Goal: Information Seeking & Learning: Learn about a topic

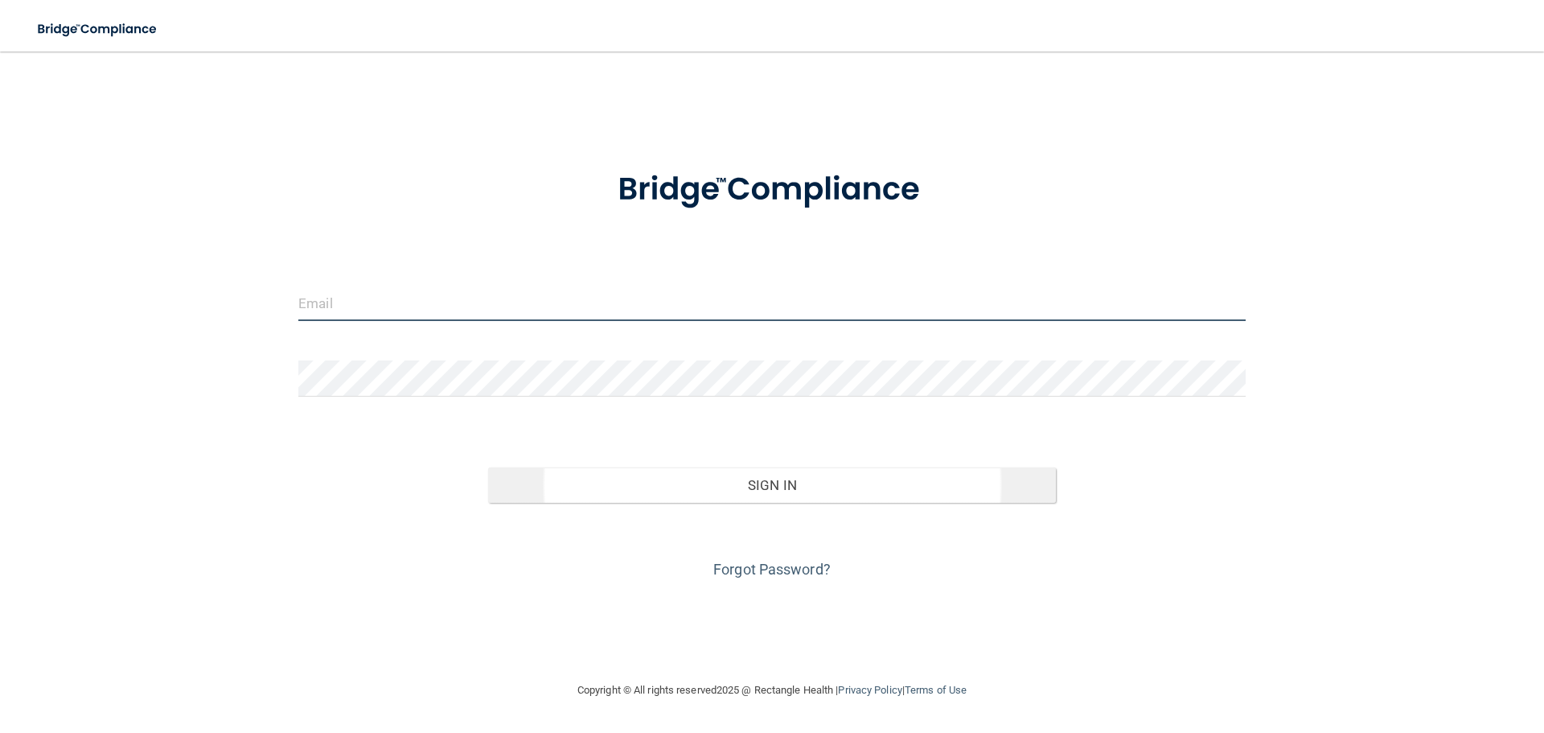
type input "[EMAIL_ADDRESS][DOMAIN_NAME]"
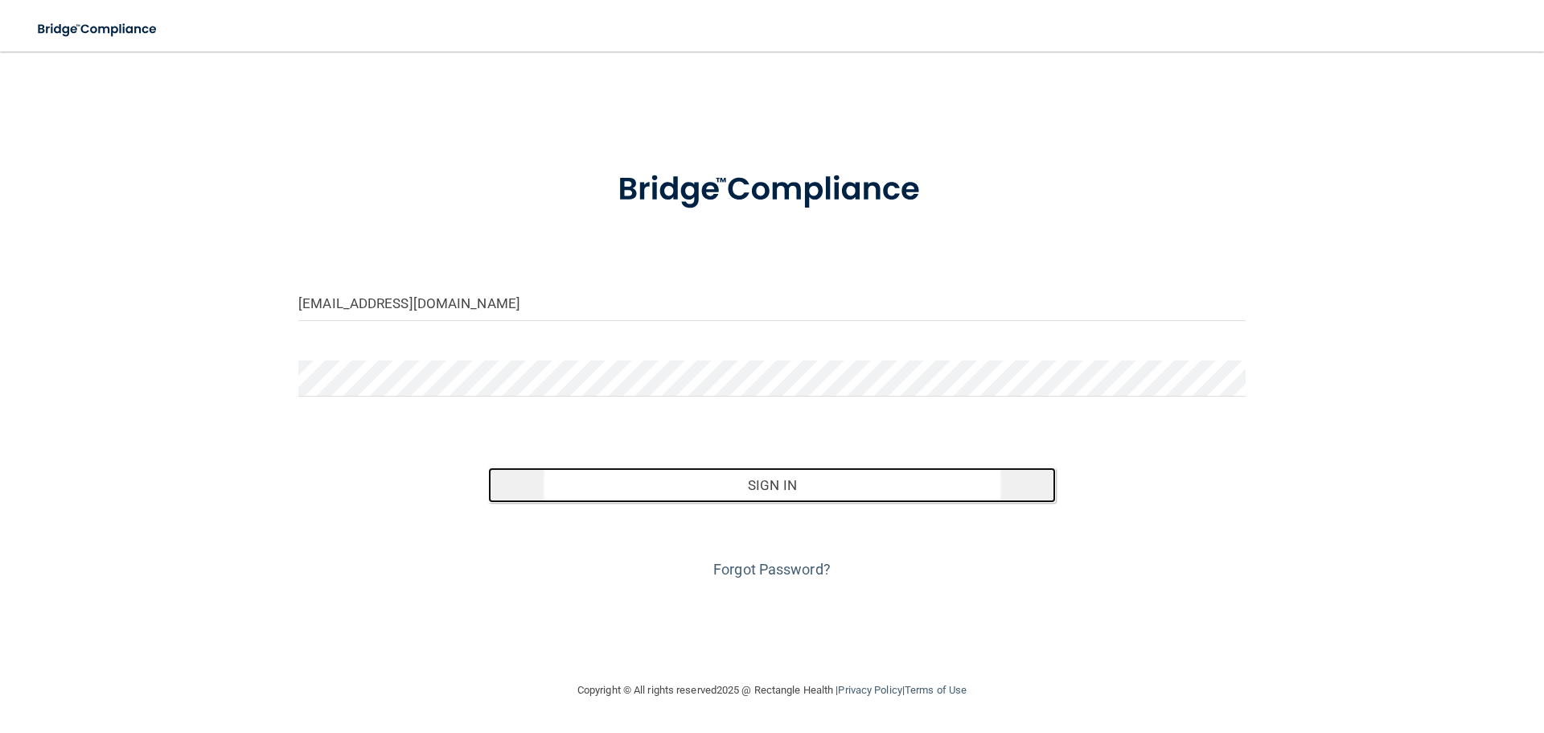
click at [764, 479] on button "Sign In" at bounding box center [772, 484] width 569 height 35
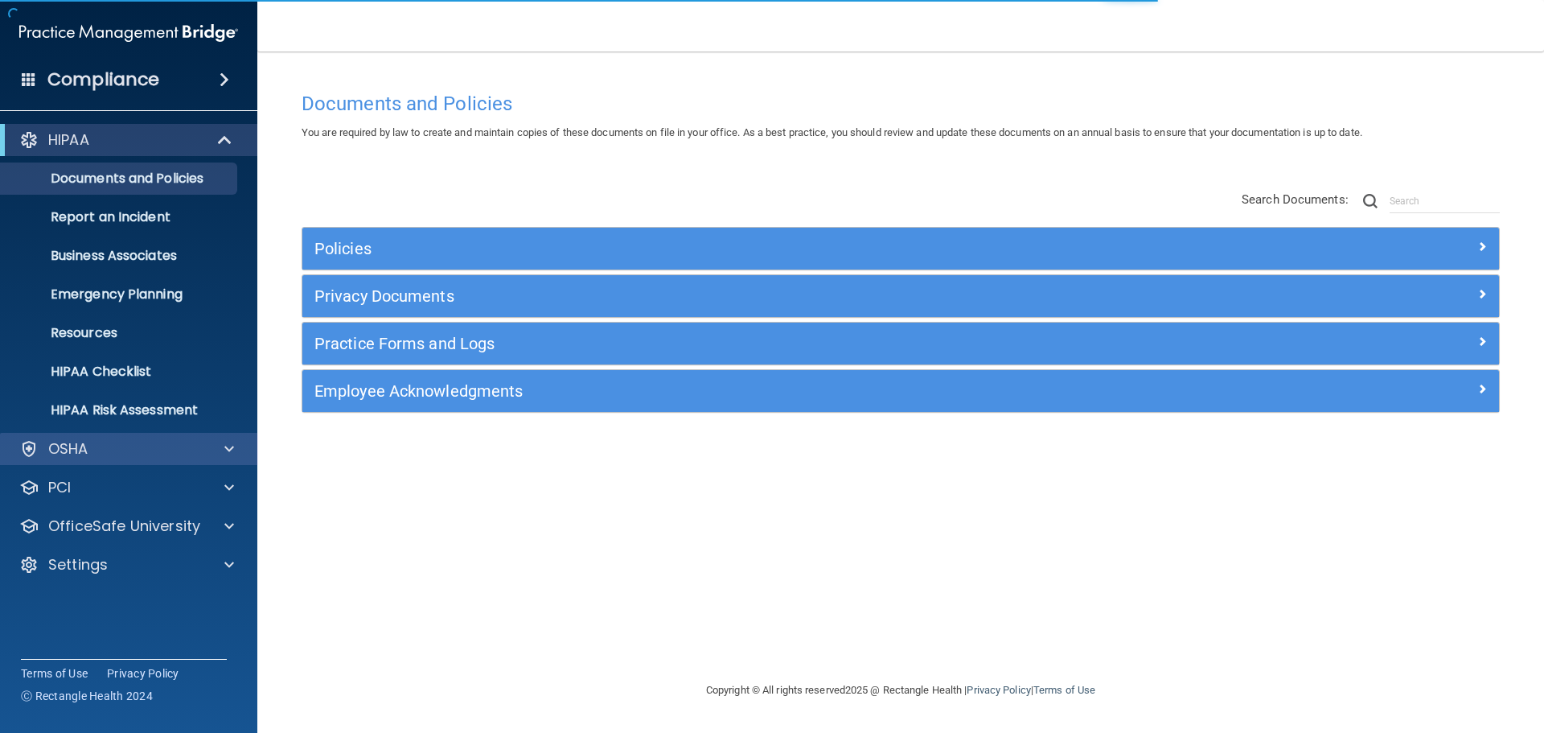
click at [88, 436] on div "OSHA" at bounding box center [129, 449] width 258 height 32
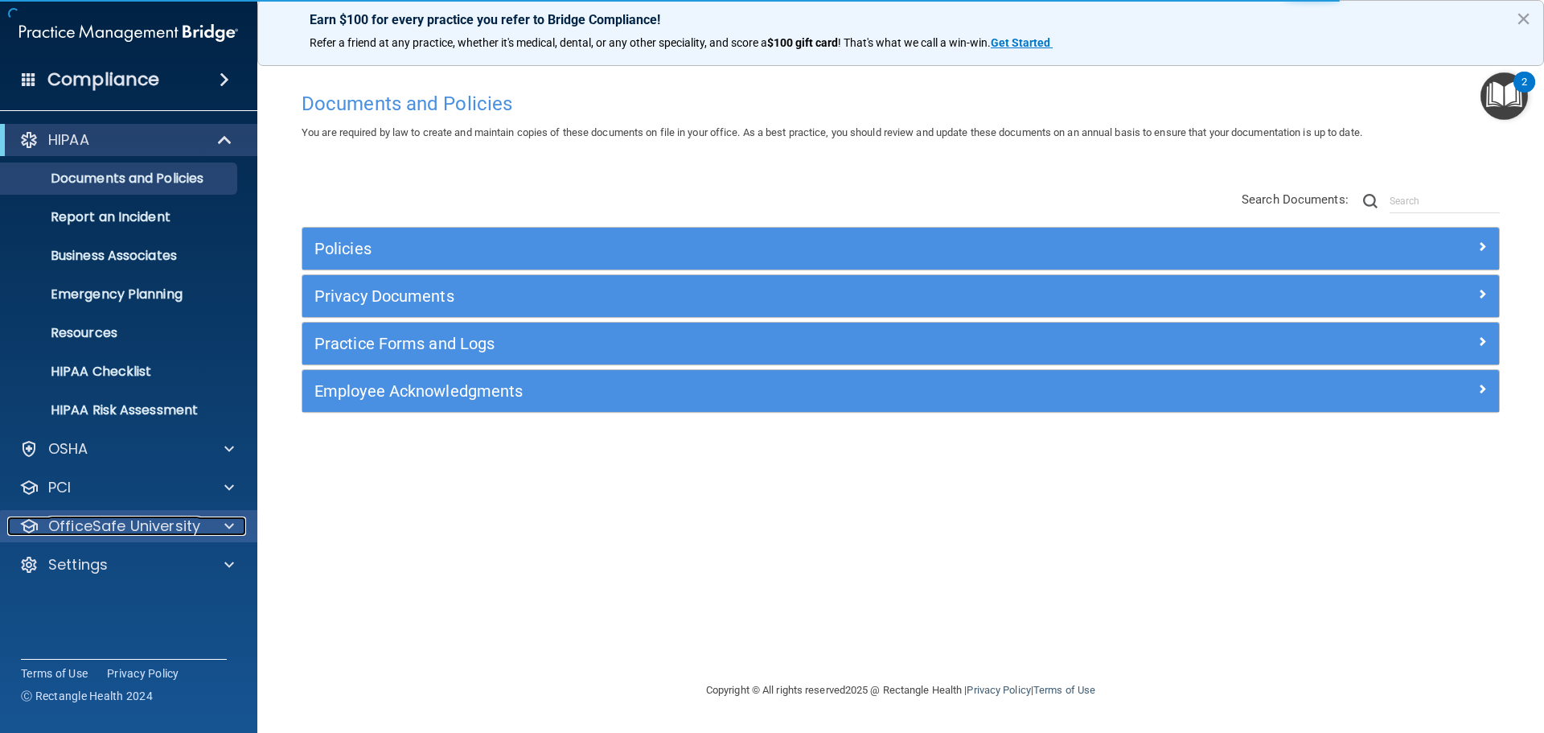
click at [193, 534] on p "OfficeSafe University" at bounding box center [124, 525] width 152 height 19
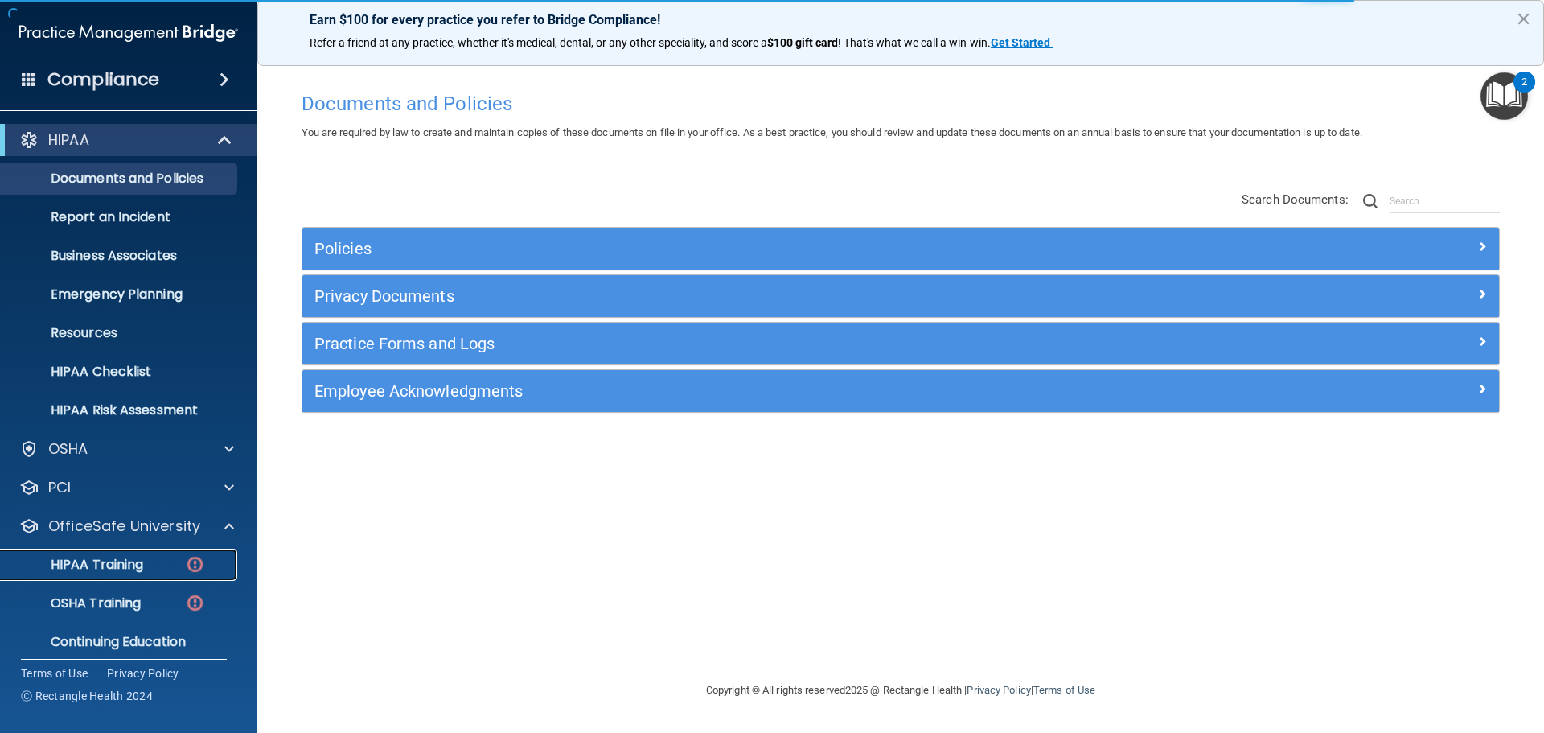
click at [122, 567] on p "HIPAA Training" at bounding box center [76, 565] width 133 height 16
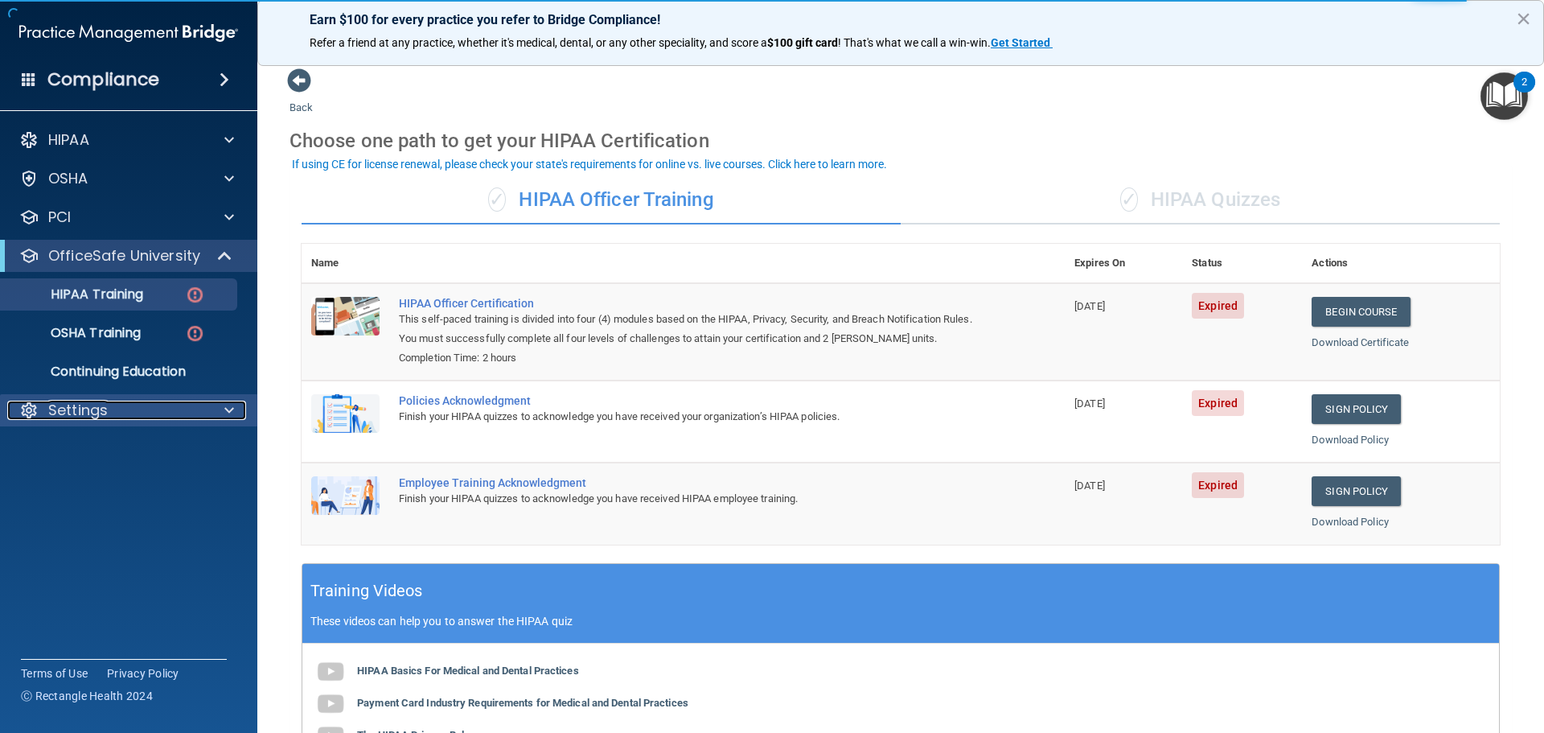
click at [88, 412] on p "Settings" at bounding box center [78, 410] width 60 height 19
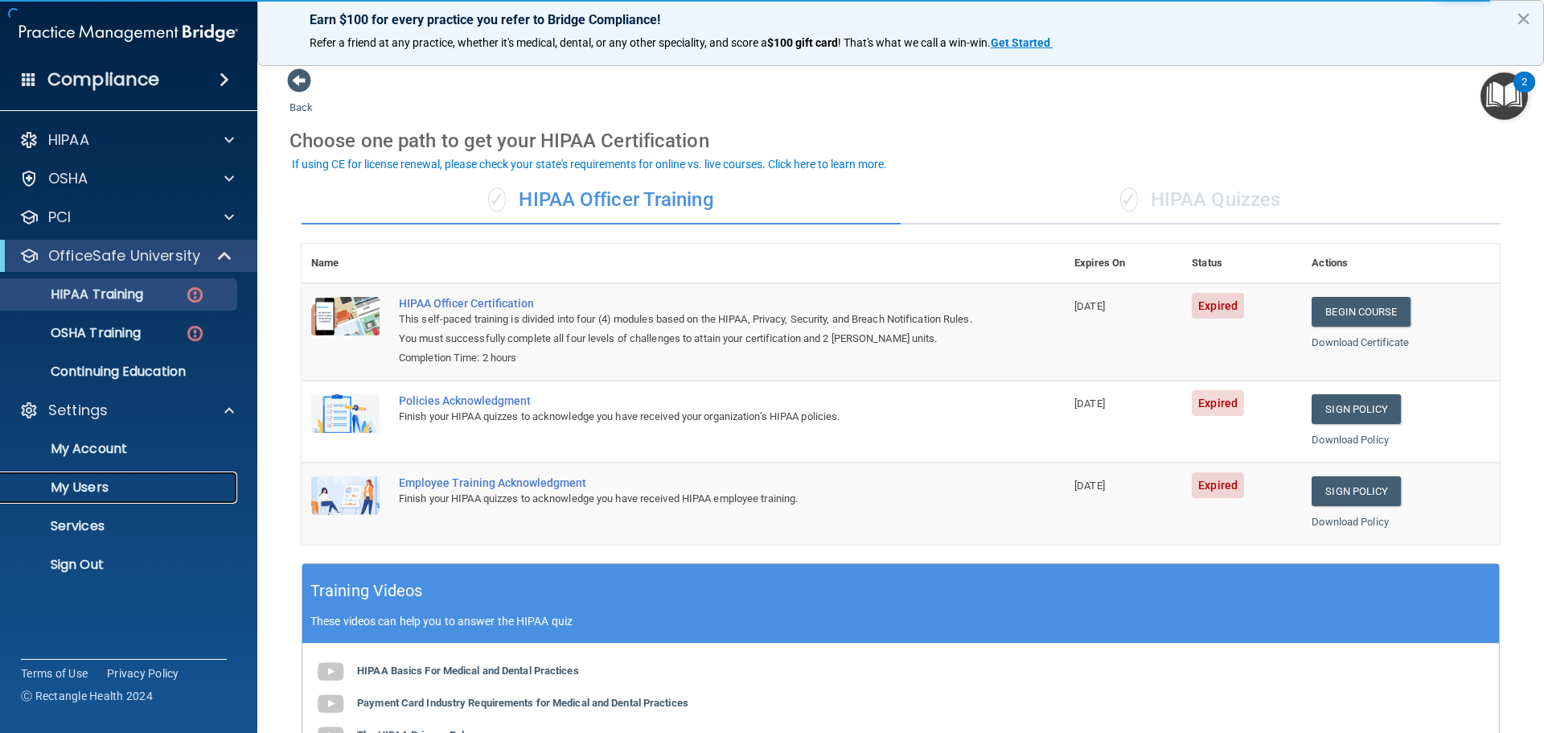
click at [62, 492] on p "My Users" at bounding box center [120, 487] width 220 height 16
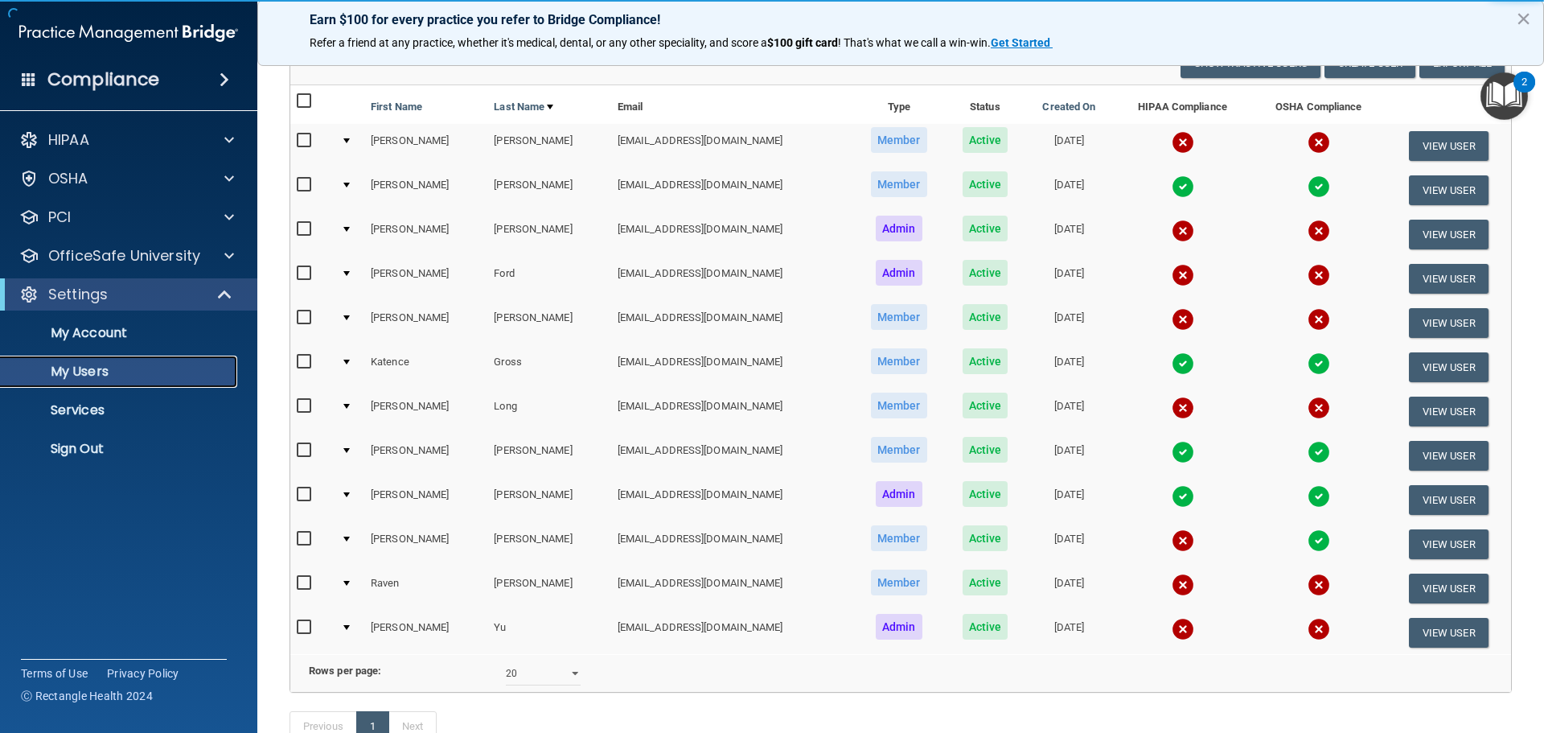
scroll to position [161, 0]
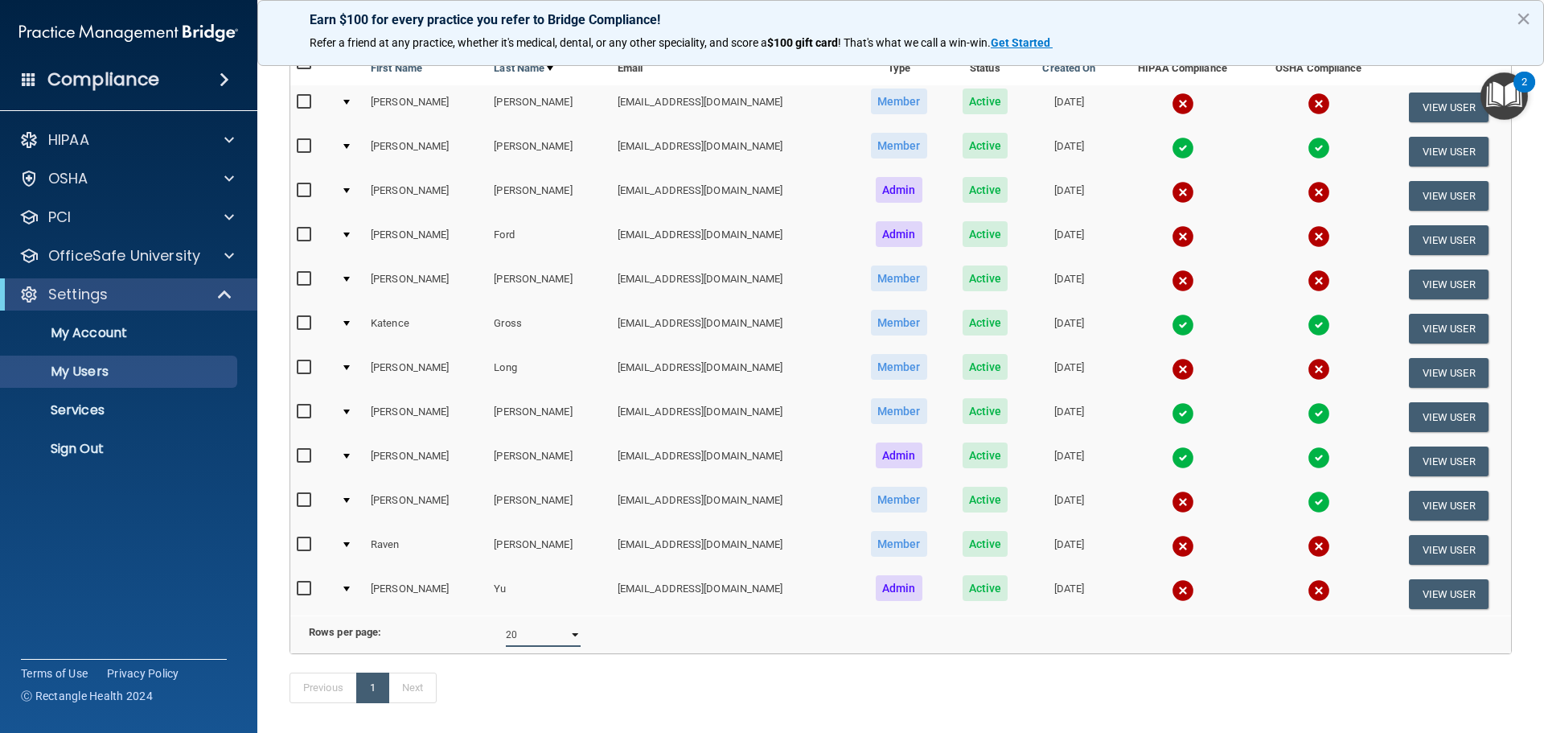
click at [562, 641] on select "10 20 30 40 all" at bounding box center [543, 635] width 75 height 24
select select "12"
click at [506, 635] on select "10 20 30 40 all" at bounding box center [543, 635] width 75 height 24
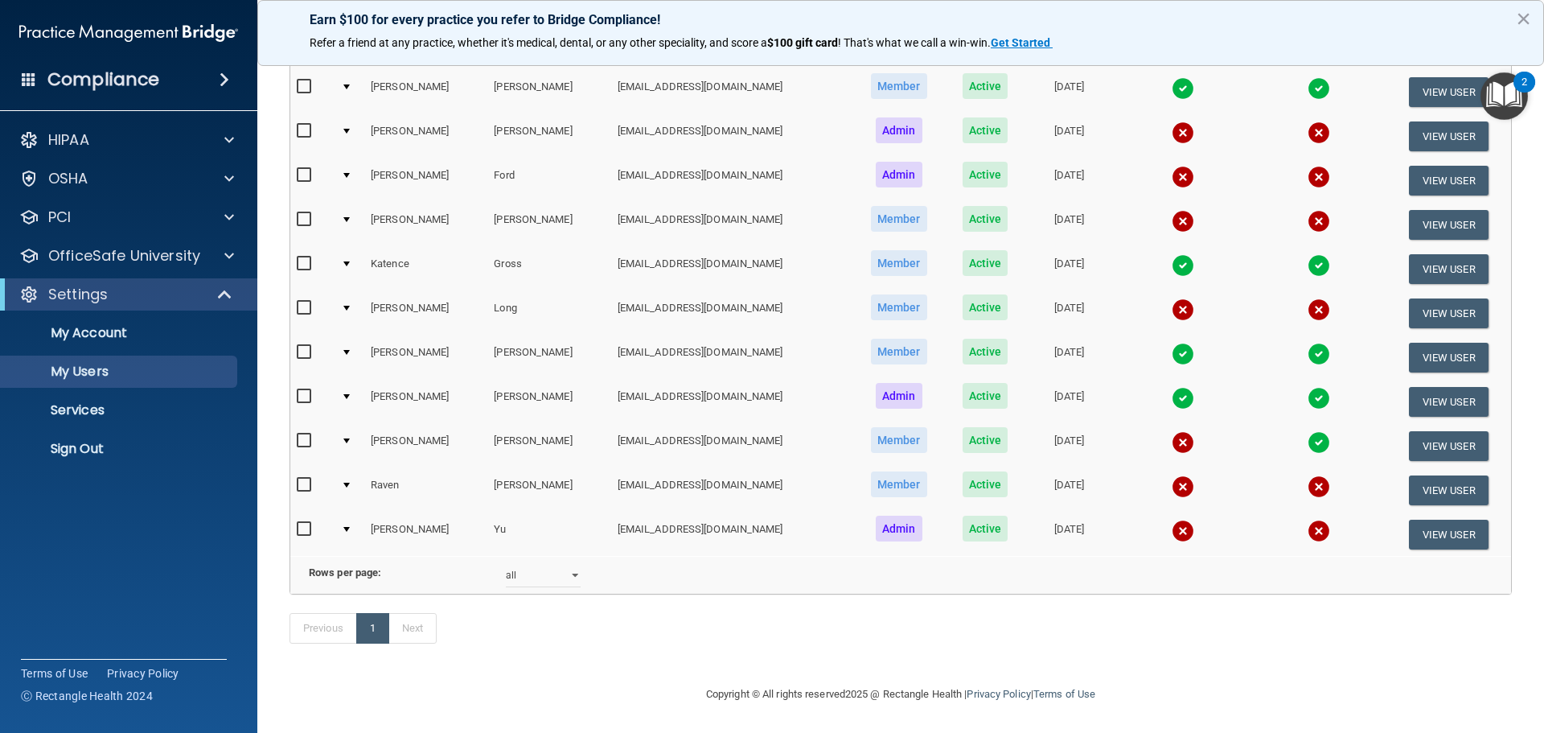
scroll to position [241, 0]
click at [1172, 431] on img at bounding box center [1183, 442] width 23 height 23
click at [1172, 450] on img at bounding box center [1183, 442] width 23 height 23
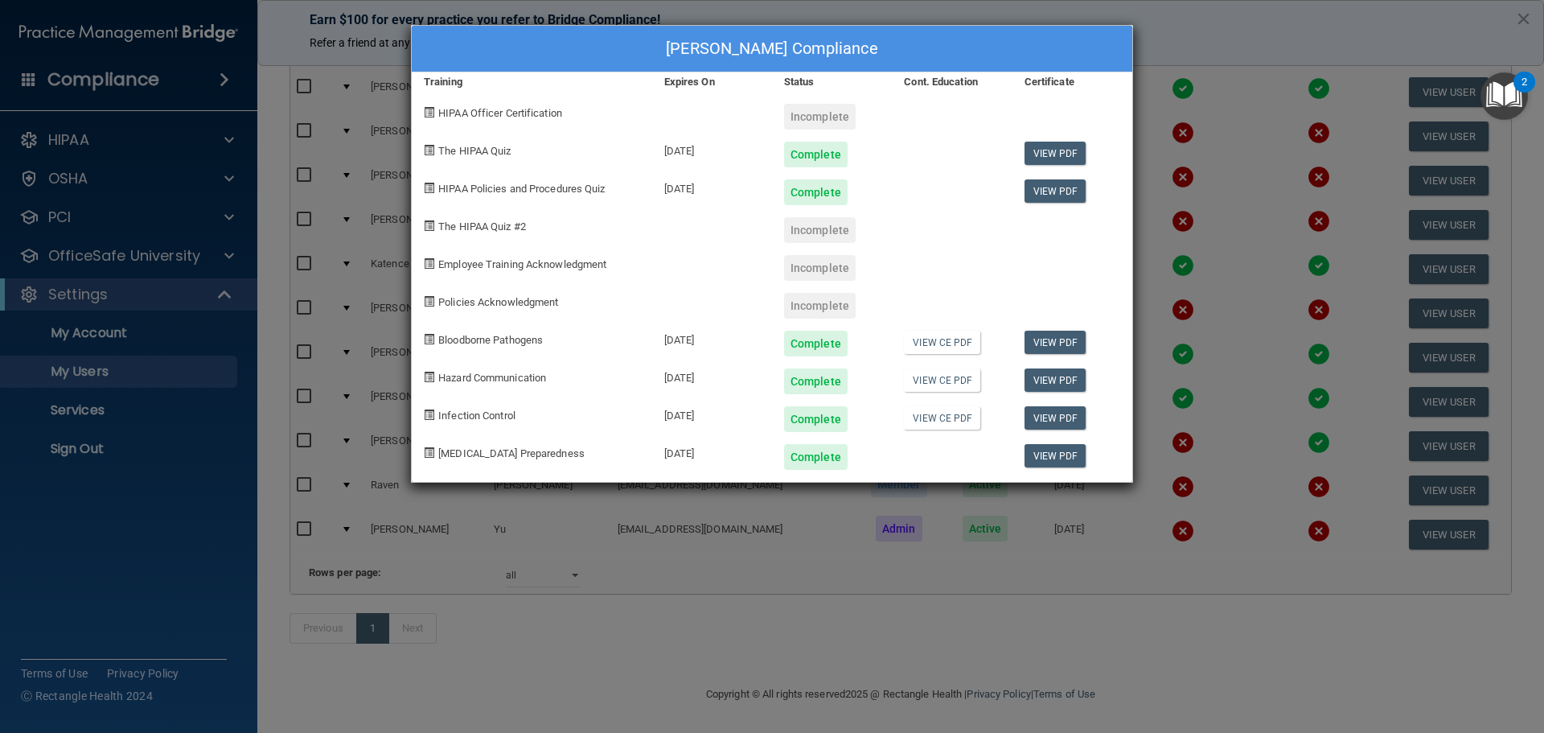
click at [1150, 571] on div "Helena Payne's Compliance Training Expires On Status Cont. Education Certificat…" at bounding box center [772, 366] width 1544 height 733
click at [1139, 573] on div "Helena Payne's Compliance Training Expires On Status Cont. Education Certificat…" at bounding box center [772, 366] width 1544 height 733
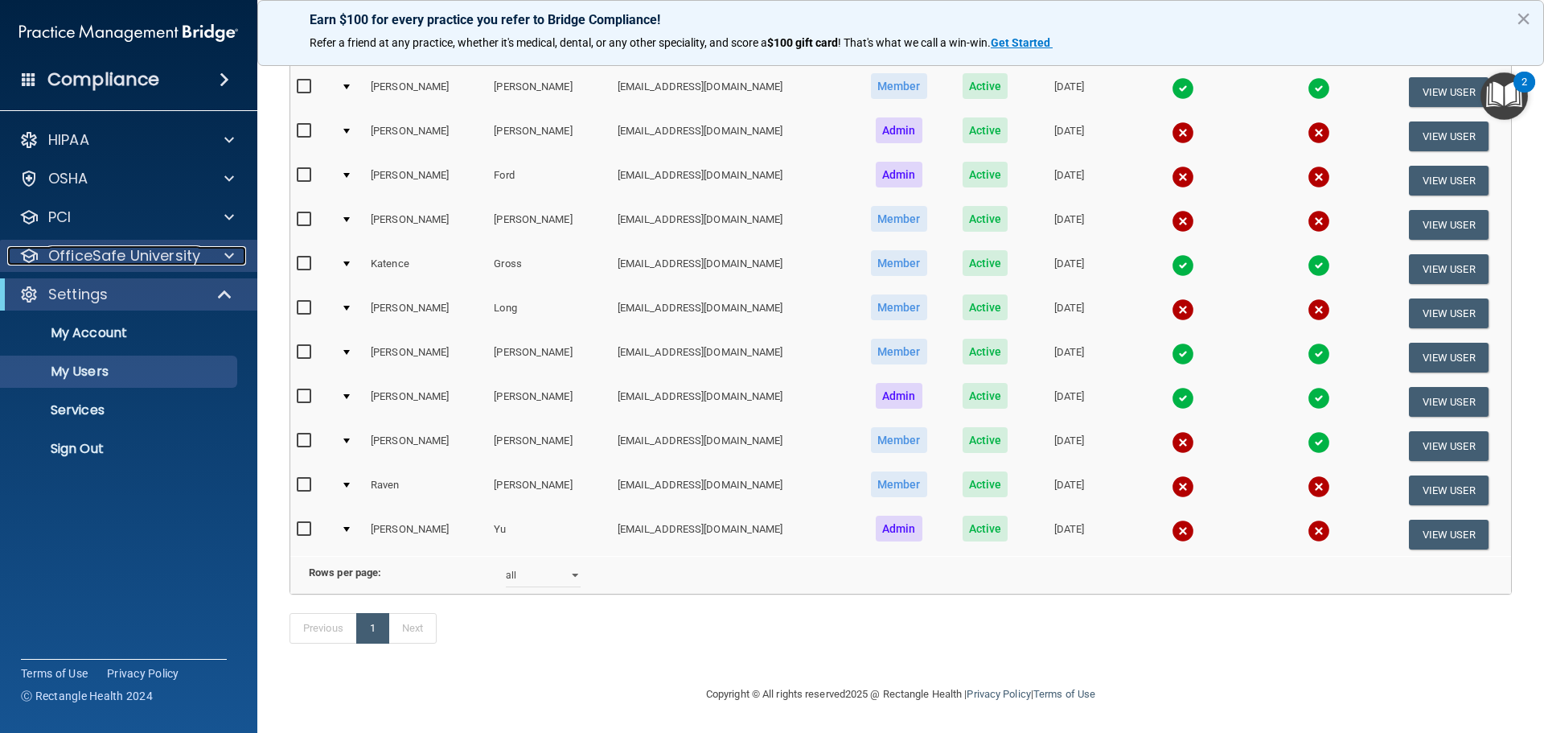
click at [95, 264] on p "OfficeSafe University" at bounding box center [124, 255] width 152 height 19
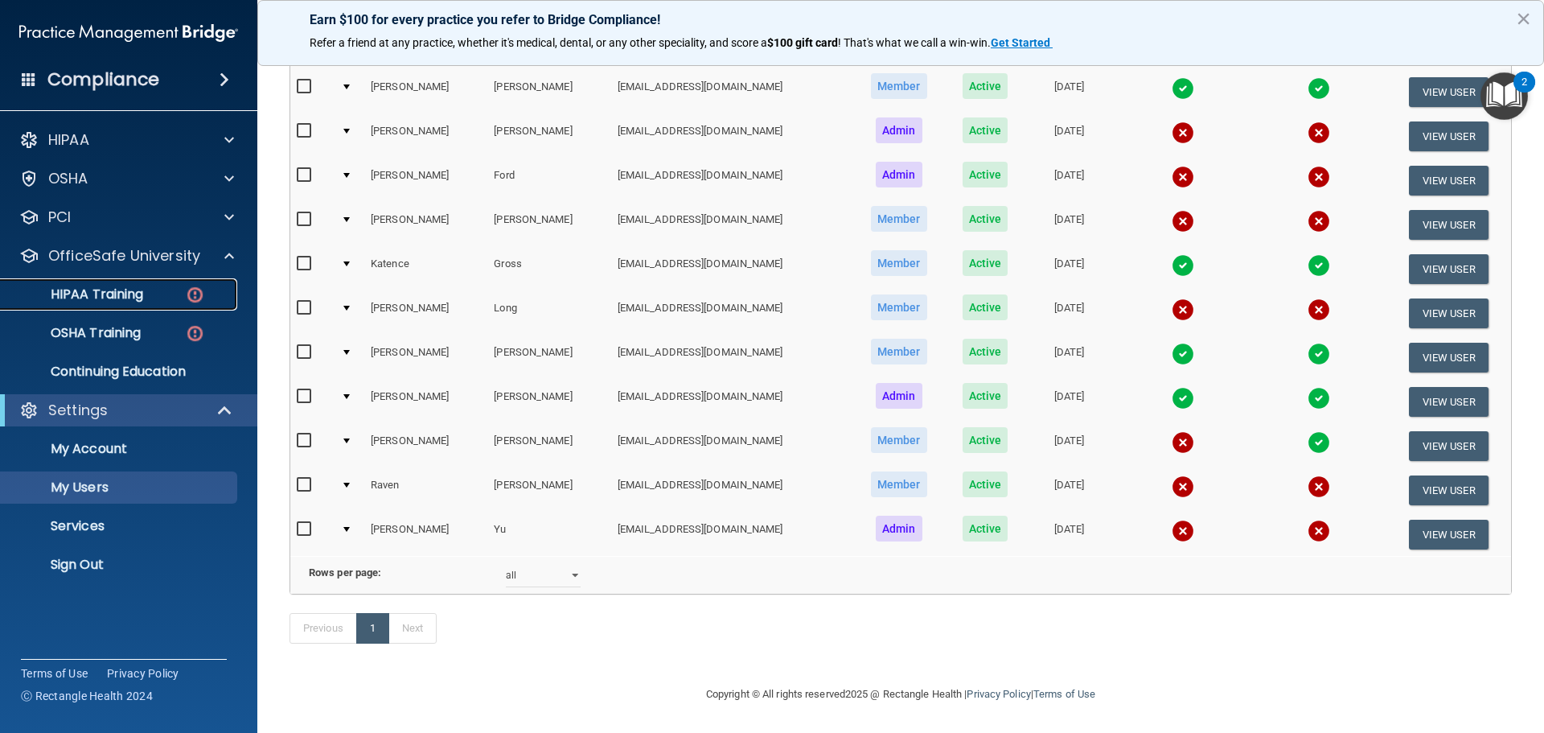
click at [91, 286] on p "HIPAA Training" at bounding box center [76, 294] width 133 height 16
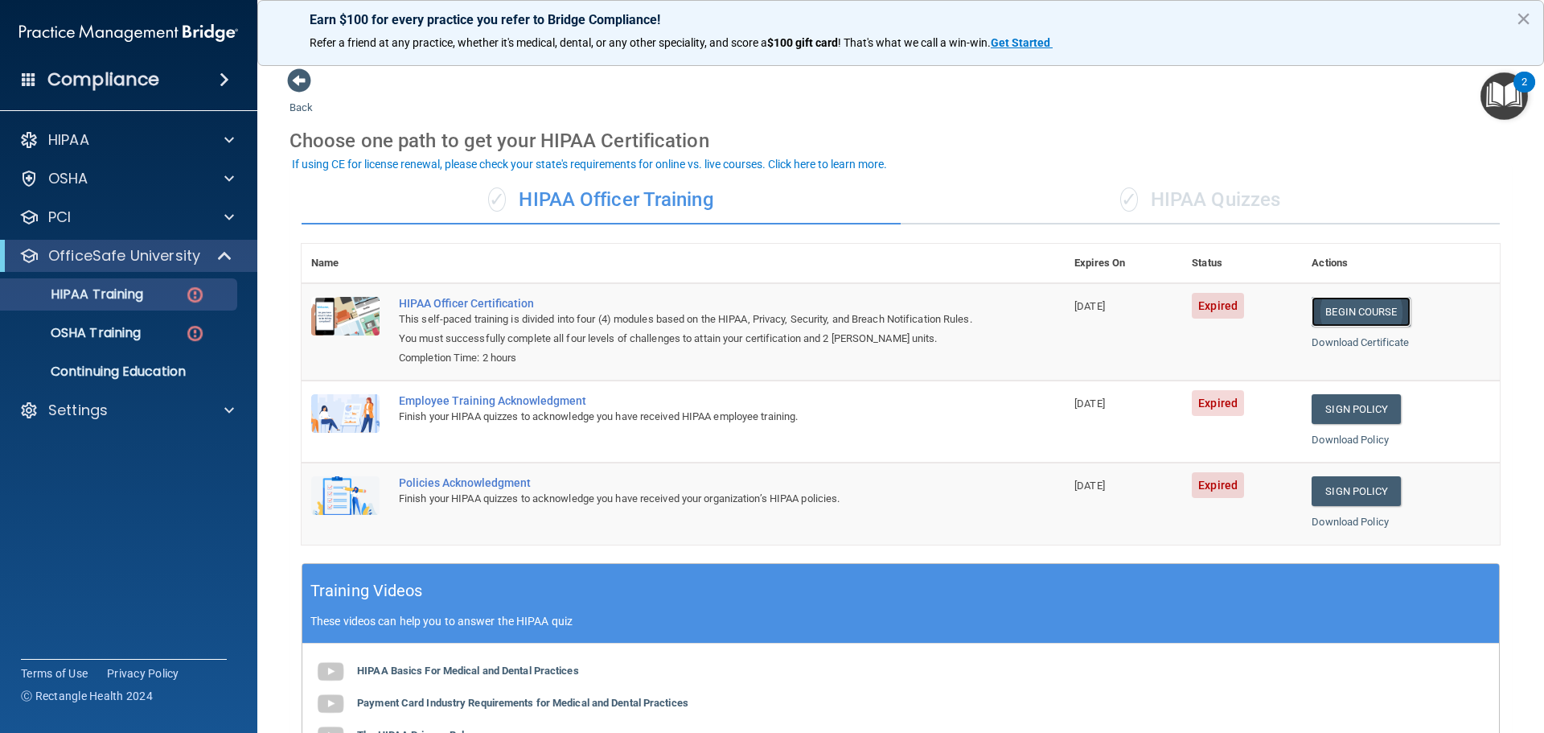
click at [1364, 304] on link "Begin Course" at bounding box center [1361, 312] width 98 height 30
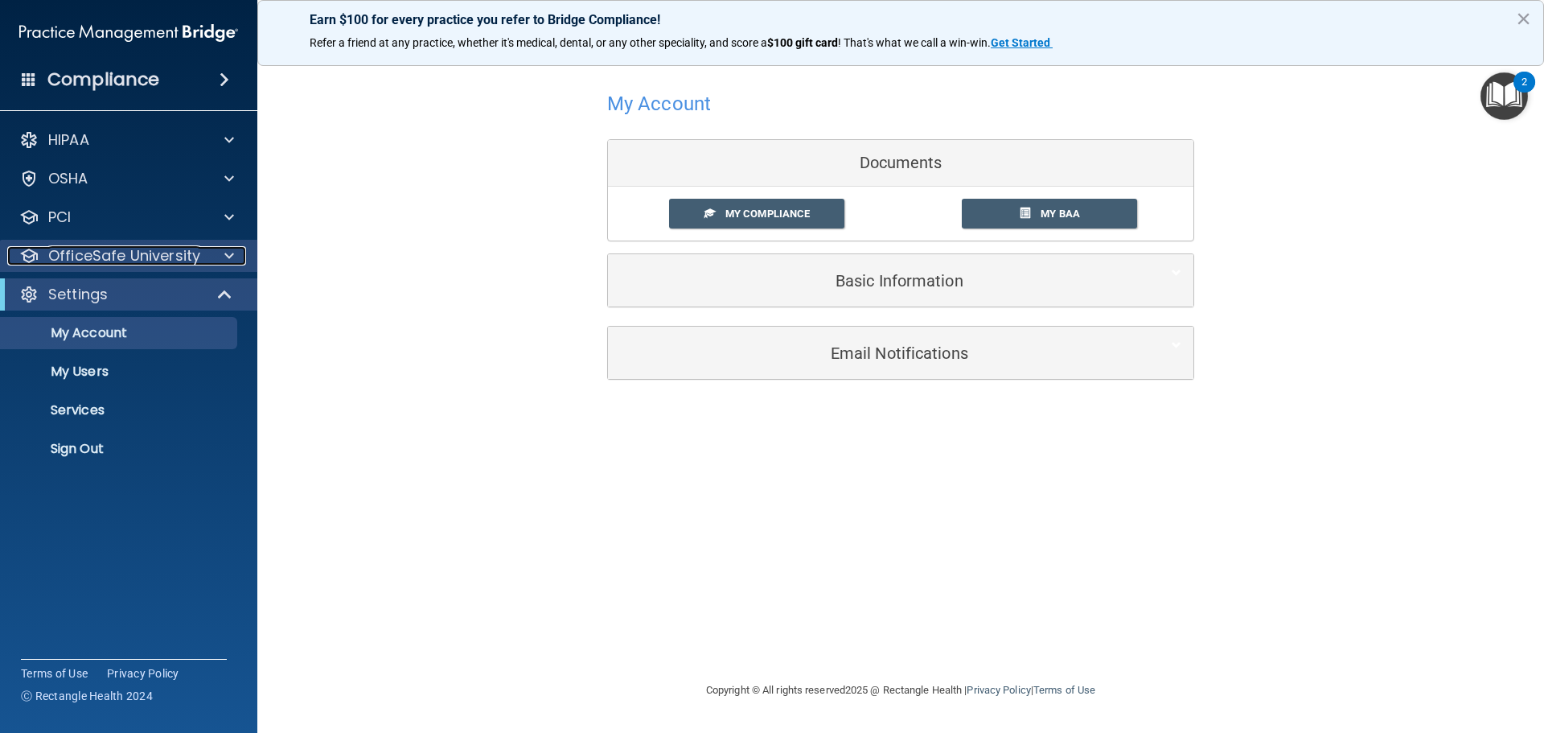
click at [92, 263] on p "OfficeSafe University" at bounding box center [124, 255] width 152 height 19
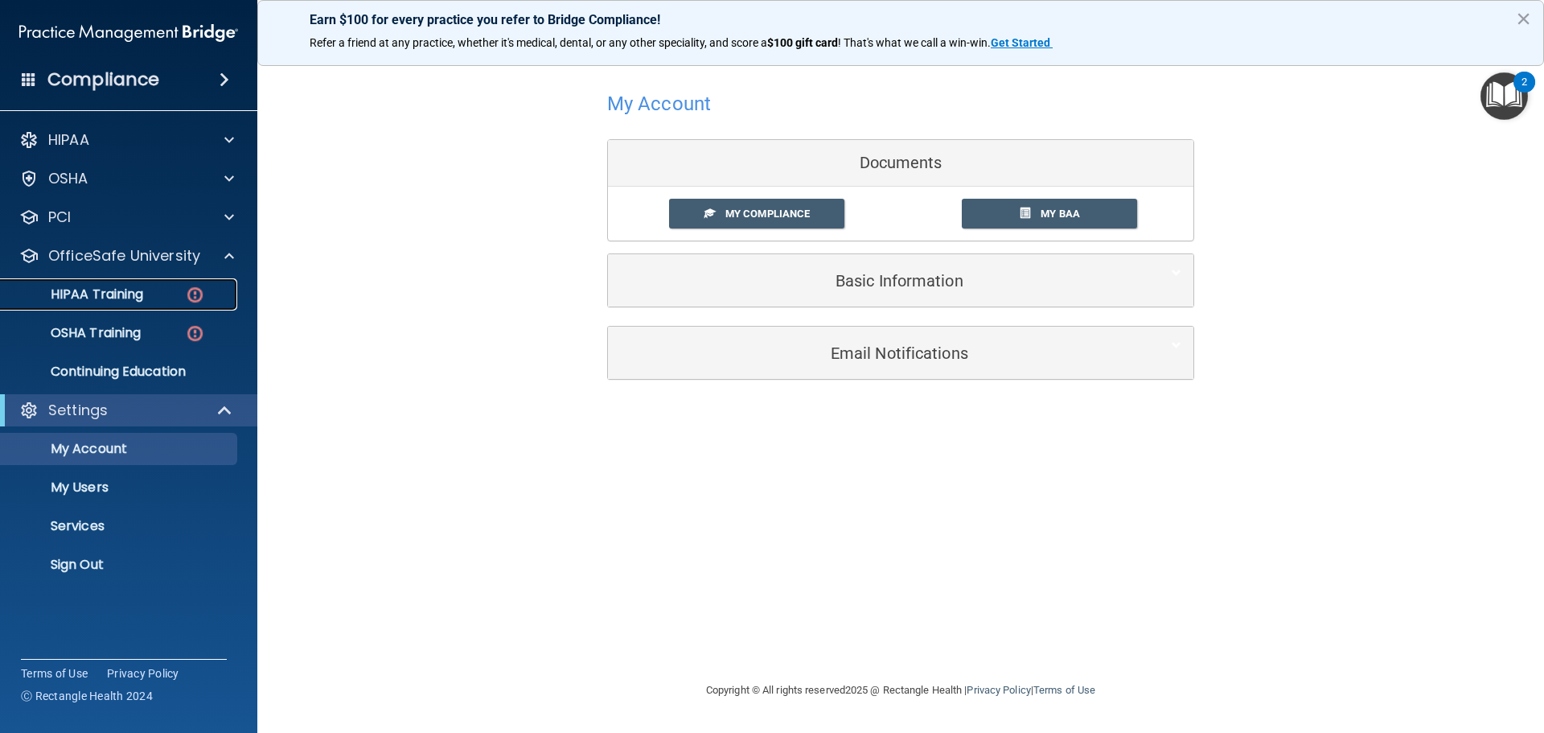
click at [101, 294] on p "HIPAA Training" at bounding box center [76, 294] width 133 height 16
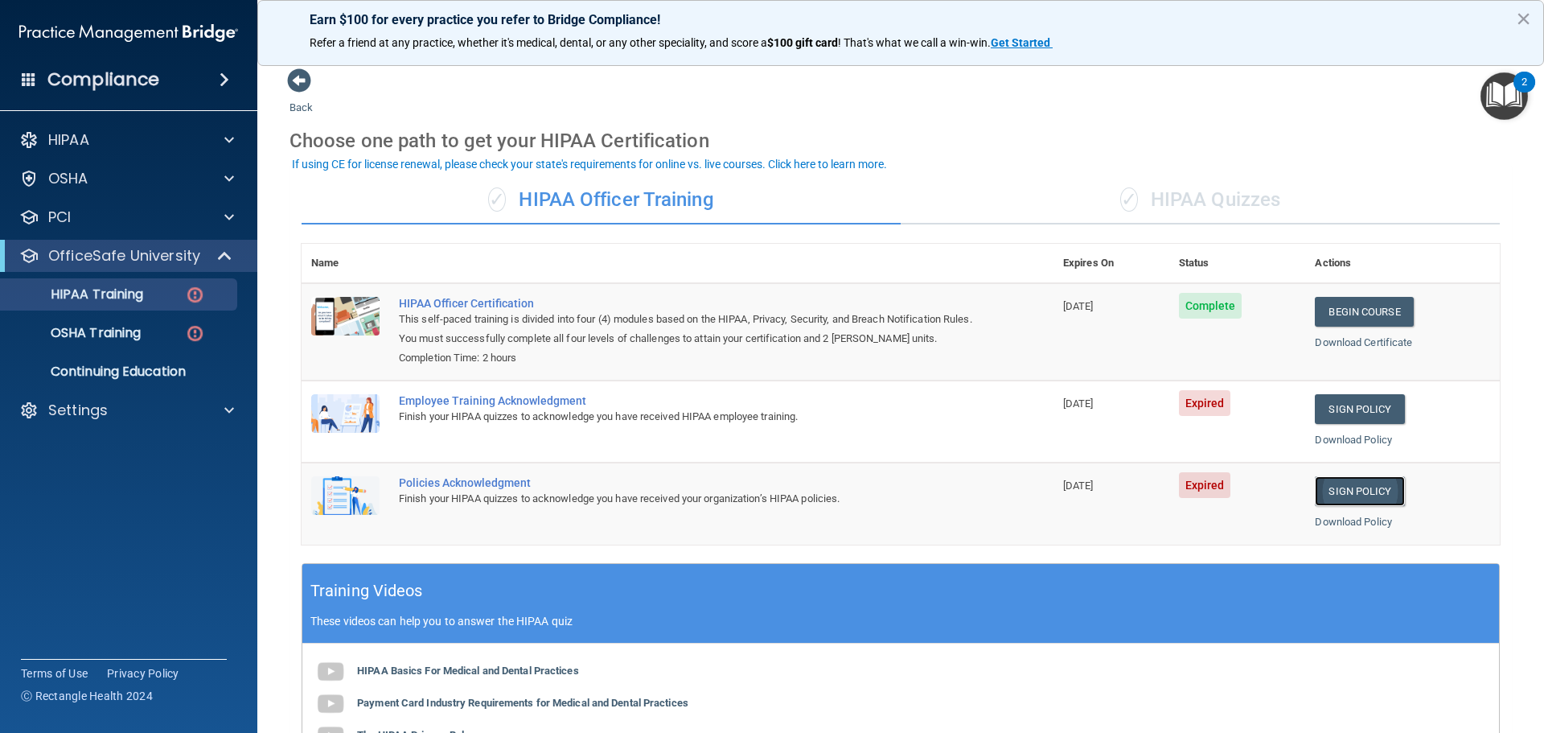
click at [1383, 493] on link "Sign Policy" at bounding box center [1359, 491] width 89 height 30
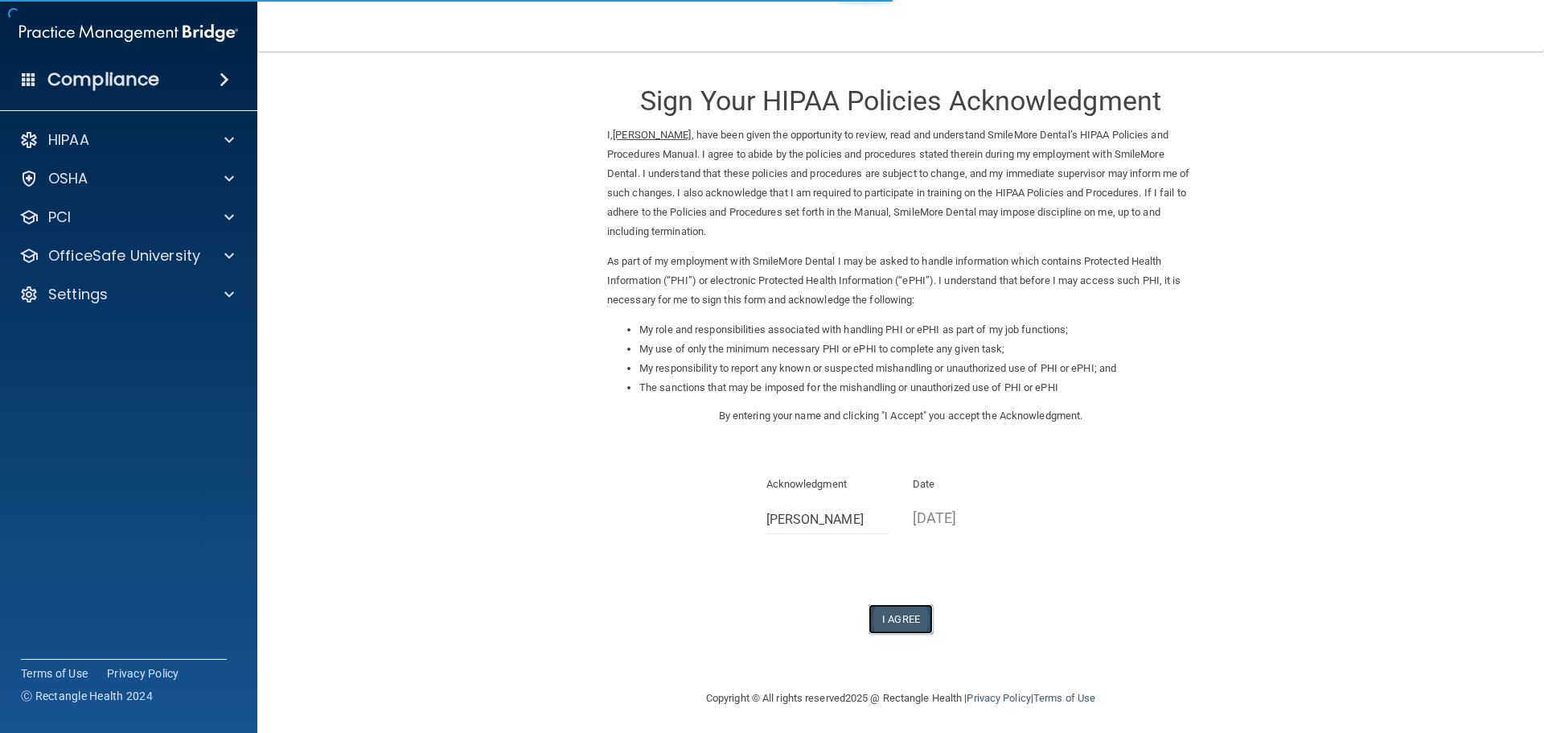
click at [897, 618] on button "I Agree" at bounding box center [901, 619] width 64 height 30
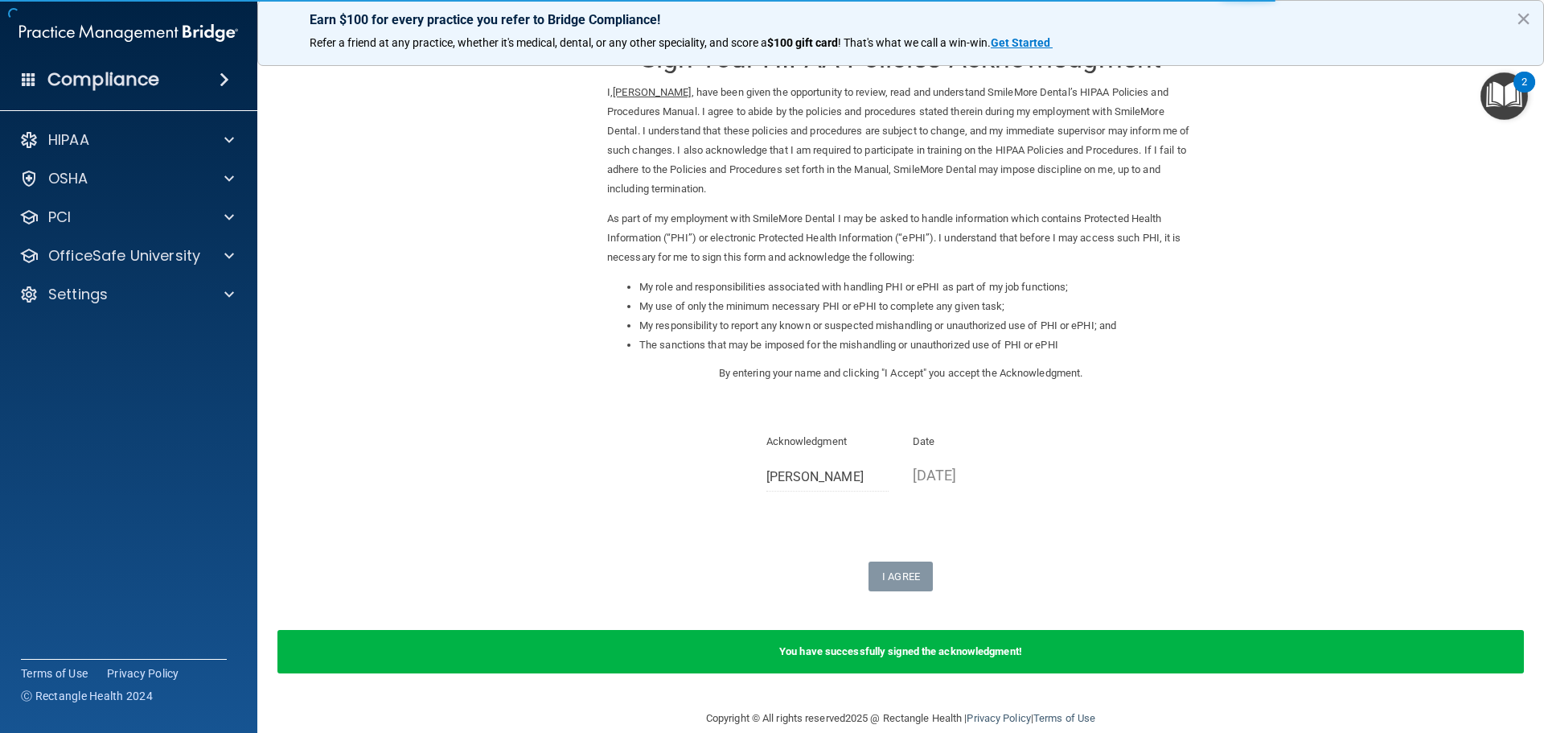
scroll to position [67, 0]
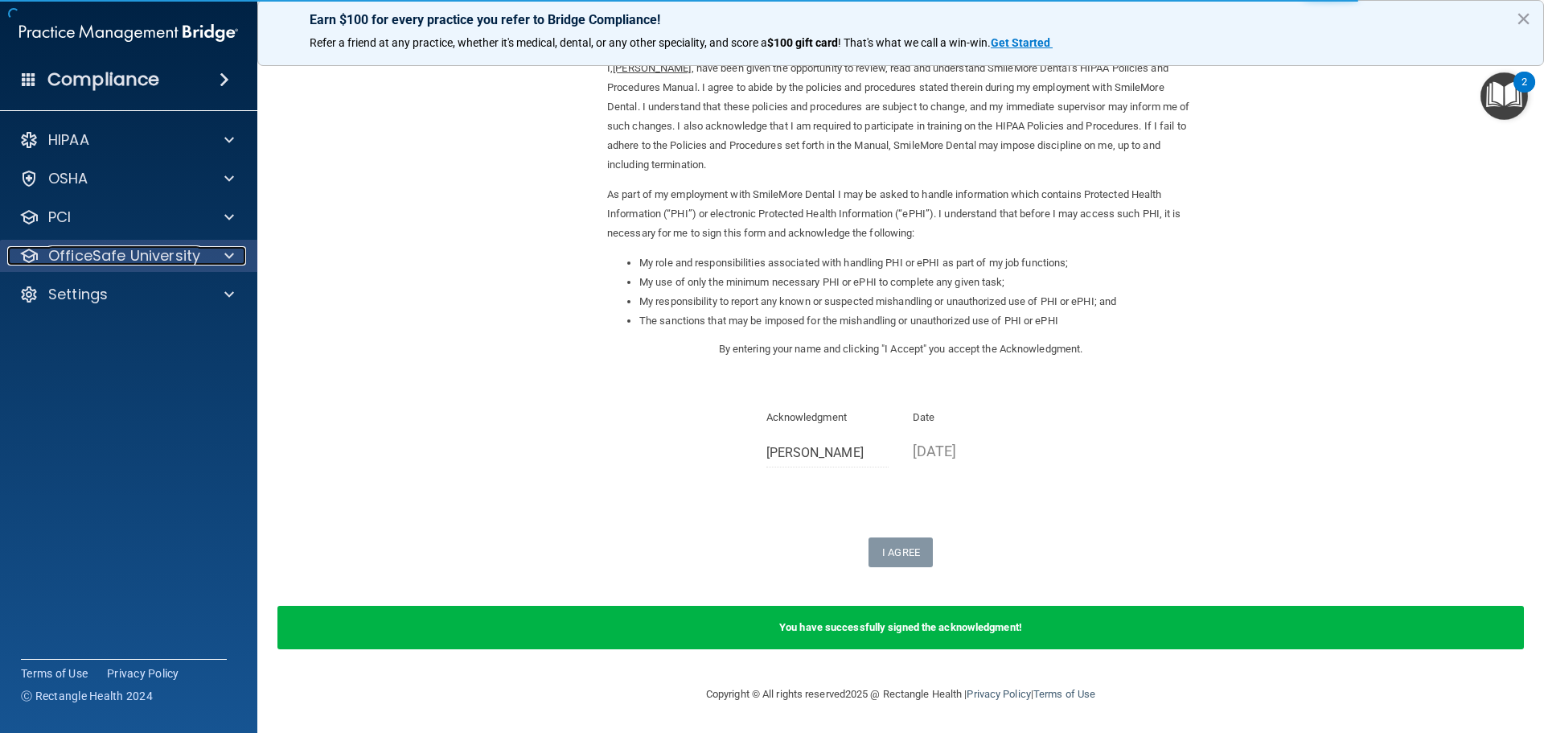
click at [119, 257] on p "OfficeSafe University" at bounding box center [124, 255] width 152 height 19
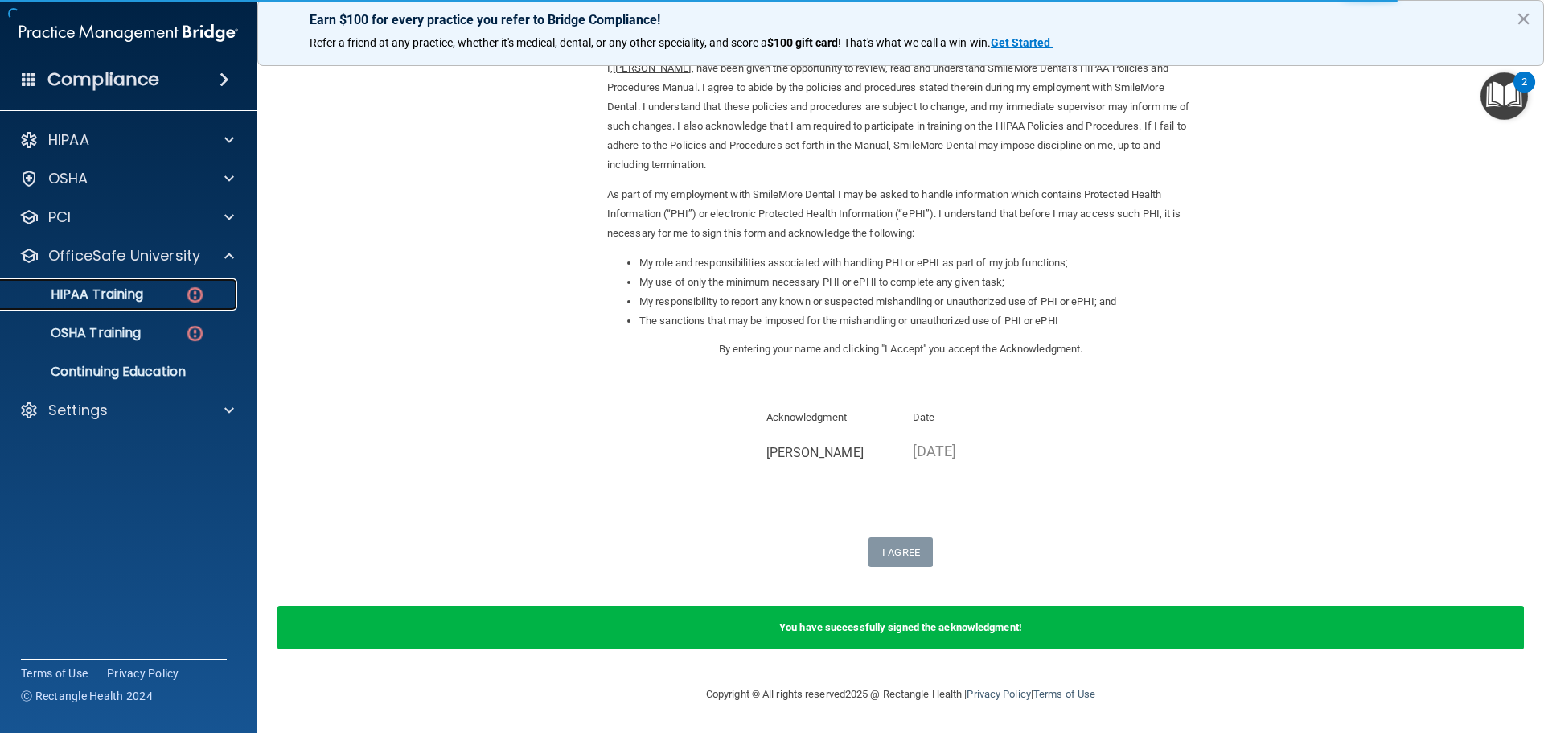
click at [118, 297] on p "HIPAA Training" at bounding box center [76, 294] width 133 height 16
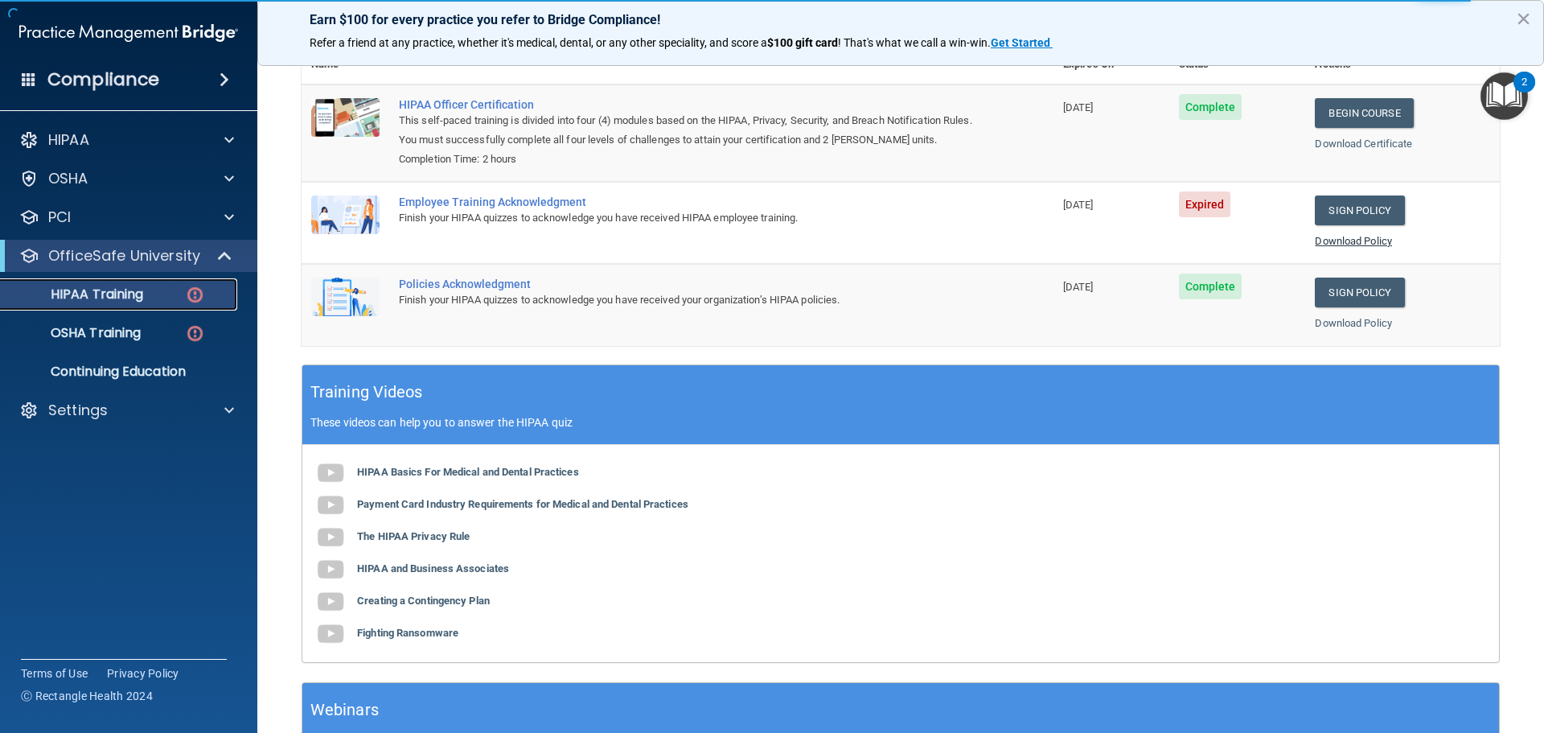
scroll to position [170, 0]
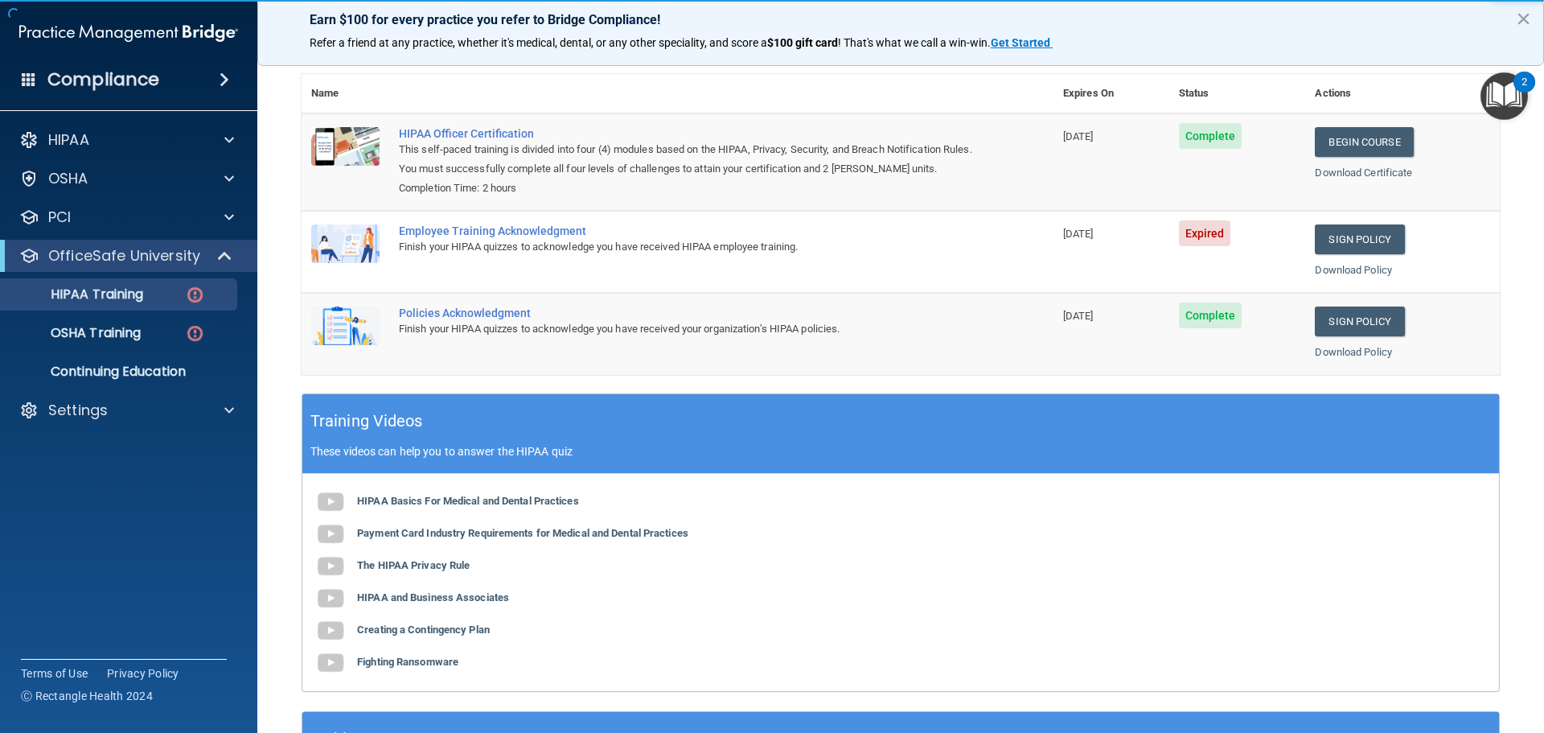
click at [1343, 260] on td "Sign Policy Sign Policy Download Policy" at bounding box center [1402, 252] width 195 height 82
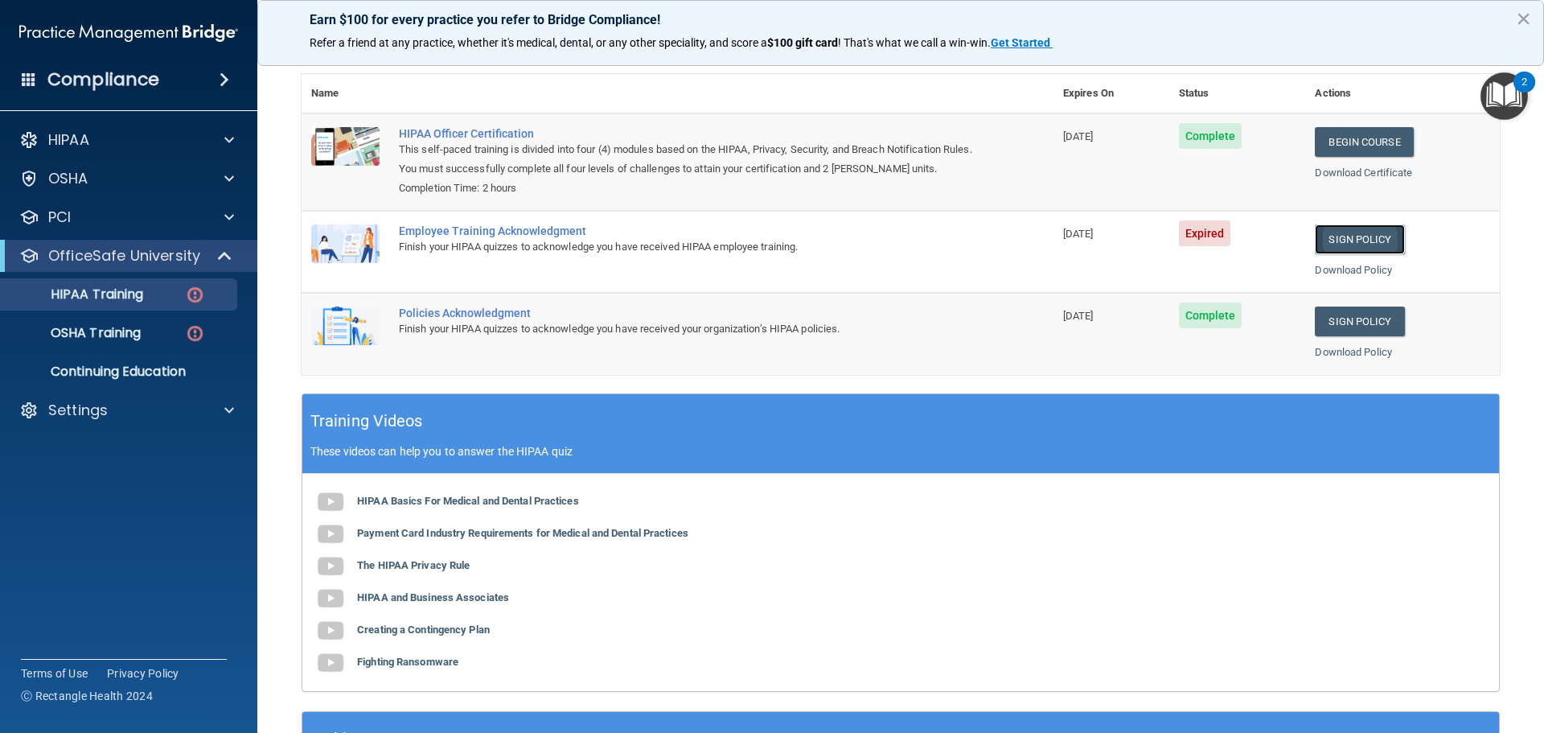
click at [1343, 251] on link "Sign Policy" at bounding box center [1359, 239] width 89 height 30
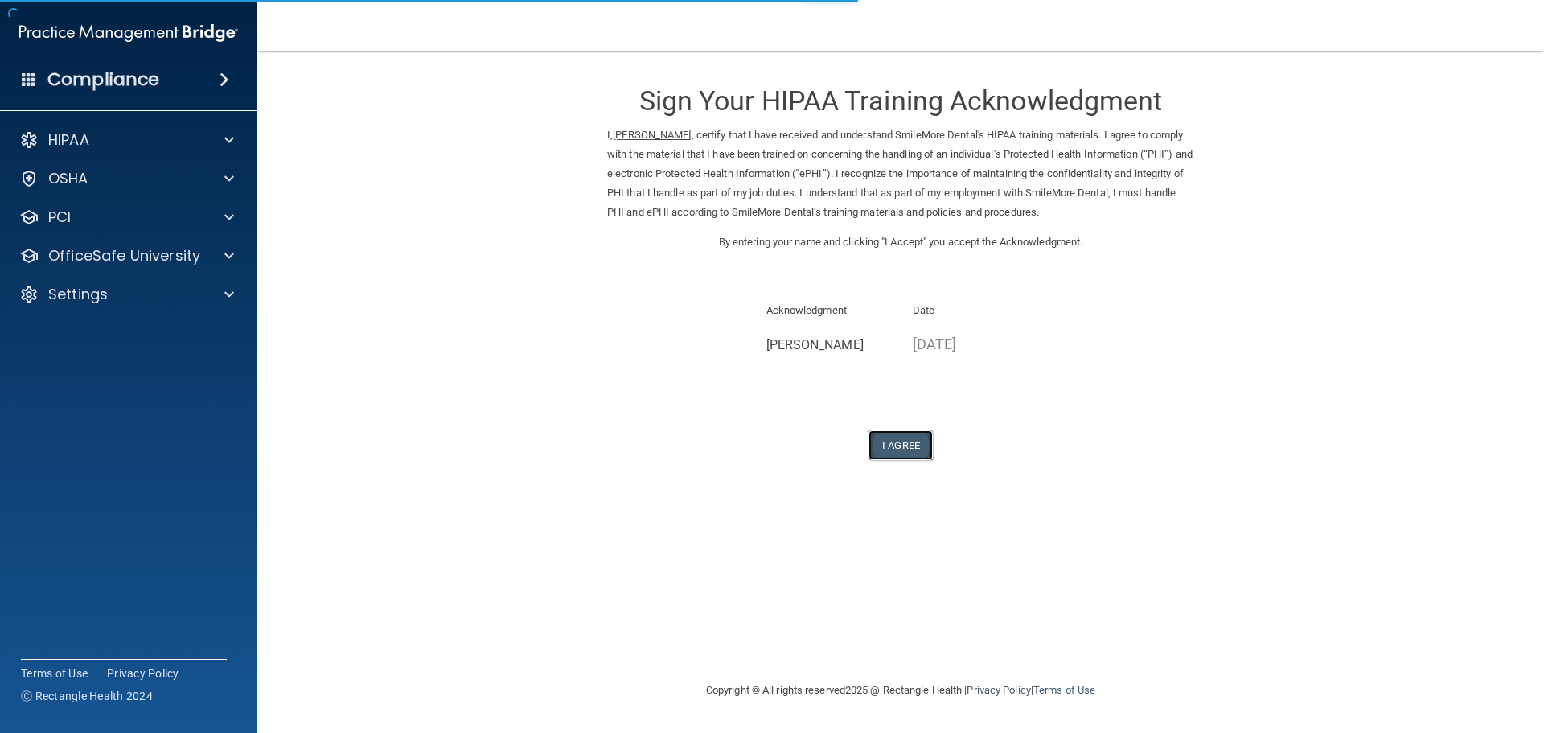
click at [910, 454] on button "I Agree" at bounding box center [901, 445] width 64 height 30
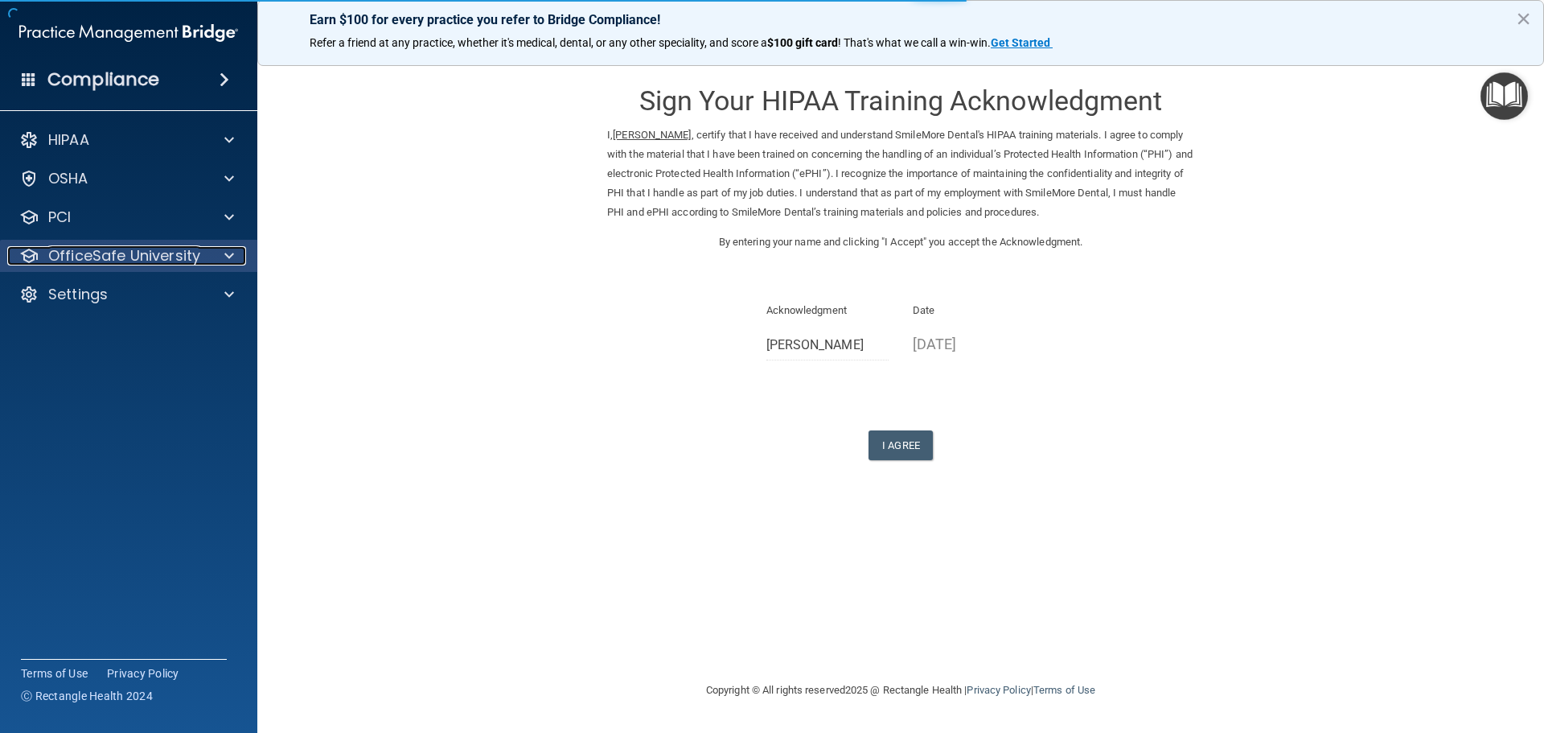
click at [153, 261] on p "OfficeSafe University" at bounding box center [124, 255] width 152 height 19
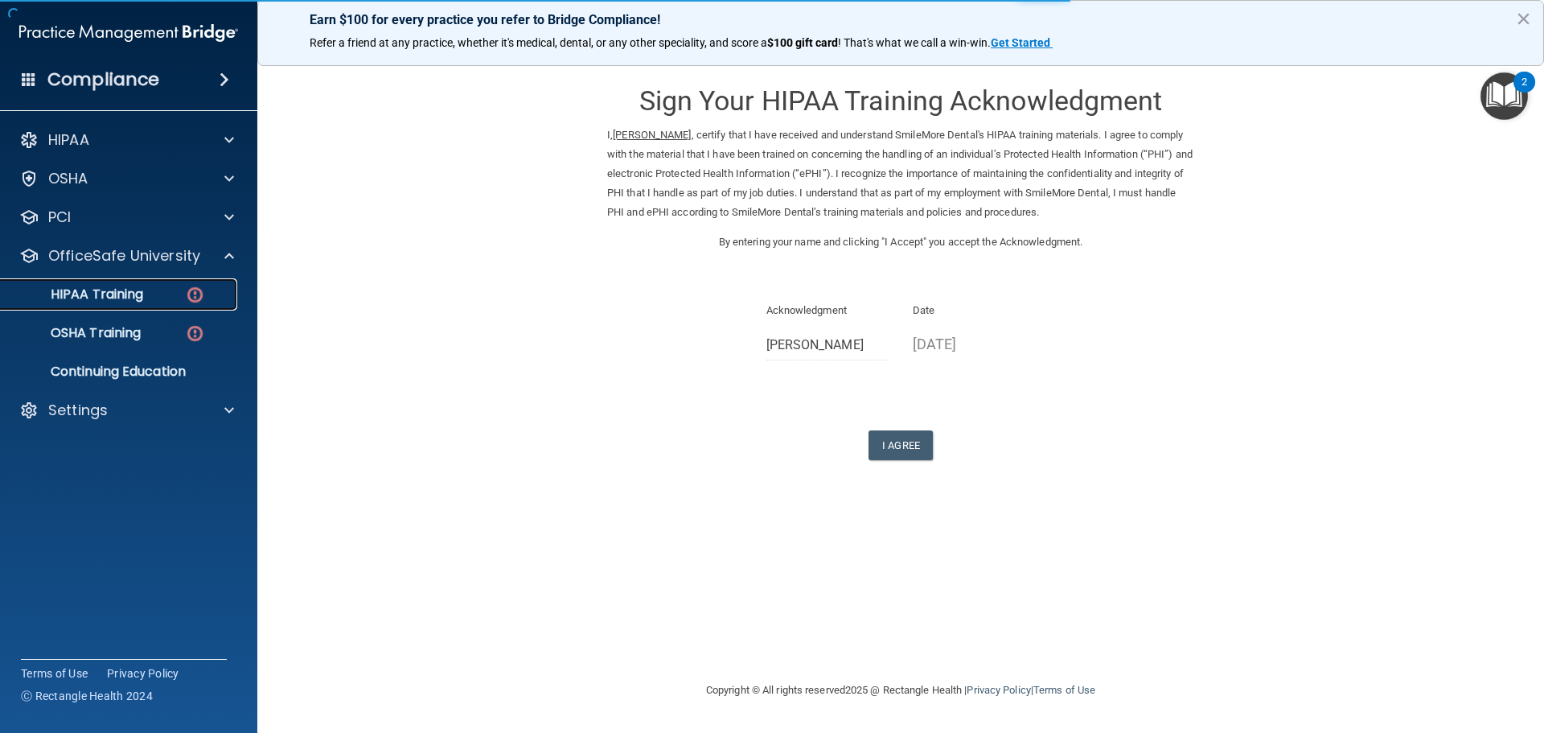
click at [148, 308] on link "HIPAA Training" at bounding box center [110, 294] width 253 height 32
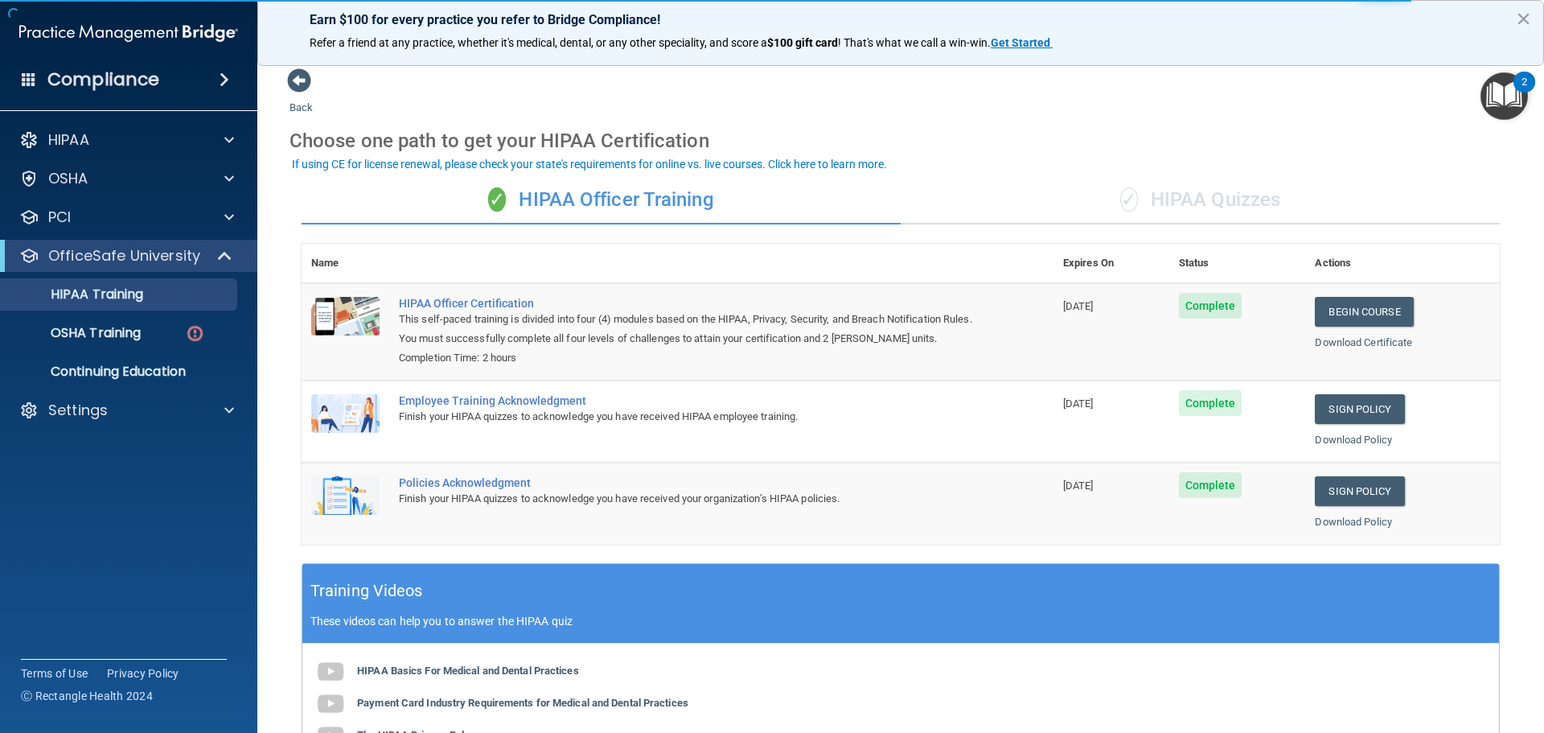
click at [1204, 202] on div "✓ HIPAA Quizzes" at bounding box center [1200, 200] width 599 height 48
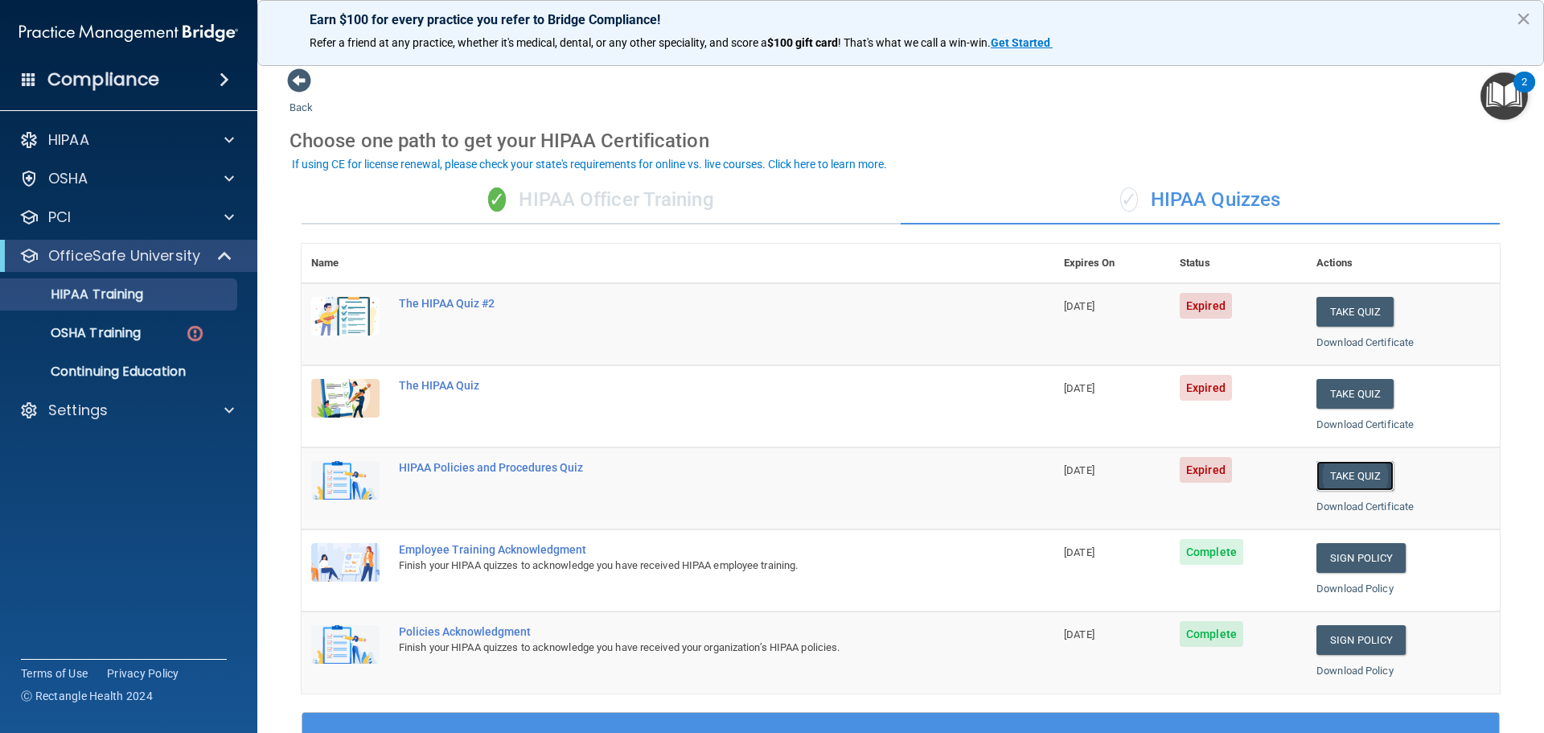
click at [1356, 475] on button "Take Quiz" at bounding box center [1355, 476] width 77 height 30
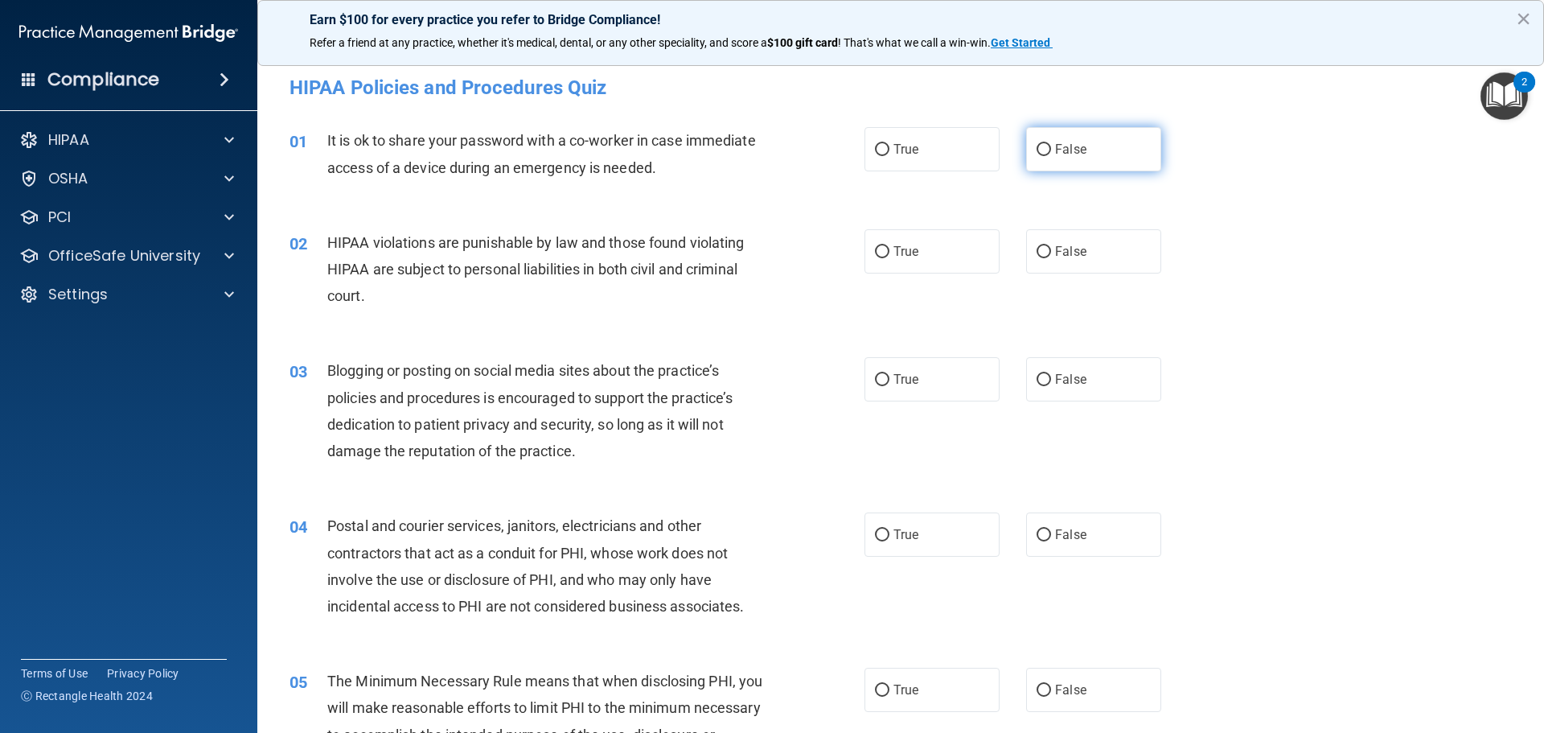
click at [1053, 160] on label "False" at bounding box center [1093, 149] width 135 height 44
click at [1051, 156] on input "False" at bounding box center [1044, 150] width 14 height 12
radio input "true"
click at [919, 254] on label "True" at bounding box center [932, 251] width 135 height 44
click at [890, 254] on input "True" at bounding box center [882, 252] width 14 height 12
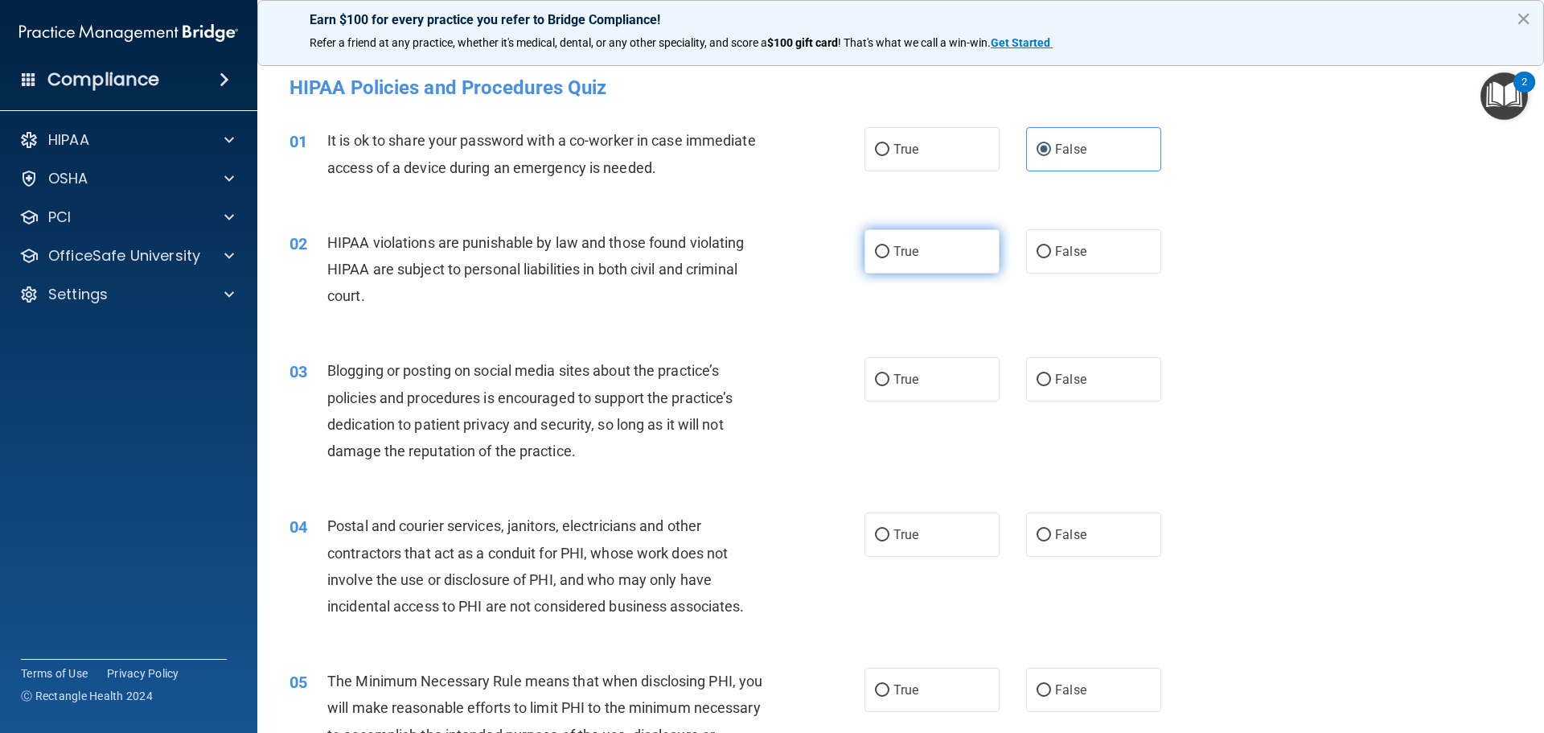
radio input "true"
click at [1037, 376] on input "False" at bounding box center [1044, 380] width 14 height 12
radio input "true"
click at [912, 540] on span "True" at bounding box center [906, 534] width 25 height 15
click at [890, 540] on input "True" at bounding box center [882, 535] width 14 height 12
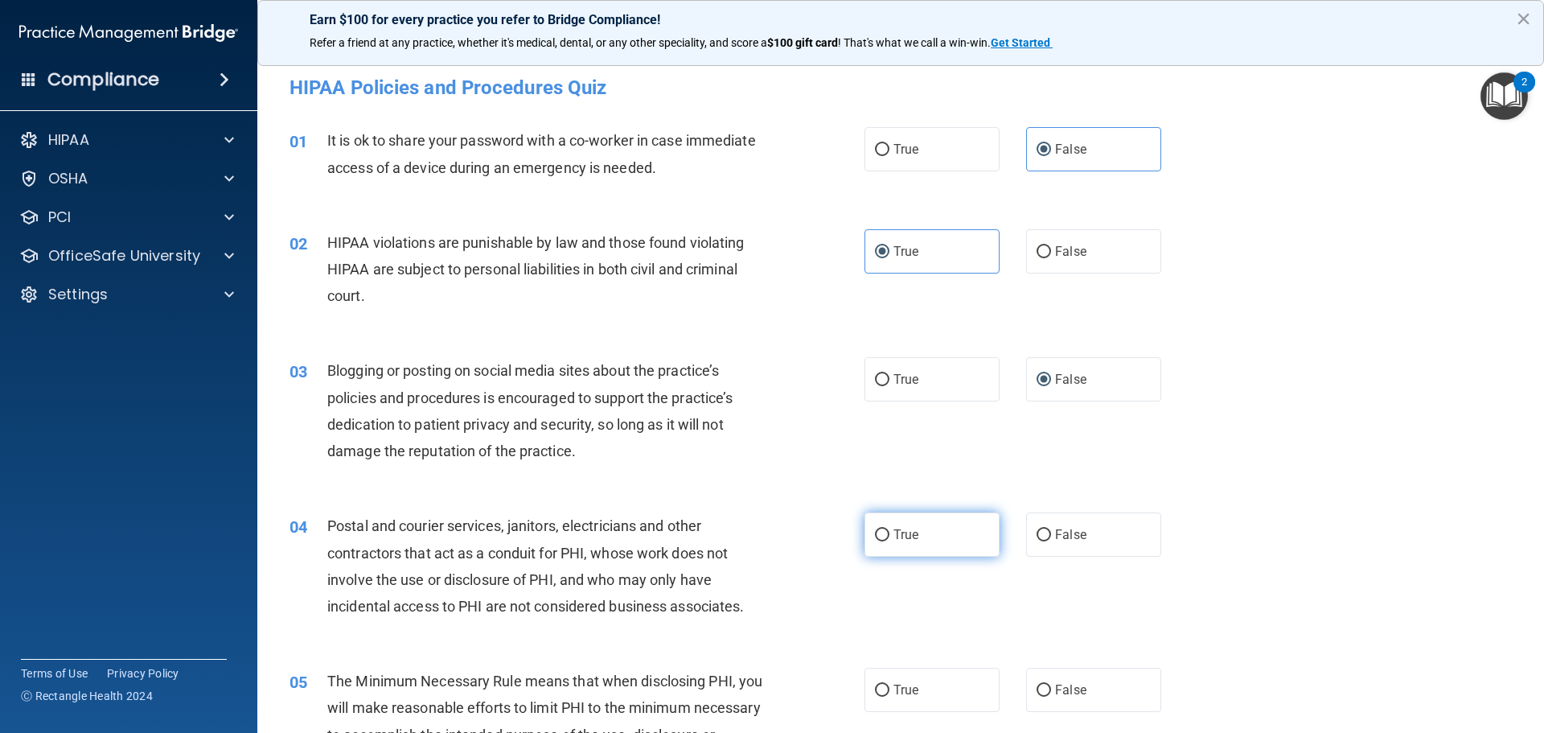
radio input "true"
click at [939, 672] on label "True" at bounding box center [932, 690] width 135 height 44
click at [890, 684] on input "True" at bounding box center [882, 690] width 14 height 12
radio input "true"
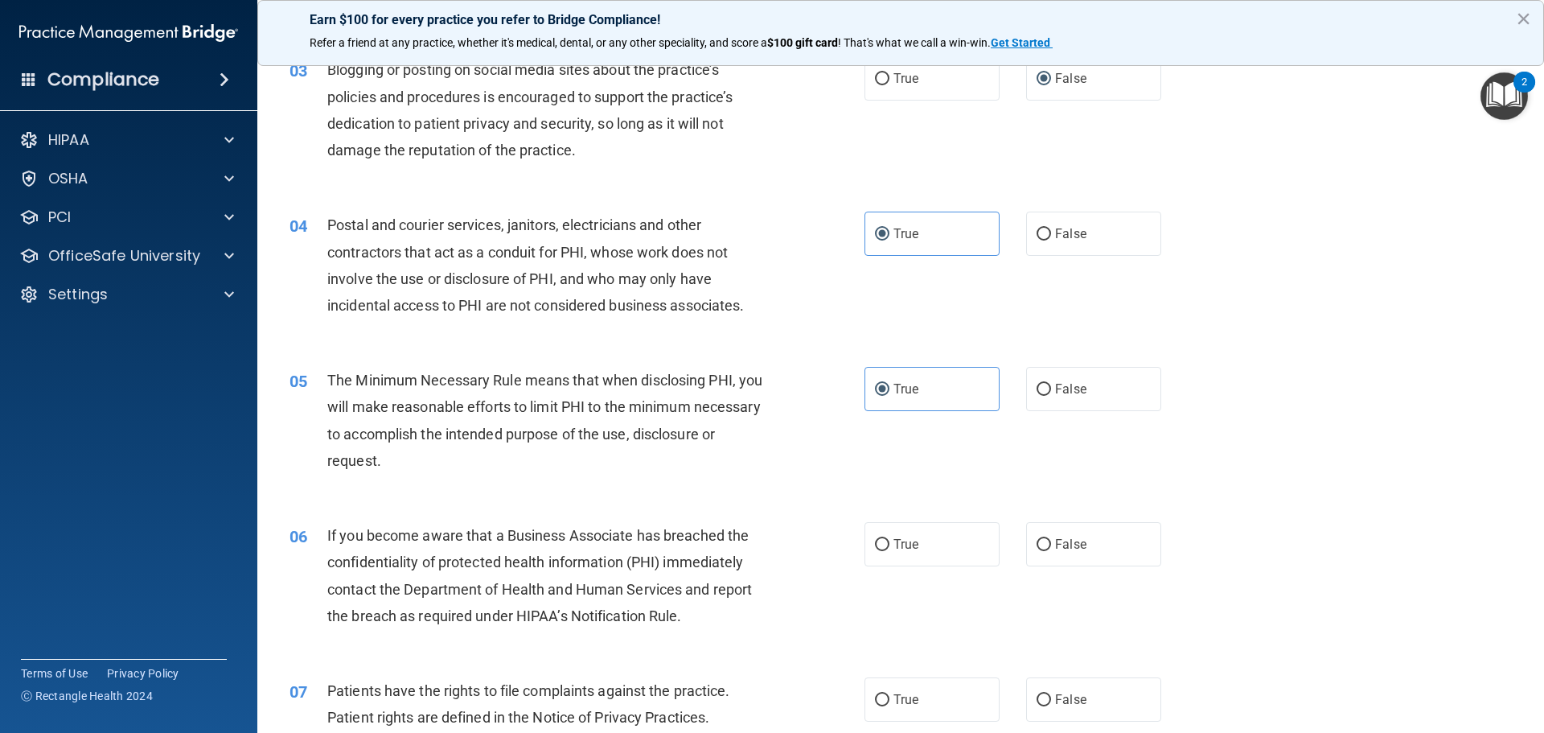
scroll to position [483, 0]
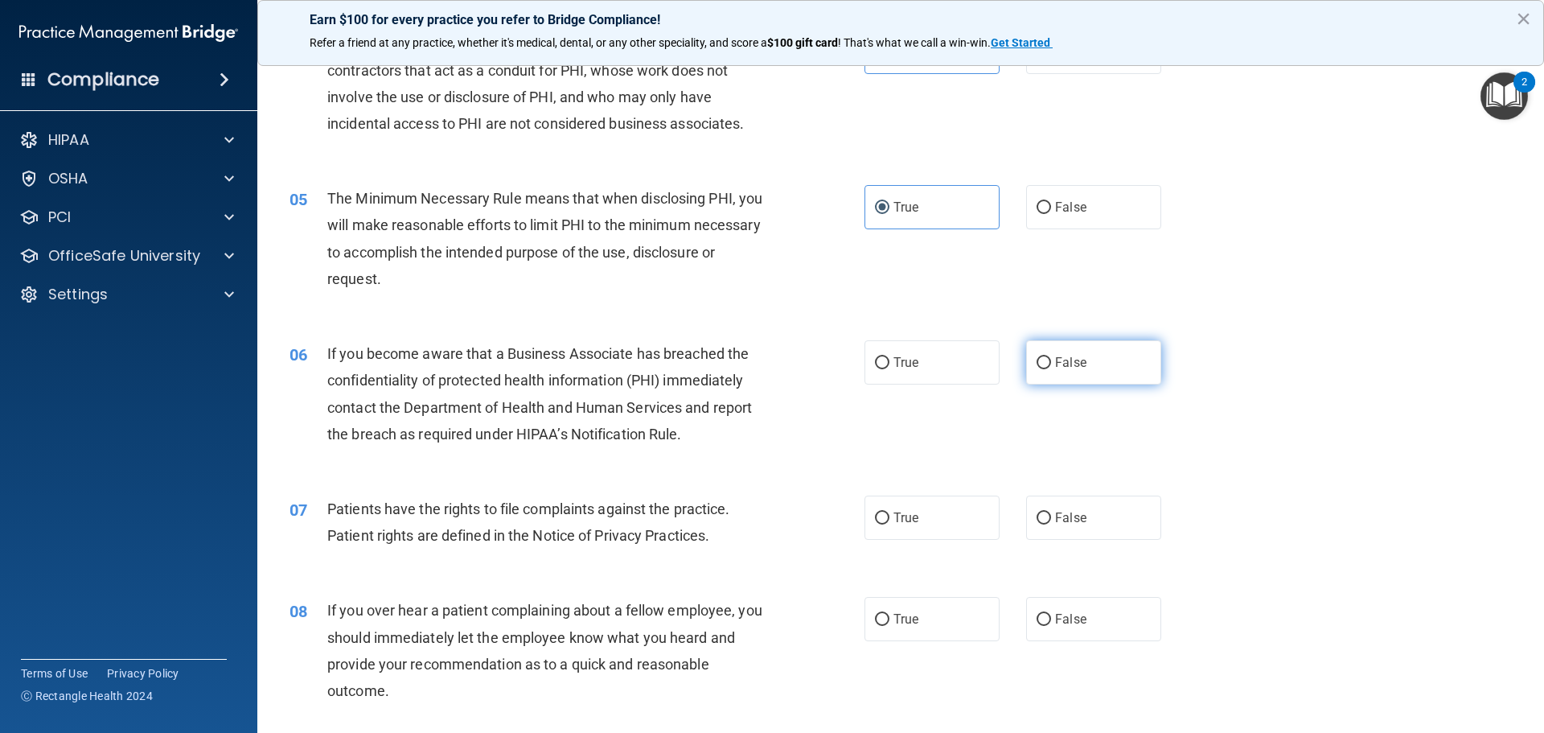
click at [1069, 356] on span "False" at bounding box center [1070, 362] width 31 height 15
click at [1051, 357] on input "False" at bounding box center [1044, 363] width 14 height 12
radio input "true"
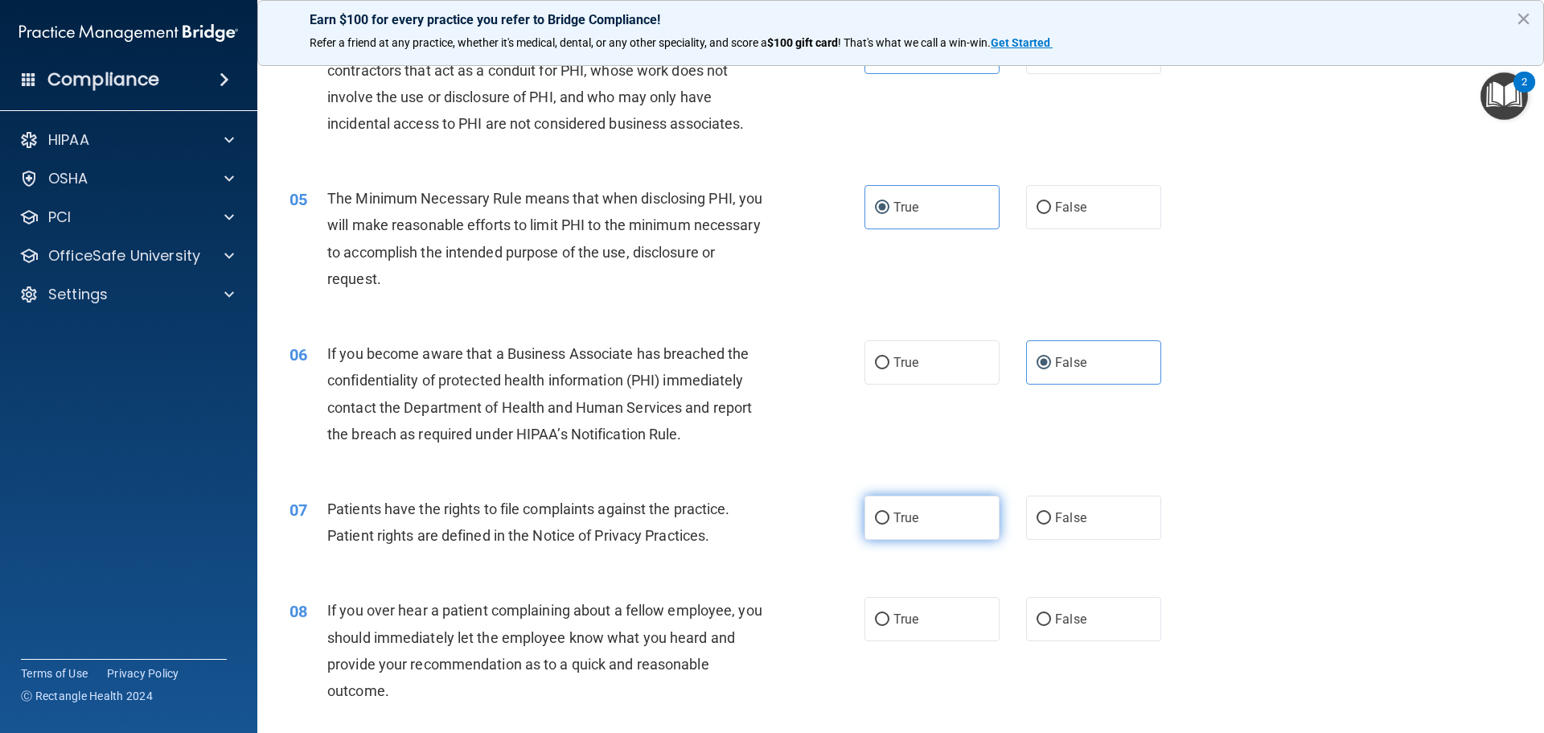
click at [901, 523] on span "True" at bounding box center [906, 517] width 25 height 15
click at [890, 523] on input "True" at bounding box center [882, 518] width 14 height 12
radio input "true"
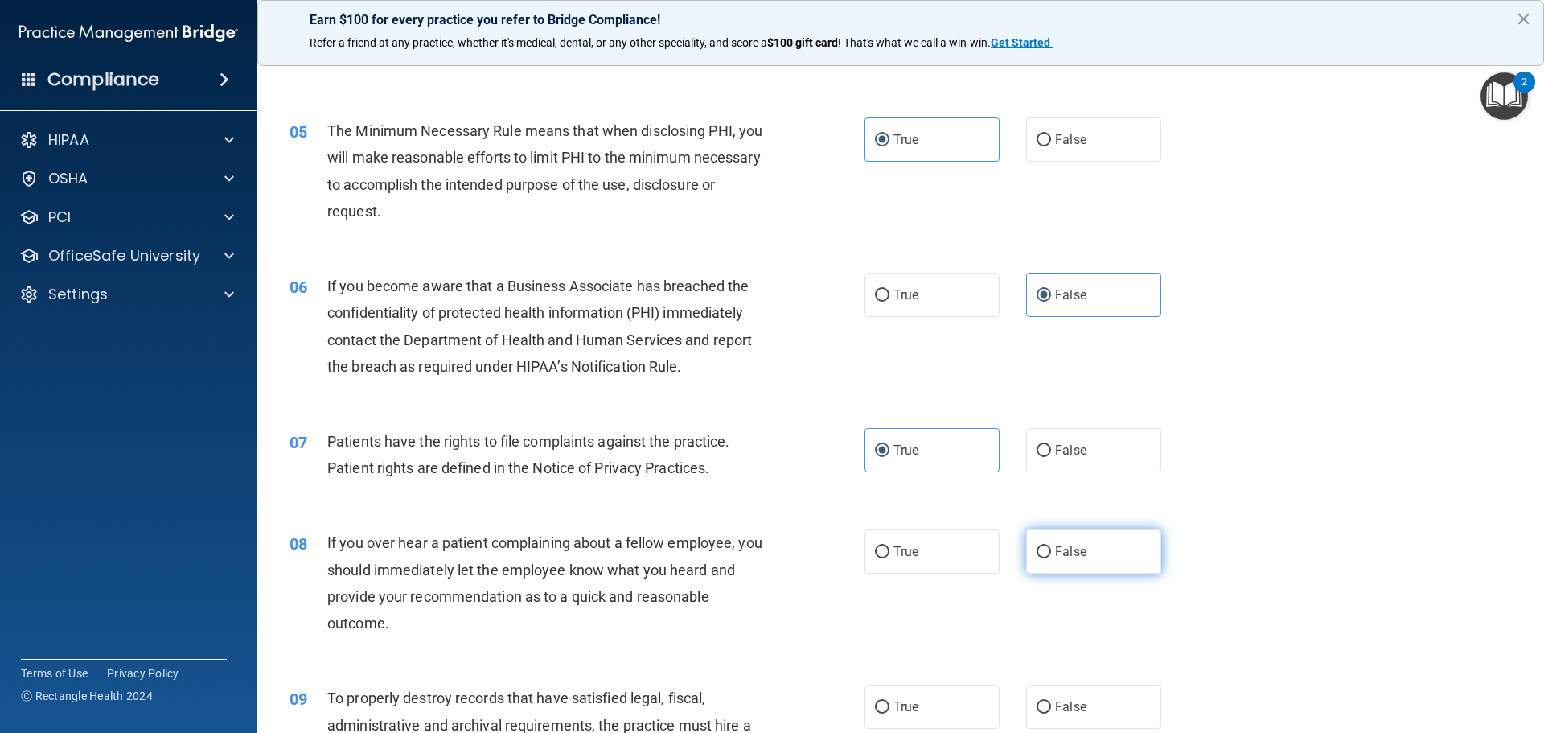
scroll to position [643, 0]
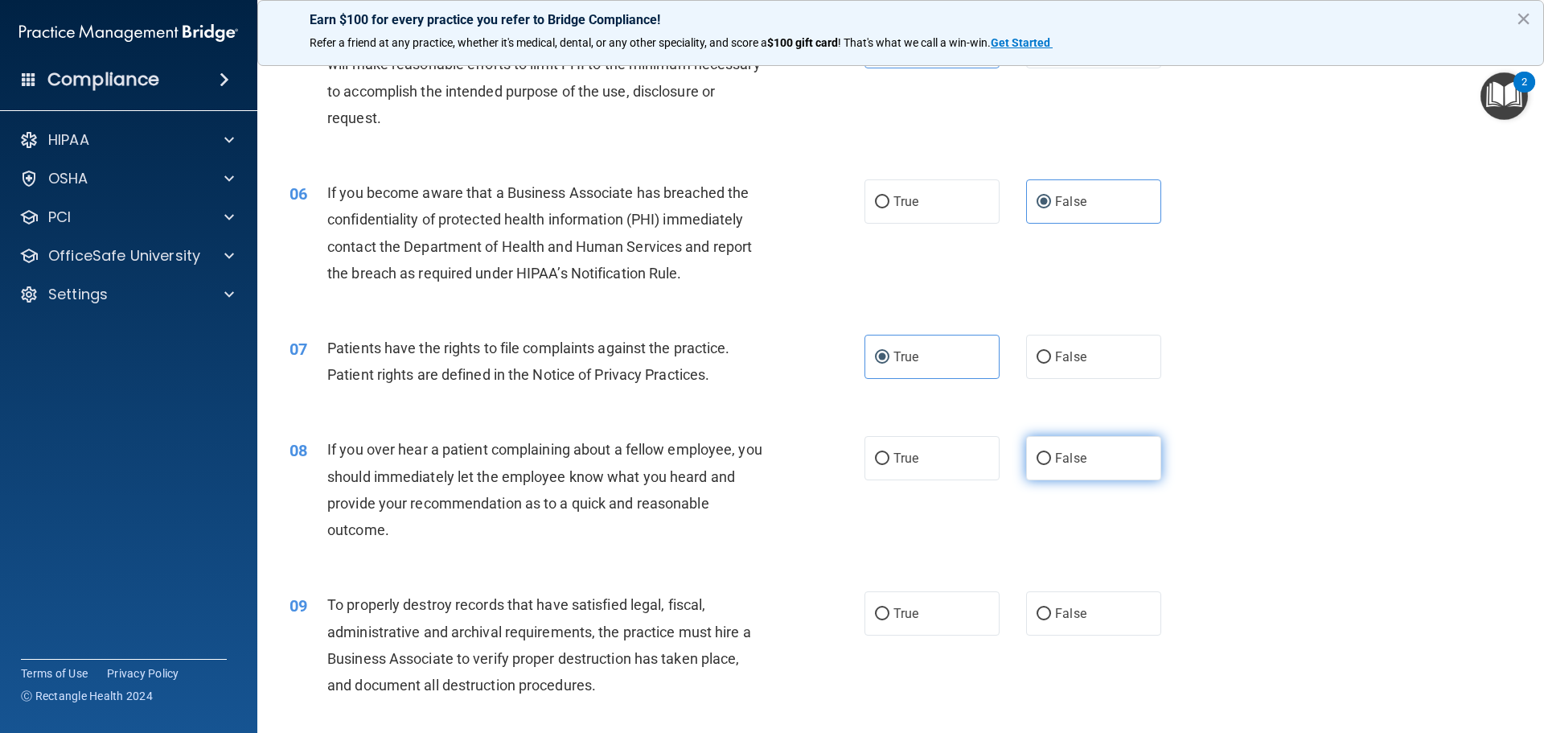
click at [1050, 470] on label "False" at bounding box center [1093, 458] width 135 height 44
click at [1050, 465] on input "False" at bounding box center [1044, 459] width 14 height 12
radio input "true"
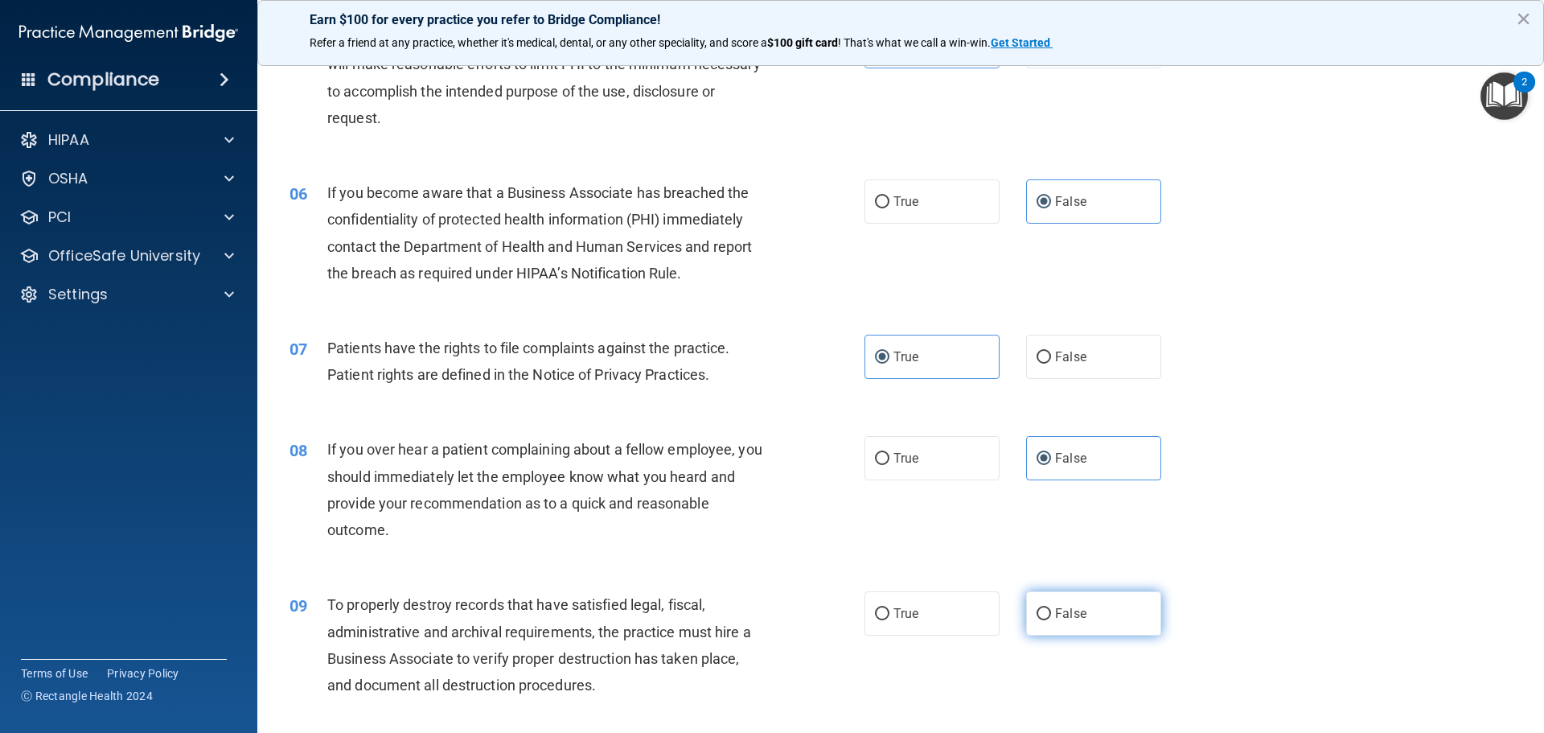
click at [1066, 614] on span "False" at bounding box center [1070, 613] width 31 height 15
click at [1051, 614] on input "False" at bounding box center [1044, 614] width 14 height 12
radio input "true"
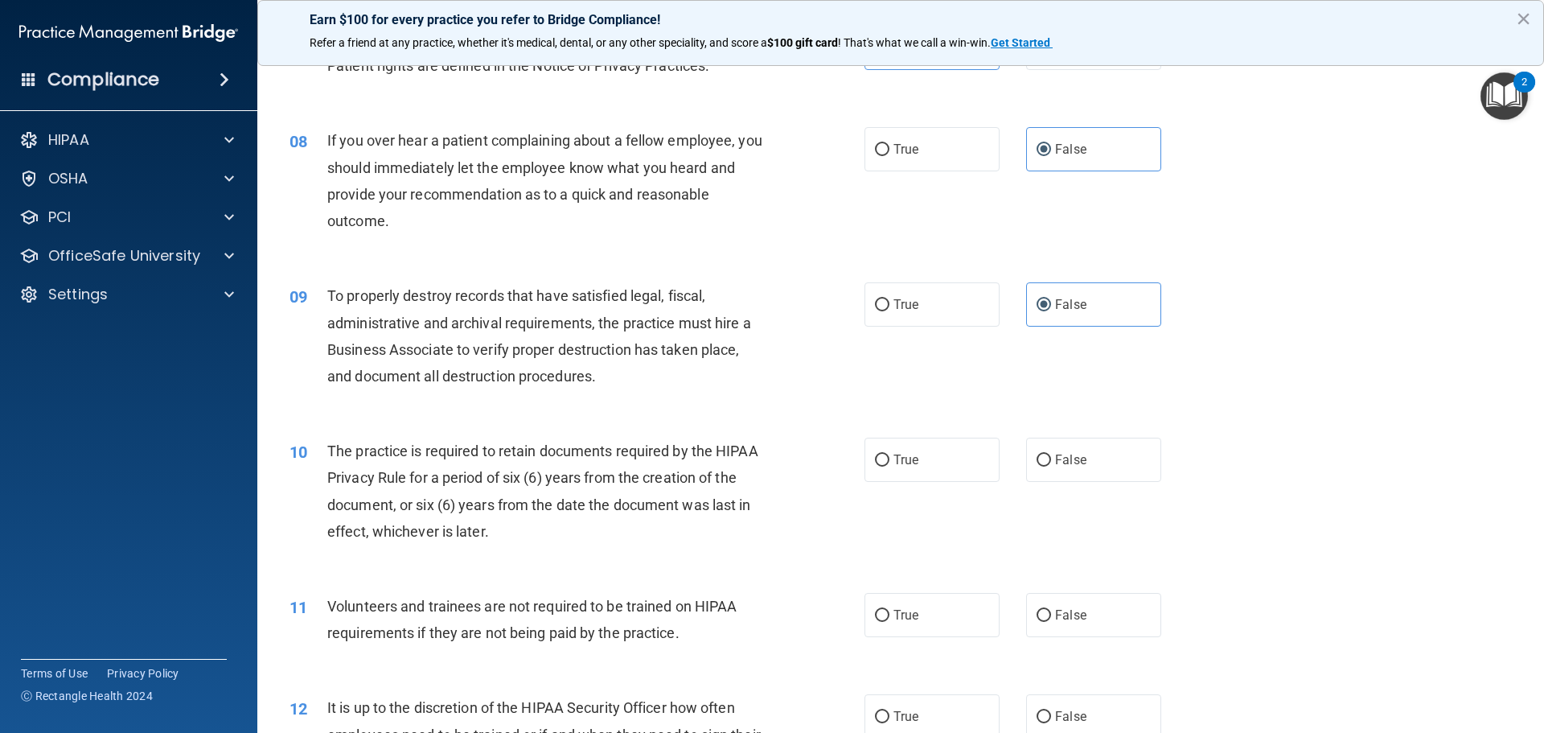
scroll to position [965, 0]
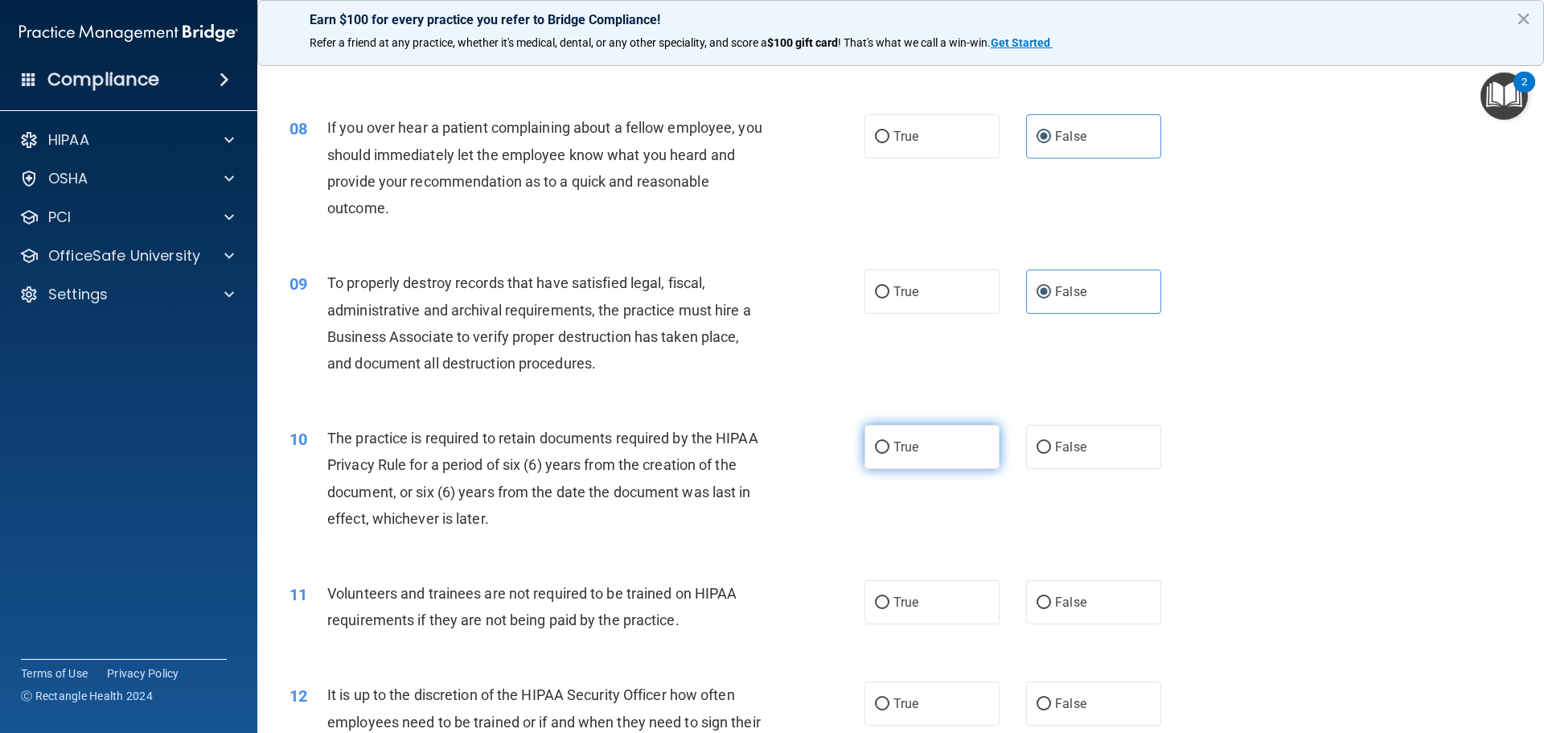
click at [956, 455] on label "True" at bounding box center [932, 447] width 135 height 44
click at [890, 454] on input "True" at bounding box center [882, 448] width 14 height 12
radio input "true"
click at [1083, 612] on label "False" at bounding box center [1093, 602] width 135 height 44
click at [1051, 609] on input "False" at bounding box center [1044, 603] width 14 height 12
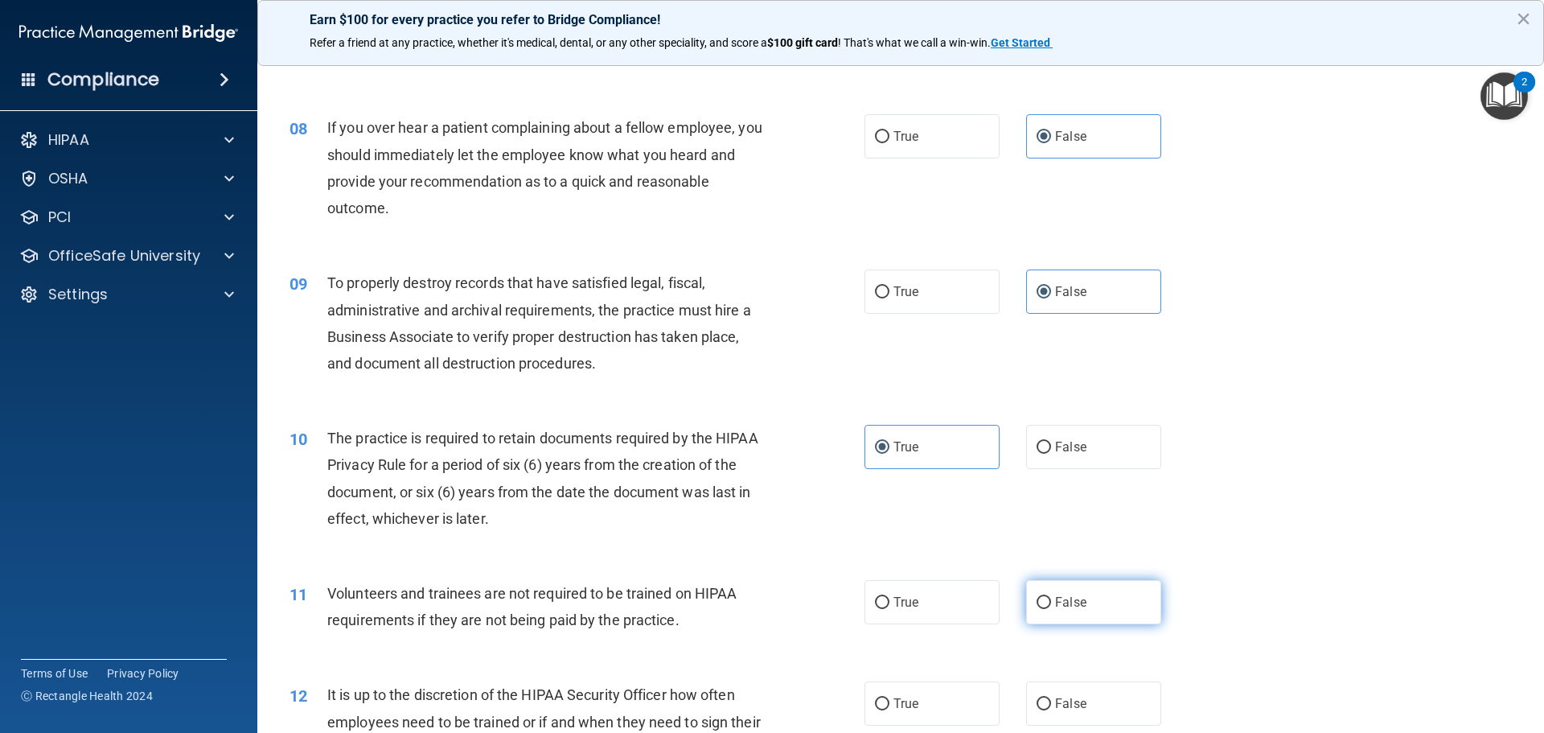
radio input "true"
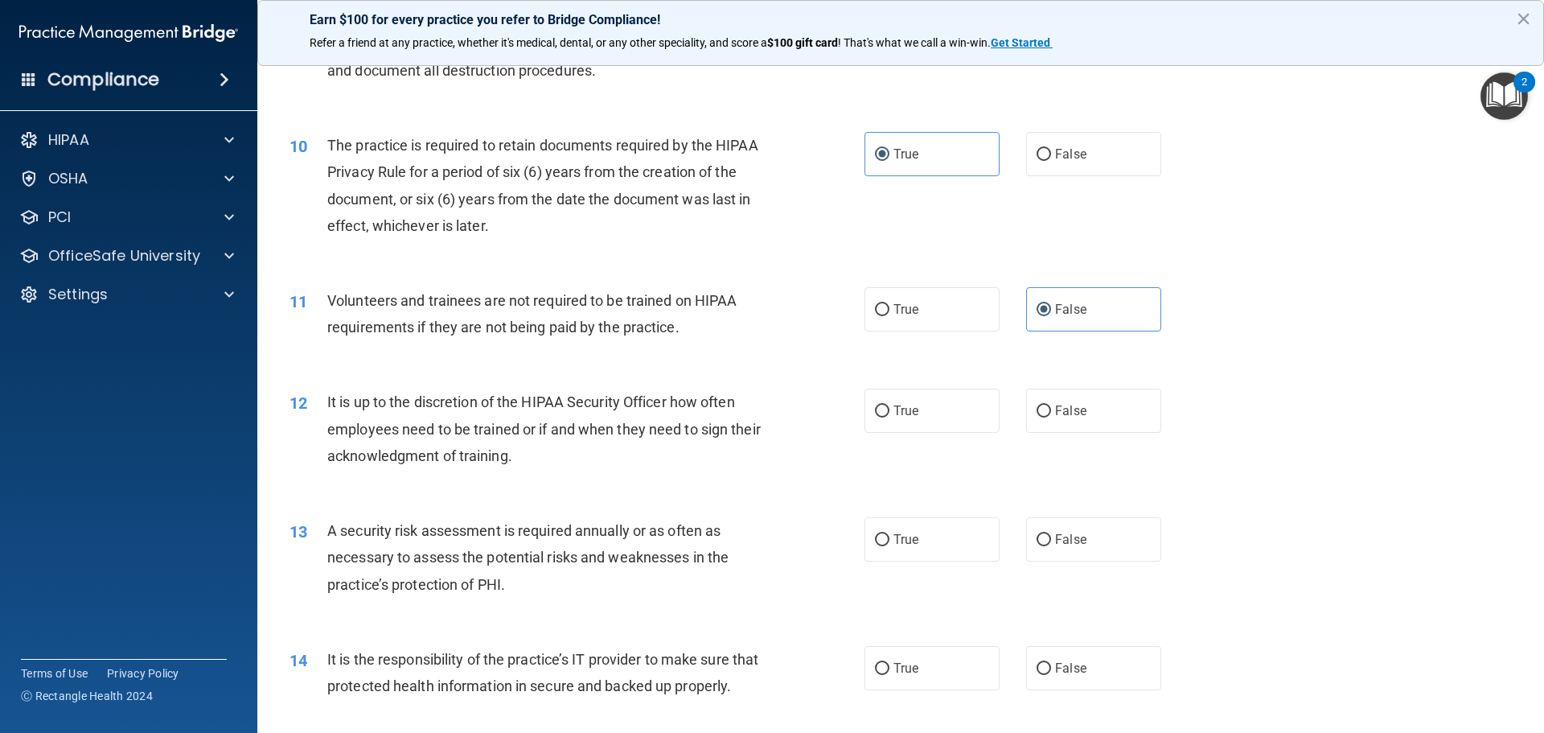
scroll to position [1287, 0]
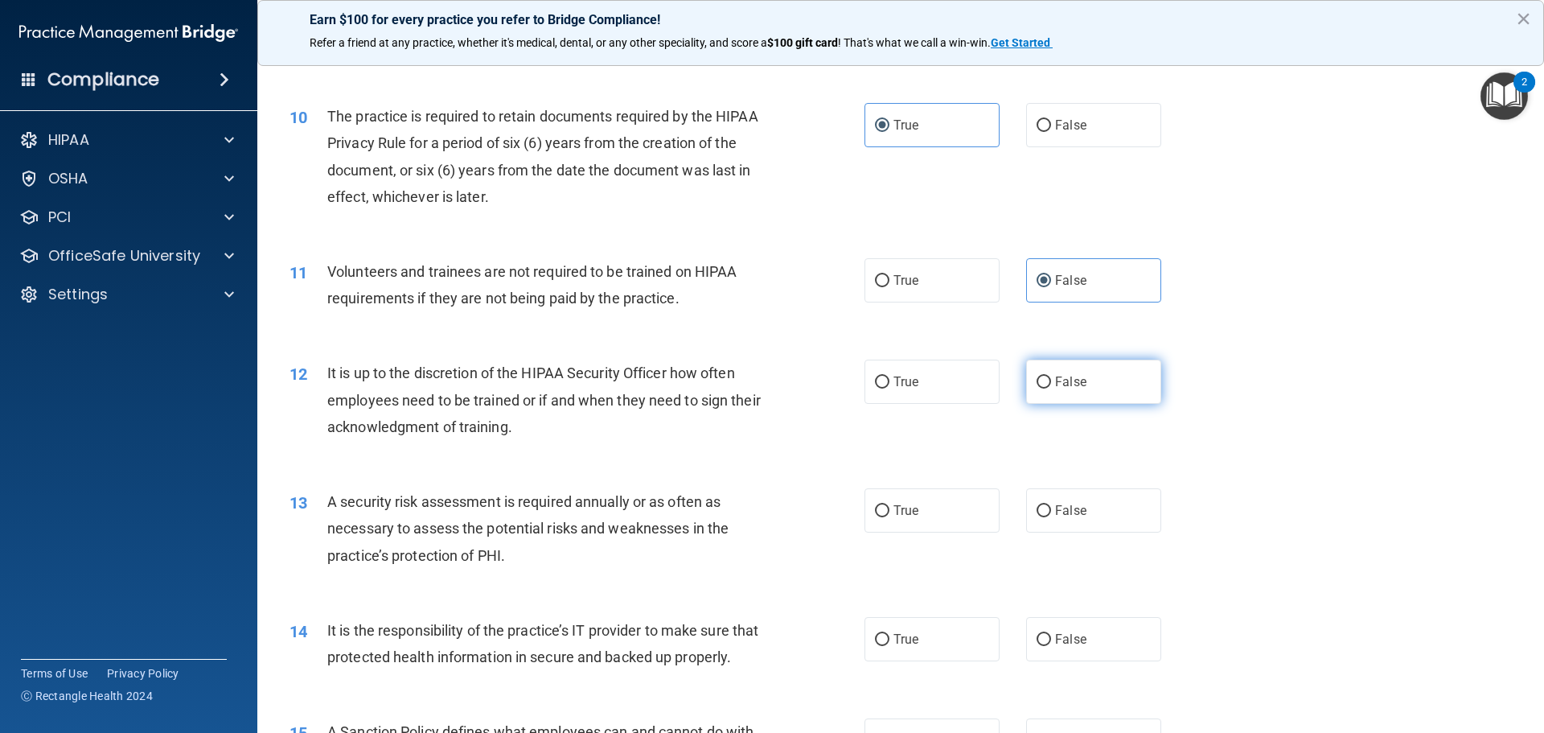
click at [1073, 377] on span "False" at bounding box center [1070, 381] width 31 height 15
click at [1051, 377] on input "False" at bounding box center [1044, 382] width 14 height 12
radio input "true"
click at [950, 500] on label "True" at bounding box center [932, 510] width 135 height 44
click at [890, 505] on input "True" at bounding box center [882, 511] width 14 height 12
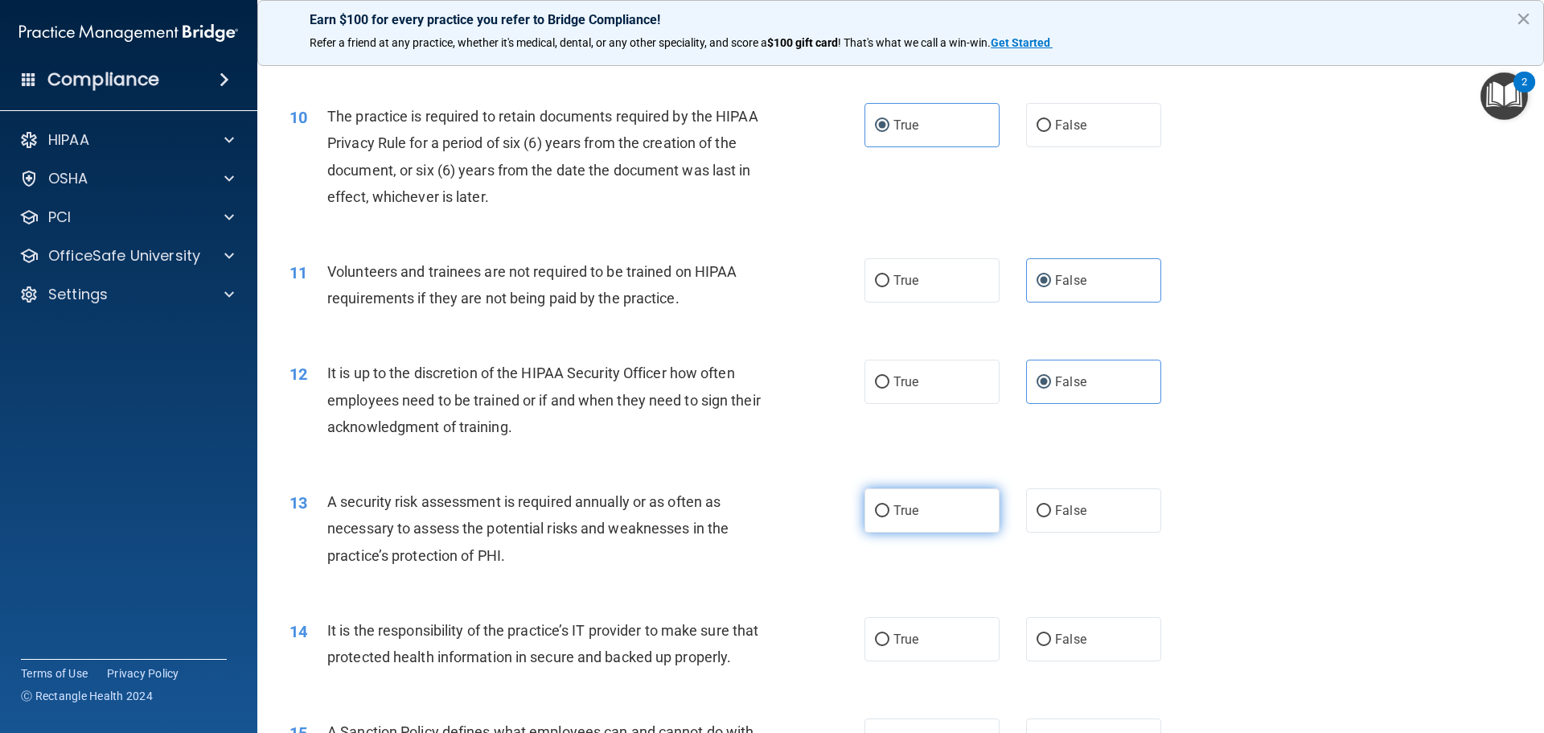
radio input "true"
click at [1045, 524] on label "False" at bounding box center [1093, 510] width 135 height 44
click at [1045, 517] on input "False" at bounding box center [1044, 511] width 14 height 12
radio input "true"
click at [978, 514] on label "True" at bounding box center [932, 510] width 135 height 44
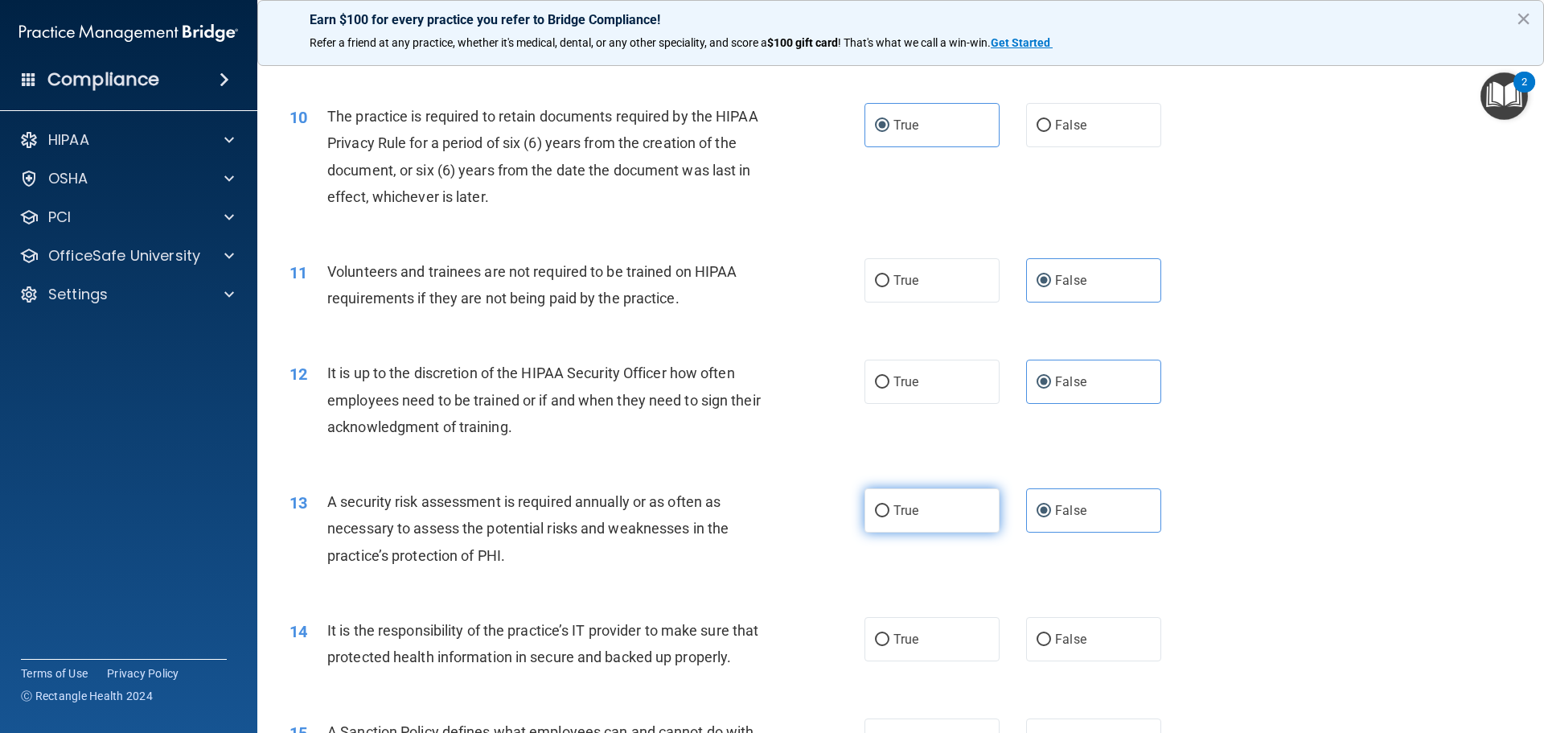
click at [890, 514] on input "True" at bounding box center [882, 511] width 14 height 12
radio input "true"
radio input "false"
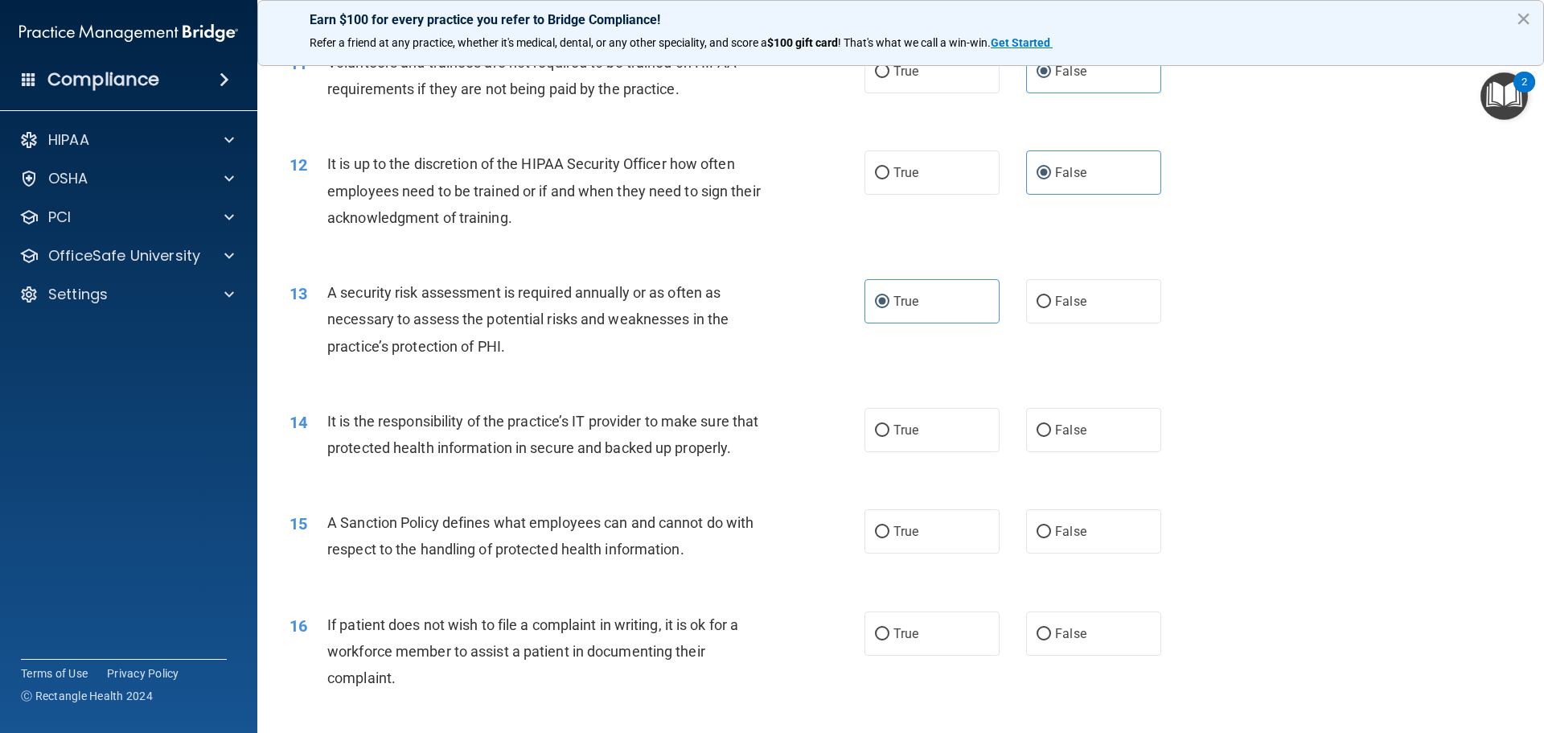
scroll to position [1689, 0]
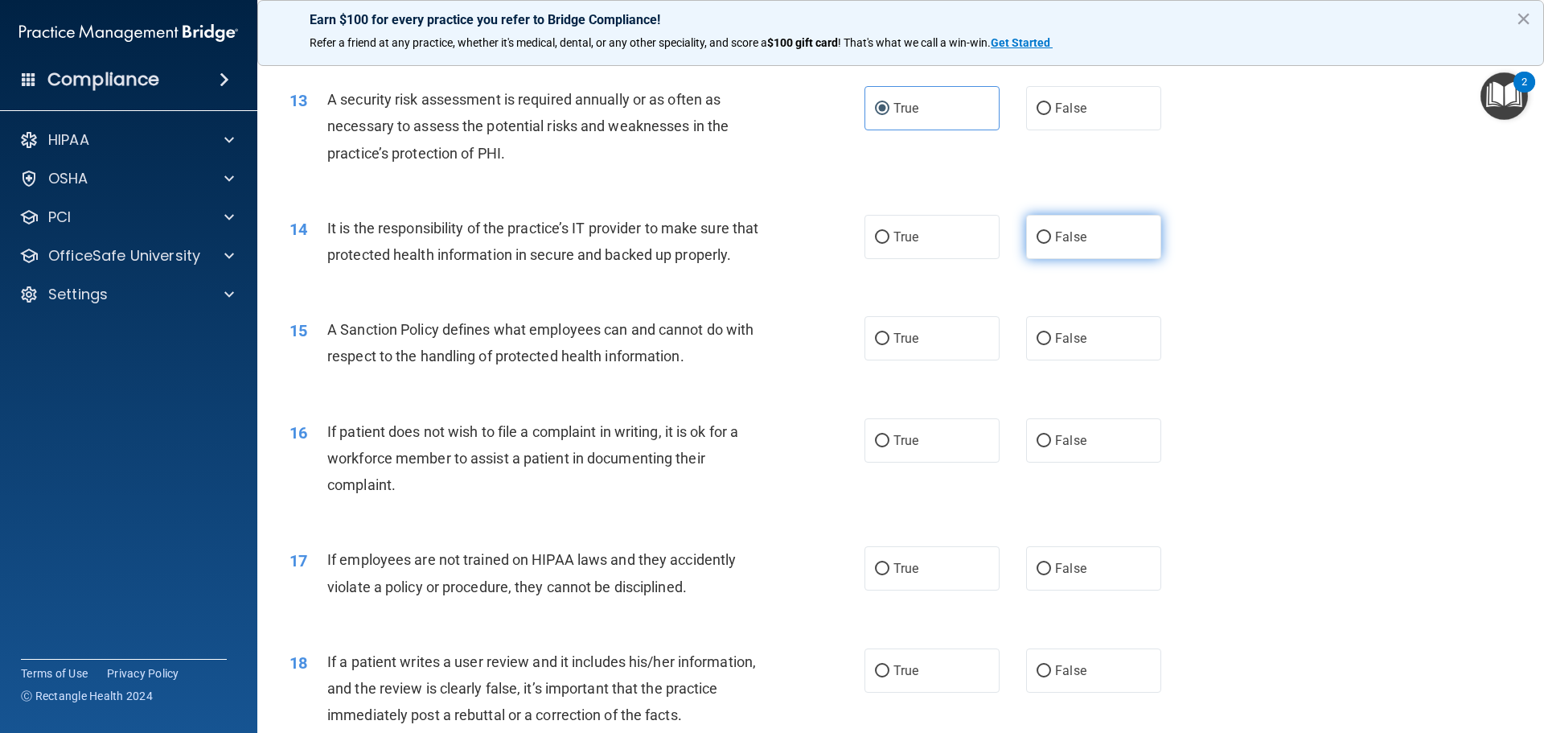
click at [1081, 243] on label "False" at bounding box center [1093, 237] width 135 height 44
click at [1051, 243] on input "False" at bounding box center [1044, 238] width 14 height 12
radio input "true"
click at [1094, 360] on label "False" at bounding box center [1093, 338] width 135 height 44
click at [1051, 345] on input "False" at bounding box center [1044, 339] width 14 height 12
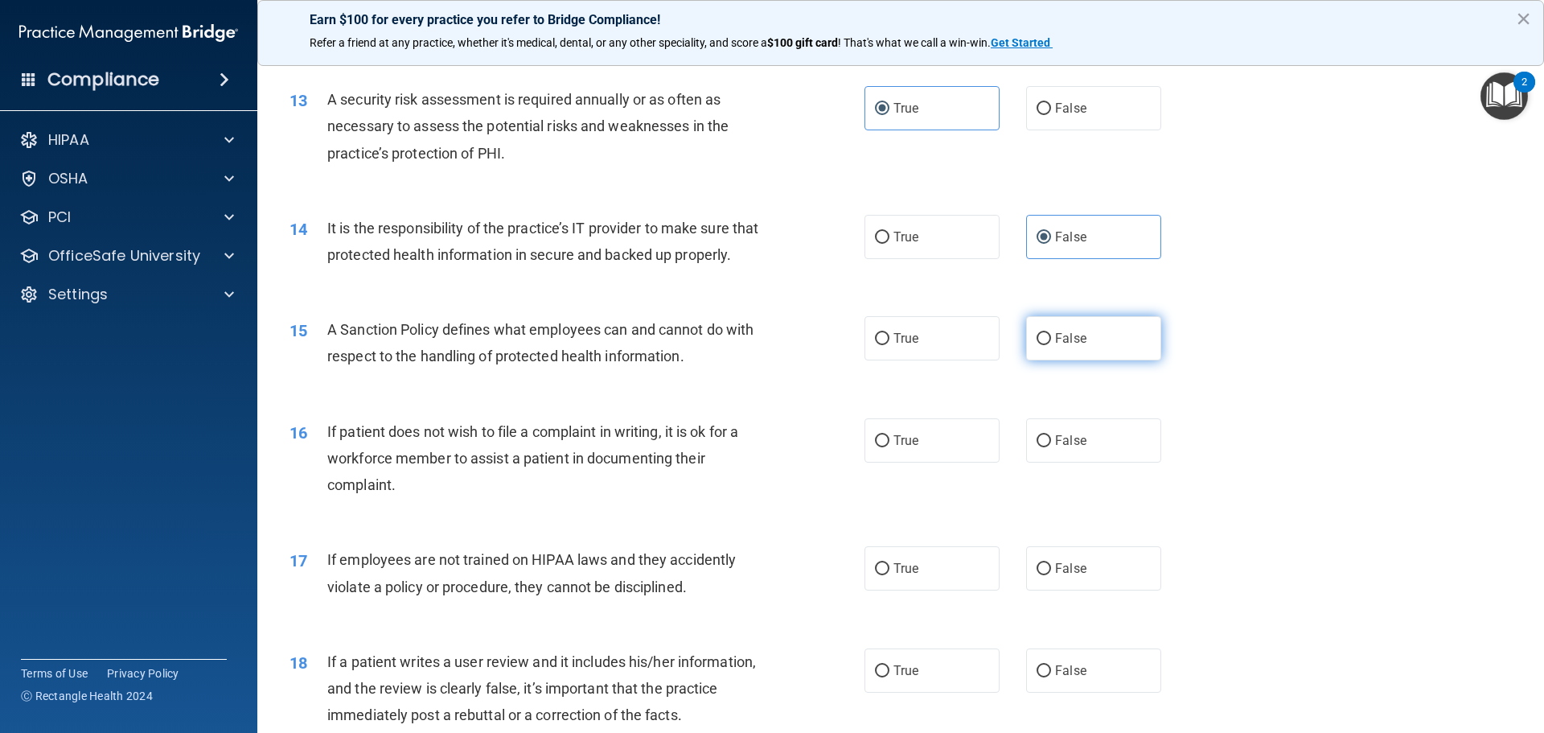
radio input "true"
click at [961, 462] on label "True" at bounding box center [932, 440] width 135 height 44
click at [890, 447] on input "True" at bounding box center [882, 441] width 14 height 12
radio input "true"
click at [1039, 575] on input "False" at bounding box center [1044, 569] width 14 height 12
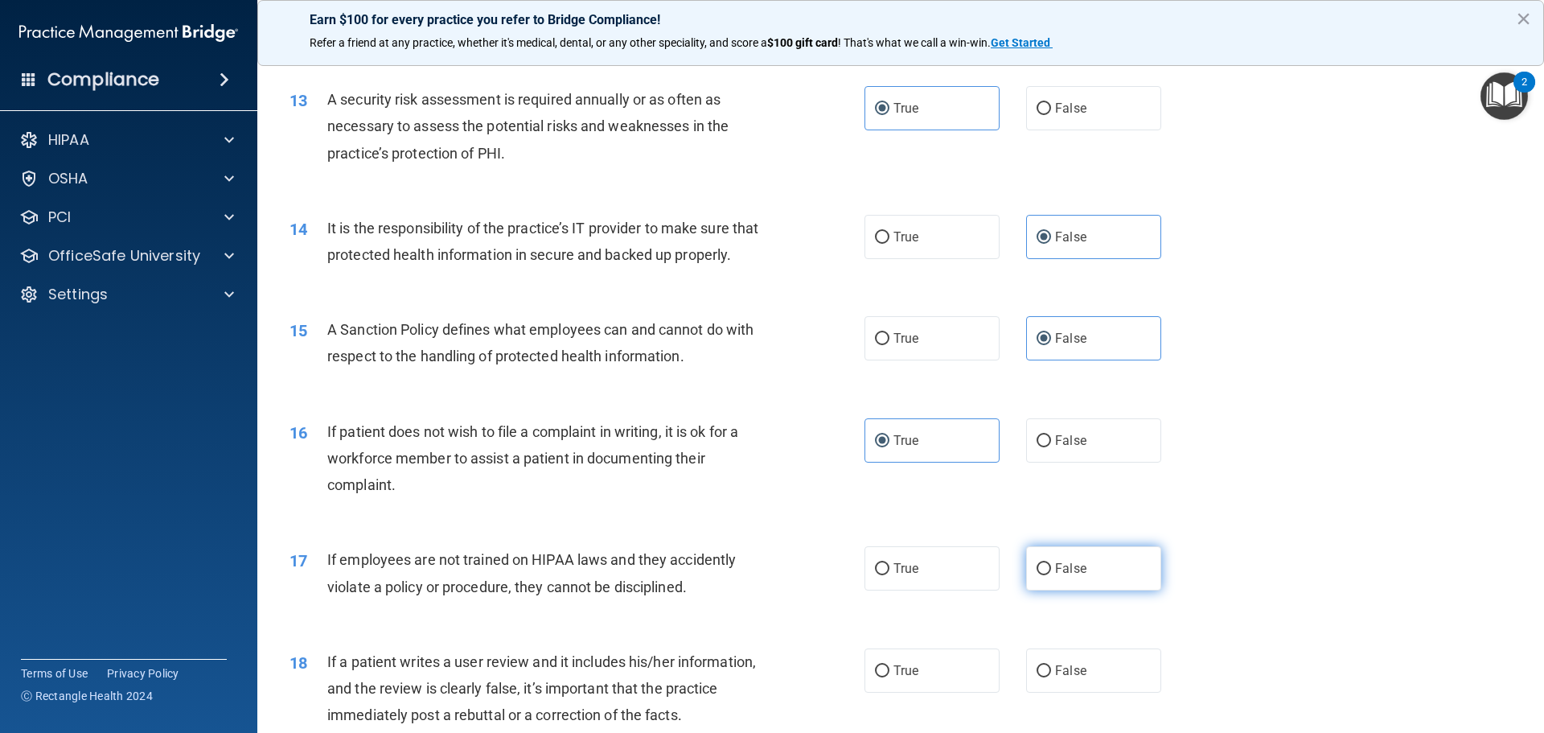
radio input "true"
click at [1042, 677] on input "False" at bounding box center [1044, 671] width 14 height 12
radio input "true"
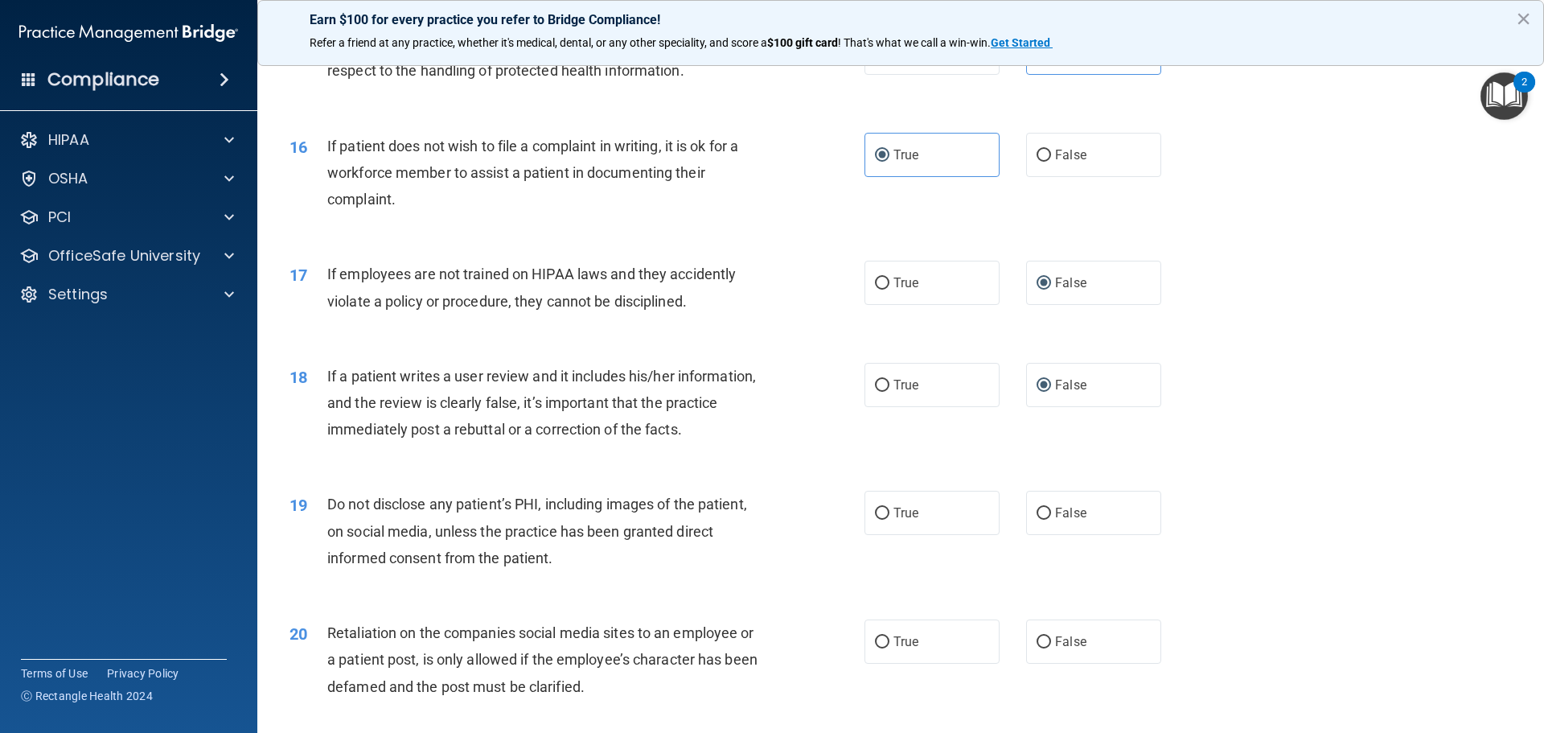
scroll to position [2011, 0]
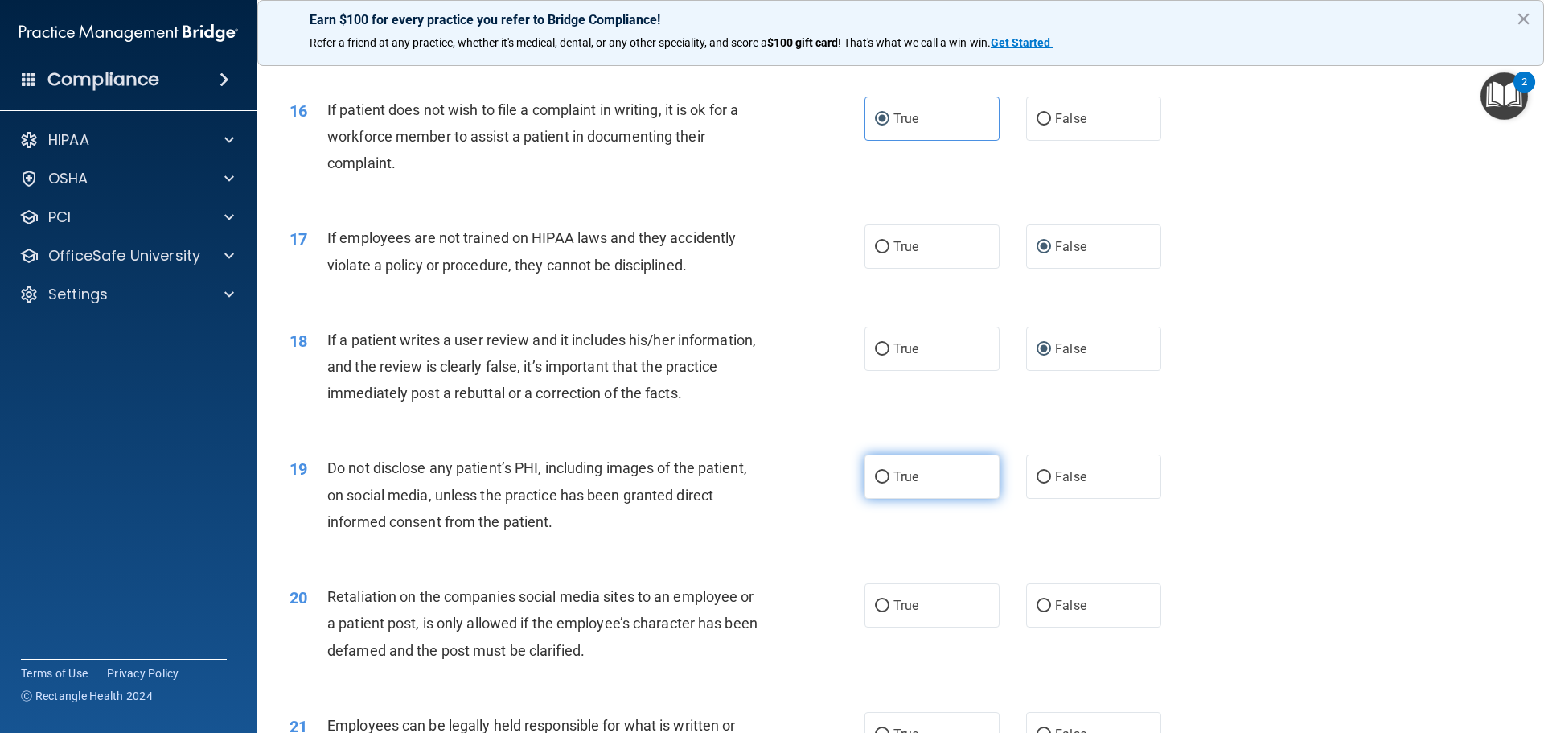
click at [922, 495] on label "True" at bounding box center [932, 476] width 135 height 44
click at [890, 483] on input "True" at bounding box center [882, 477] width 14 height 12
radio input "true"
click at [1056, 627] on label "False" at bounding box center [1093, 605] width 135 height 44
click at [1051, 612] on input "False" at bounding box center [1044, 606] width 14 height 12
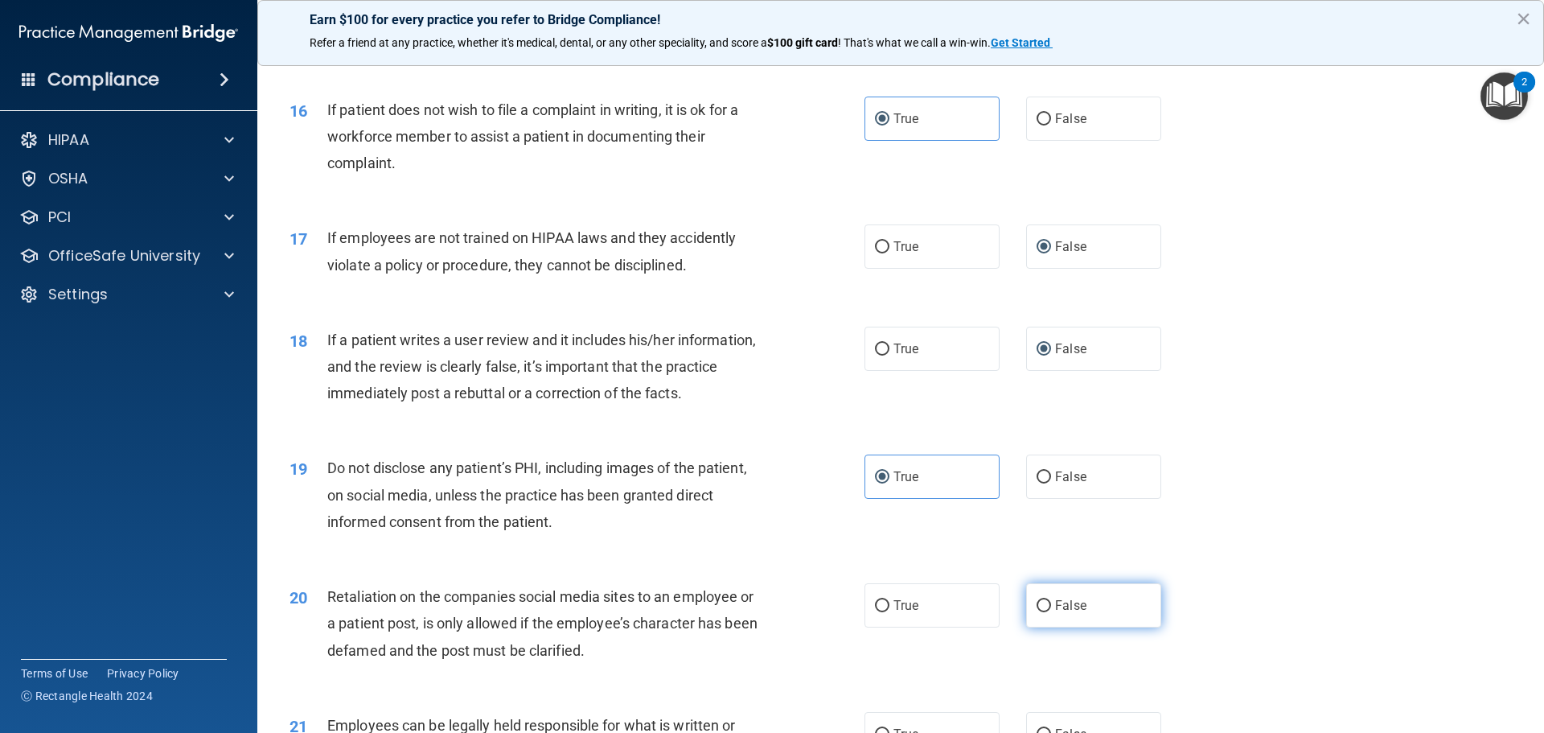
radio input "true"
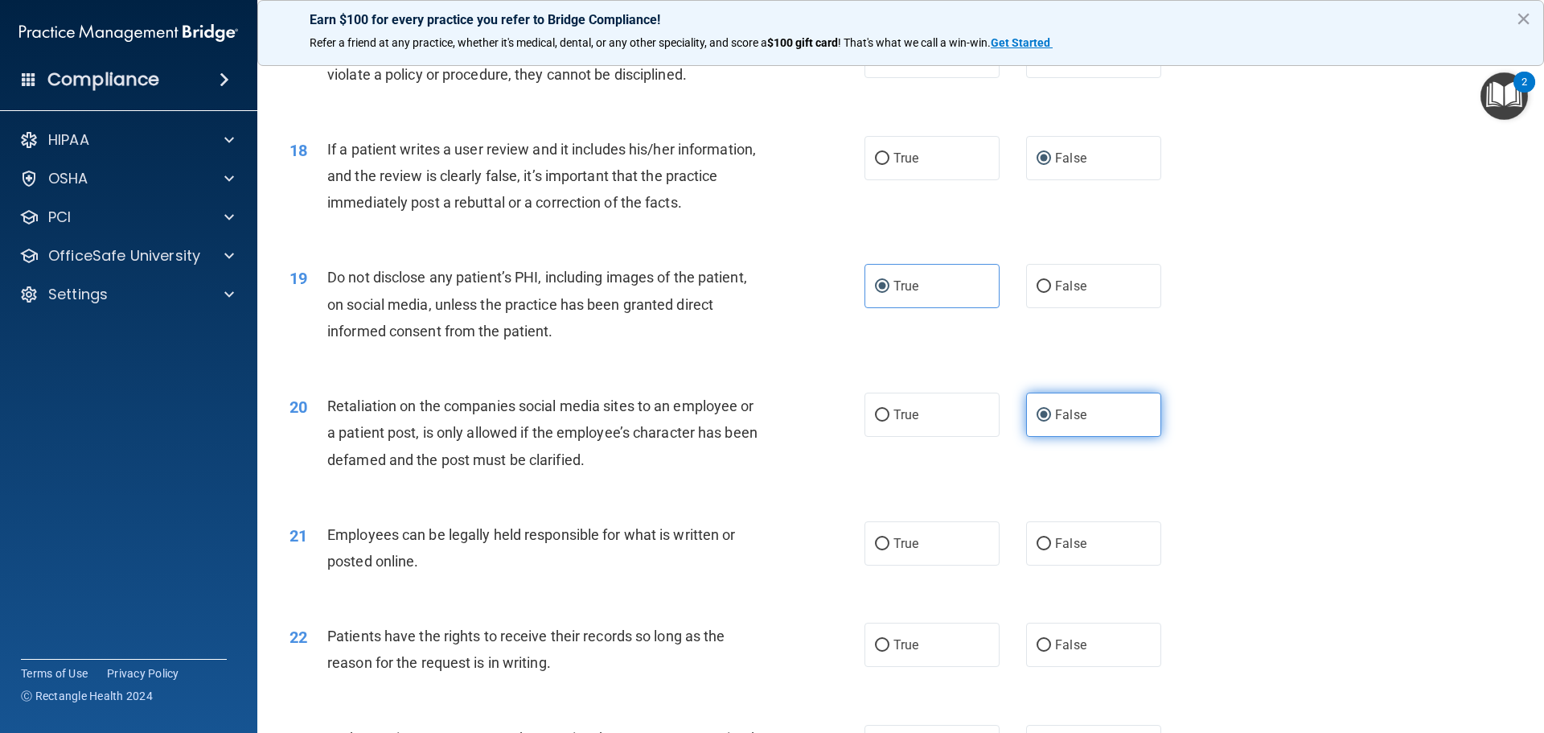
scroll to position [2252, 0]
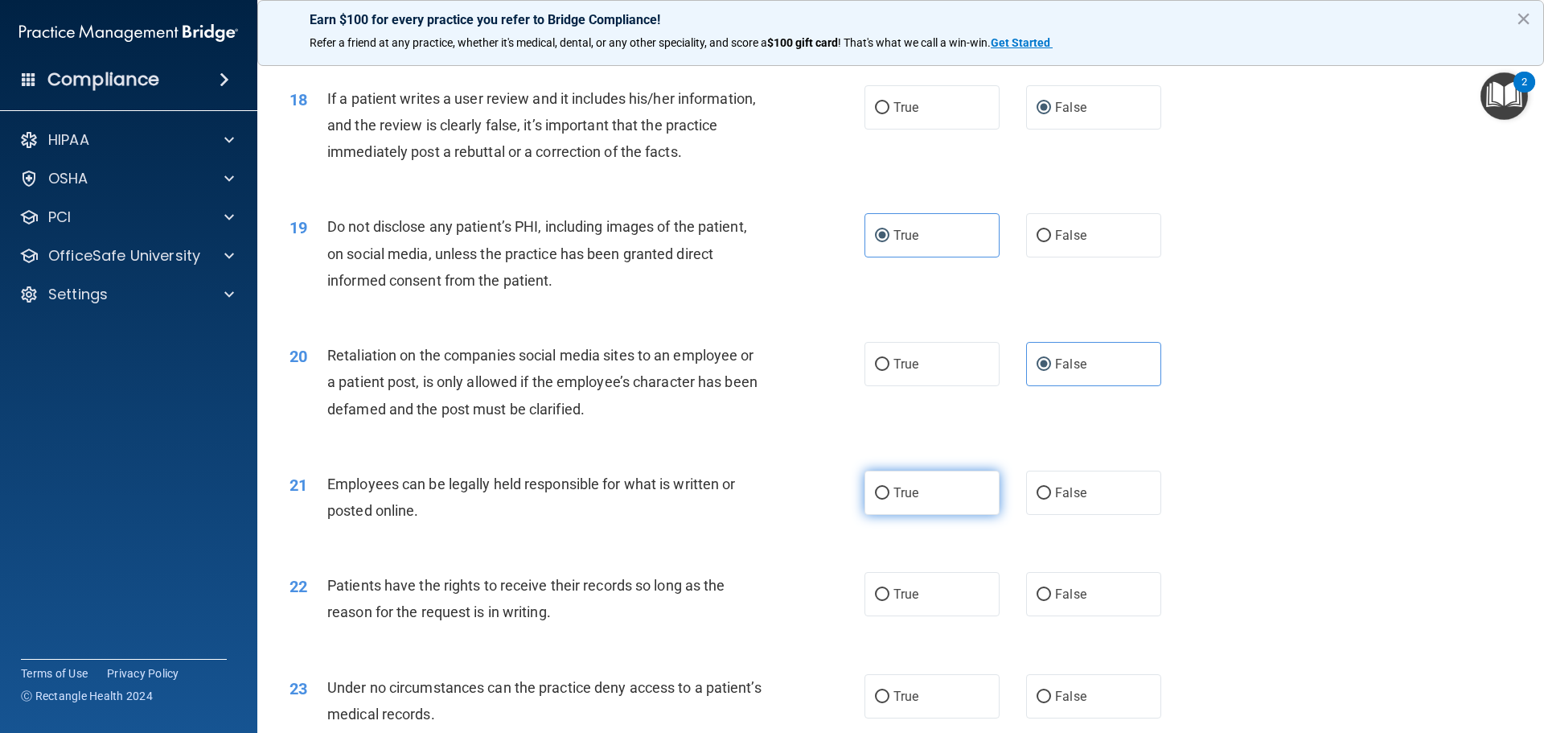
click at [933, 515] on label "True" at bounding box center [932, 493] width 135 height 44
click at [890, 499] on input "True" at bounding box center [882, 493] width 14 height 12
radio input "true"
click at [1055, 602] on span "False" at bounding box center [1070, 593] width 31 height 15
click at [1051, 601] on input "False" at bounding box center [1044, 595] width 14 height 12
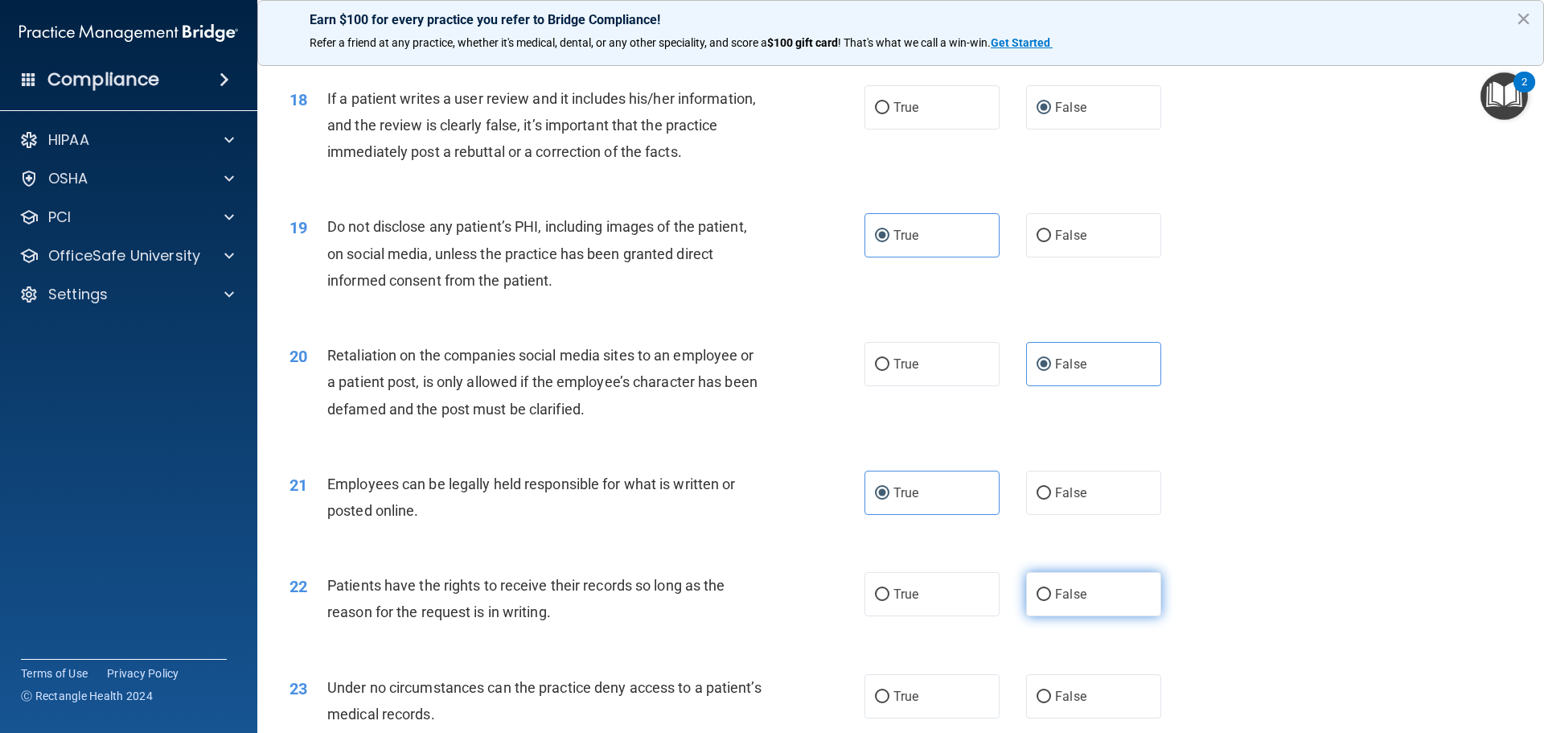
radio input "true"
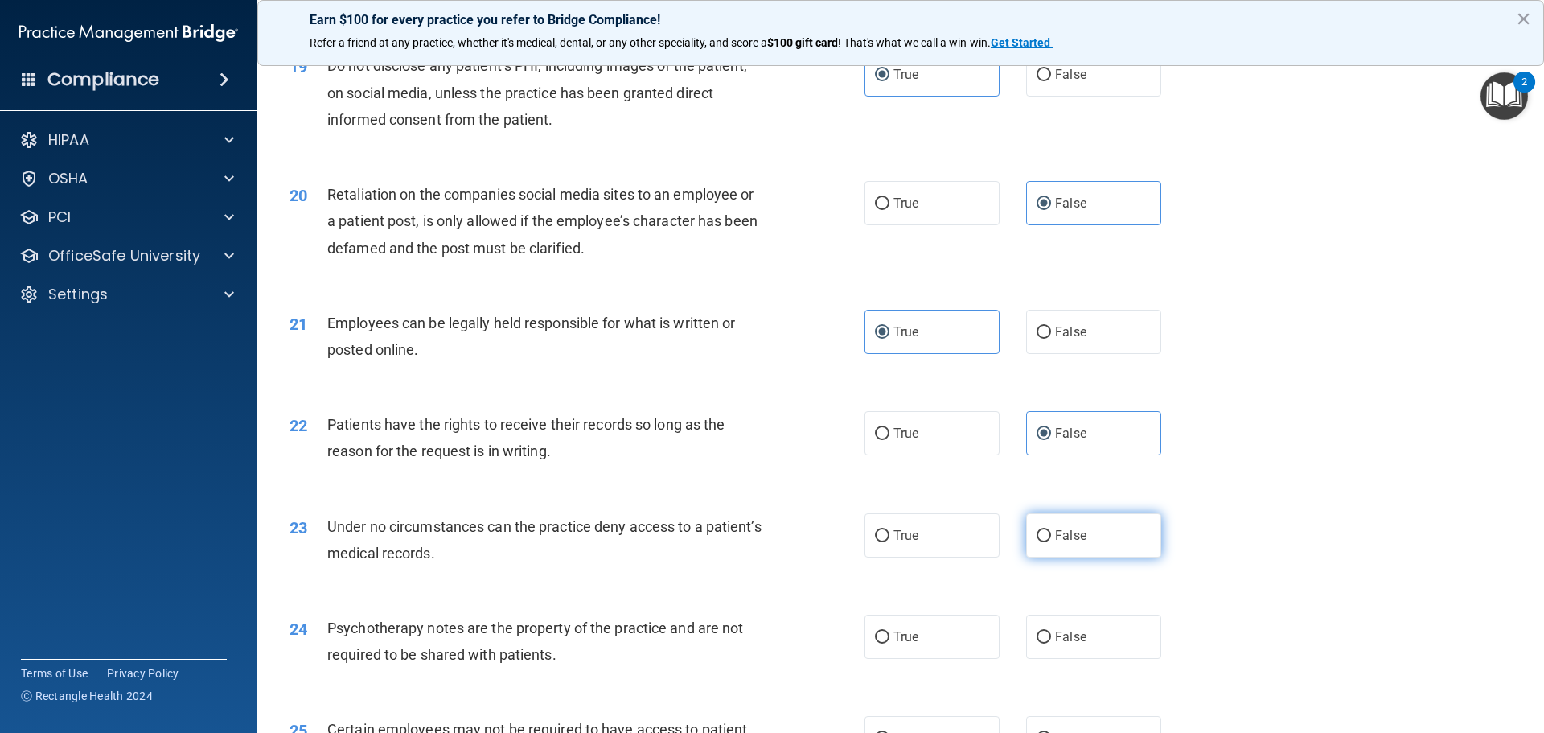
click at [1054, 557] on label "False" at bounding box center [1093, 535] width 135 height 44
click at [1051, 542] on input "False" at bounding box center [1044, 536] width 14 height 12
radio input "true"
click at [504, 424] on div "22 Patients have the rights to receive their records so long as the reason for …" at bounding box center [900, 441] width 1247 height 101
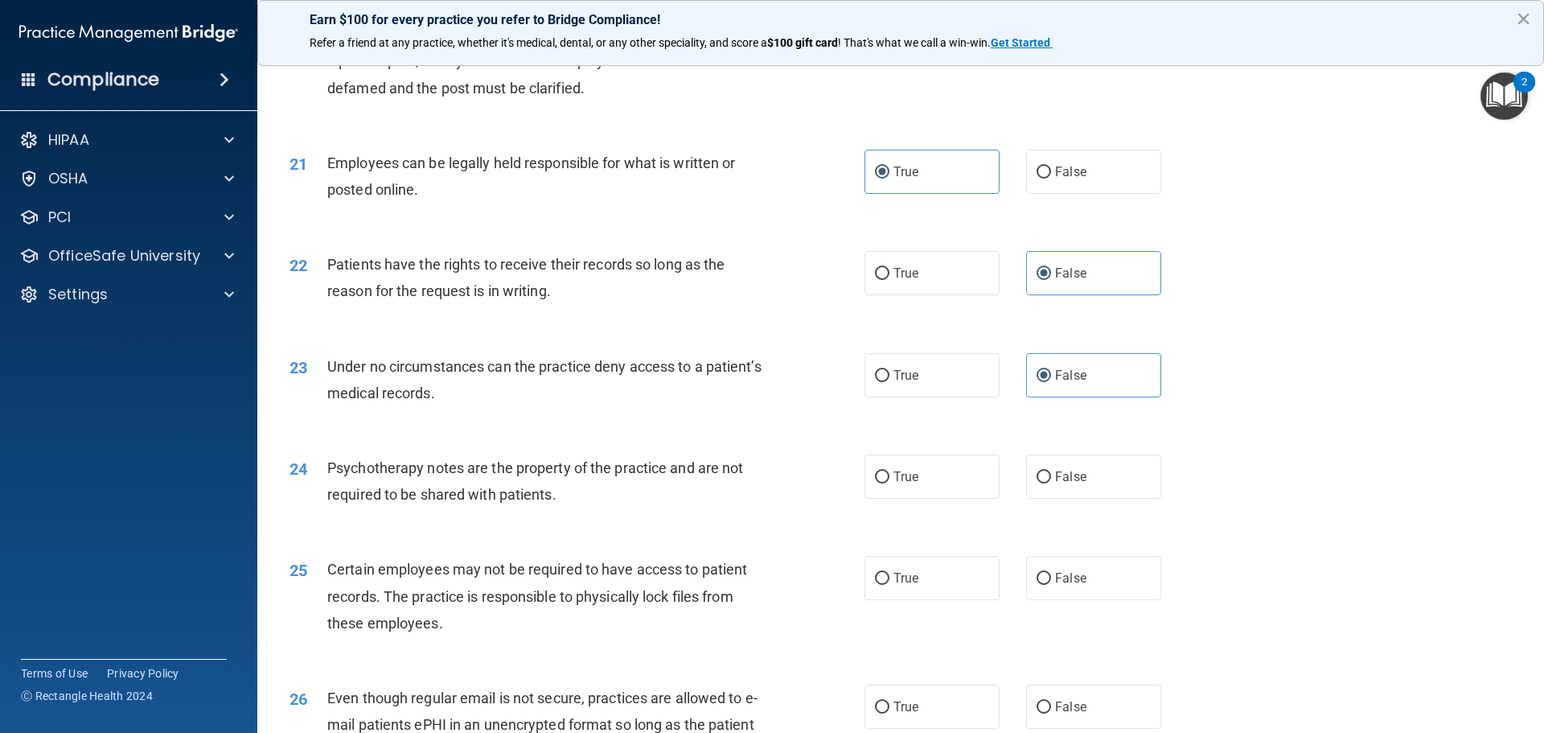
scroll to position [2574, 0]
click at [933, 483] on label "True" at bounding box center [932, 476] width 135 height 44
click at [890, 483] on input "True" at bounding box center [882, 477] width 14 height 12
radio input "true"
click at [885, 599] on label "True" at bounding box center [932, 577] width 135 height 44
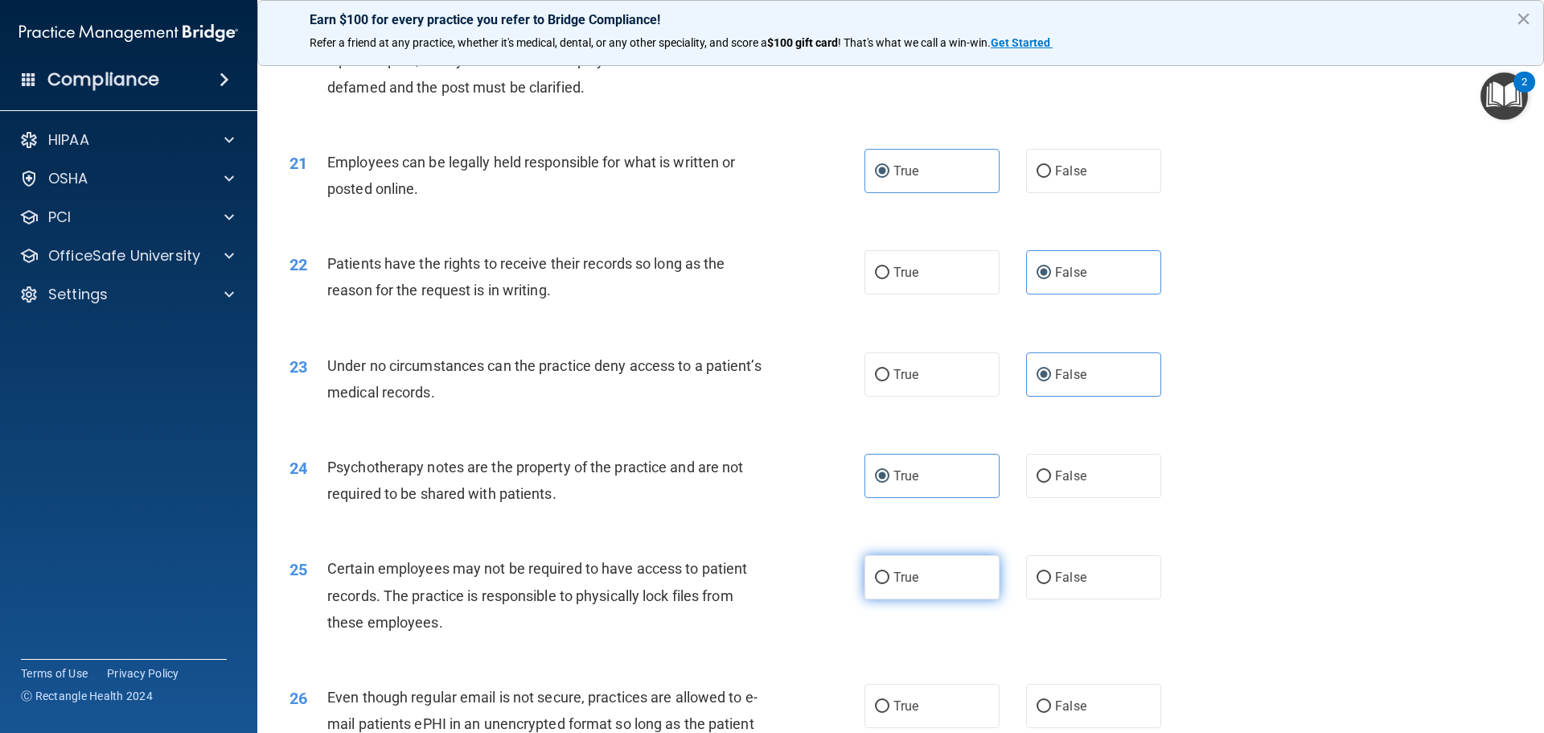
click at [885, 584] on input "True" at bounding box center [882, 578] width 14 height 12
radio input "true"
click at [899, 721] on label "True" at bounding box center [932, 706] width 135 height 44
click at [890, 713] on input "True" at bounding box center [882, 707] width 14 height 12
radio input "true"
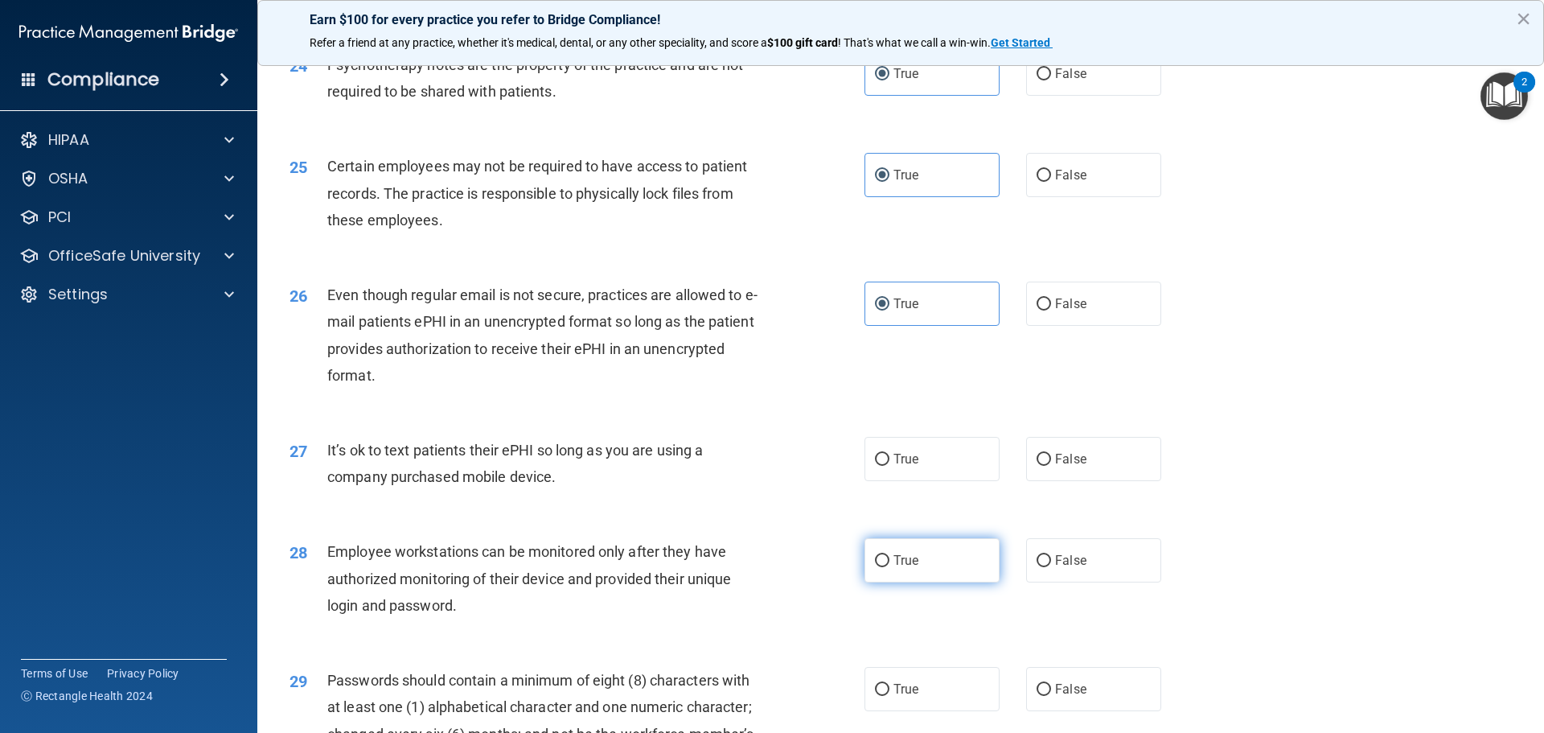
scroll to position [2982, 0]
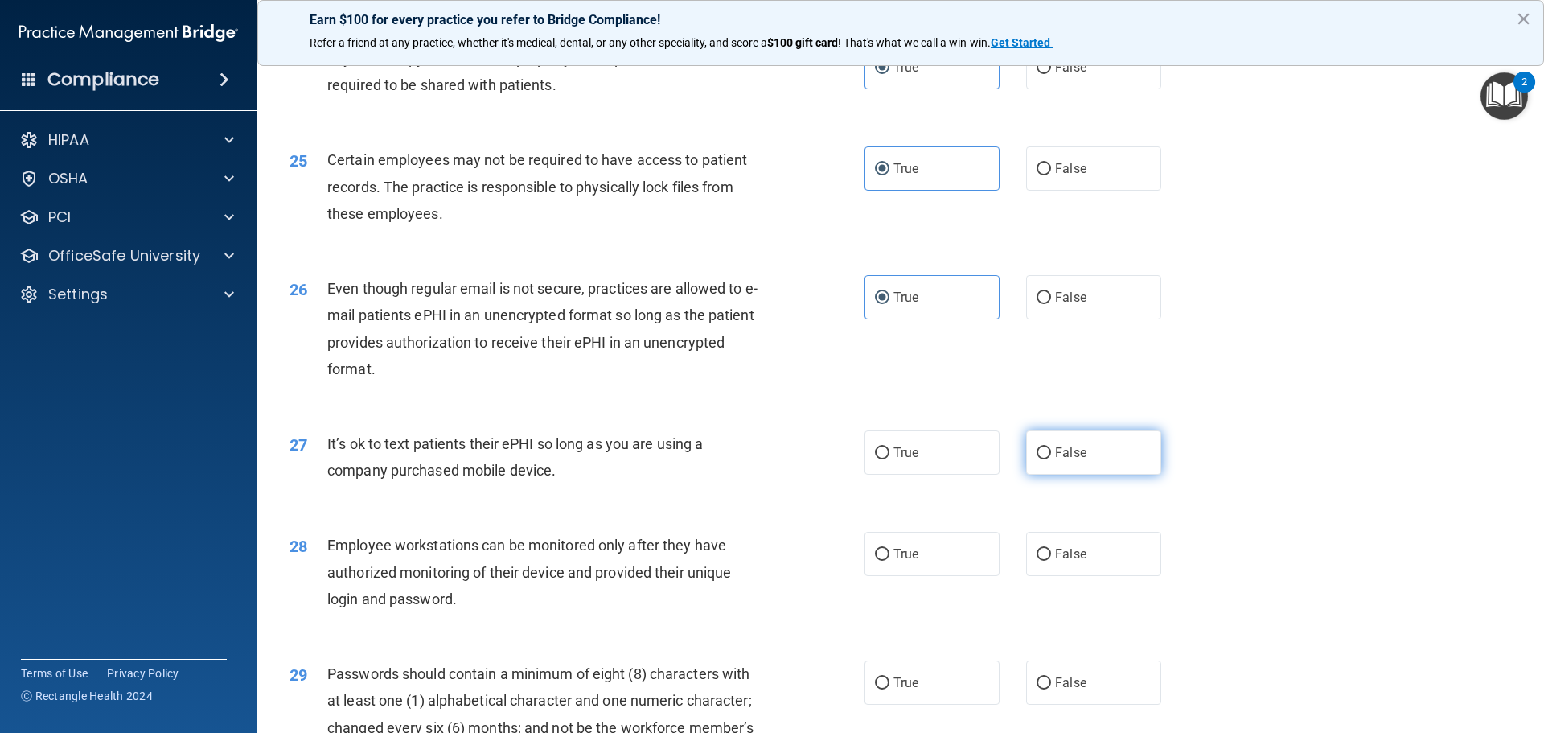
click at [1067, 475] on label "False" at bounding box center [1093, 452] width 135 height 44
click at [1051, 459] on input "False" at bounding box center [1044, 453] width 14 height 12
radio input "true"
click at [1073, 562] on label "False" at bounding box center [1093, 554] width 135 height 44
click at [1051, 561] on input "False" at bounding box center [1044, 555] width 14 height 12
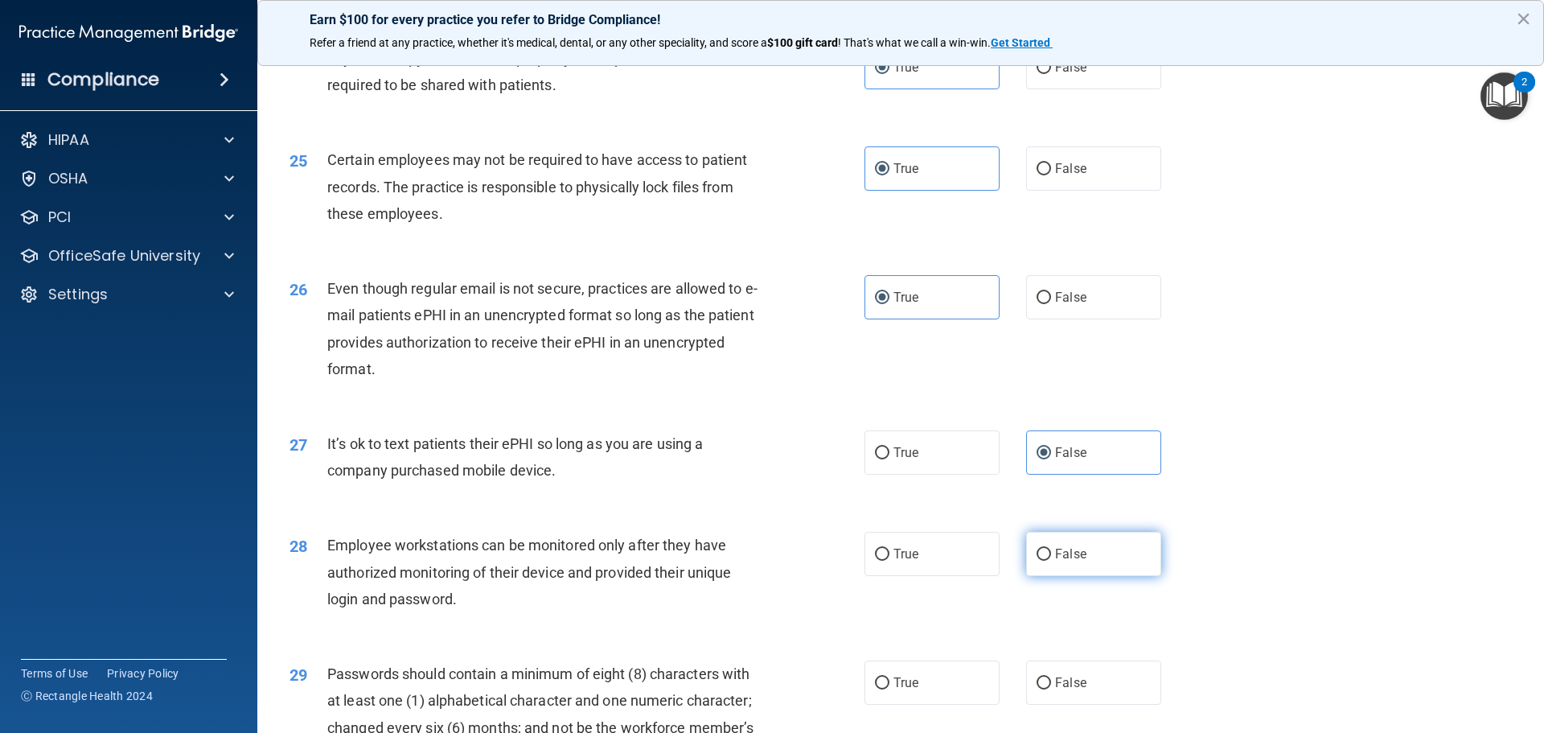
radio input "true"
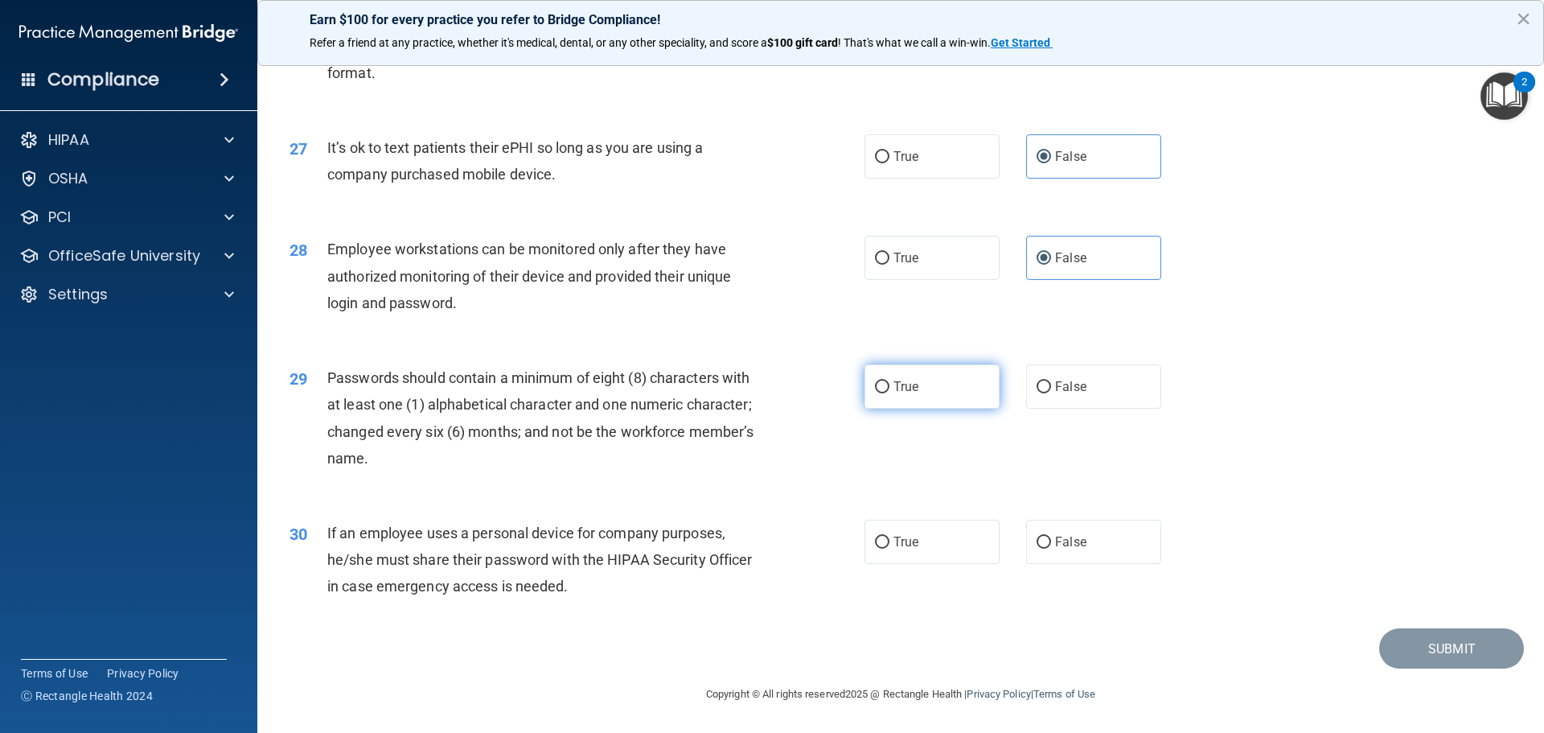
scroll to position [3304, 0]
click at [941, 384] on label "True" at bounding box center [932, 386] width 135 height 44
click at [890, 384] on input "True" at bounding box center [882, 387] width 14 height 12
radio input "true"
click at [1075, 529] on label "False" at bounding box center [1093, 542] width 135 height 44
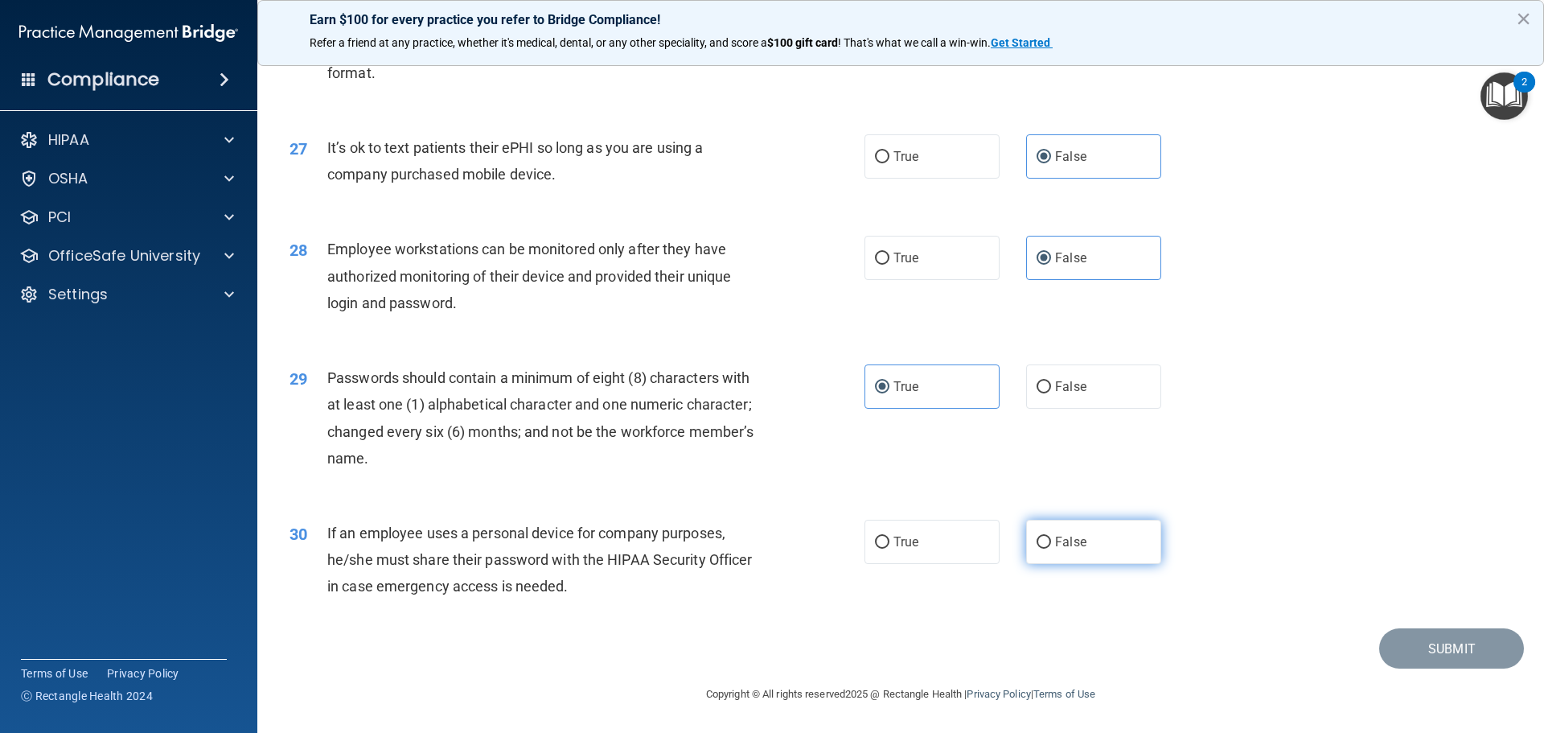
click at [1051, 536] on input "False" at bounding box center [1044, 542] width 14 height 12
radio input "true"
drag, startPoint x: 1355, startPoint y: 602, endPoint x: 1373, endPoint y: 618, distance: 23.4
click at [1360, 607] on div "30 If an employee uses a personal device for company purposes, he/she must shar…" at bounding box center [900, 563] width 1247 height 129
click at [1390, 633] on button "Submit" at bounding box center [1451, 648] width 145 height 41
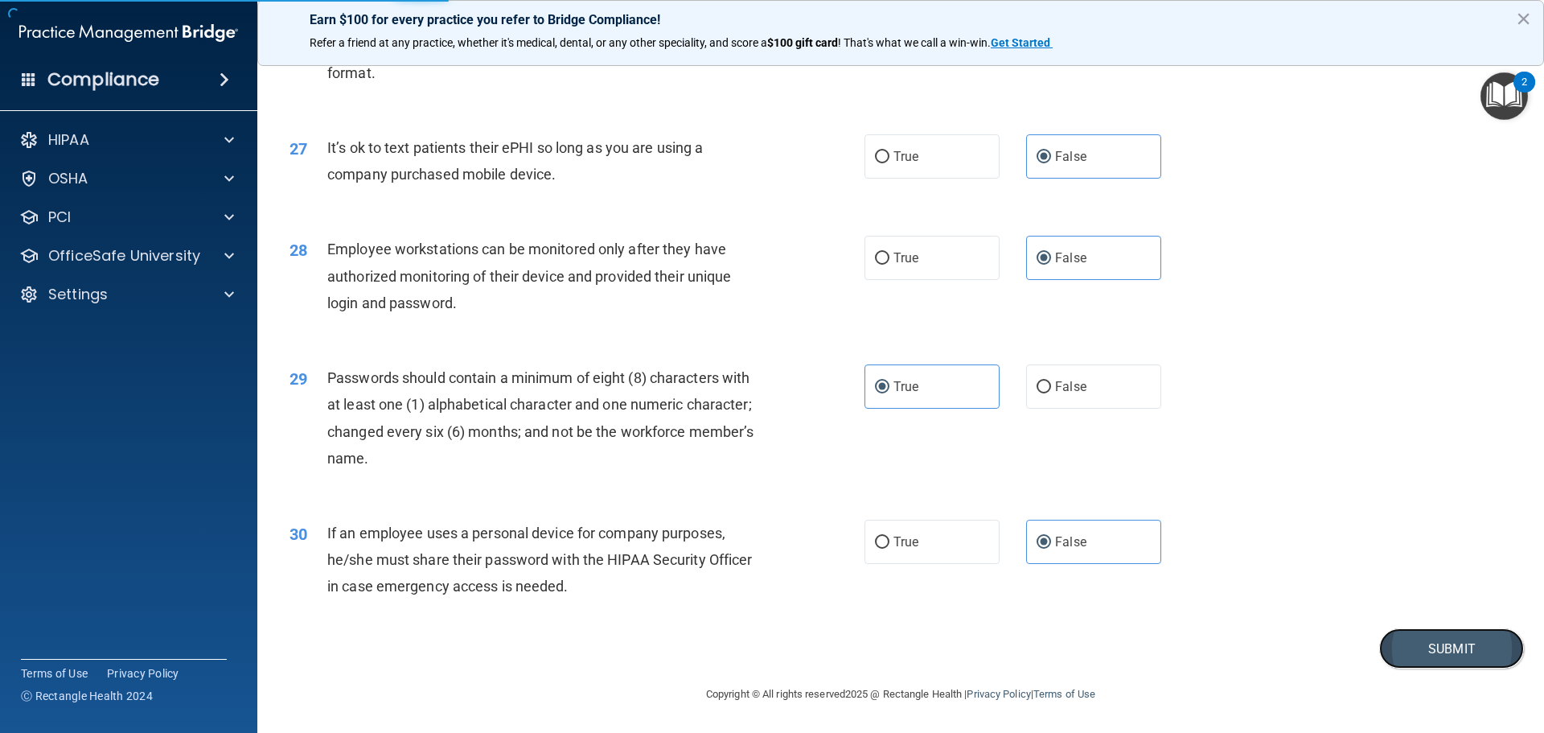
click at [1416, 662] on button "Submit" at bounding box center [1451, 648] width 145 height 41
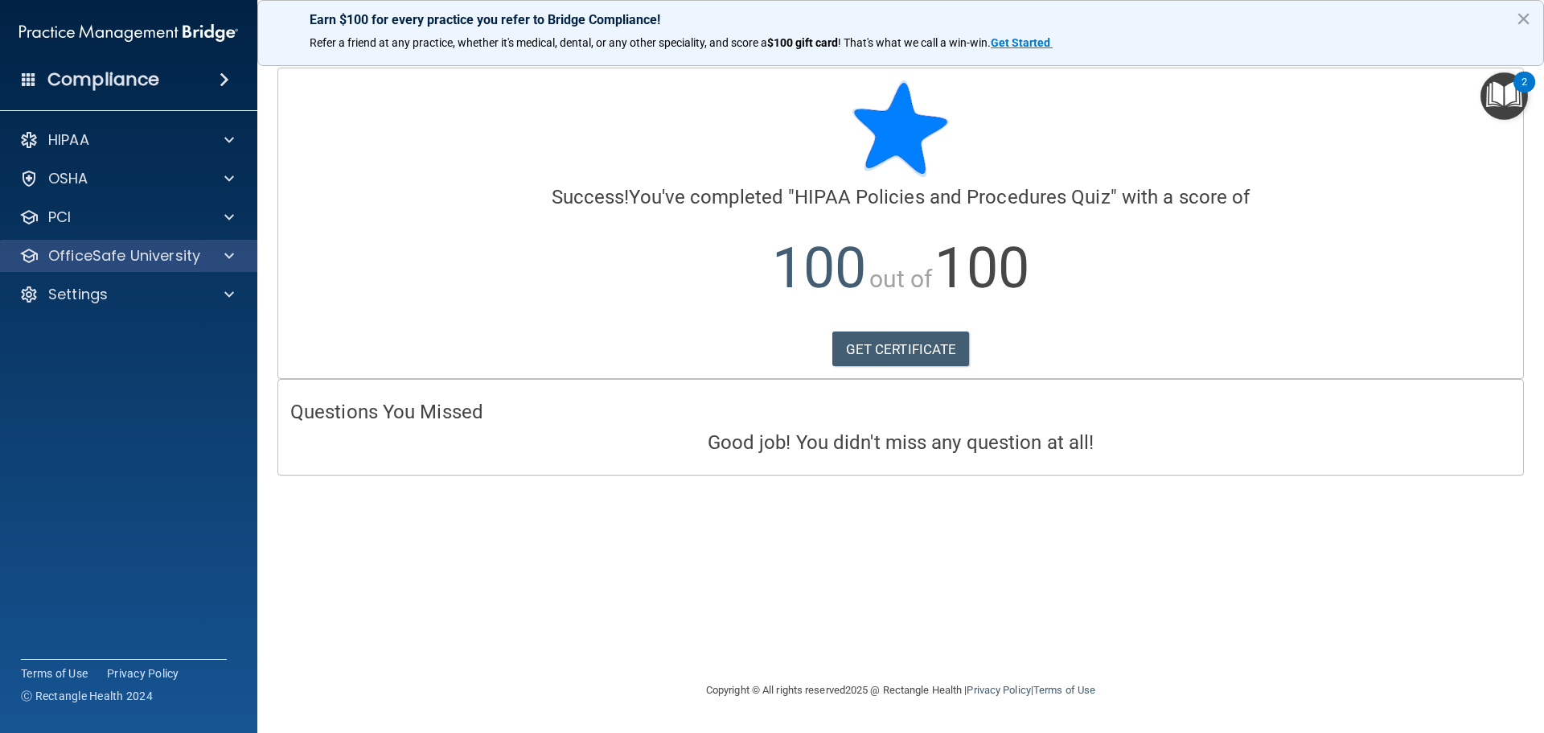
click at [150, 241] on div "OfficeSafe University" at bounding box center [129, 256] width 258 height 32
click at [187, 259] on p "OfficeSafe University" at bounding box center [124, 255] width 152 height 19
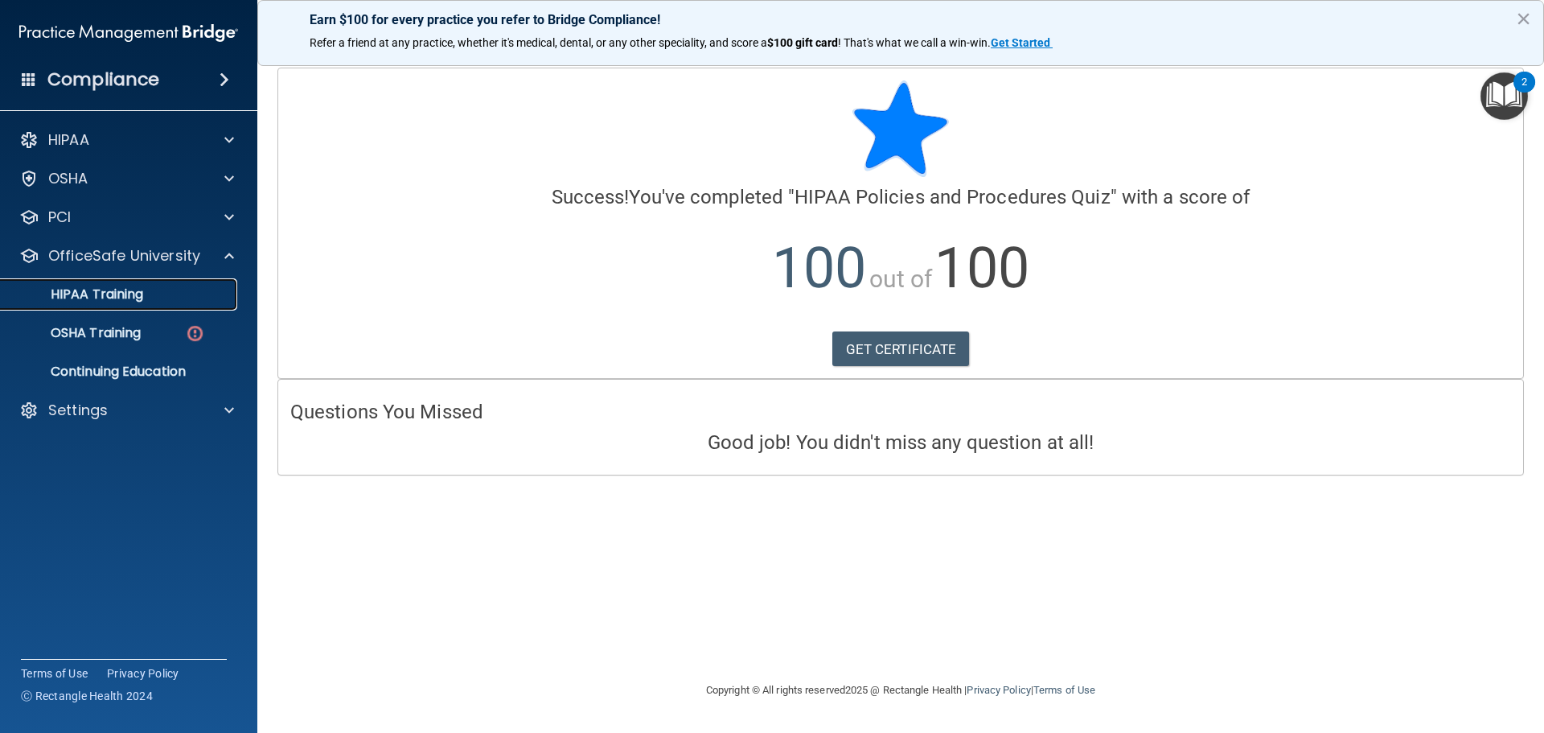
click at [140, 303] on link "HIPAA Training" at bounding box center [110, 294] width 253 height 32
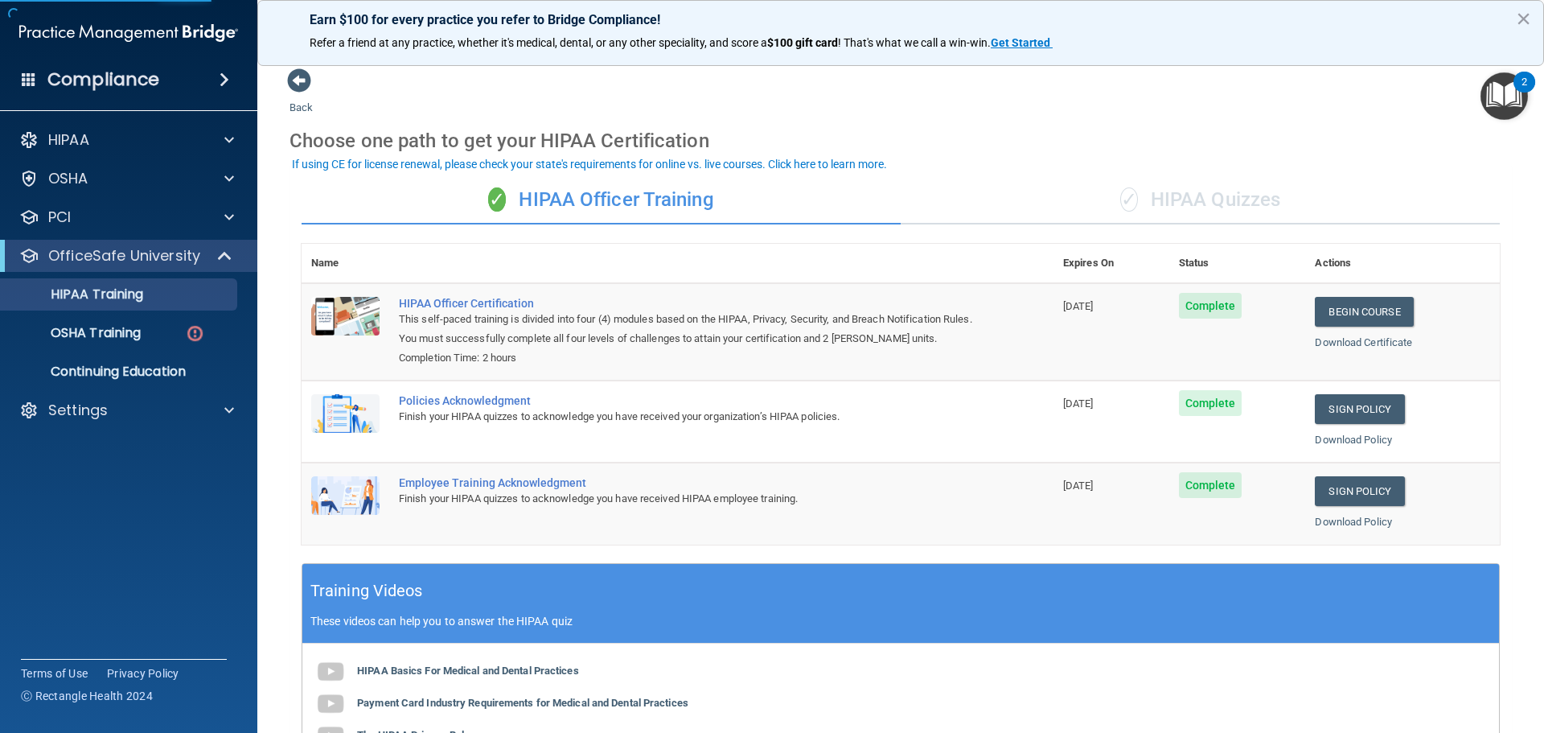
click at [1099, 209] on div "✓ HIPAA Quizzes" at bounding box center [1200, 200] width 599 height 48
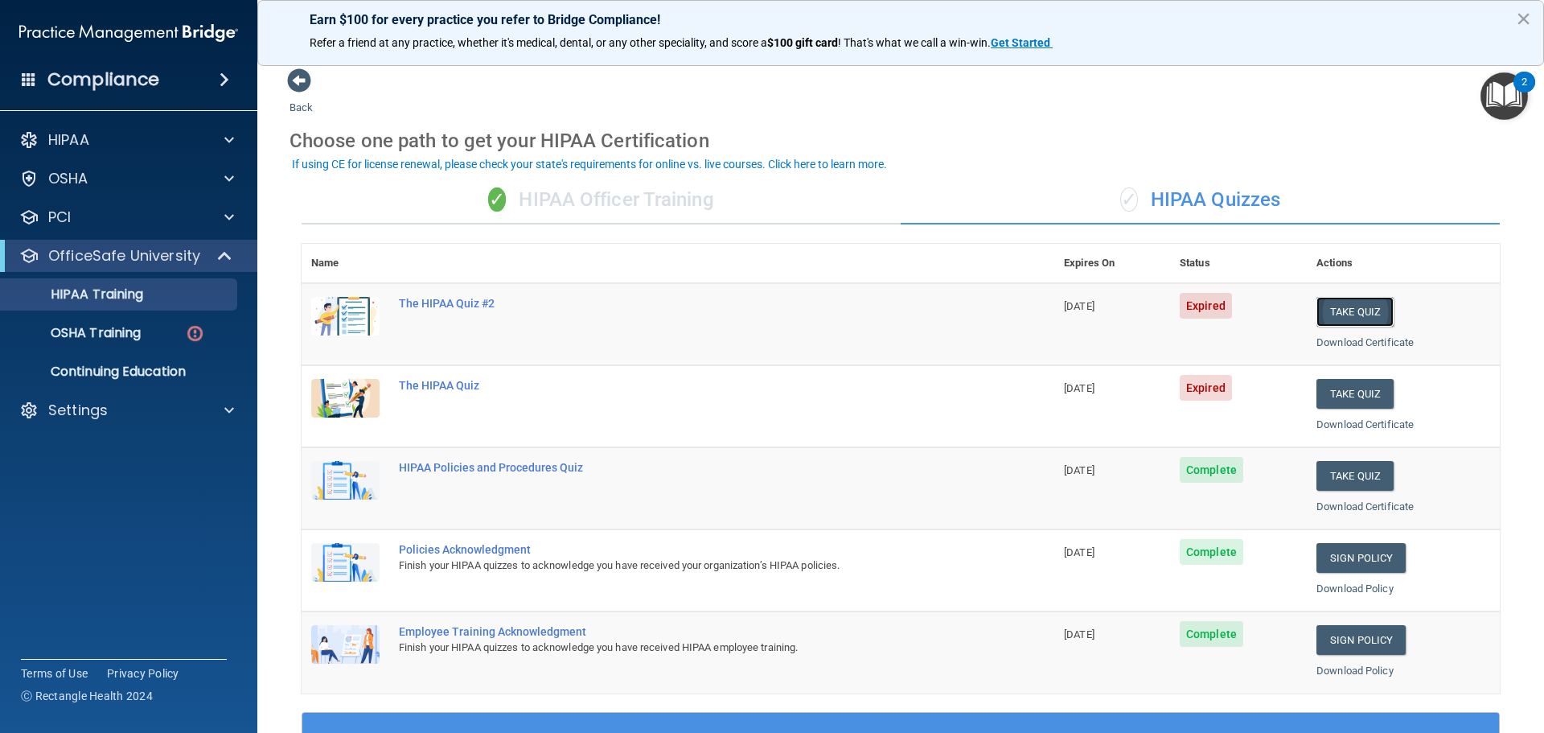
click at [1332, 315] on button "Take Quiz" at bounding box center [1355, 312] width 77 height 30
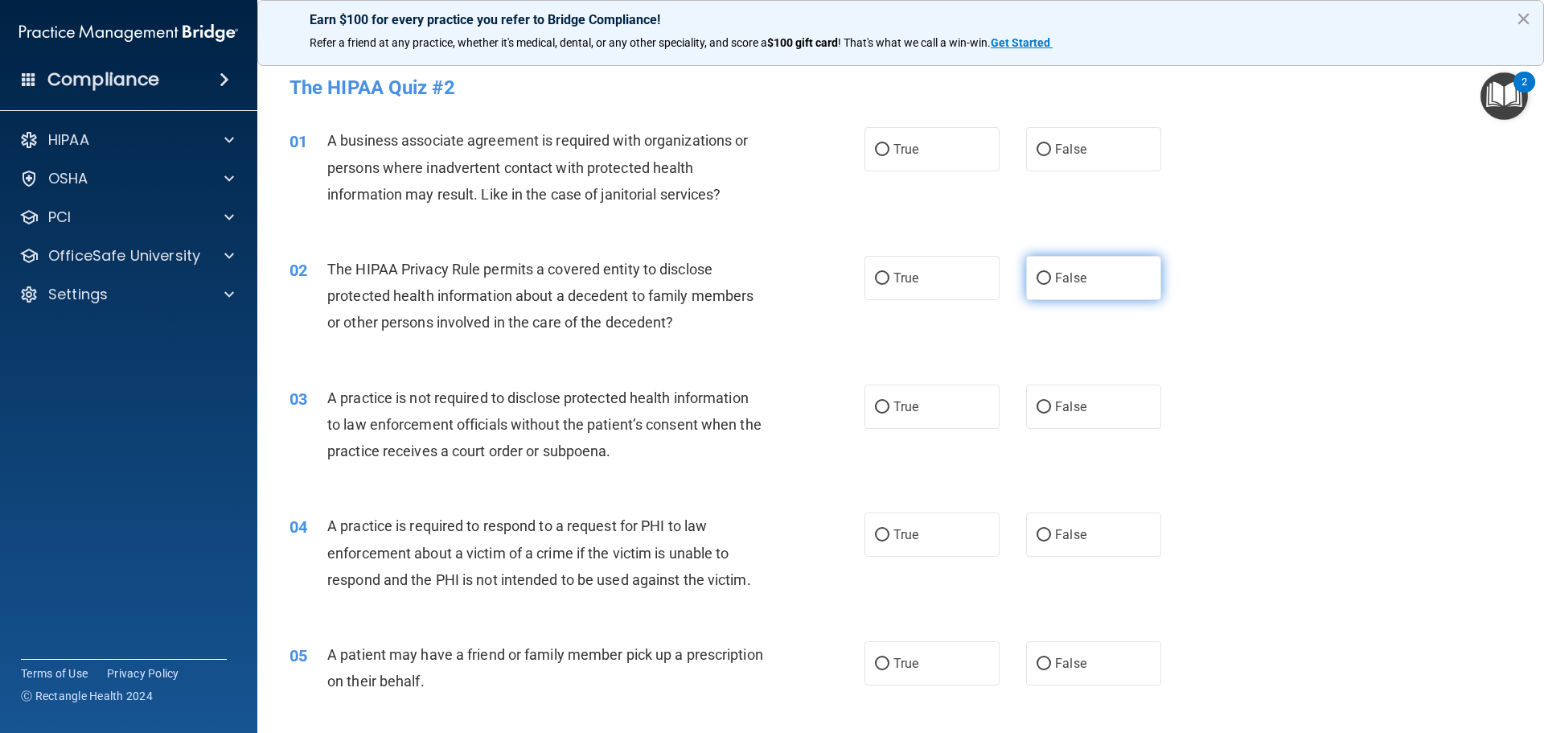
click at [1055, 283] on span "False" at bounding box center [1070, 277] width 31 height 15
click at [1051, 283] on input "False" at bounding box center [1044, 279] width 14 height 12
radio input "true"
click at [1037, 146] on input "False" at bounding box center [1044, 150] width 14 height 12
radio input "true"
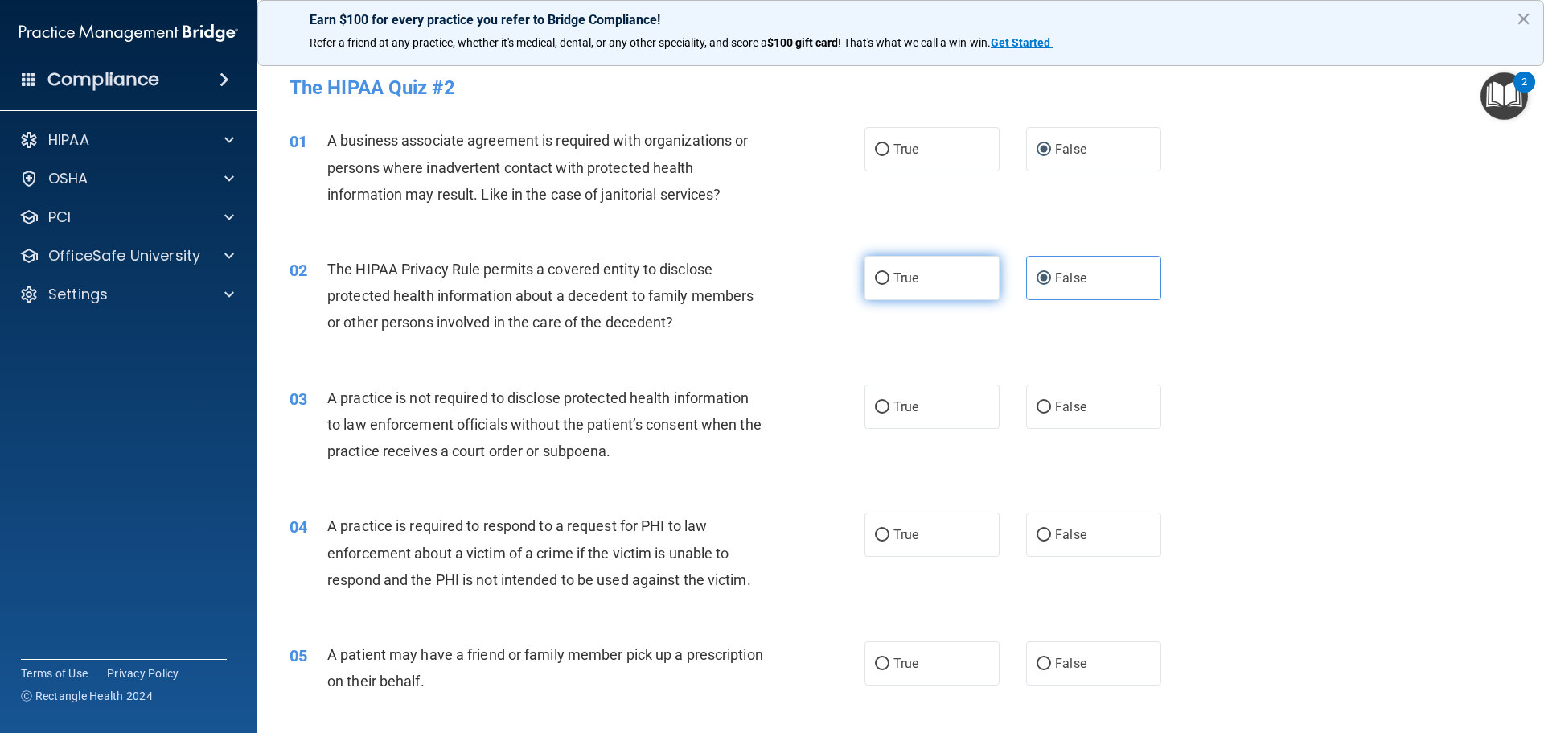
click at [923, 291] on label "True" at bounding box center [932, 278] width 135 height 44
click at [890, 285] on input "True" at bounding box center [882, 279] width 14 height 12
radio input "true"
radio input "false"
click at [1069, 425] on label "False" at bounding box center [1093, 406] width 135 height 44
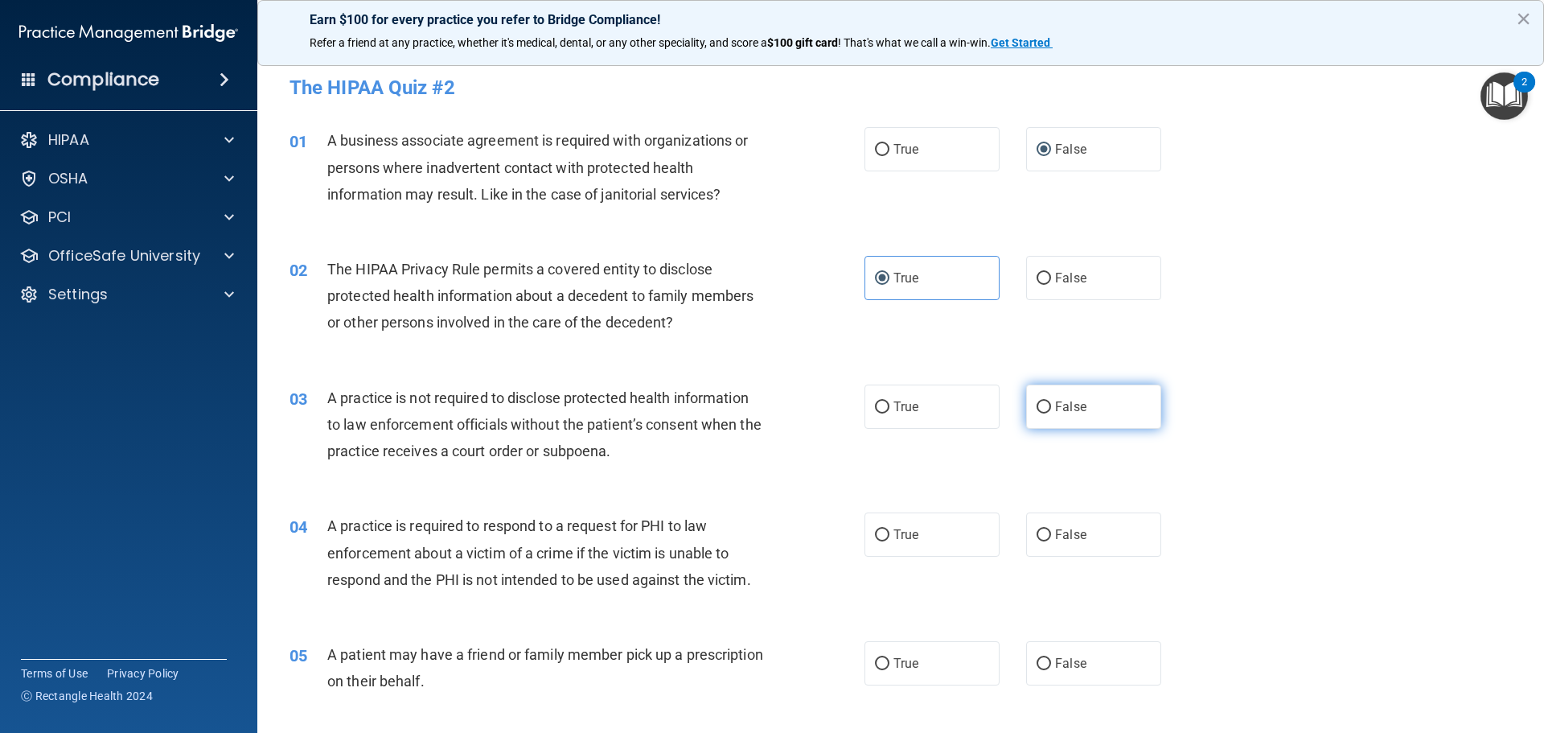
click at [1051, 413] on input "False" at bounding box center [1044, 407] width 14 height 12
radio input "true"
click at [928, 540] on label "True" at bounding box center [932, 534] width 135 height 44
click at [890, 540] on input "True" at bounding box center [882, 535] width 14 height 12
radio input "true"
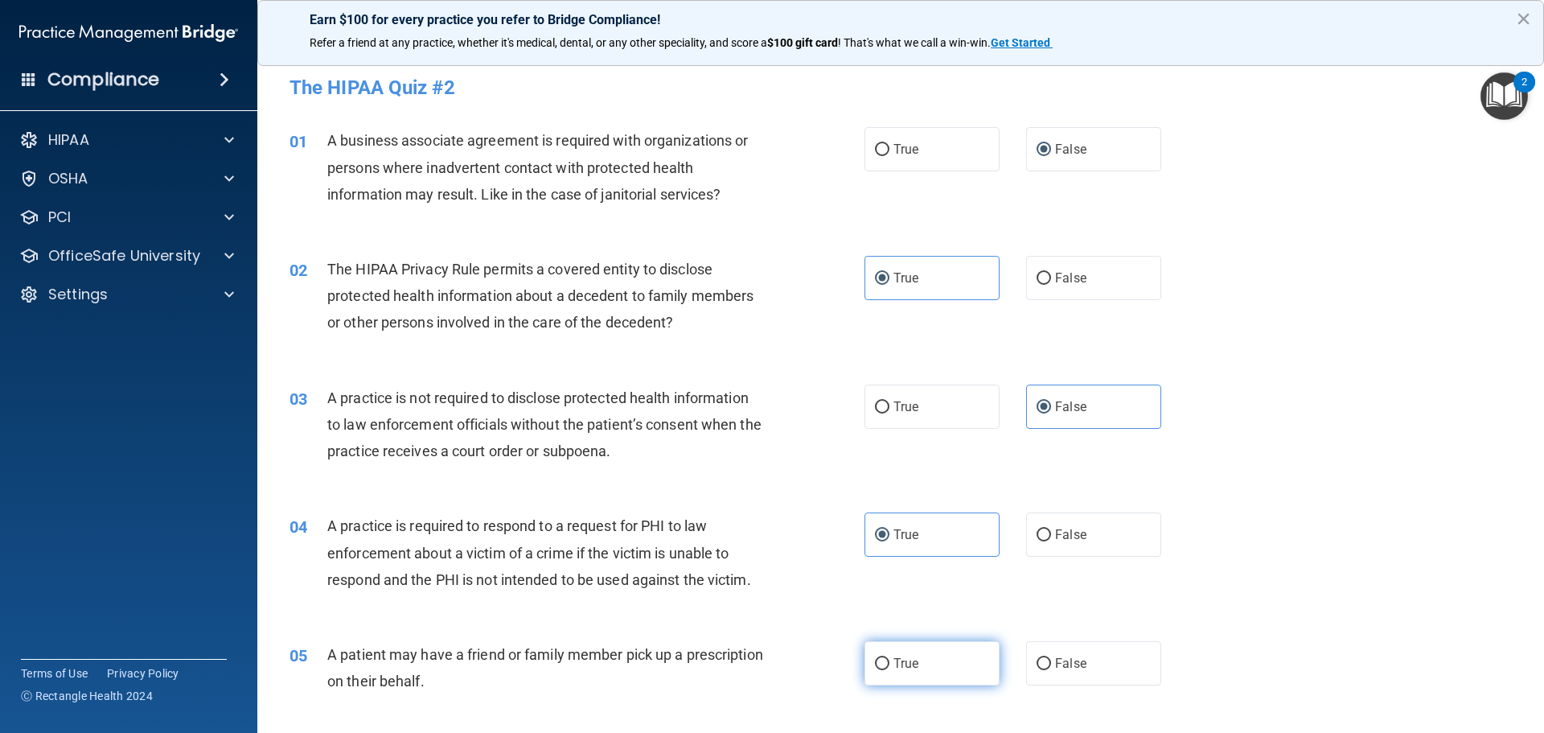
click at [924, 671] on label "True" at bounding box center [932, 663] width 135 height 44
click at [890, 670] on input "True" at bounding box center [882, 664] width 14 height 12
radio input "true"
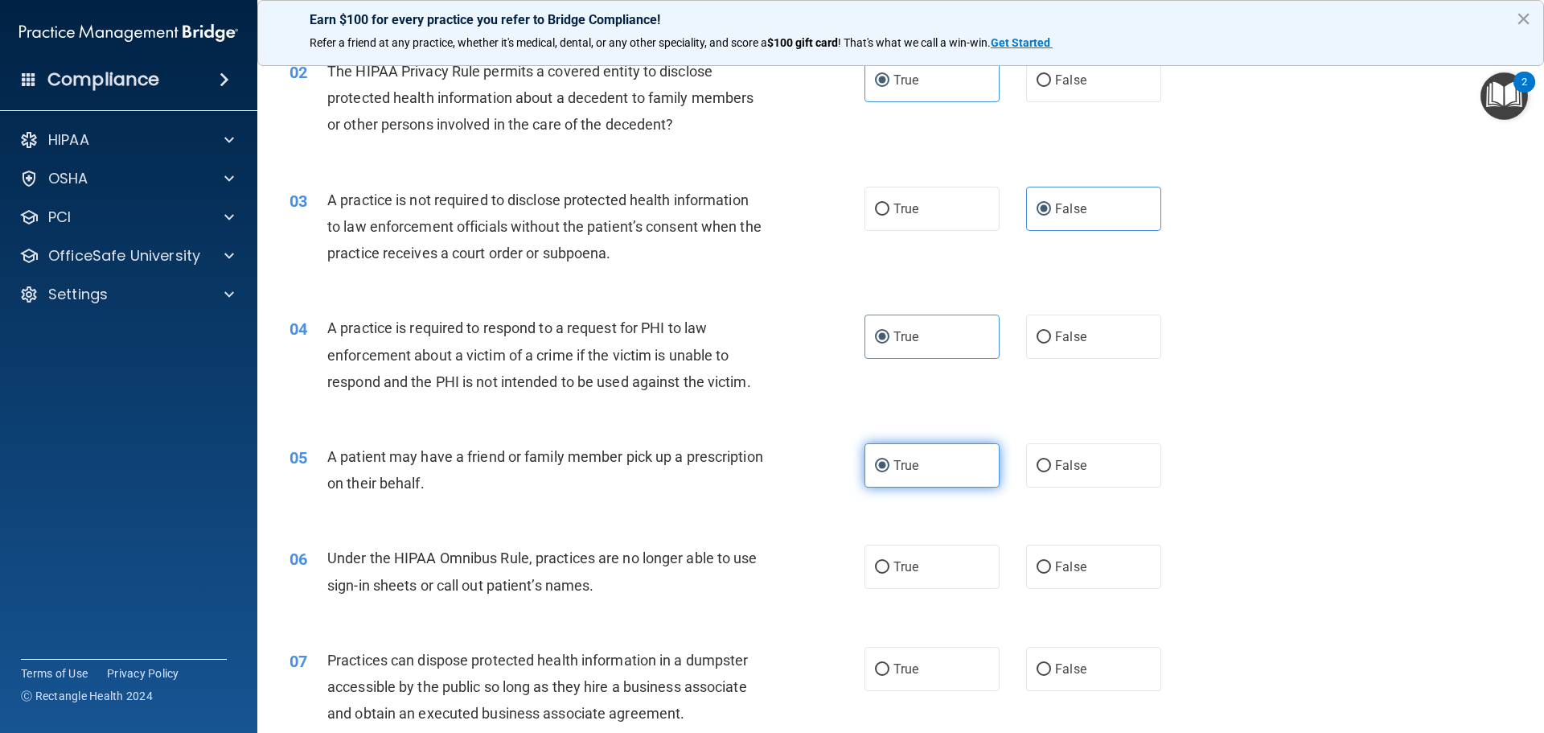
scroll to position [241, 0]
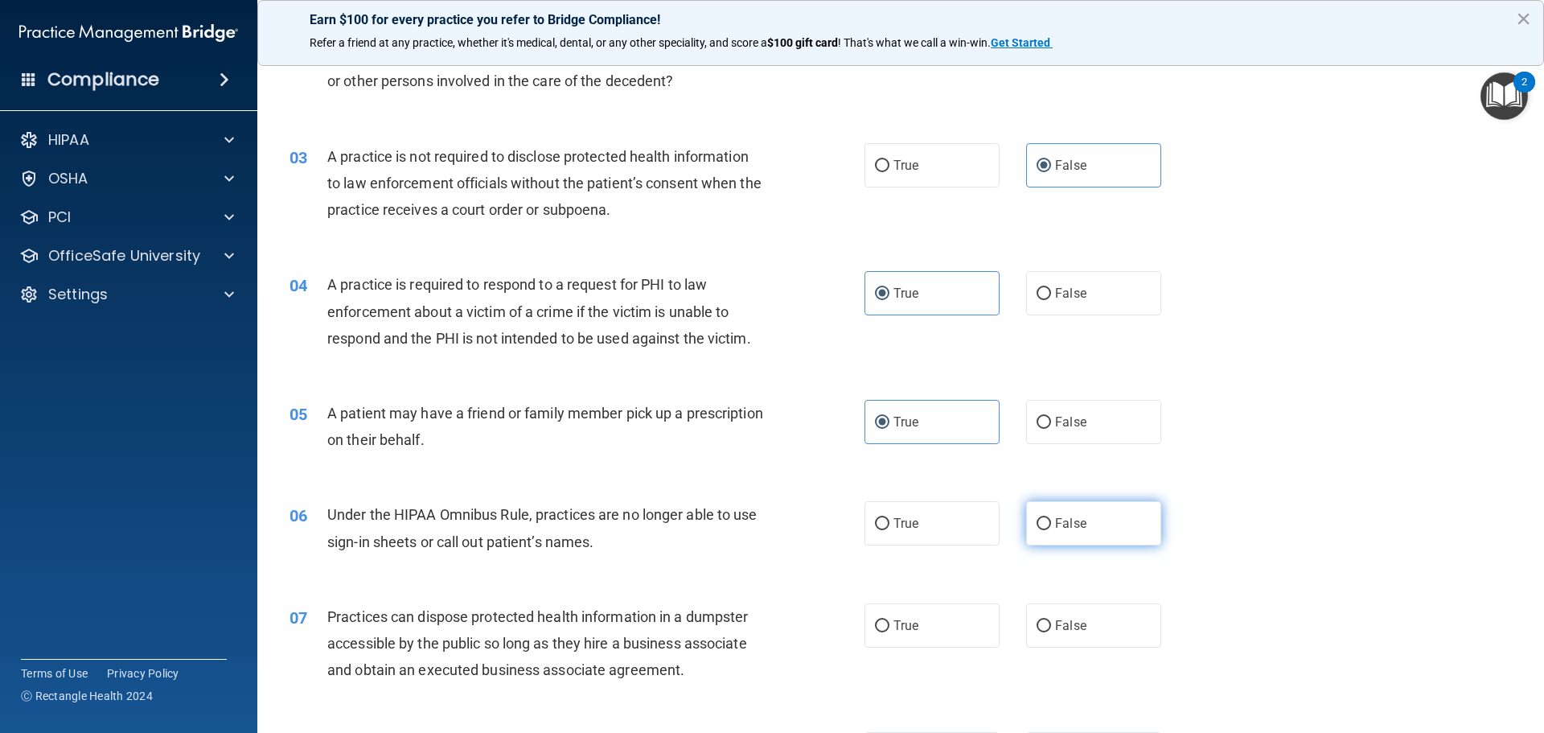
click at [1056, 525] on span "False" at bounding box center [1070, 523] width 31 height 15
click at [1051, 525] on input "False" at bounding box center [1044, 524] width 14 height 12
radio input "true"
click at [1056, 633] on label "False" at bounding box center [1093, 625] width 135 height 44
click at [1051, 632] on input "False" at bounding box center [1044, 626] width 14 height 12
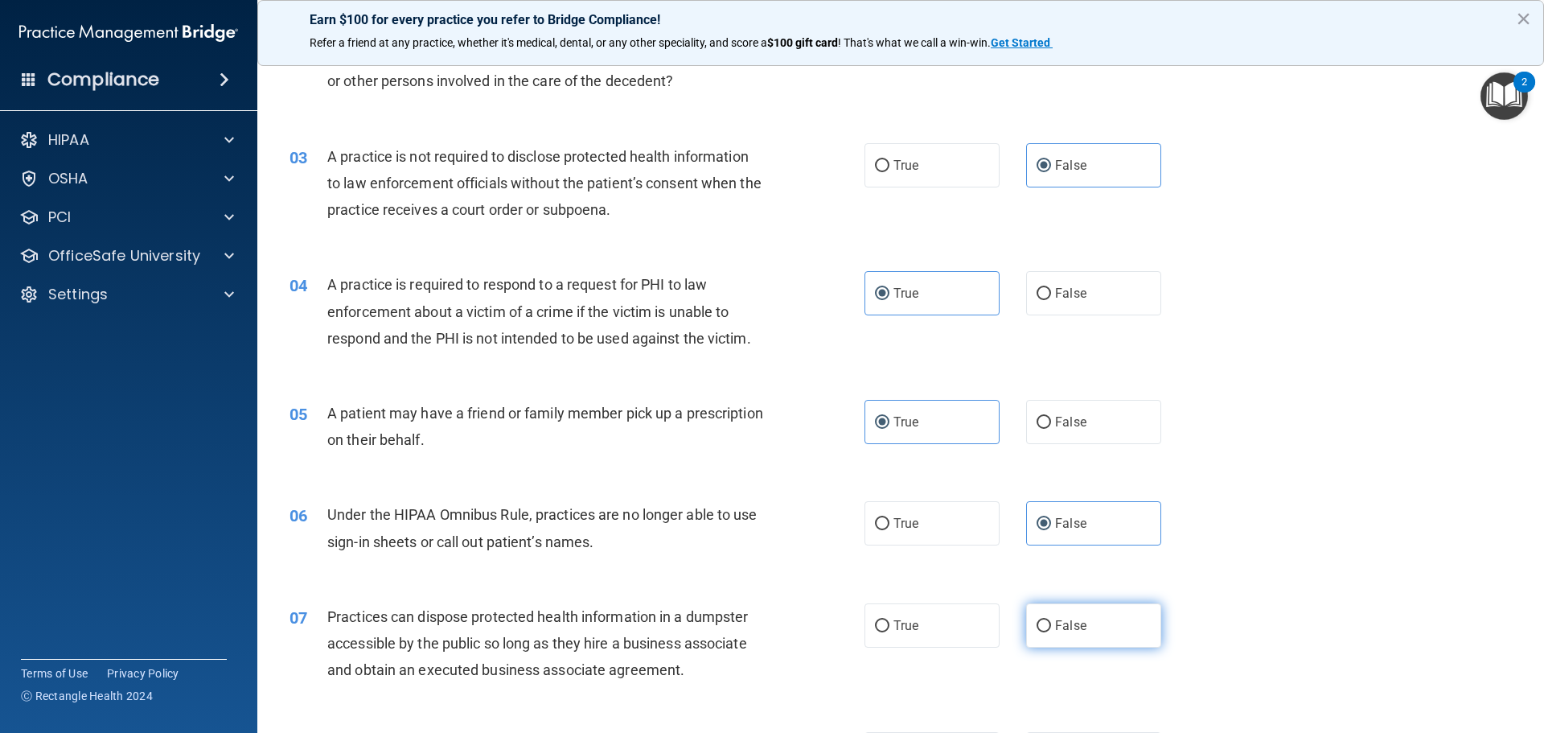
radio input "true"
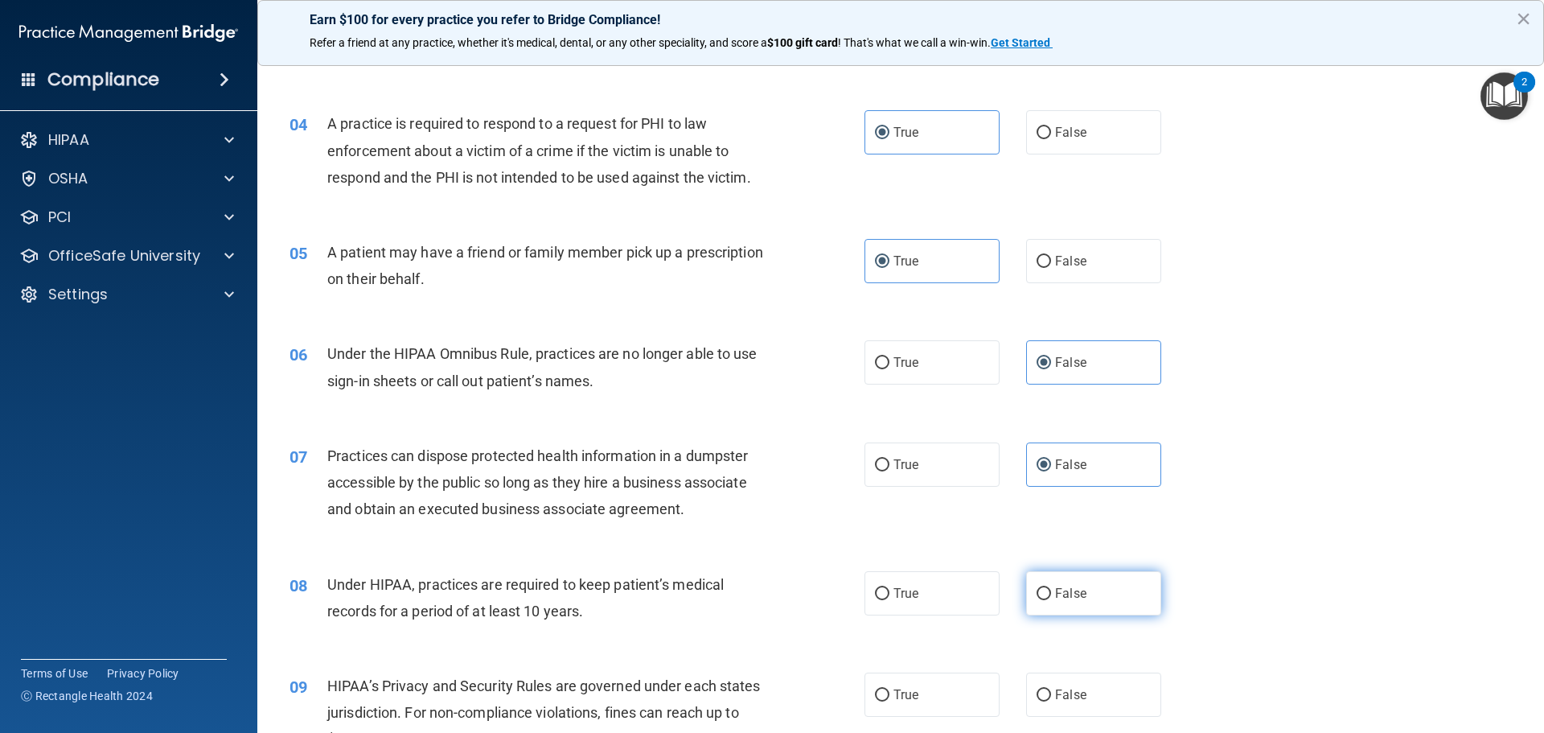
click at [1052, 601] on label "False" at bounding box center [1093, 593] width 135 height 44
click at [1051, 600] on input "False" at bounding box center [1044, 594] width 14 height 12
radio input "true"
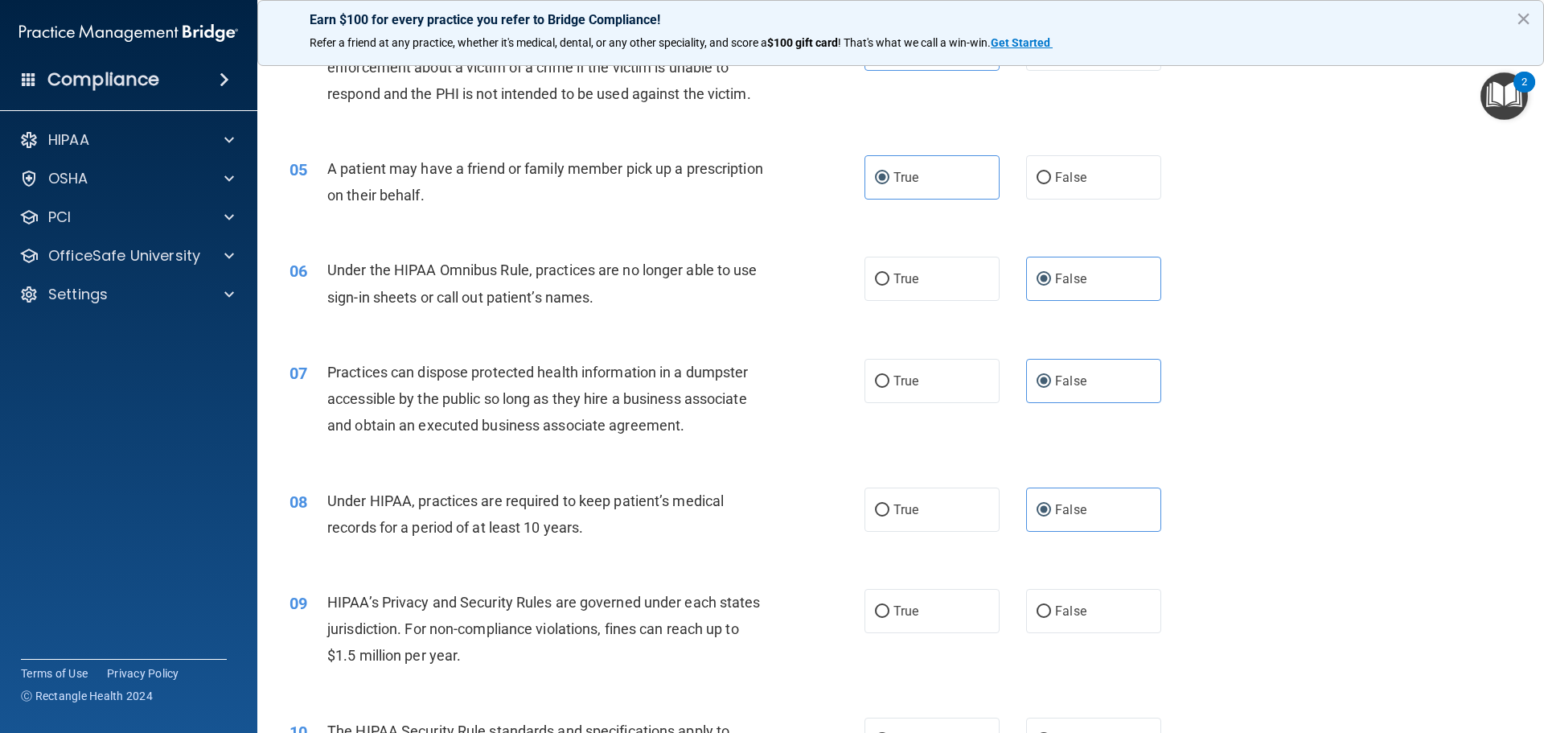
scroll to position [643, 0]
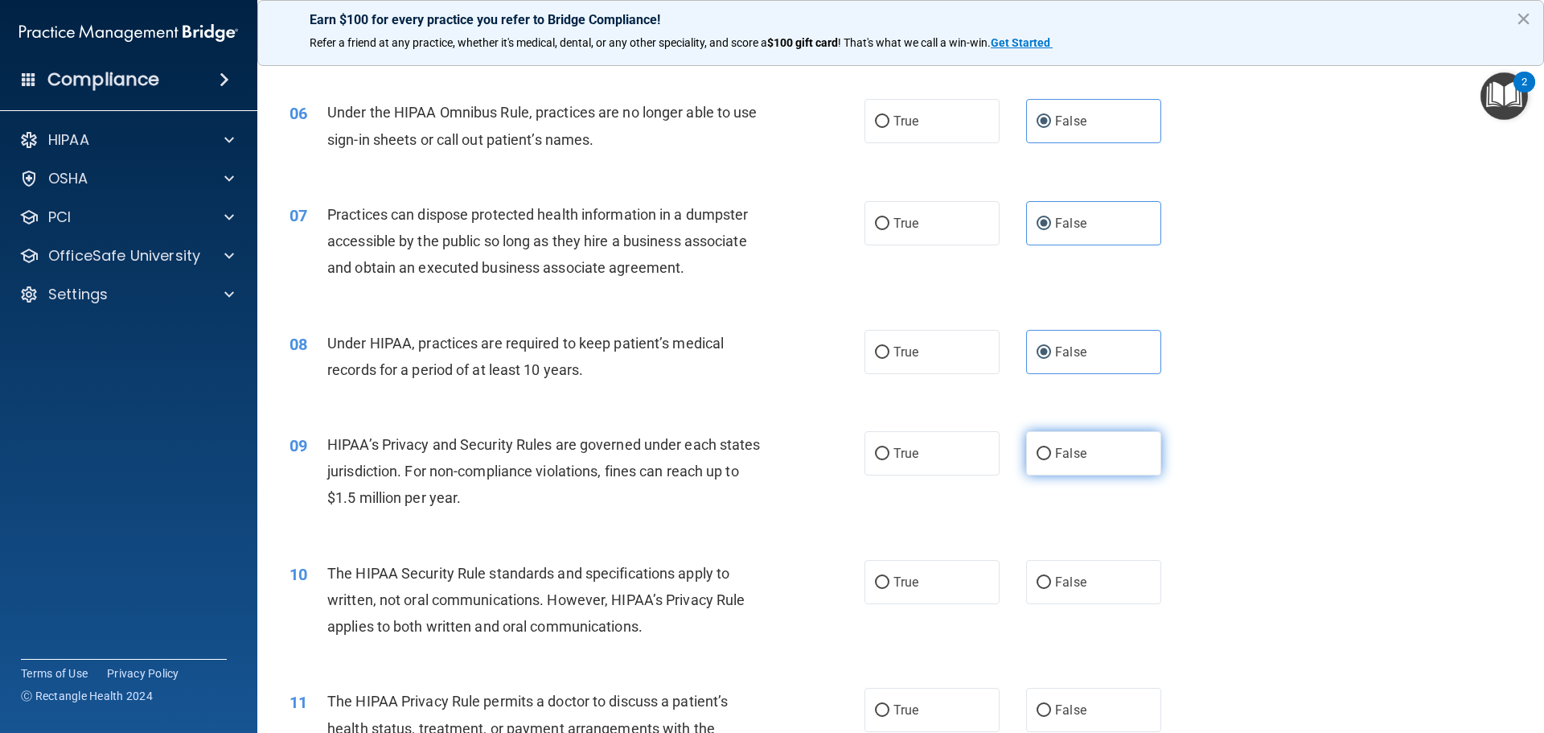
click at [1040, 464] on label "False" at bounding box center [1093, 453] width 135 height 44
click at [1040, 460] on input "False" at bounding box center [1044, 454] width 14 height 12
radio input "true"
click at [945, 566] on label "True" at bounding box center [932, 582] width 135 height 44
click at [890, 577] on input "True" at bounding box center [882, 583] width 14 height 12
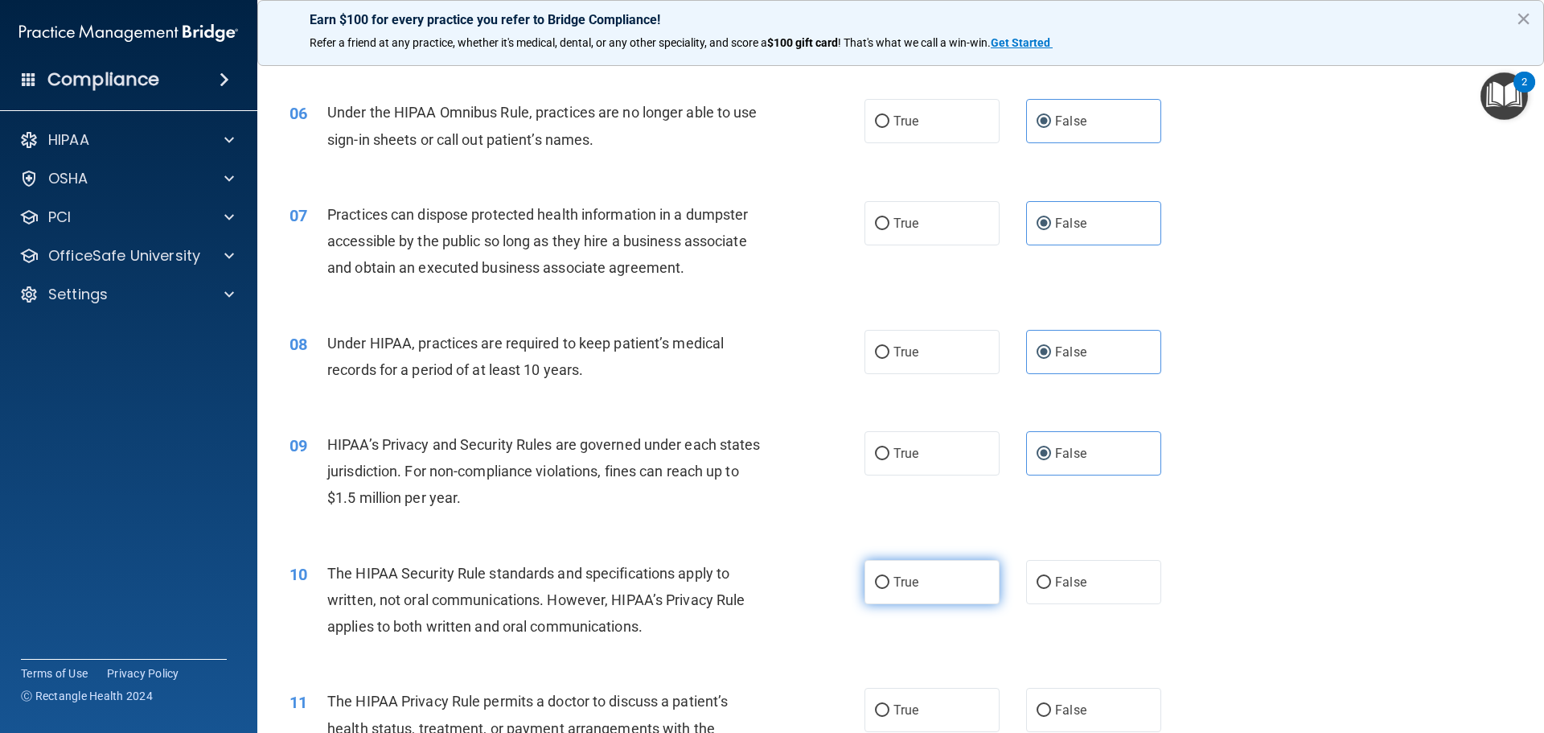
radio input "true"
click at [943, 693] on label "True" at bounding box center [932, 710] width 135 height 44
click at [890, 705] on input "True" at bounding box center [882, 711] width 14 height 12
radio input "true"
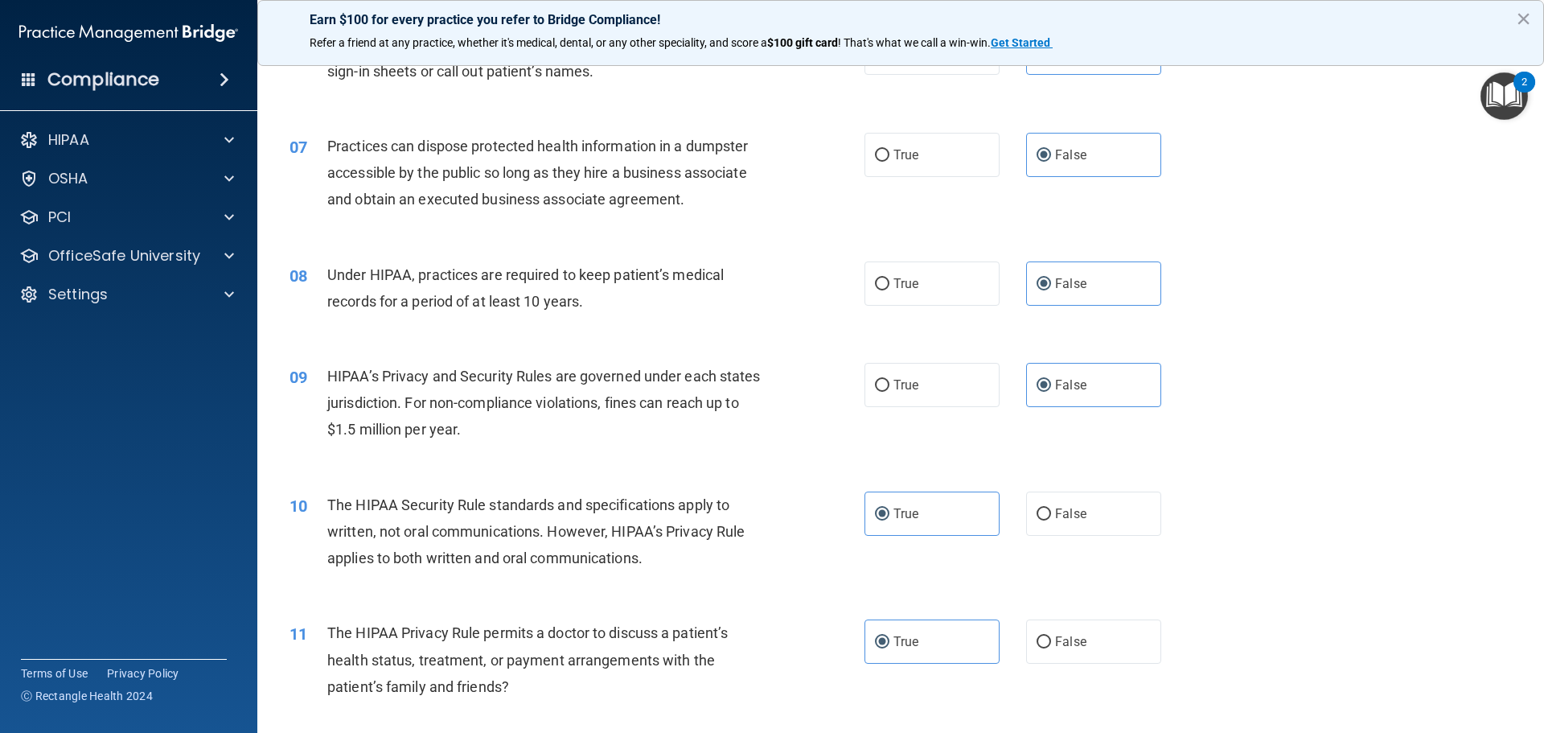
scroll to position [804, 0]
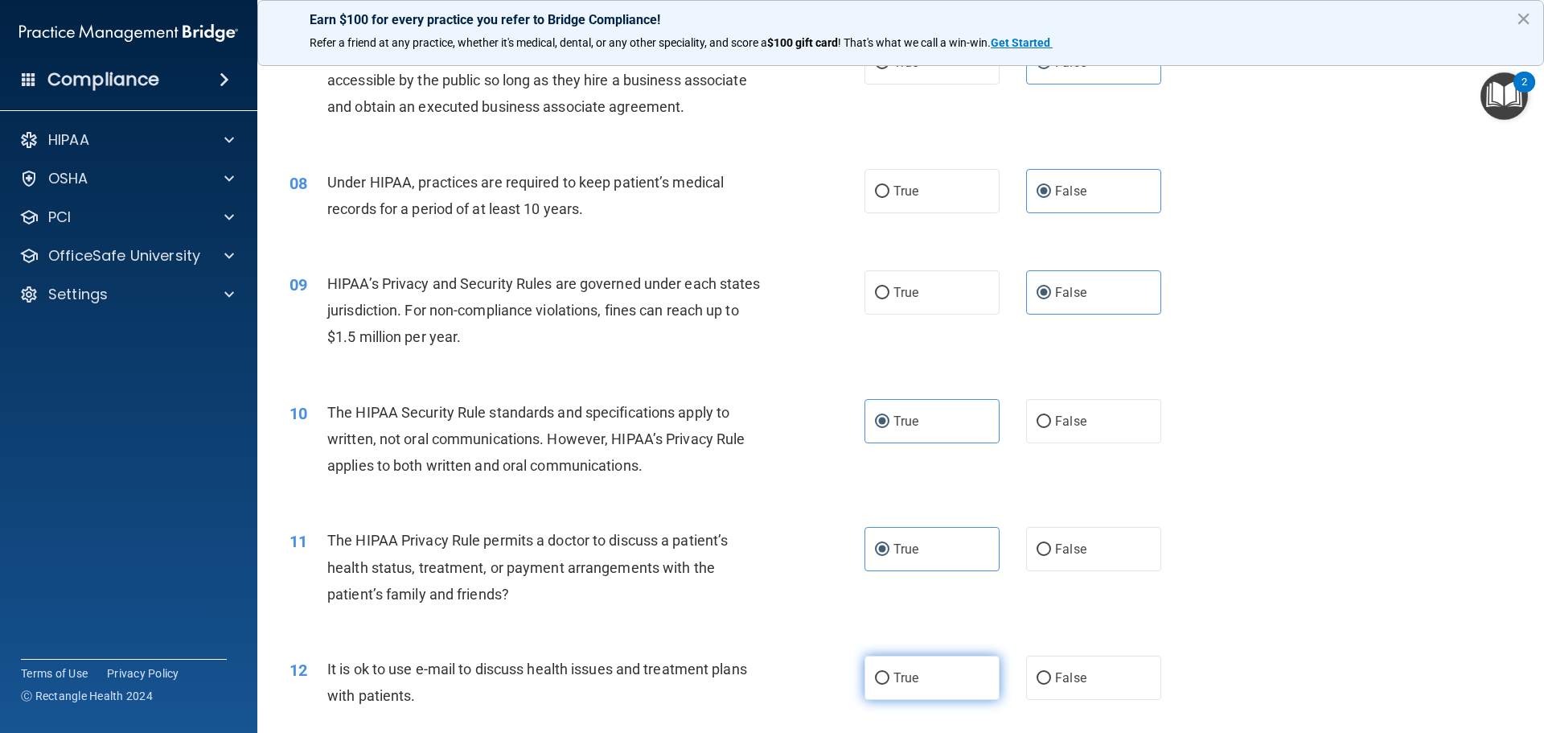
click at [943, 673] on label "True" at bounding box center [932, 678] width 135 height 44
click at [890, 673] on input "True" at bounding box center [882, 678] width 14 height 12
radio input "true"
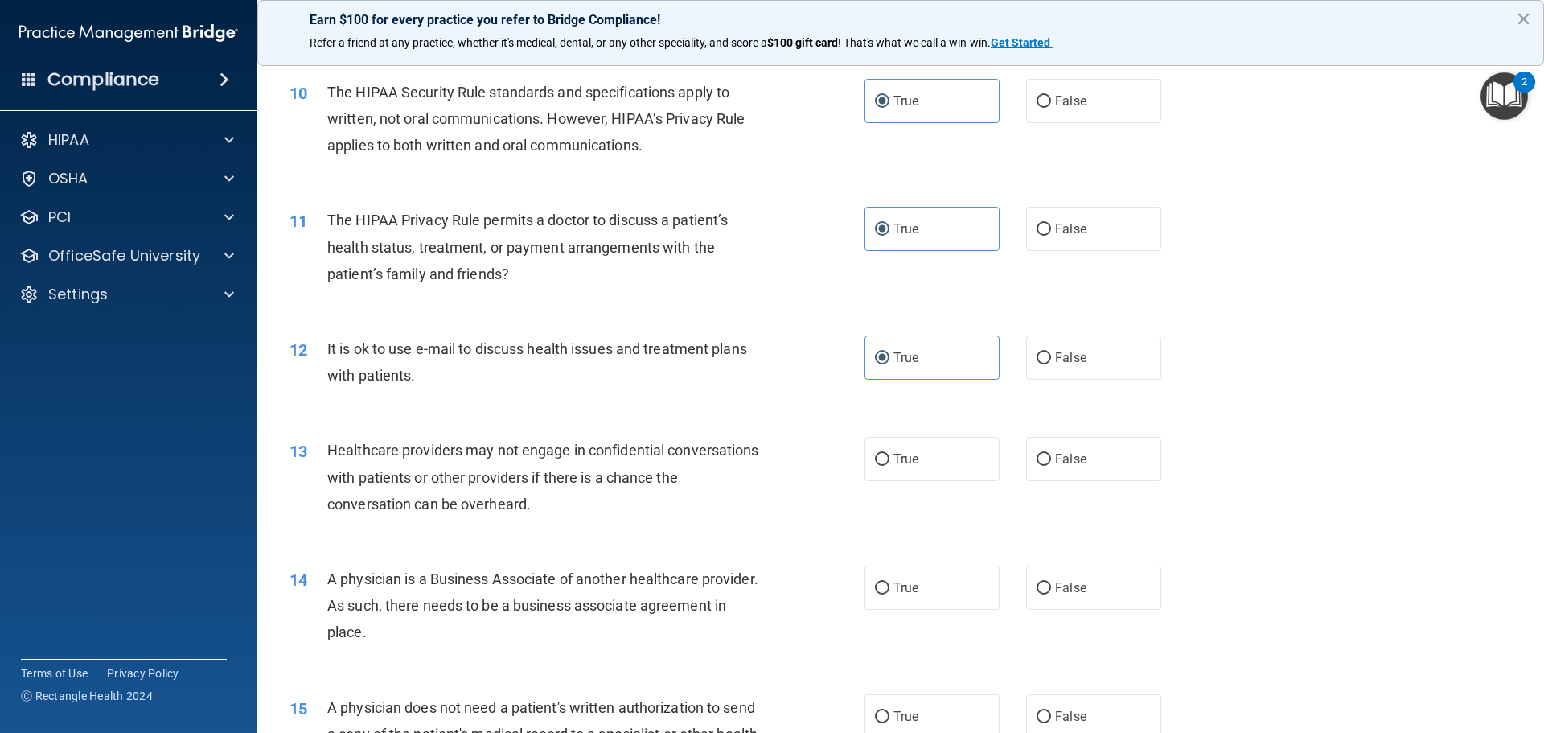
scroll to position [1126, 0]
click at [1049, 465] on label "False" at bounding box center [1093, 457] width 135 height 44
click at [1049, 464] on input "False" at bounding box center [1044, 458] width 14 height 12
radio input "true"
click at [1055, 583] on span "False" at bounding box center [1070, 585] width 31 height 15
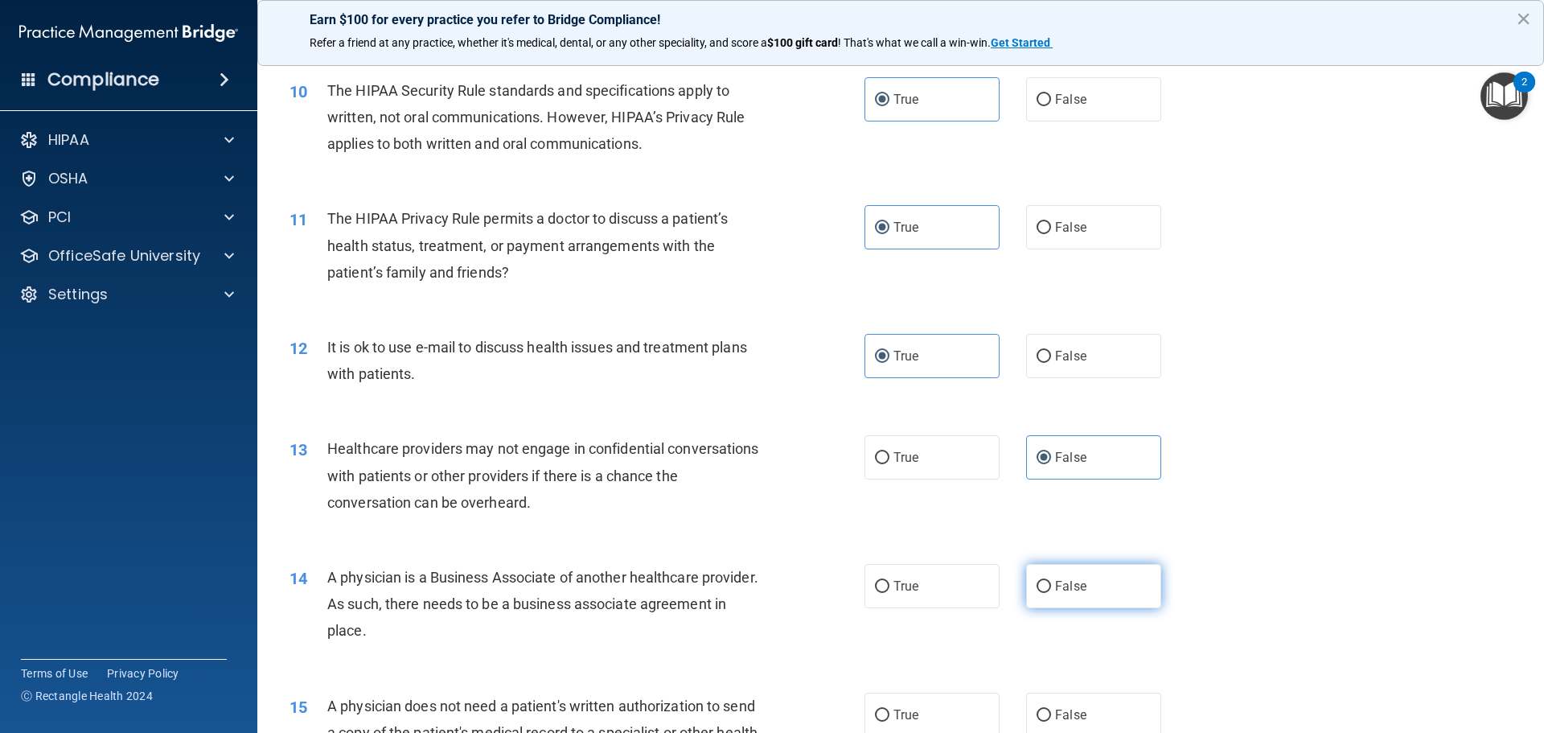
click at [1051, 583] on input "False" at bounding box center [1044, 587] width 14 height 12
radio input "true"
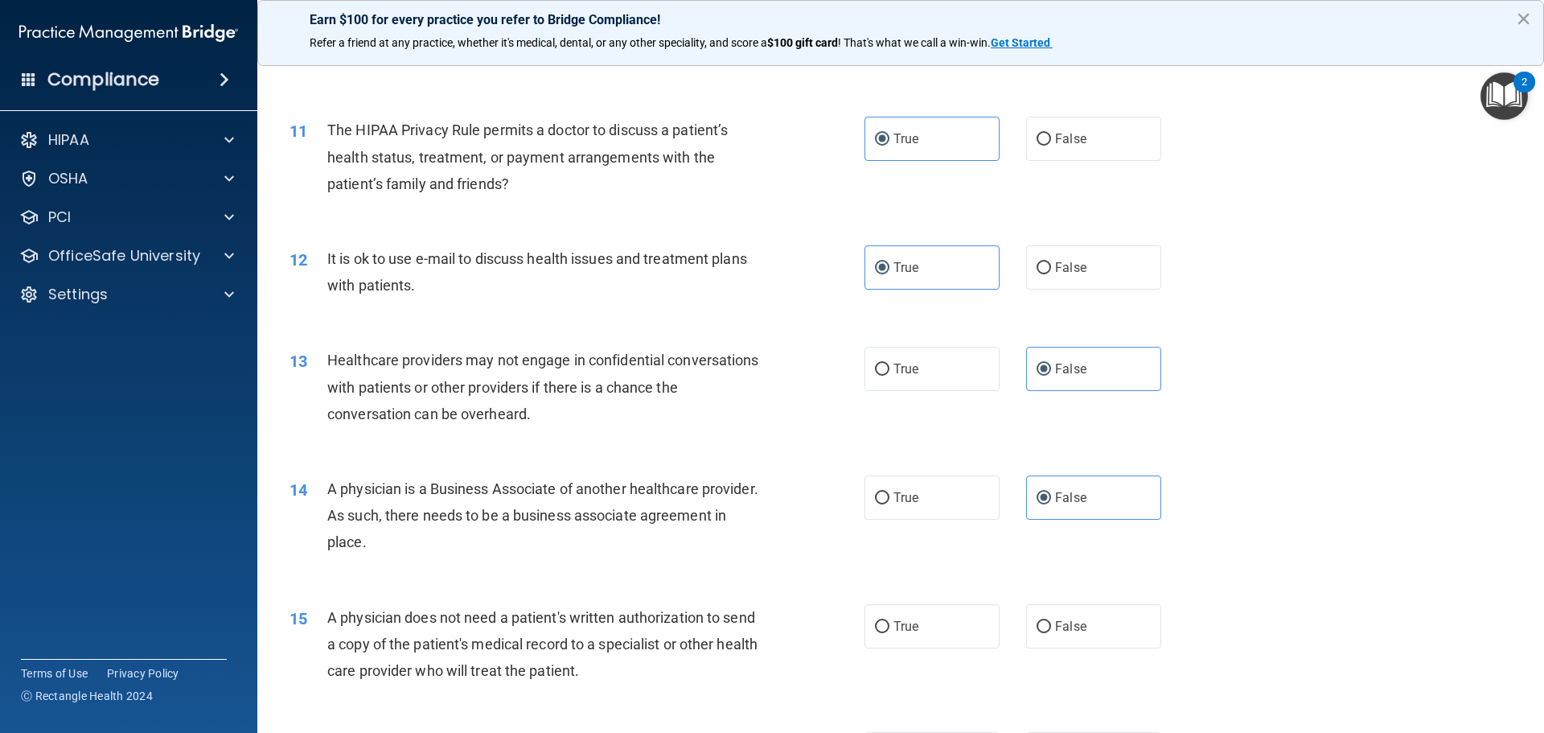
scroll to position [1287, 0]
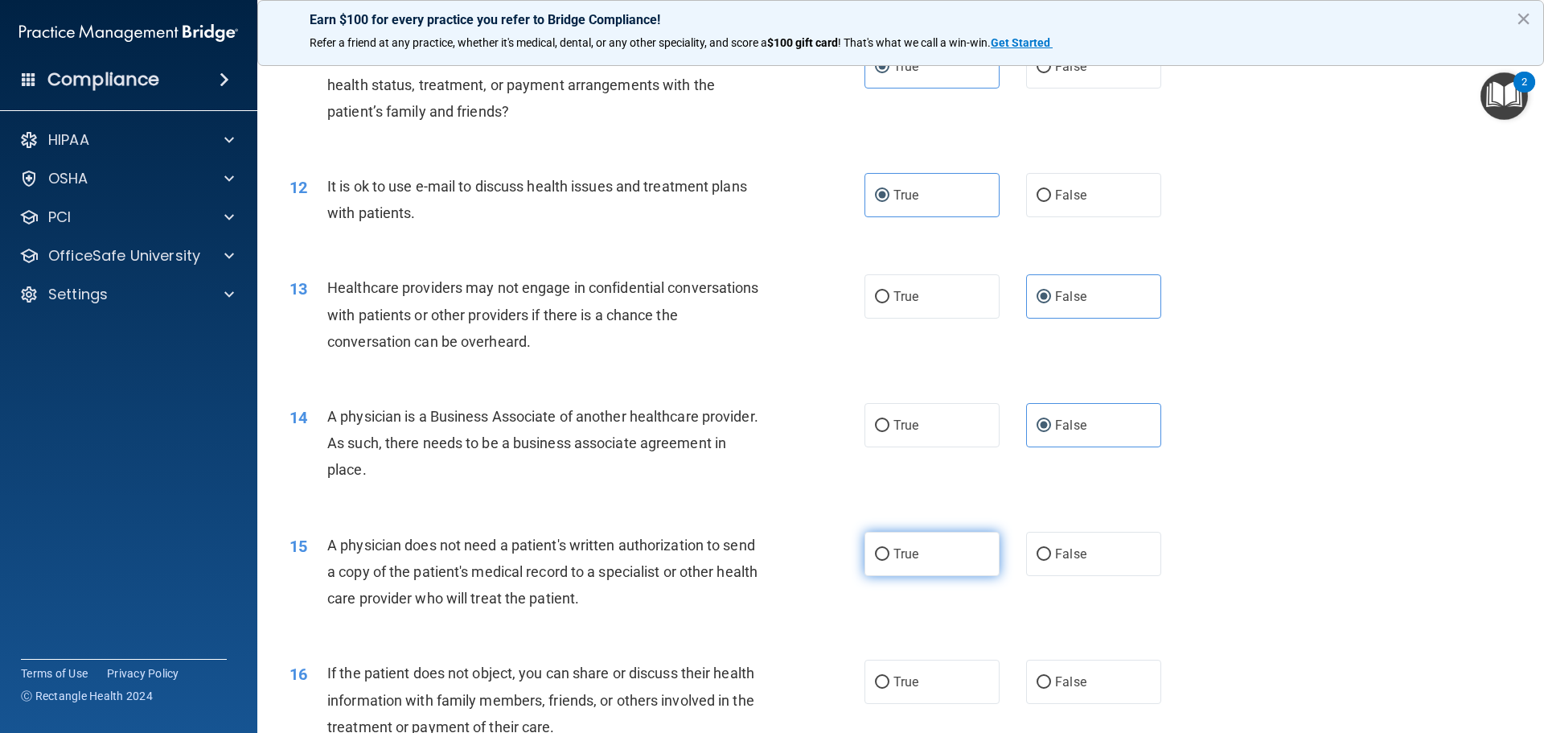
click at [900, 575] on label "True" at bounding box center [932, 554] width 135 height 44
click at [890, 561] on input "True" at bounding box center [882, 555] width 14 height 12
radio input "true"
click at [906, 658] on div "16 If the patient does not object, you can share or discuss their health inform…" at bounding box center [900, 703] width 1247 height 129
click at [907, 670] on label "True" at bounding box center [932, 682] width 135 height 44
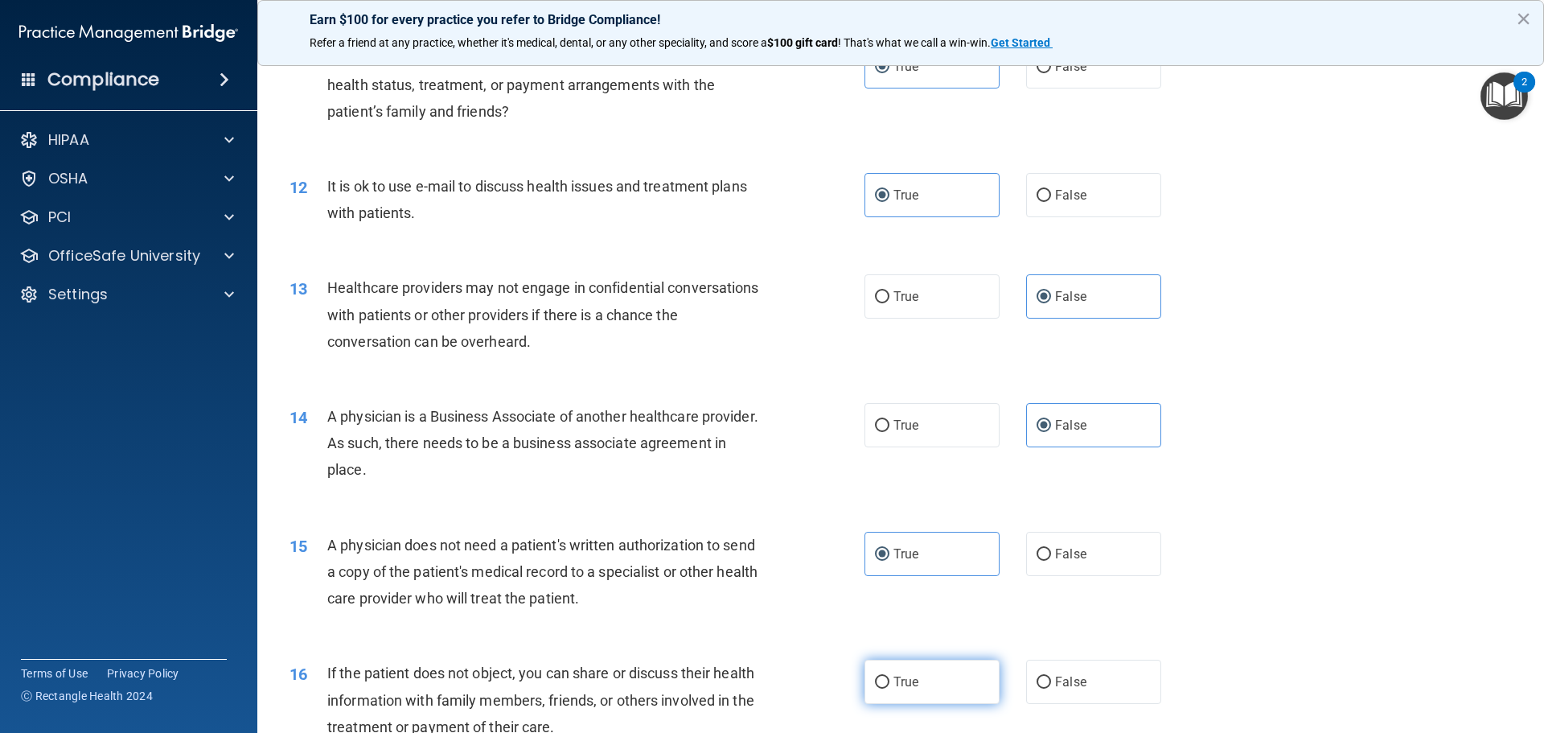
click at [890, 676] on input "True" at bounding box center [882, 682] width 14 height 12
radio input "true"
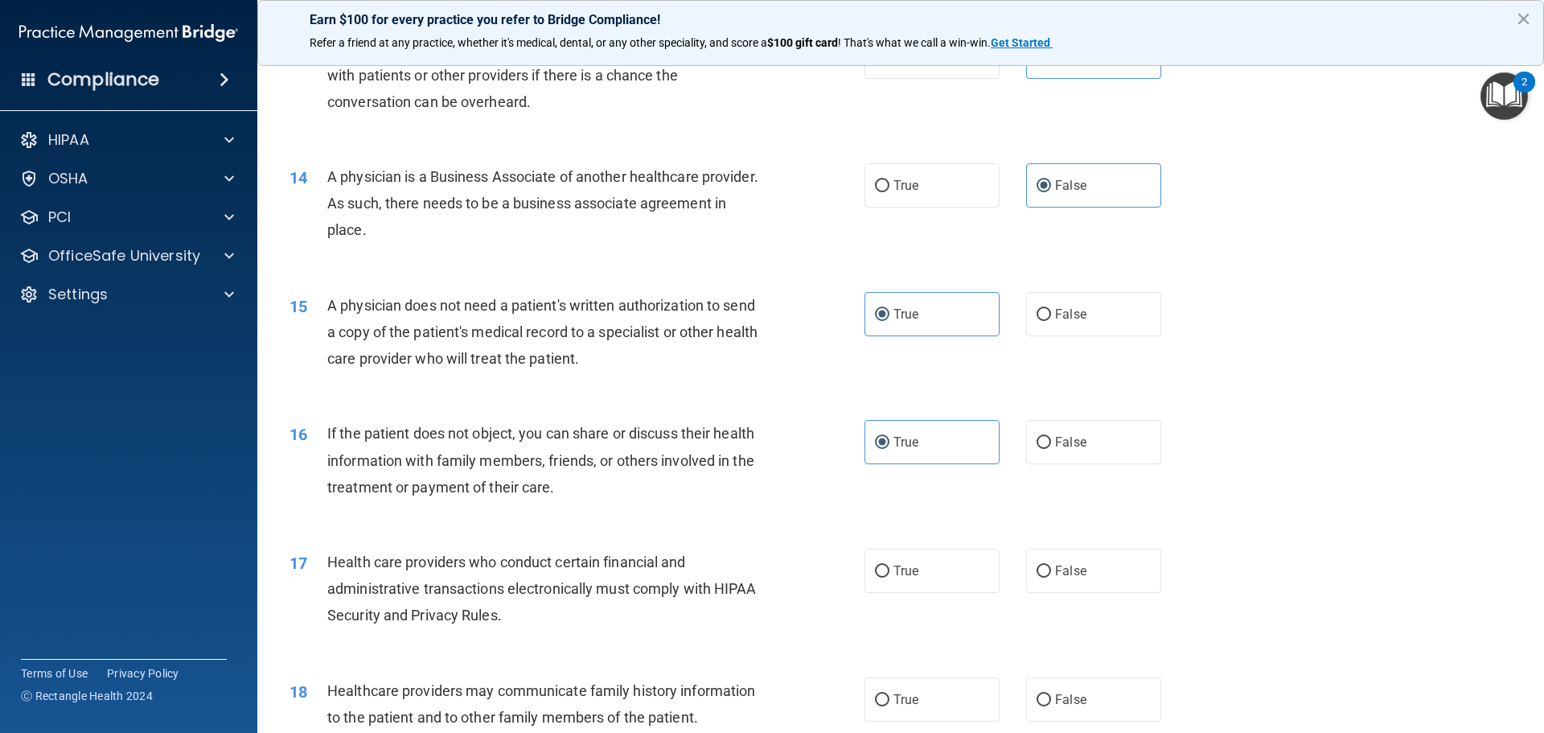
scroll to position [1528, 0]
click at [911, 573] on span "True" at bounding box center [906, 568] width 25 height 15
click at [890, 573] on input "True" at bounding box center [882, 570] width 14 height 12
radio input "true"
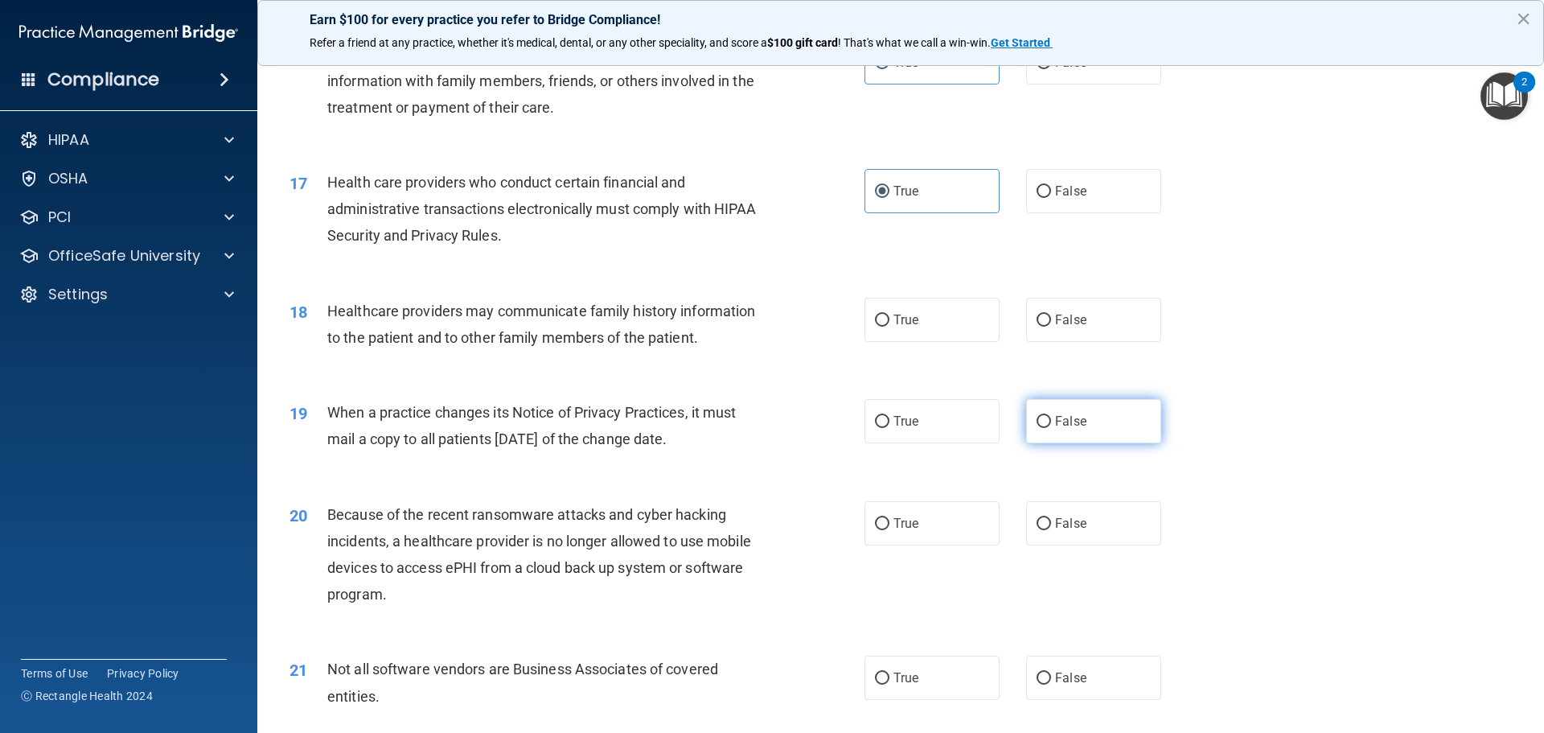
scroll to position [1930, 0]
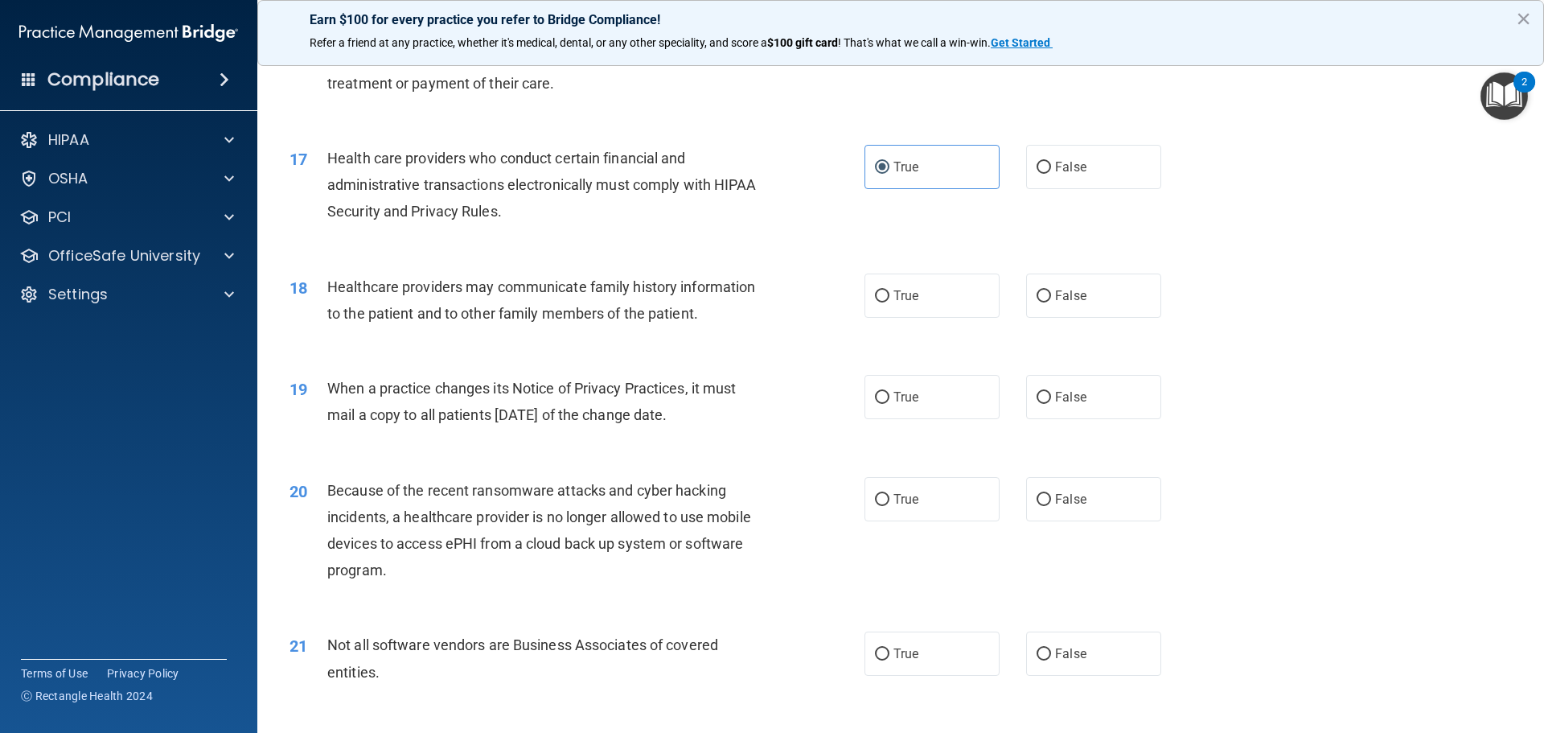
click at [1098, 324] on div "18 Healthcare providers may communicate family history information to the patie…" at bounding box center [900, 303] width 1247 height 101
click at [1099, 296] on label "False" at bounding box center [1093, 295] width 135 height 44
click at [1051, 296] on input "False" at bounding box center [1044, 296] width 14 height 12
radio input "true"
click at [1083, 409] on label "False" at bounding box center [1093, 397] width 135 height 44
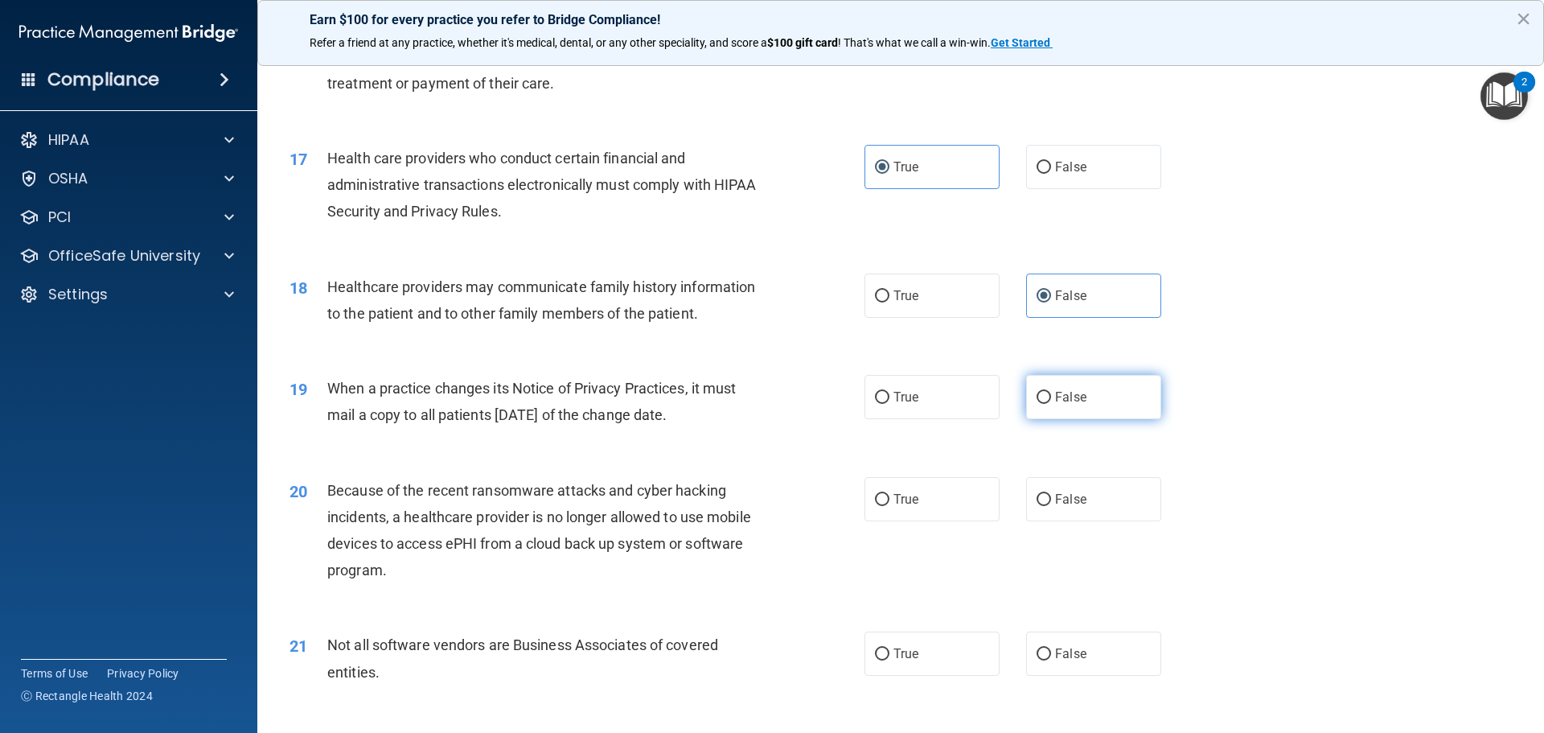
click at [1051, 404] on input "False" at bounding box center [1044, 398] width 14 height 12
radio input "true"
click at [1082, 499] on label "False" at bounding box center [1093, 499] width 135 height 44
click at [1051, 499] on input "False" at bounding box center [1044, 500] width 14 height 12
radio input "true"
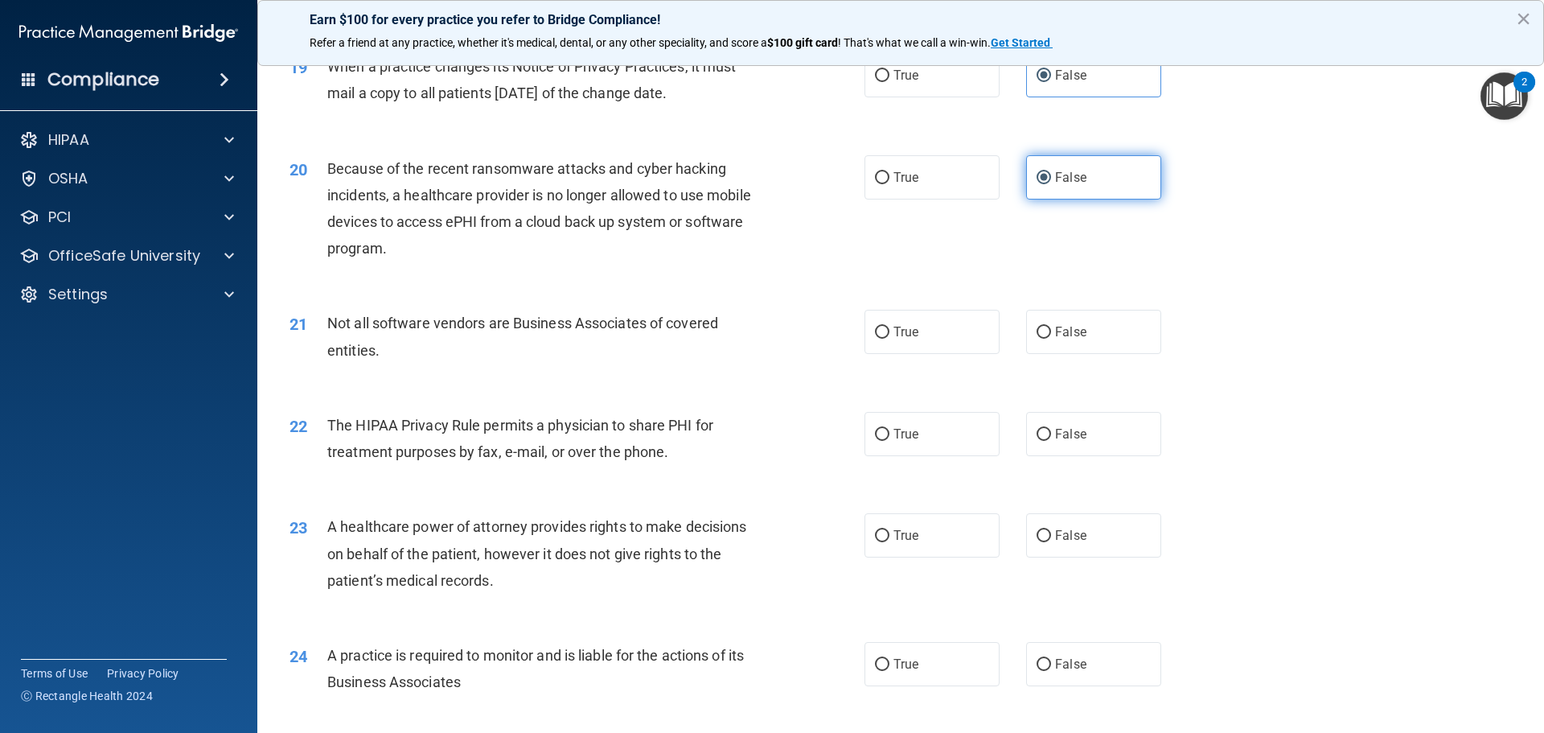
scroll to position [2332, 0]
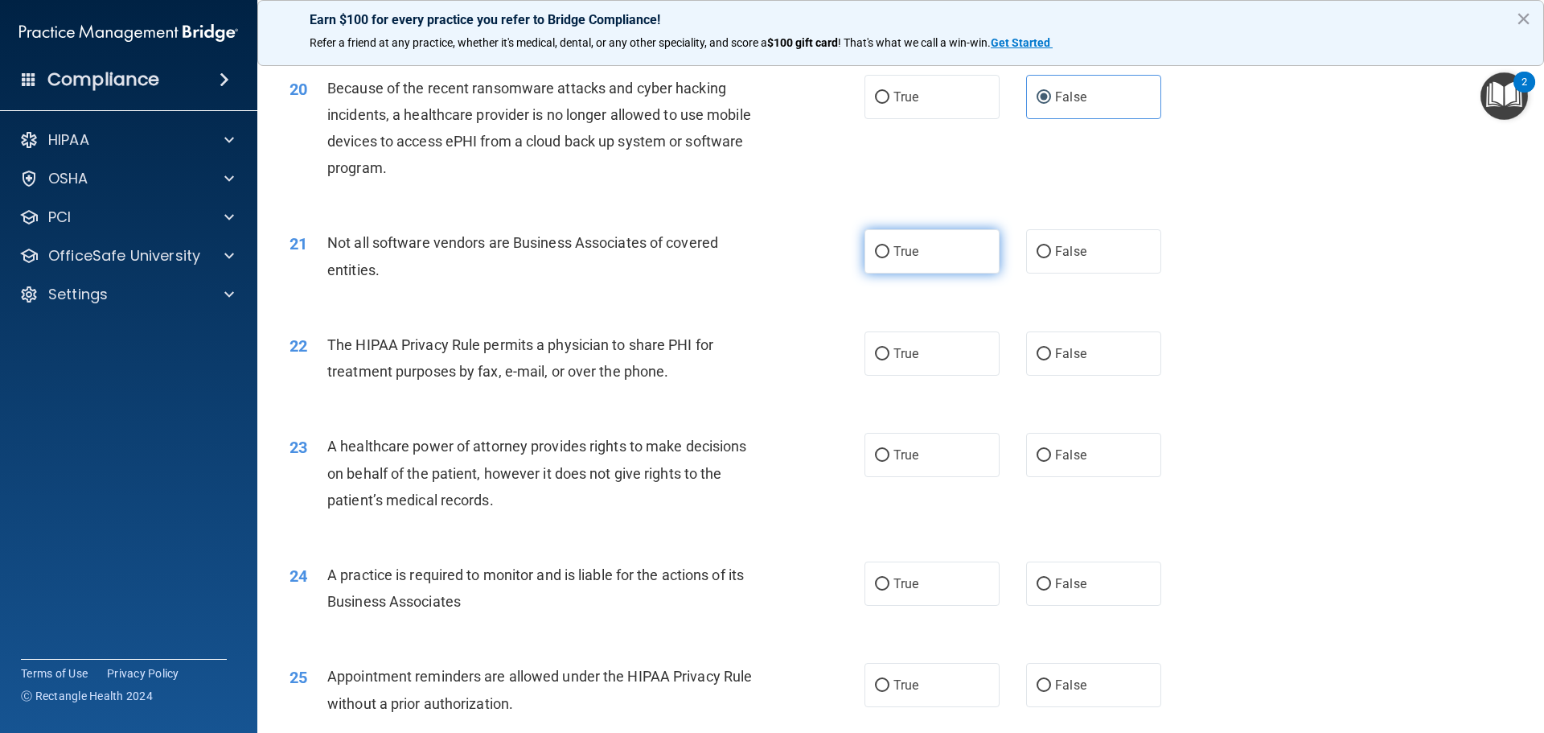
click at [936, 256] on label "True" at bounding box center [932, 251] width 135 height 44
click at [890, 256] on input "True" at bounding box center [882, 252] width 14 height 12
radio input "true"
click at [929, 354] on label "True" at bounding box center [932, 353] width 135 height 44
click at [890, 354] on input "True" at bounding box center [882, 354] width 14 height 12
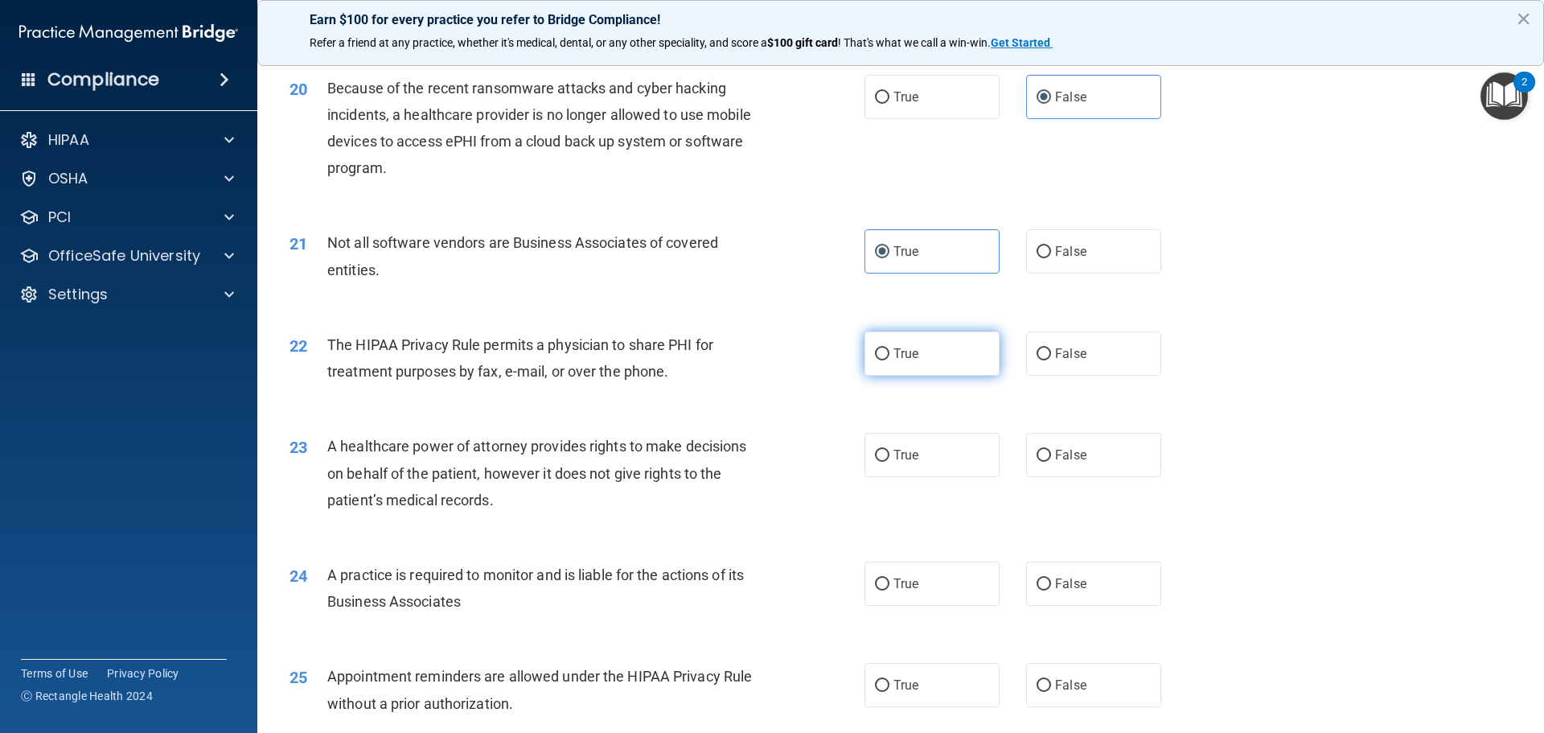
radio input "true"
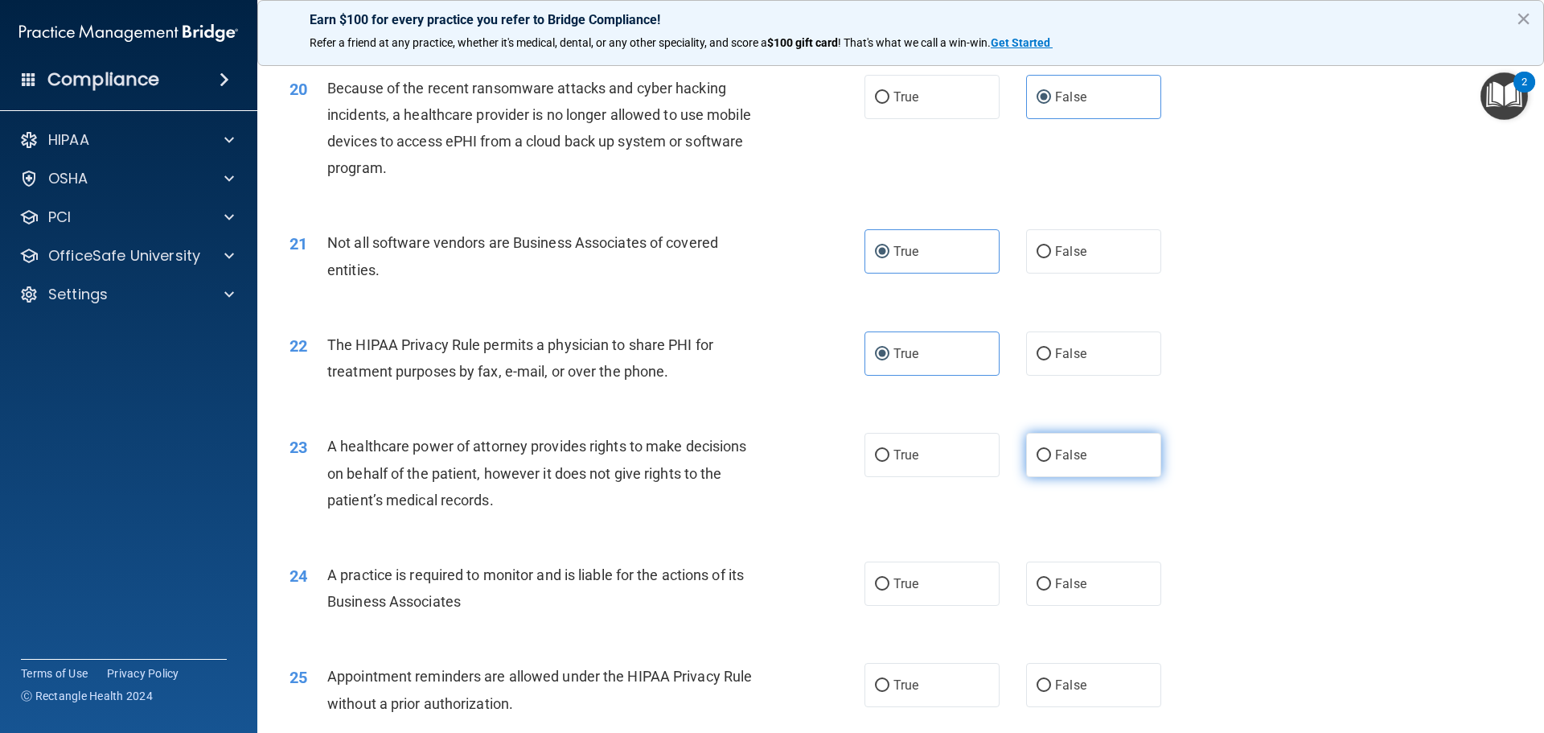
click at [1079, 453] on label "False" at bounding box center [1093, 455] width 135 height 44
click at [1051, 453] on input "False" at bounding box center [1044, 456] width 14 height 12
radio input "true"
click at [1104, 582] on label "False" at bounding box center [1093, 583] width 135 height 44
click at [1051, 582] on input "False" at bounding box center [1044, 584] width 14 height 12
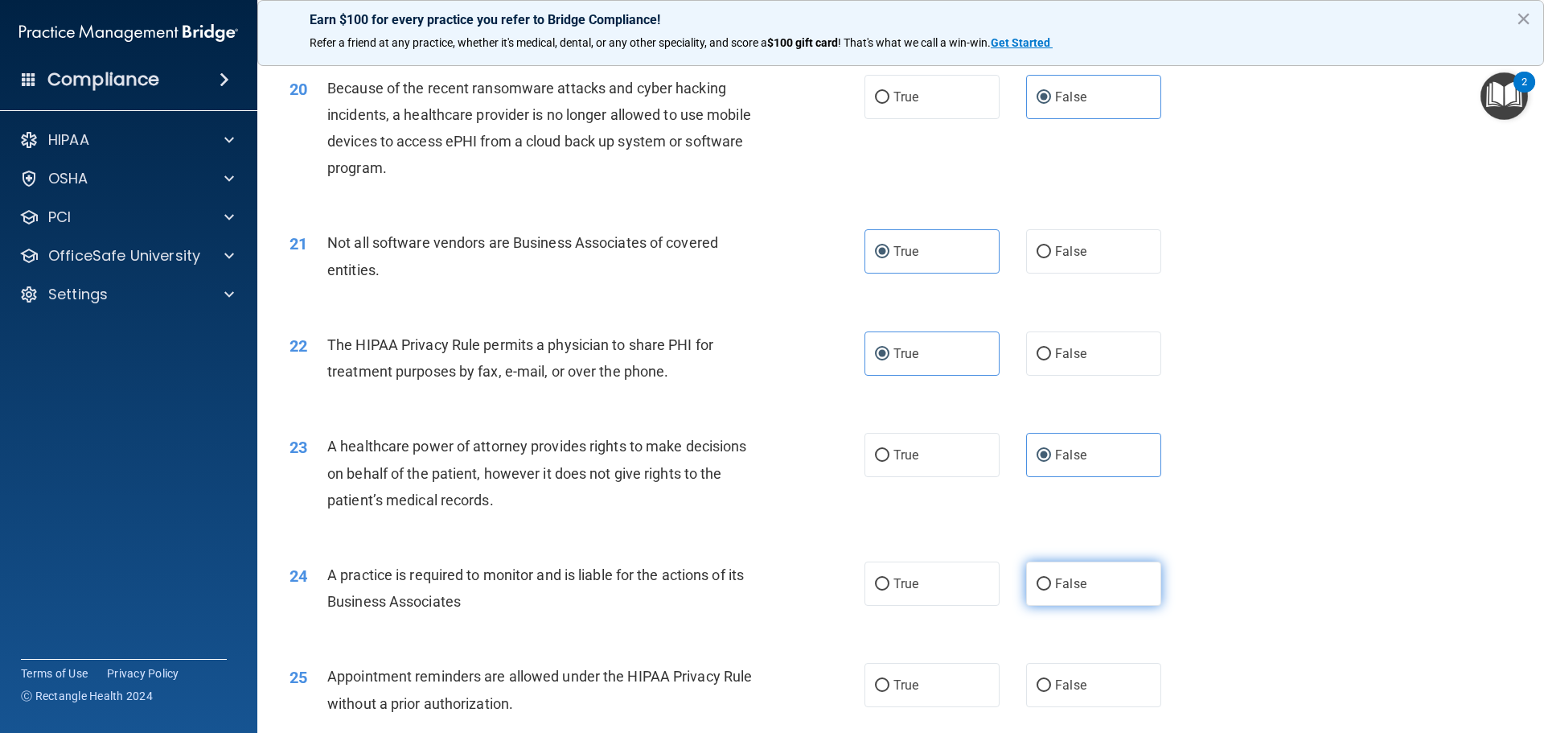
radio input "true"
click at [942, 684] on label "True" at bounding box center [932, 685] width 135 height 44
click at [890, 684] on input "True" at bounding box center [882, 686] width 14 height 12
radio input "true"
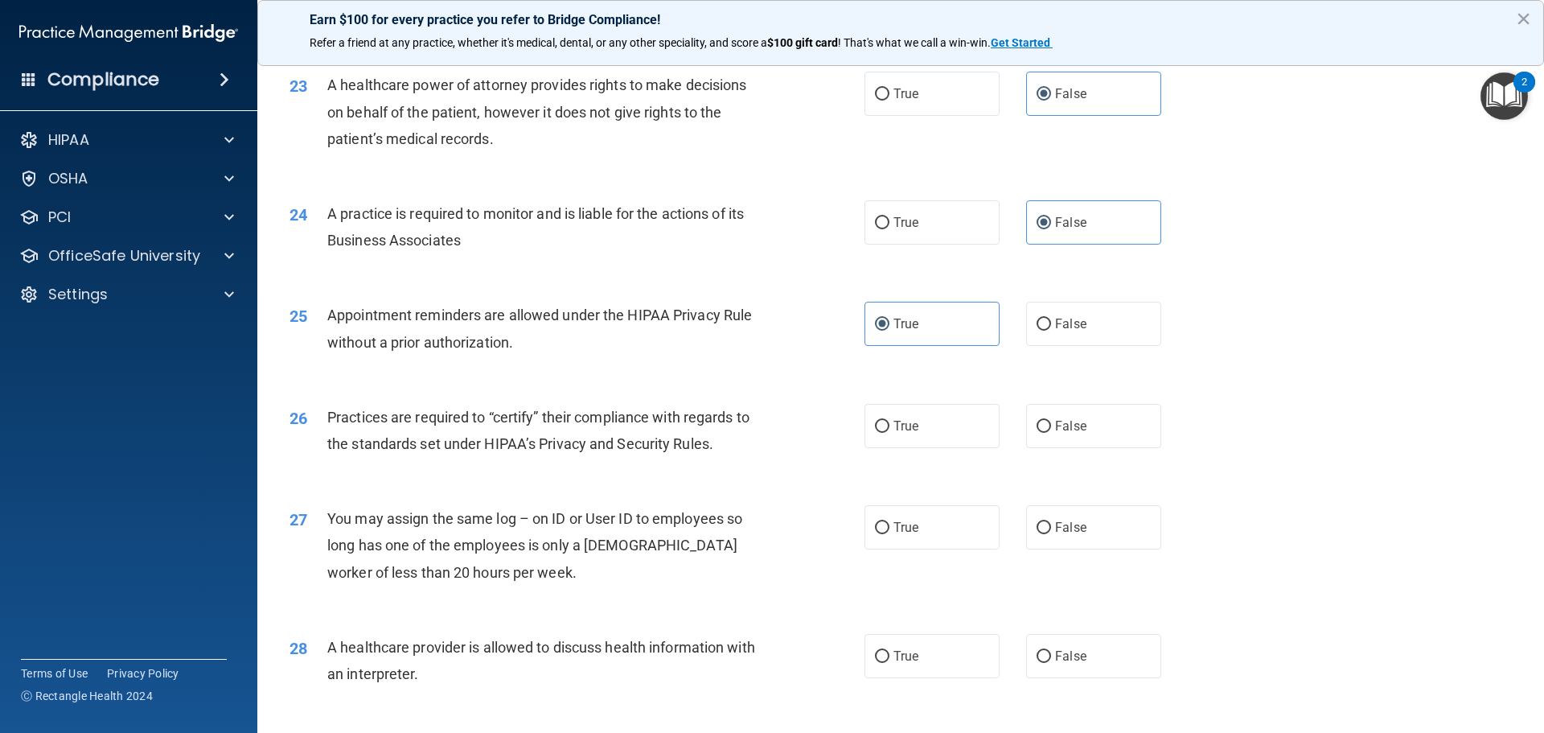
scroll to position [2895, 0]
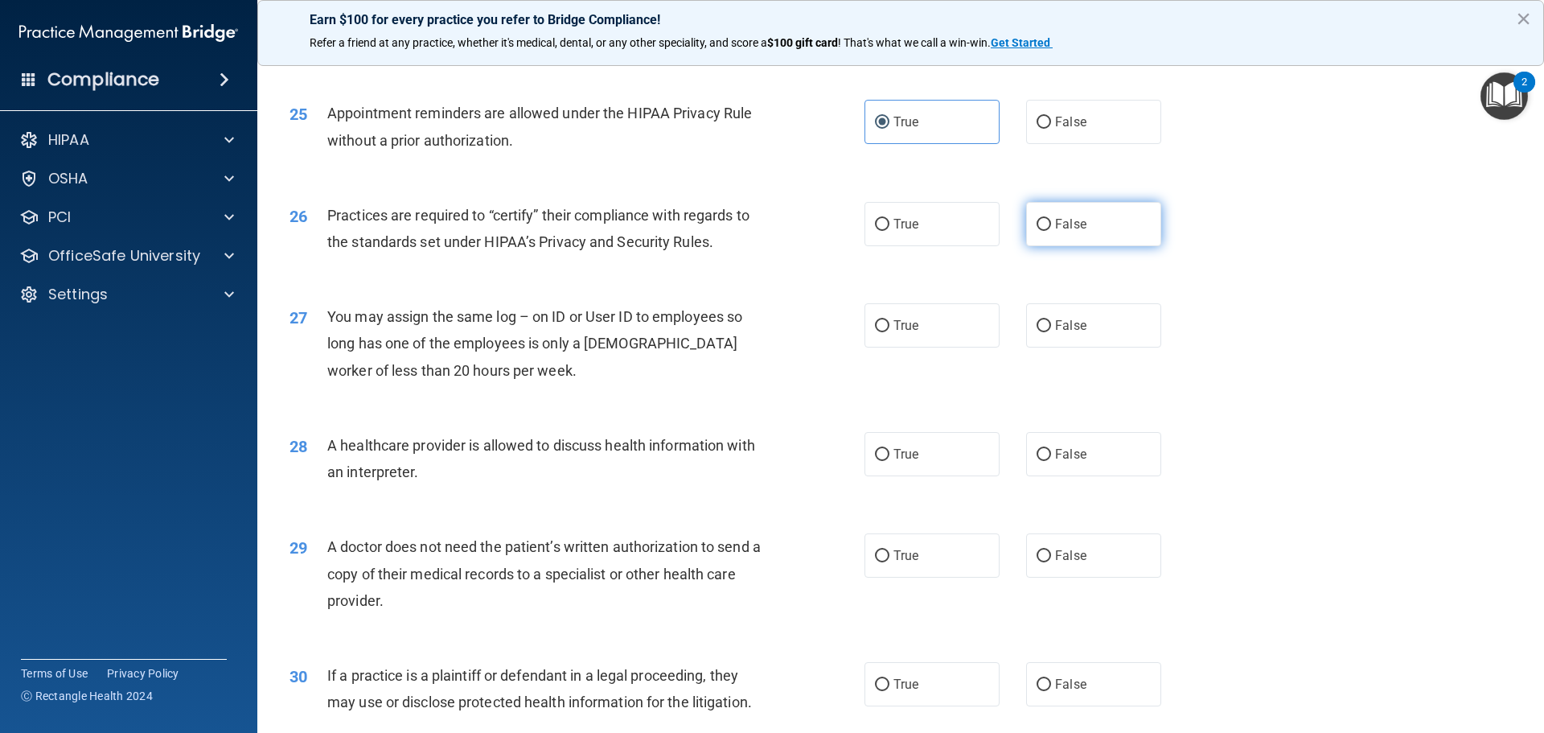
click at [1067, 224] on span "False" at bounding box center [1070, 223] width 31 height 15
click at [1051, 224] on input "False" at bounding box center [1044, 225] width 14 height 12
radio input "true"
click at [1079, 327] on label "False" at bounding box center [1093, 325] width 135 height 44
click at [1051, 327] on input "False" at bounding box center [1044, 326] width 14 height 12
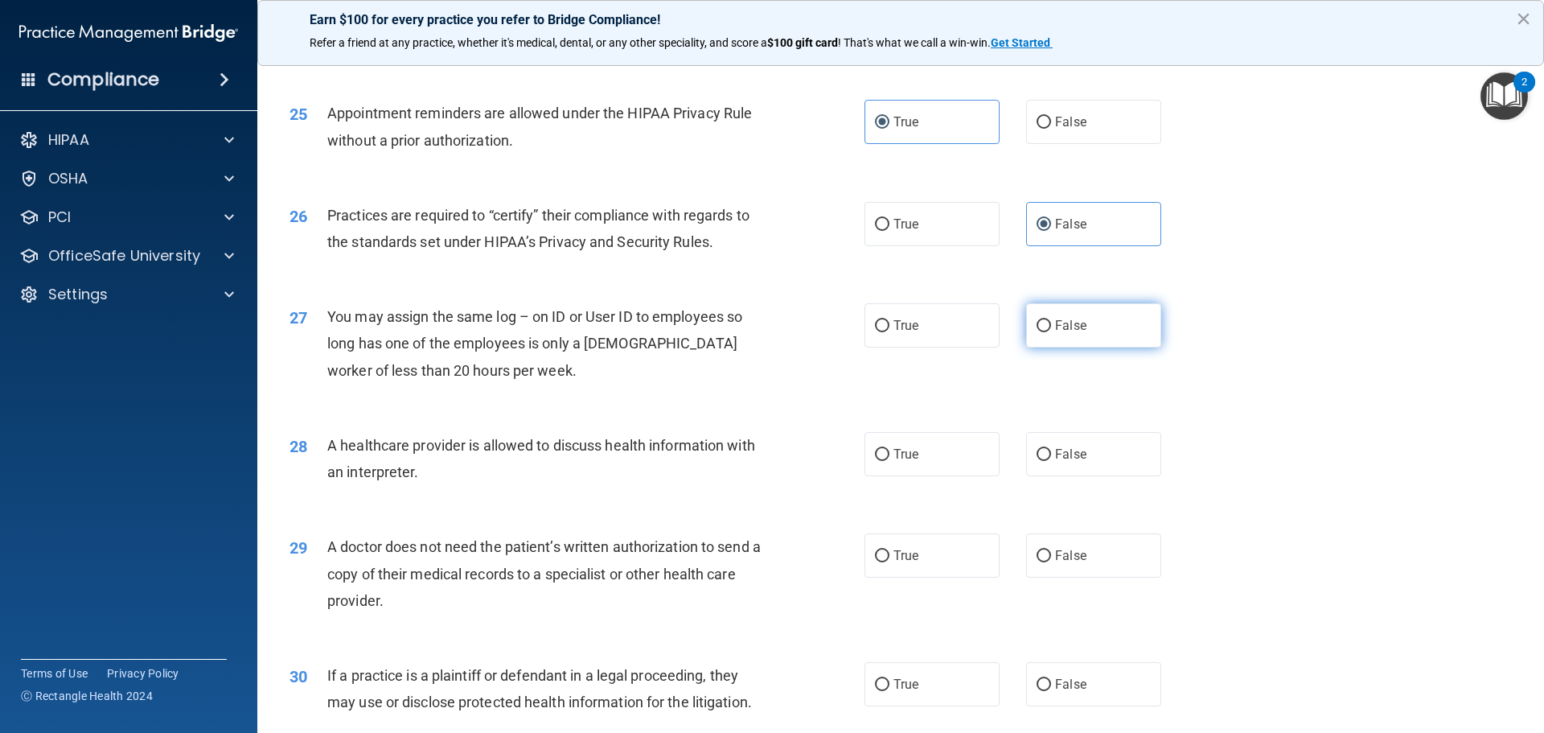
radio input "true"
click at [949, 462] on label "True" at bounding box center [932, 454] width 135 height 44
click at [890, 461] on input "True" at bounding box center [882, 455] width 14 height 12
radio input "true"
click at [953, 572] on label "True" at bounding box center [932, 555] width 135 height 44
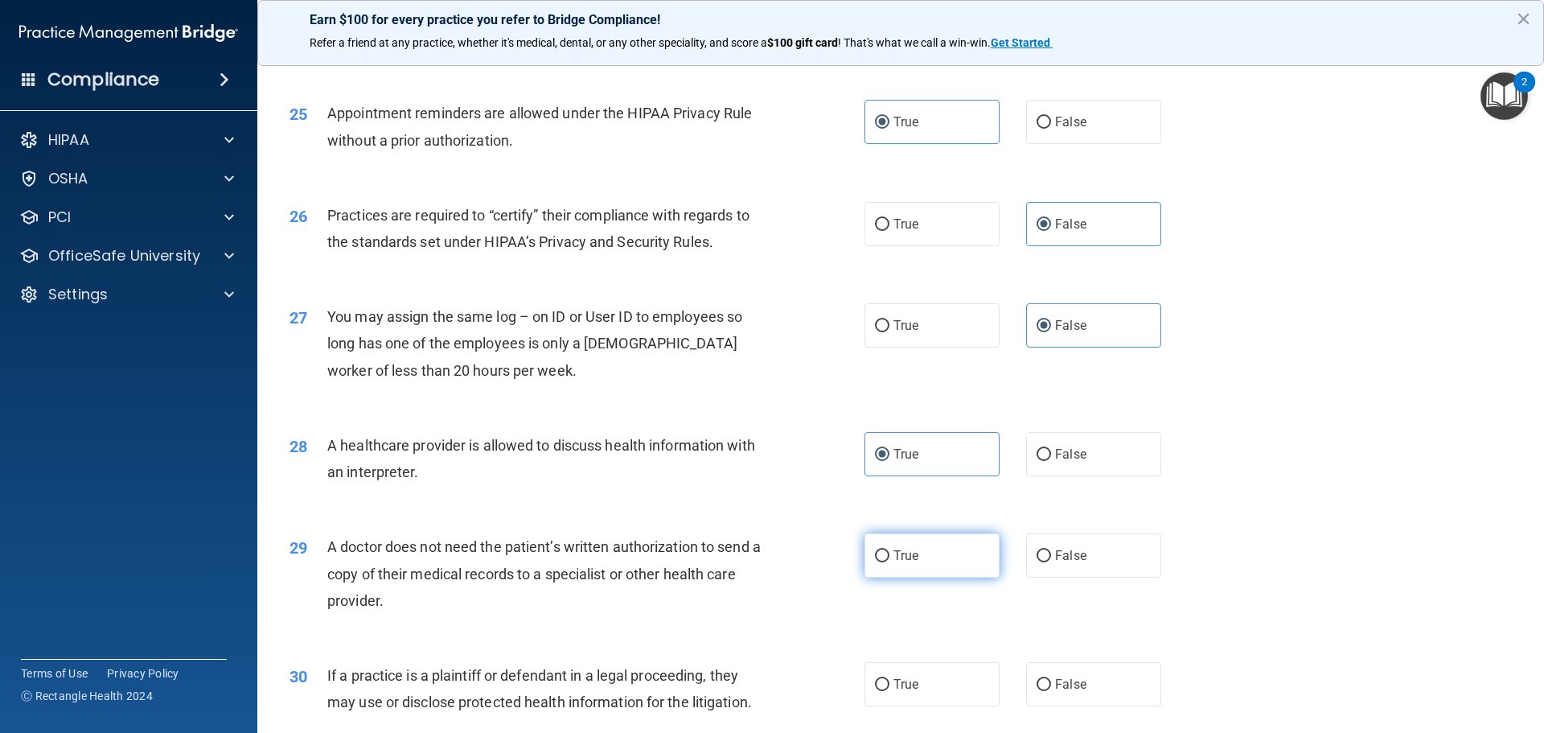
click at [890, 562] on input "True" at bounding box center [882, 556] width 14 height 12
radio input "true"
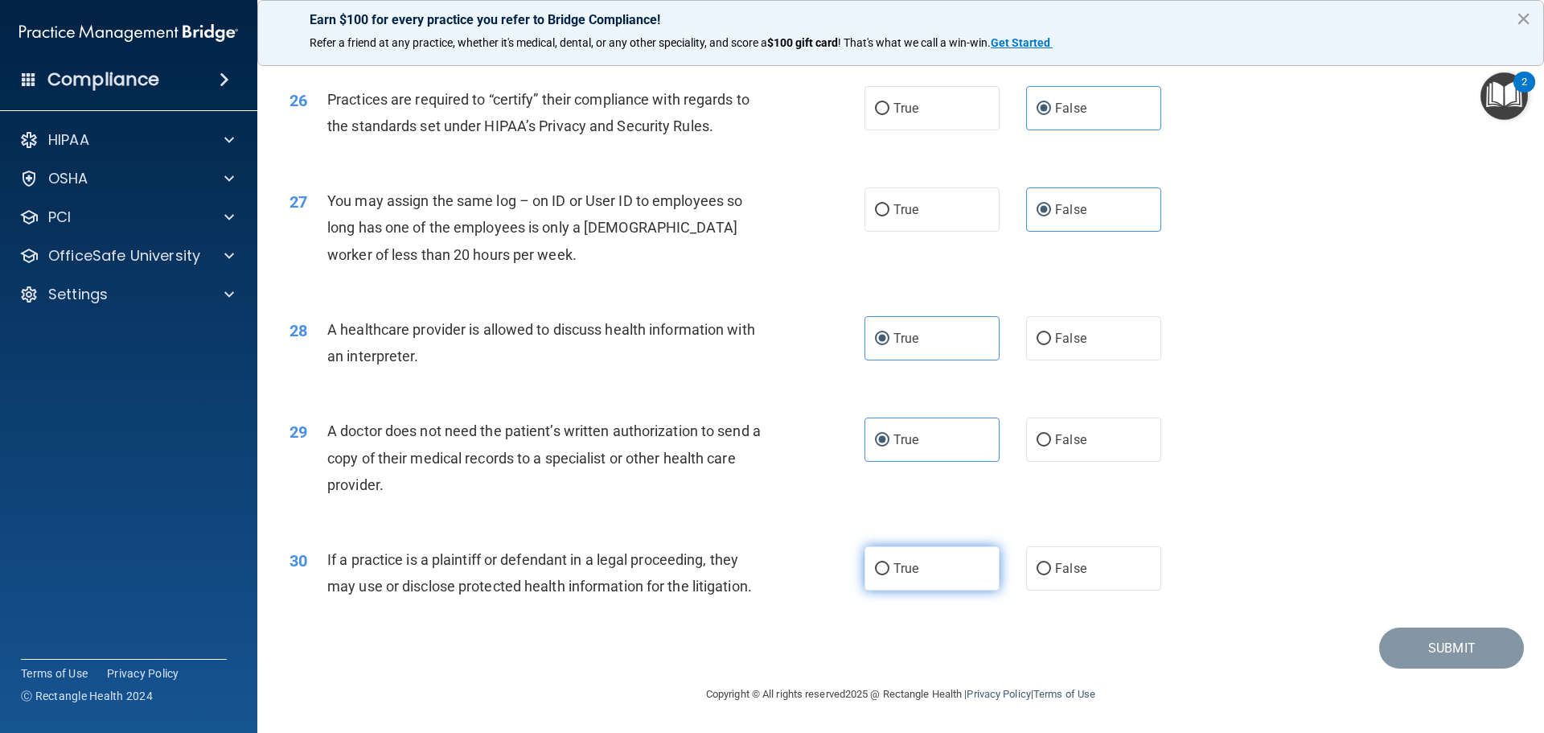
click at [925, 555] on label "True" at bounding box center [932, 568] width 135 height 44
click at [890, 563] on input "True" at bounding box center [882, 569] width 14 height 12
radio input "true"
click at [1432, 647] on button "Submit" at bounding box center [1451, 647] width 145 height 41
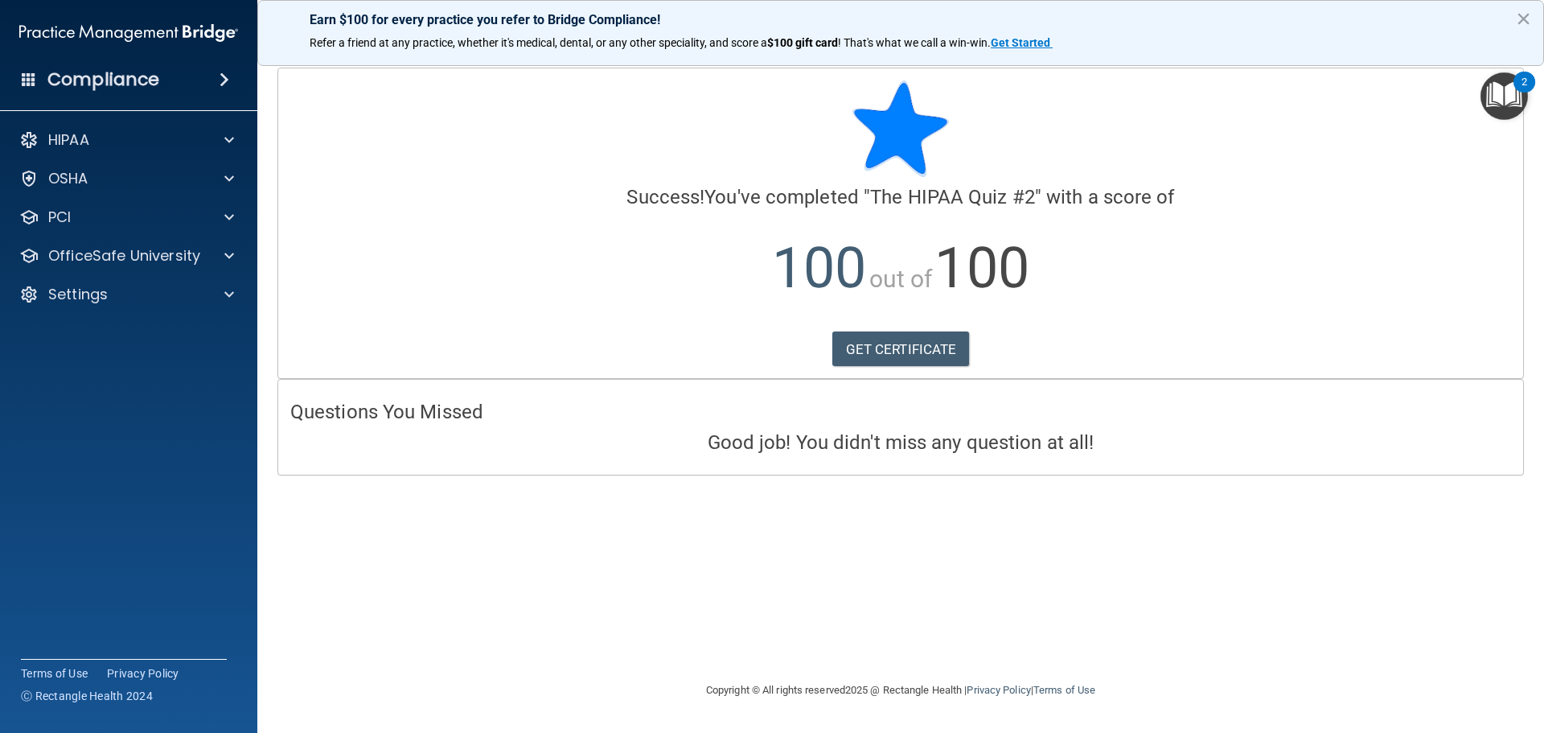
click at [530, 236] on p "100 out of 100" at bounding box center [900, 268] width 1221 height 104
click at [139, 271] on div "OfficeSafe University" at bounding box center [129, 256] width 258 height 32
click at [214, 265] on div at bounding box center [227, 255] width 40 height 19
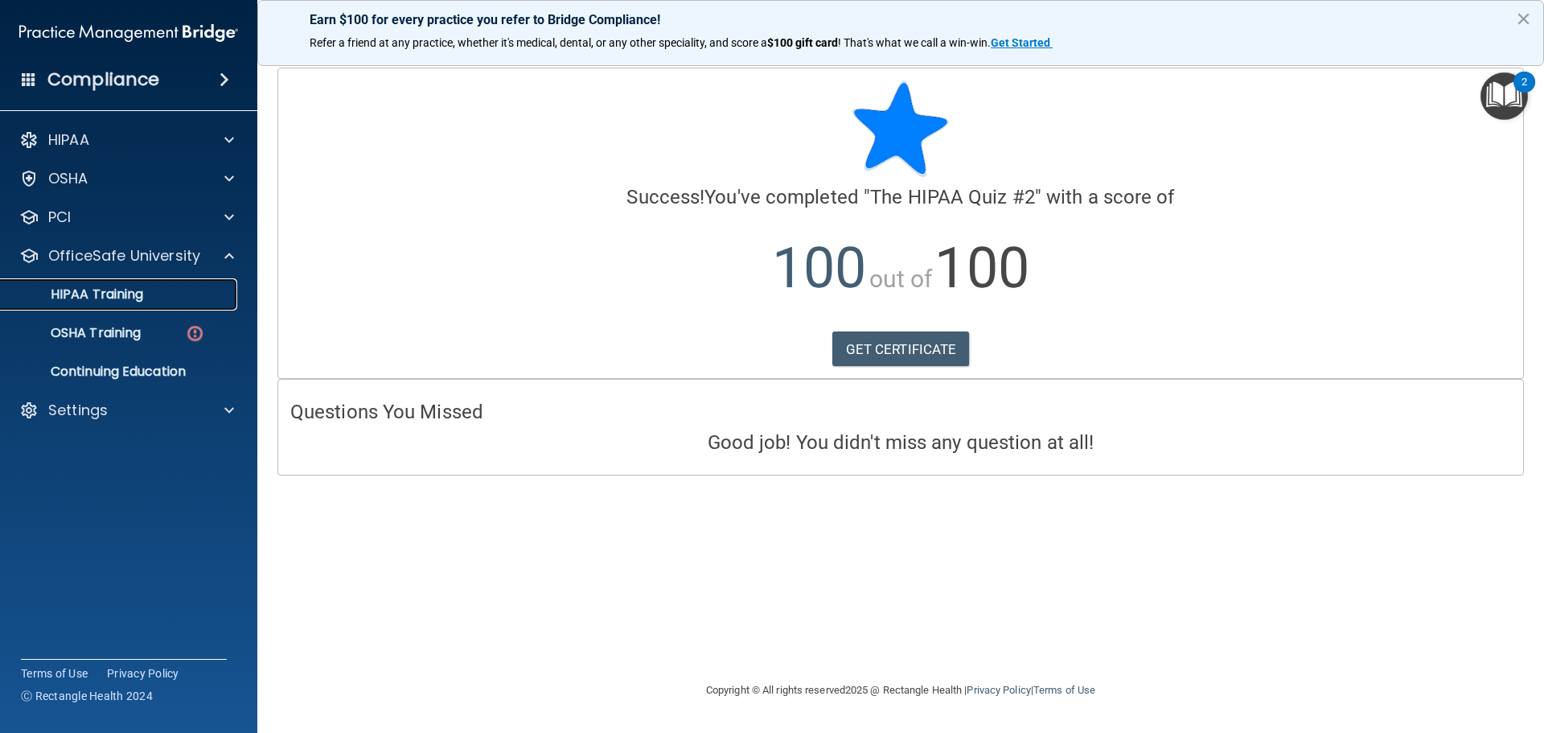
click at [159, 302] on div "HIPAA Training" at bounding box center [120, 294] width 220 height 16
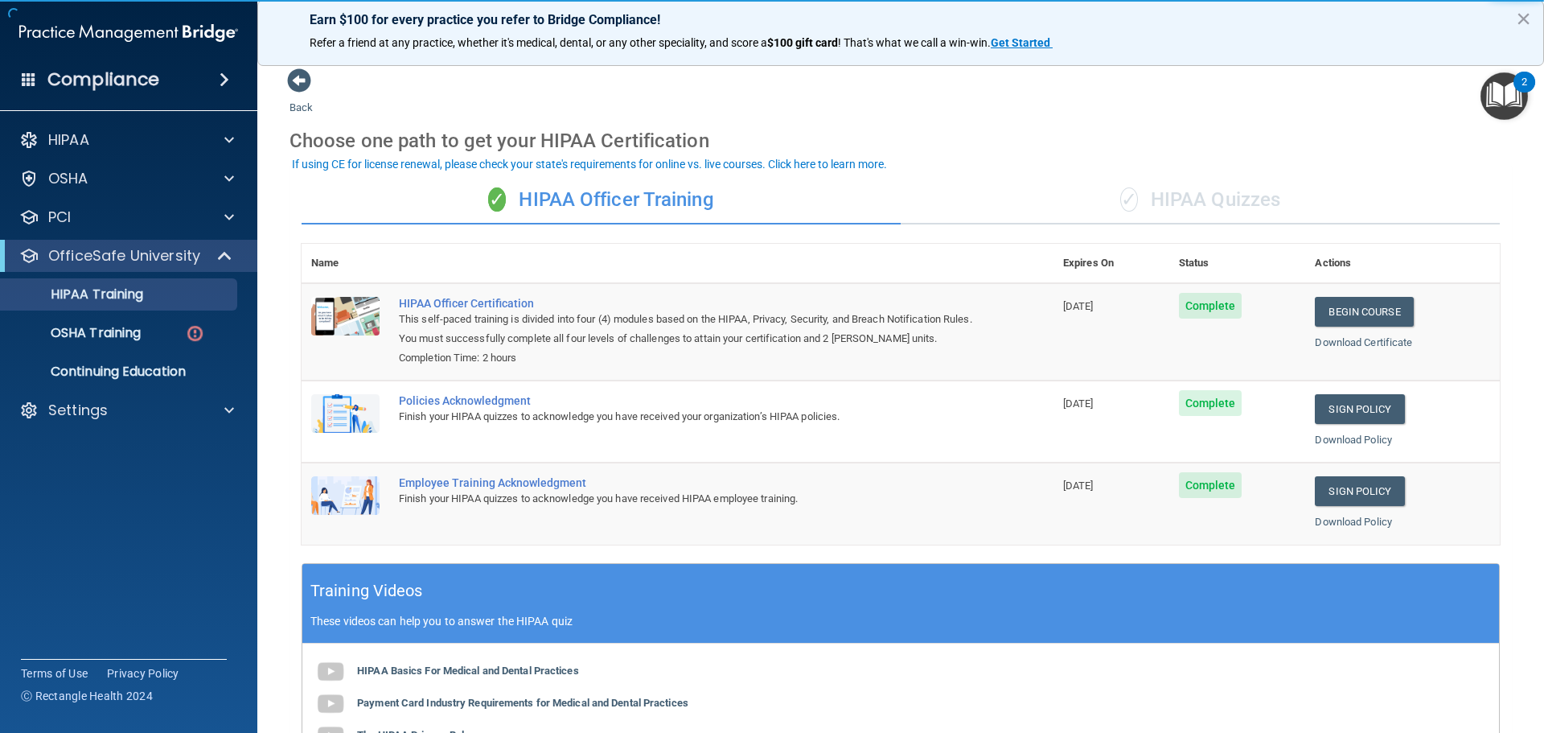
click at [1224, 195] on div "✓ HIPAA Quizzes" at bounding box center [1200, 200] width 599 height 48
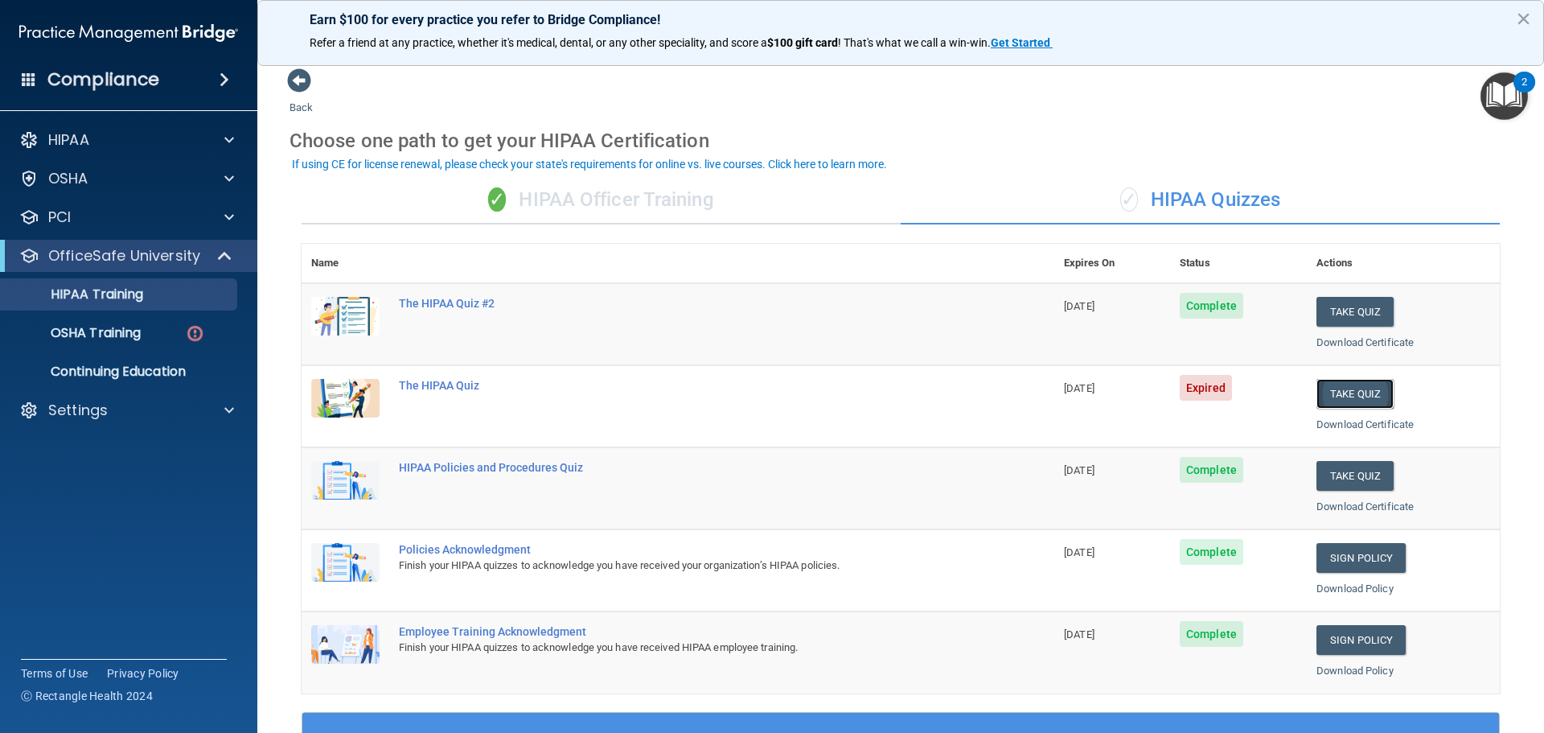
click at [1320, 386] on button "Take Quiz" at bounding box center [1355, 394] width 77 height 30
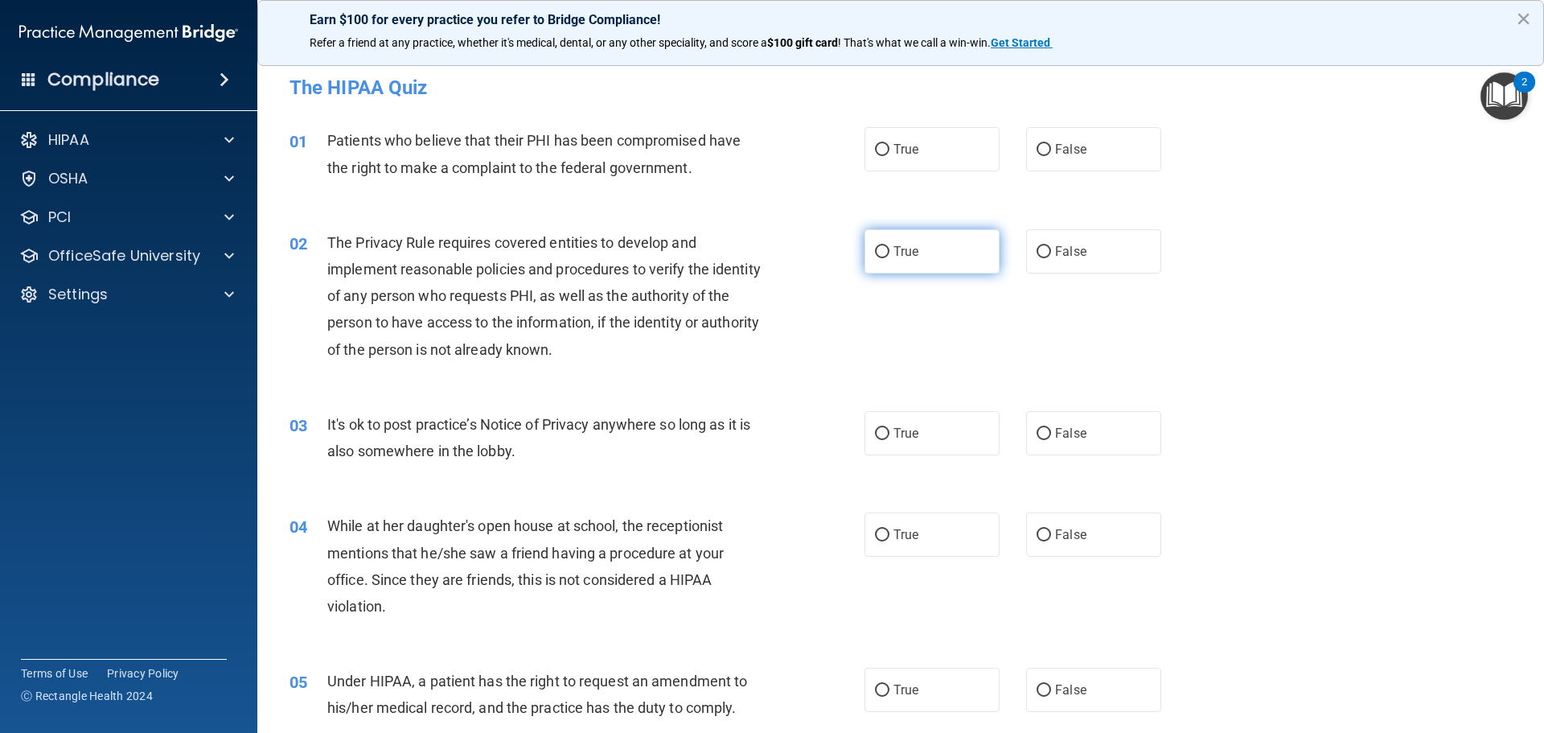
drag, startPoint x: 943, startPoint y: 157, endPoint x: 912, endPoint y: 259, distance: 106.6
click at [942, 156] on label "True" at bounding box center [932, 149] width 135 height 44
click at [890, 156] on input "True" at bounding box center [882, 150] width 14 height 12
radio input "true"
click at [909, 261] on label "True" at bounding box center [932, 251] width 135 height 44
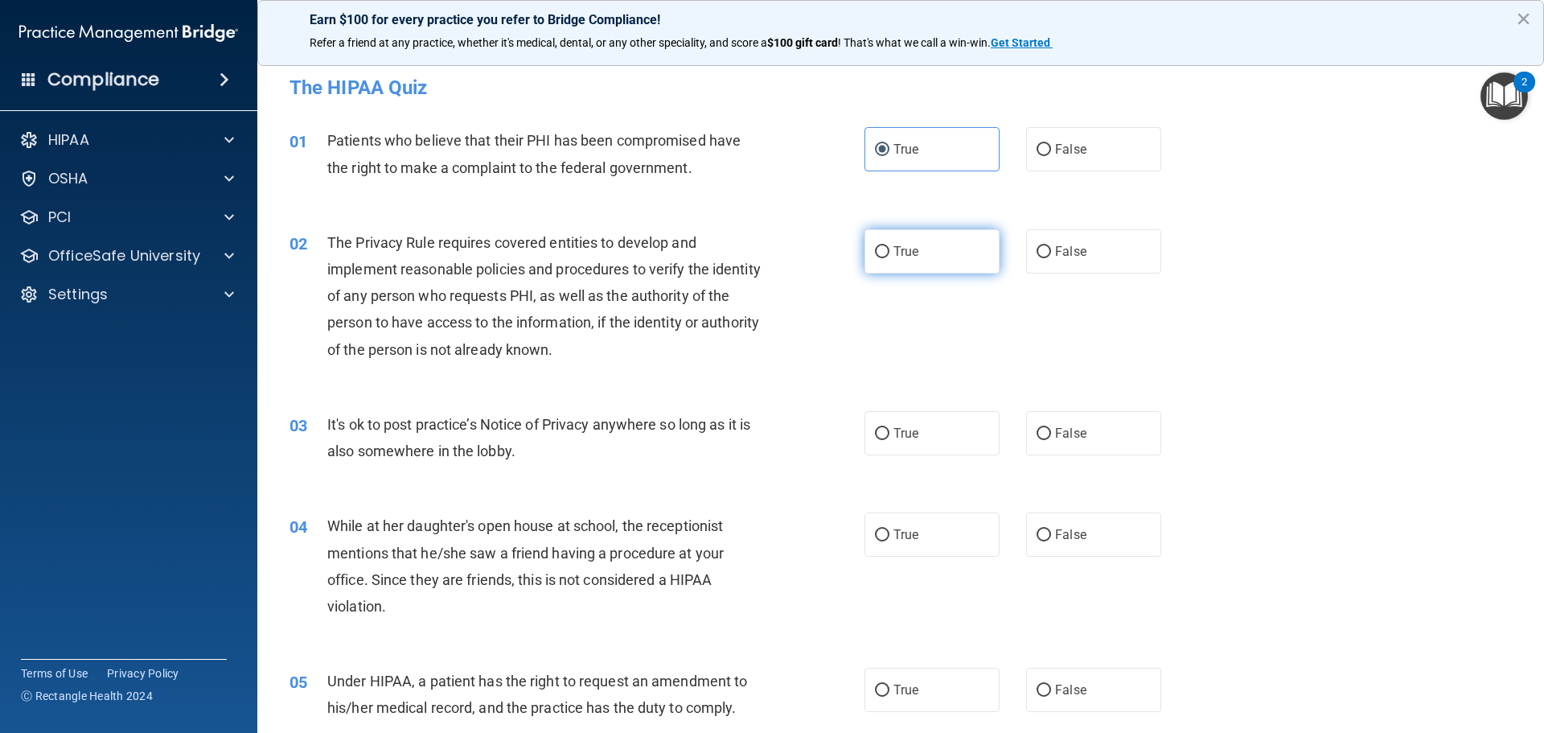
click at [890, 258] on input "True" at bounding box center [882, 252] width 14 height 12
radio input "true"
click at [1056, 438] on span "False" at bounding box center [1070, 432] width 31 height 15
click at [1051, 438] on input "False" at bounding box center [1044, 434] width 14 height 12
radio input "true"
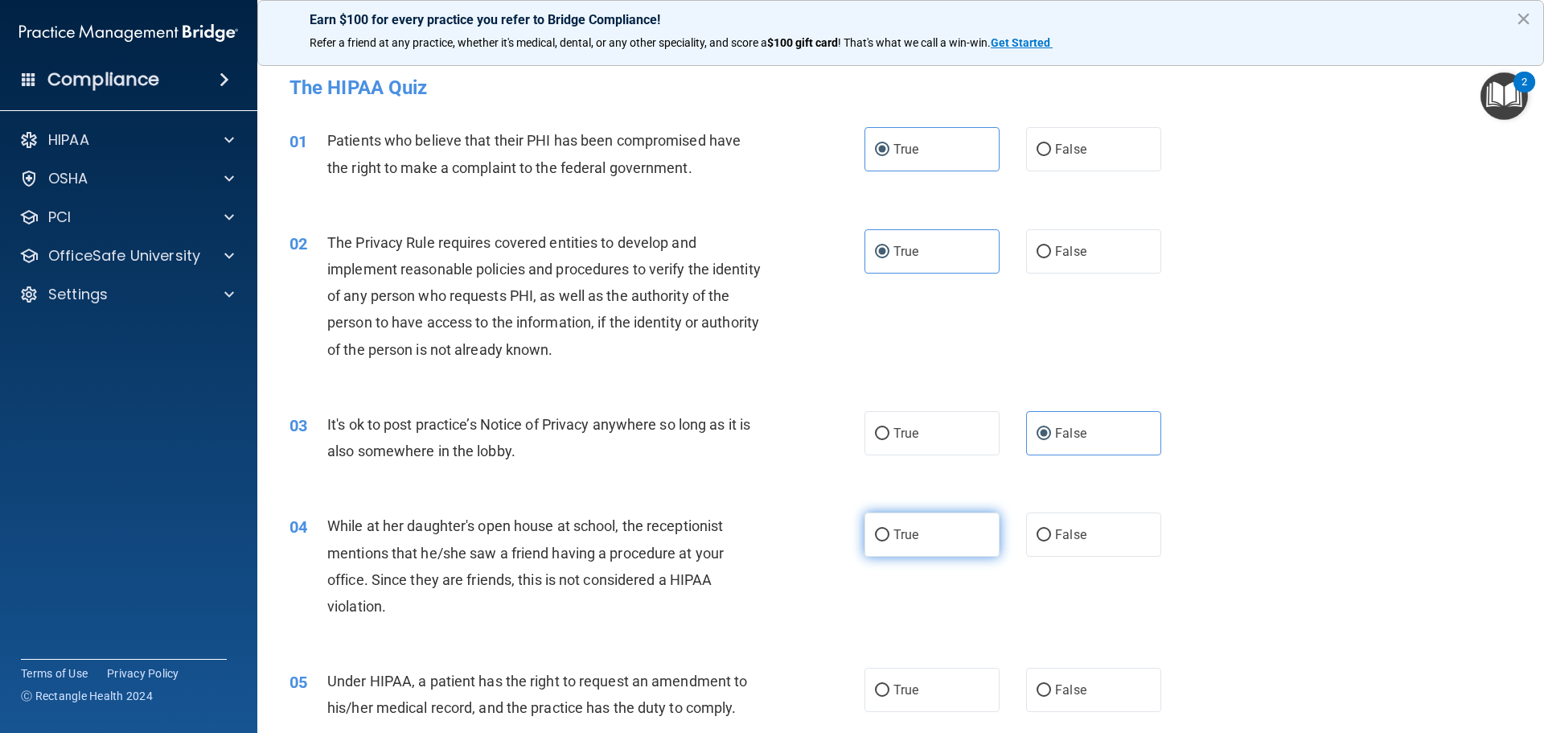
click at [945, 532] on label "True" at bounding box center [932, 534] width 135 height 44
click at [890, 532] on input "True" at bounding box center [882, 535] width 14 height 12
radio input "true"
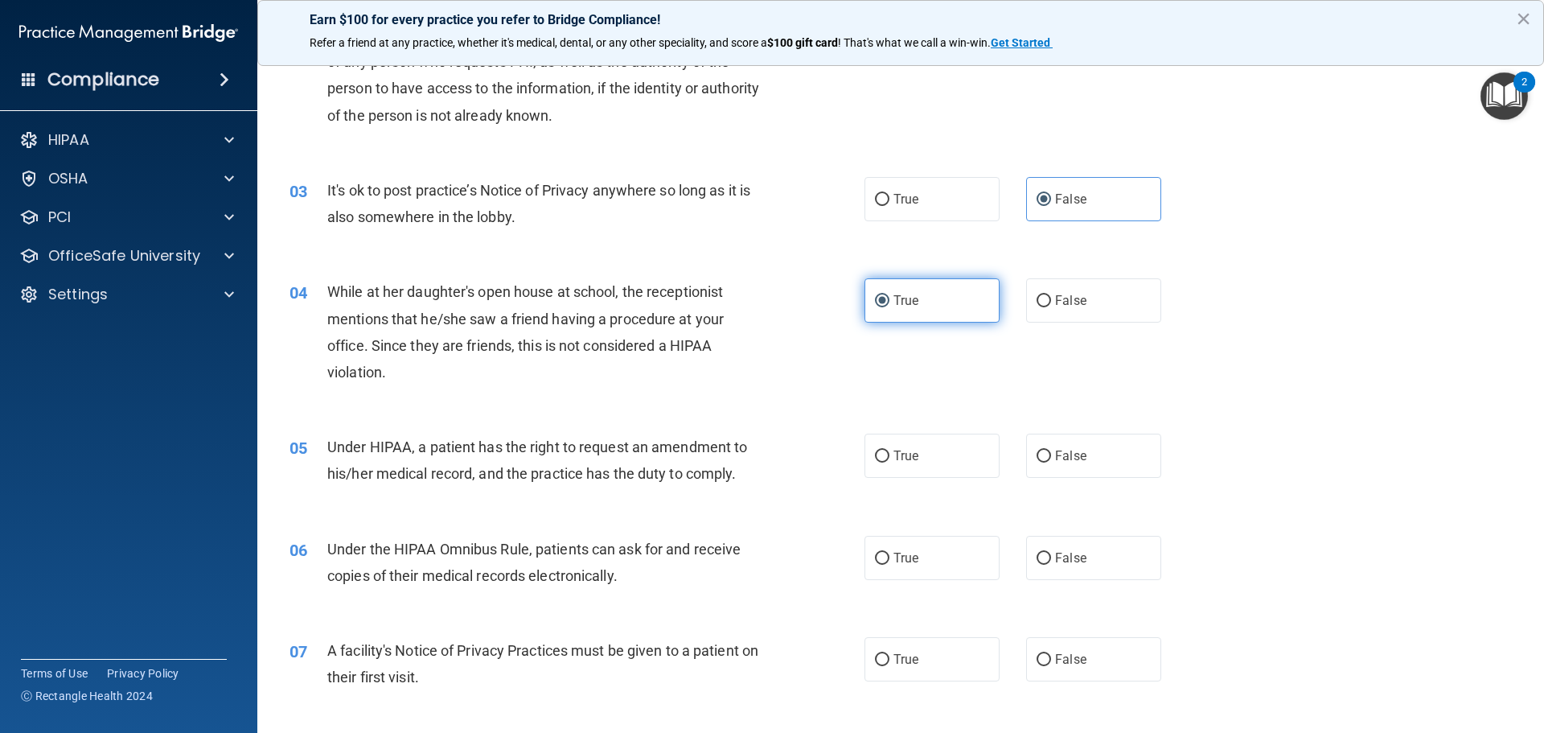
scroll to position [241, 0]
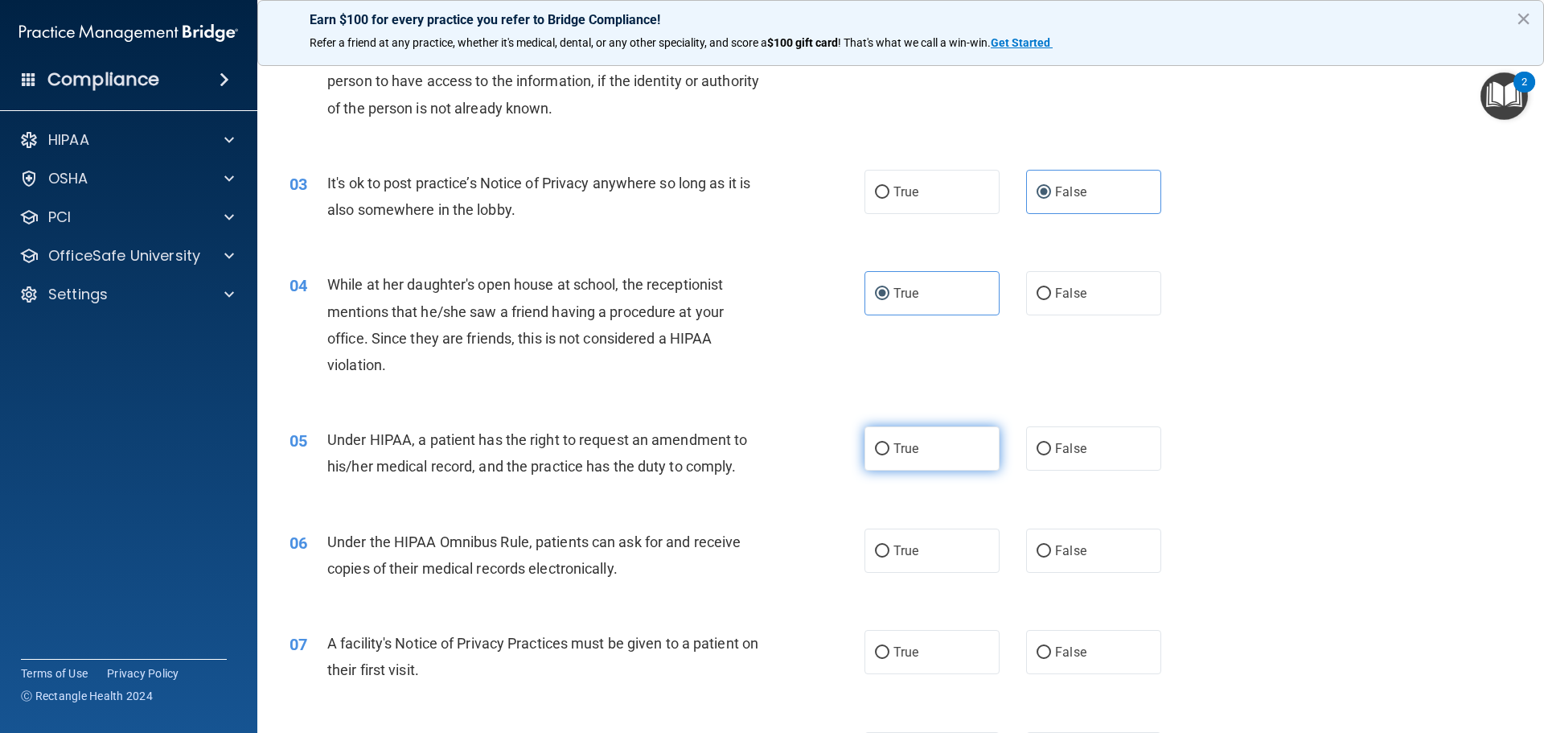
click at [891, 466] on label "True" at bounding box center [932, 448] width 135 height 44
click at [890, 455] on input "True" at bounding box center [882, 449] width 14 height 12
radio input "true"
click at [1089, 461] on label "False" at bounding box center [1093, 448] width 135 height 44
click at [1051, 455] on input "False" at bounding box center [1044, 449] width 14 height 12
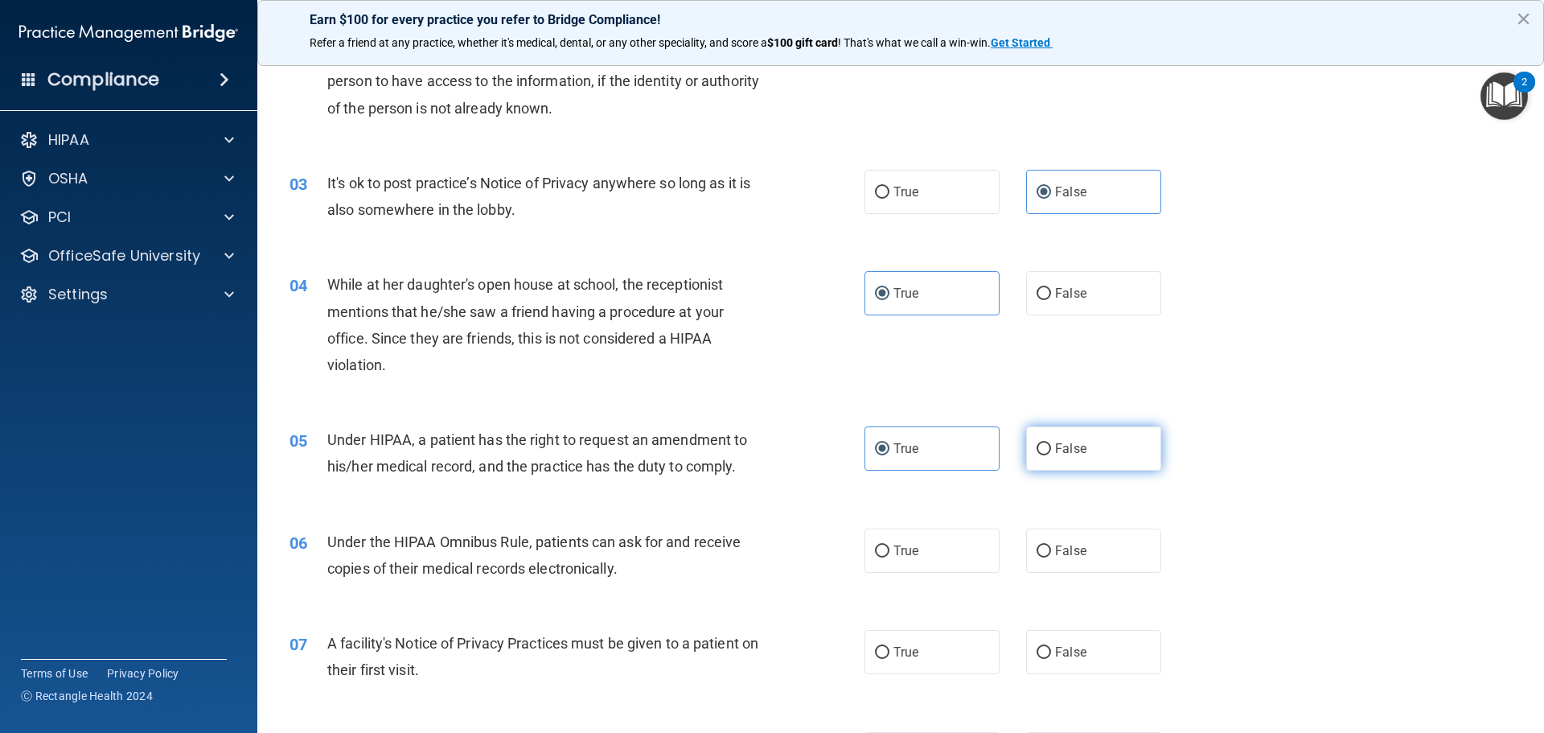
radio input "true"
radio input "false"
click at [908, 562] on label "True" at bounding box center [932, 550] width 135 height 44
click at [890, 557] on input "True" at bounding box center [882, 551] width 14 height 12
radio input "true"
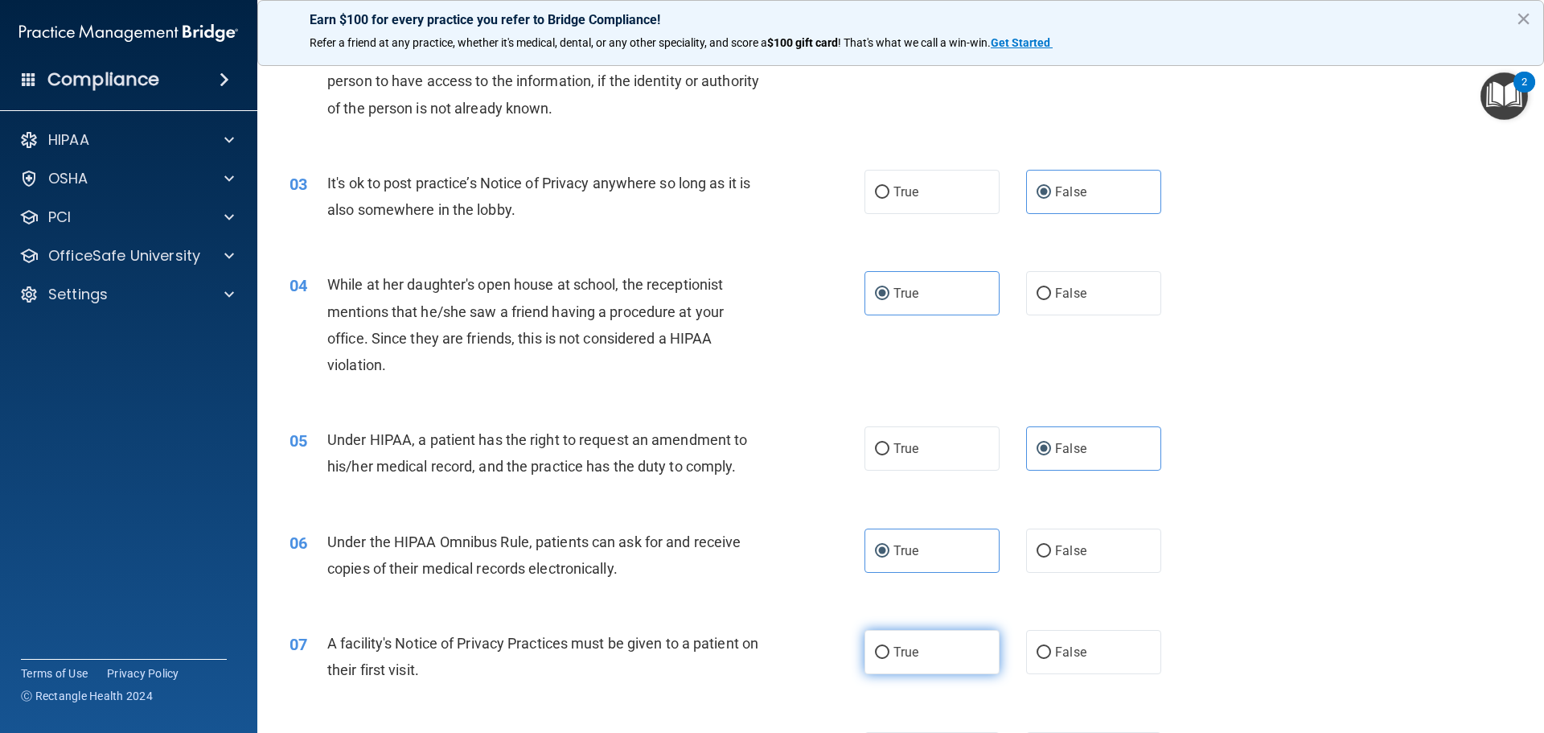
click at [910, 659] on span "True" at bounding box center [906, 651] width 25 height 15
click at [890, 659] on input "True" at bounding box center [882, 653] width 14 height 12
radio input "true"
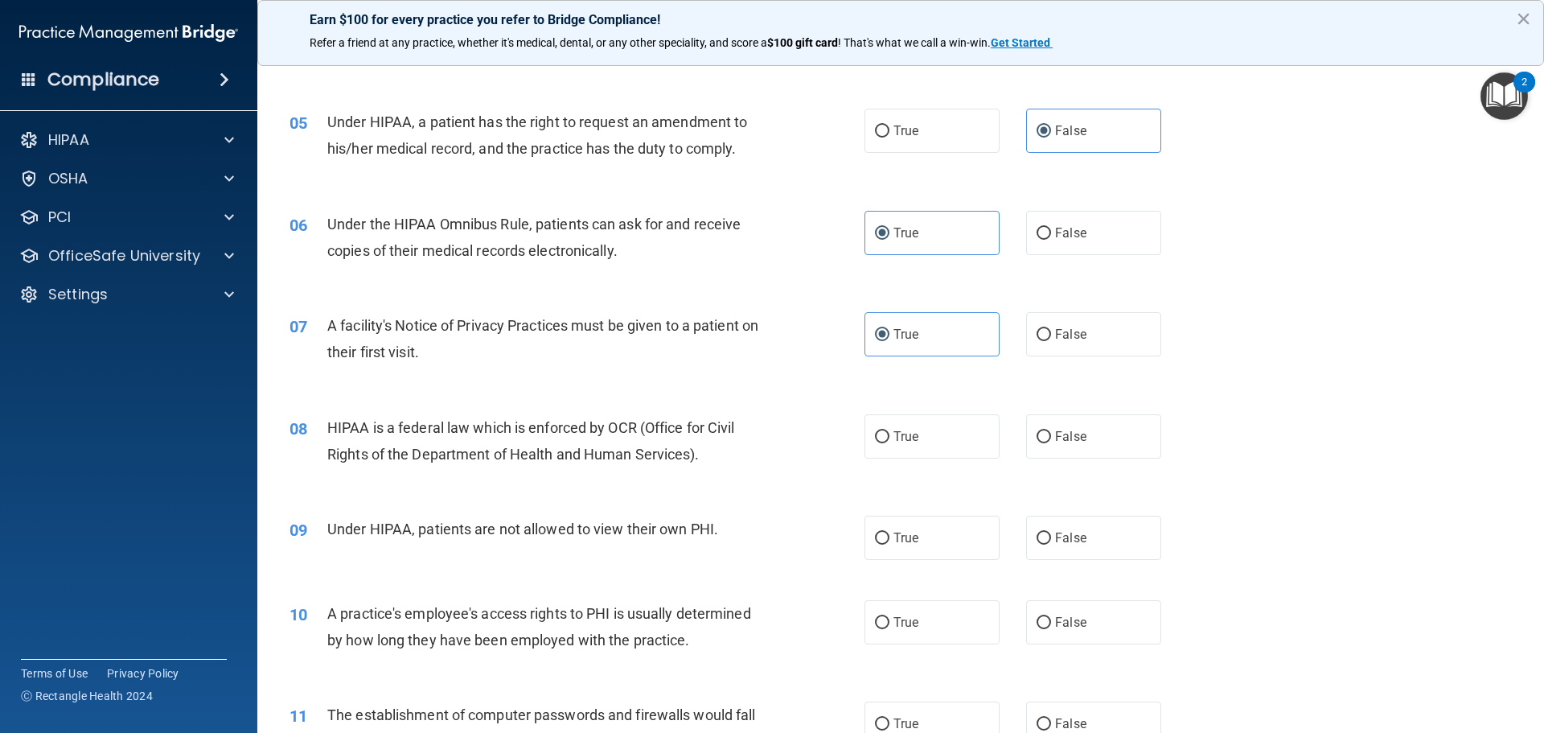
scroll to position [563, 0]
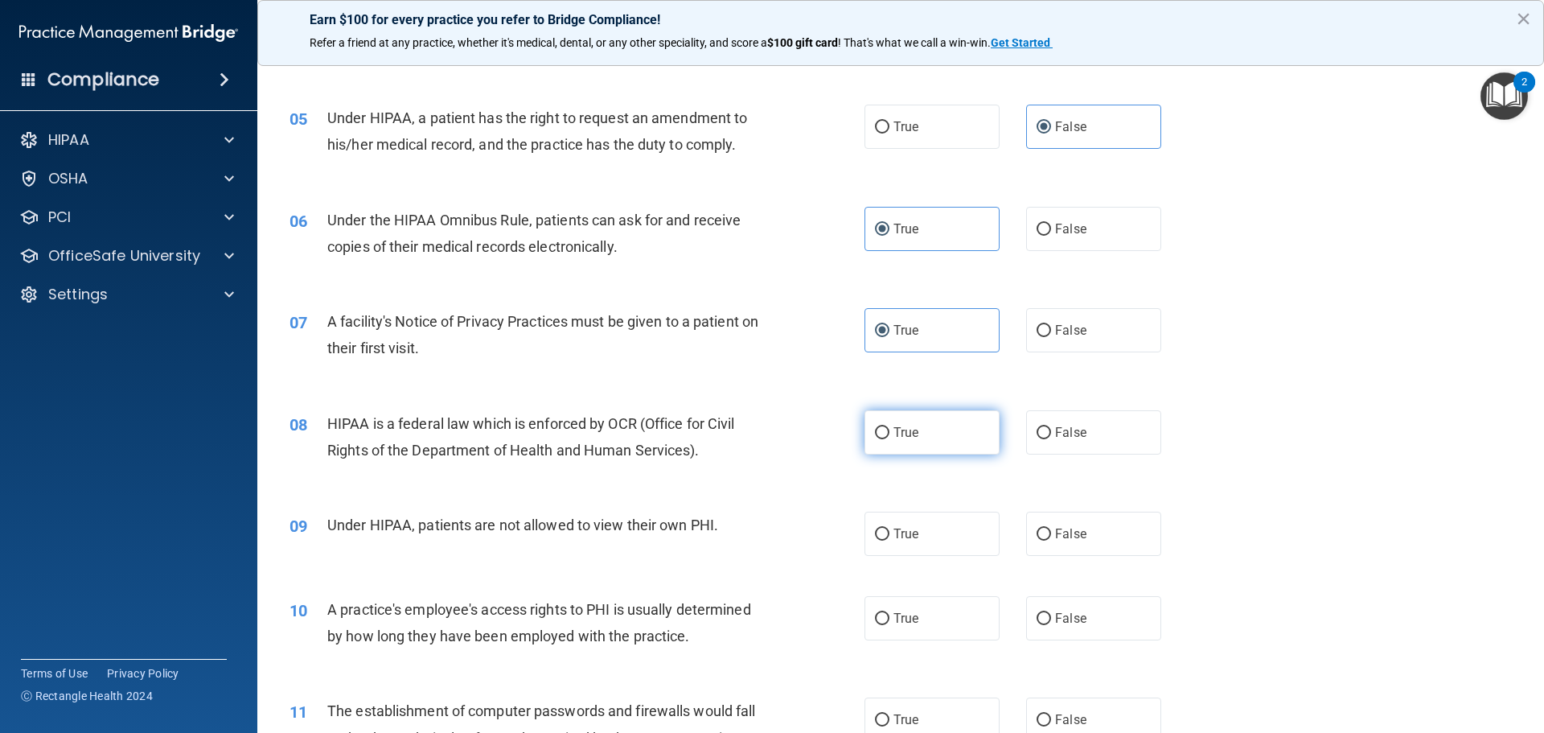
click at [930, 440] on label "True" at bounding box center [932, 432] width 135 height 44
click at [890, 439] on input "True" at bounding box center [882, 433] width 14 height 12
radio input "true"
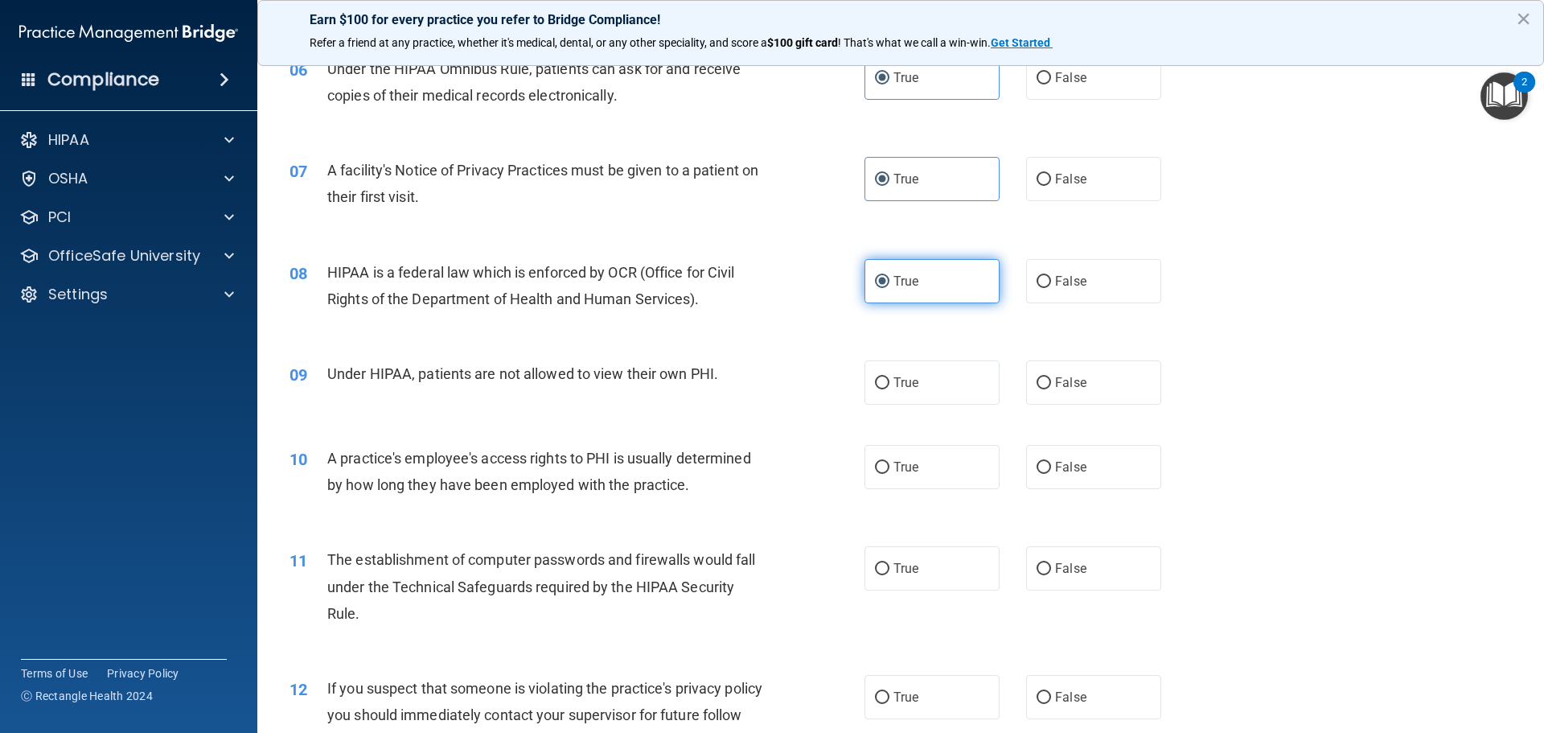
scroll to position [724, 0]
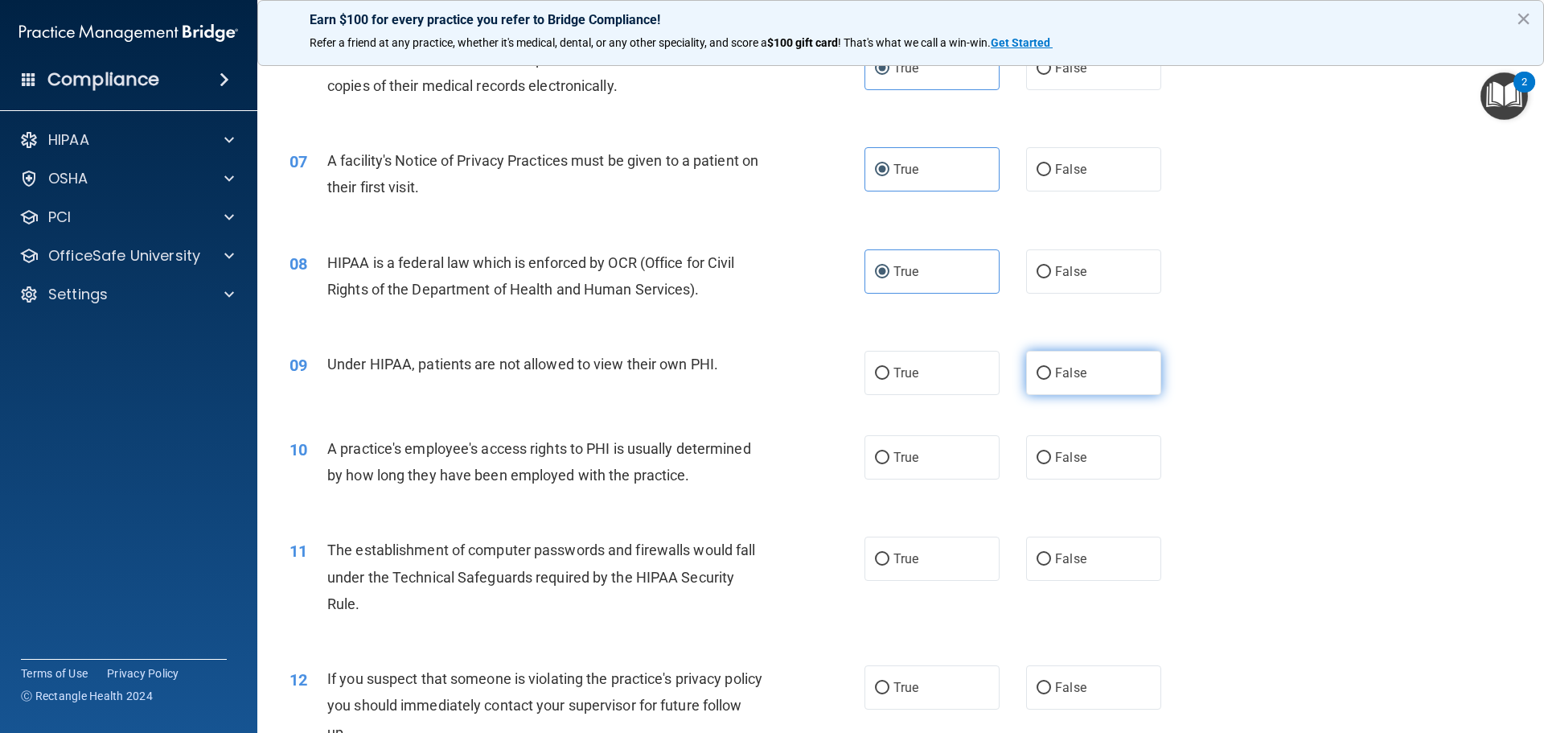
click at [1049, 380] on label "False" at bounding box center [1093, 373] width 135 height 44
click at [1049, 380] on input "False" at bounding box center [1044, 374] width 14 height 12
radio input "true"
click at [1059, 462] on span "False" at bounding box center [1070, 457] width 31 height 15
click at [1051, 462] on input "False" at bounding box center [1044, 458] width 14 height 12
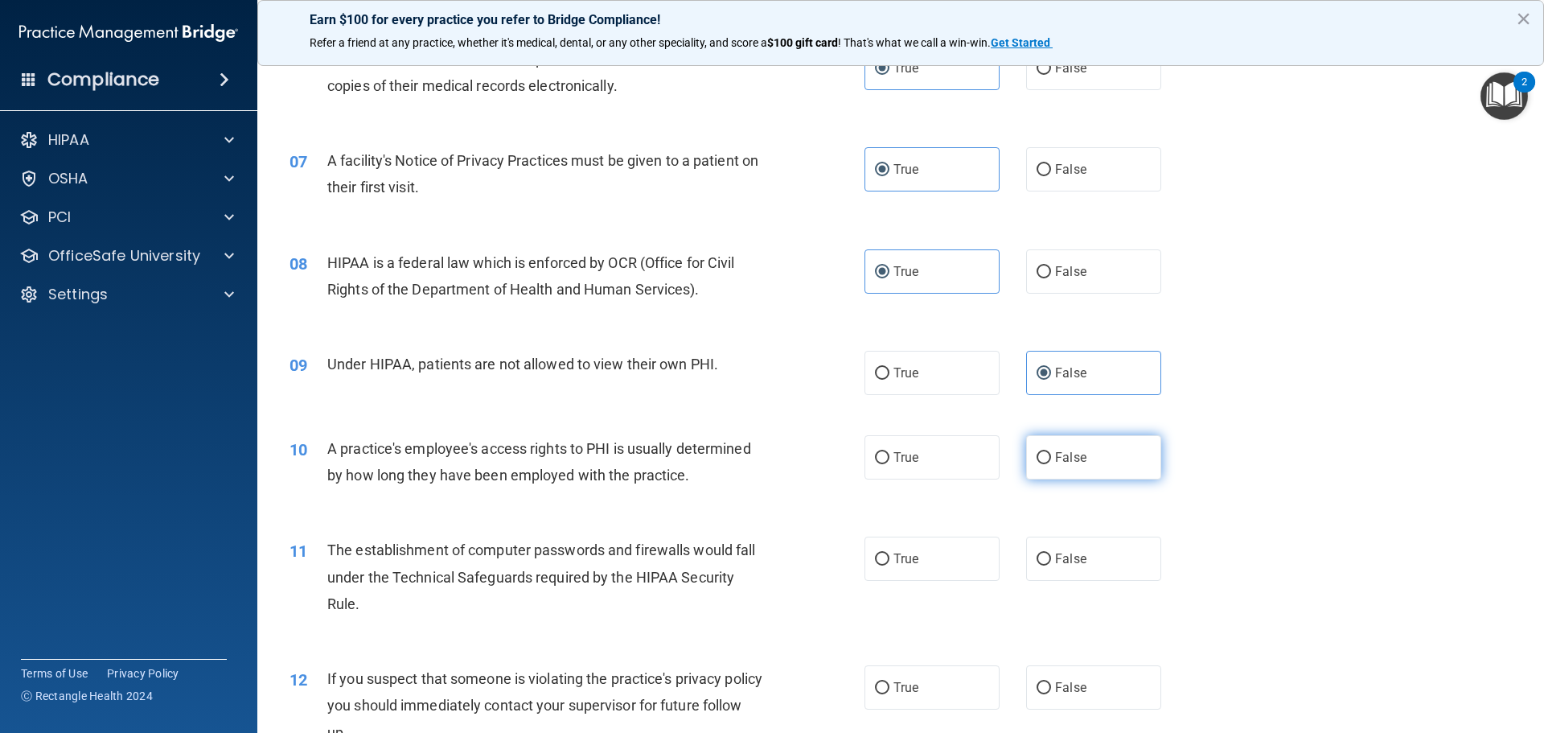
radio input "true"
click at [1062, 569] on label "False" at bounding box center [1093, 558] width 135 height 44
click at [1051, 565] on input "False" at bounding box center [1044, 559] width 14 height 12
radio input "true"
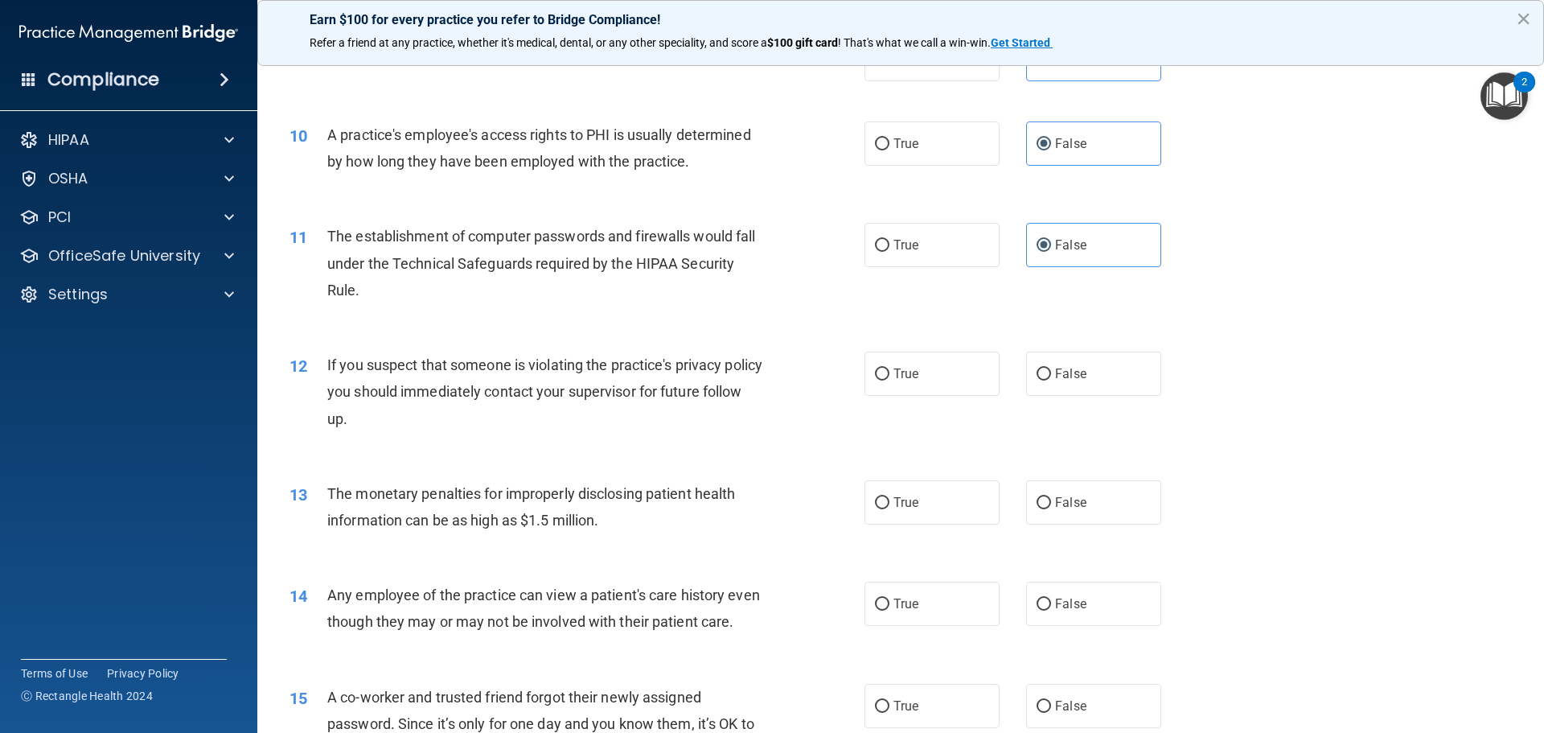
scroll to position [1046, 0]
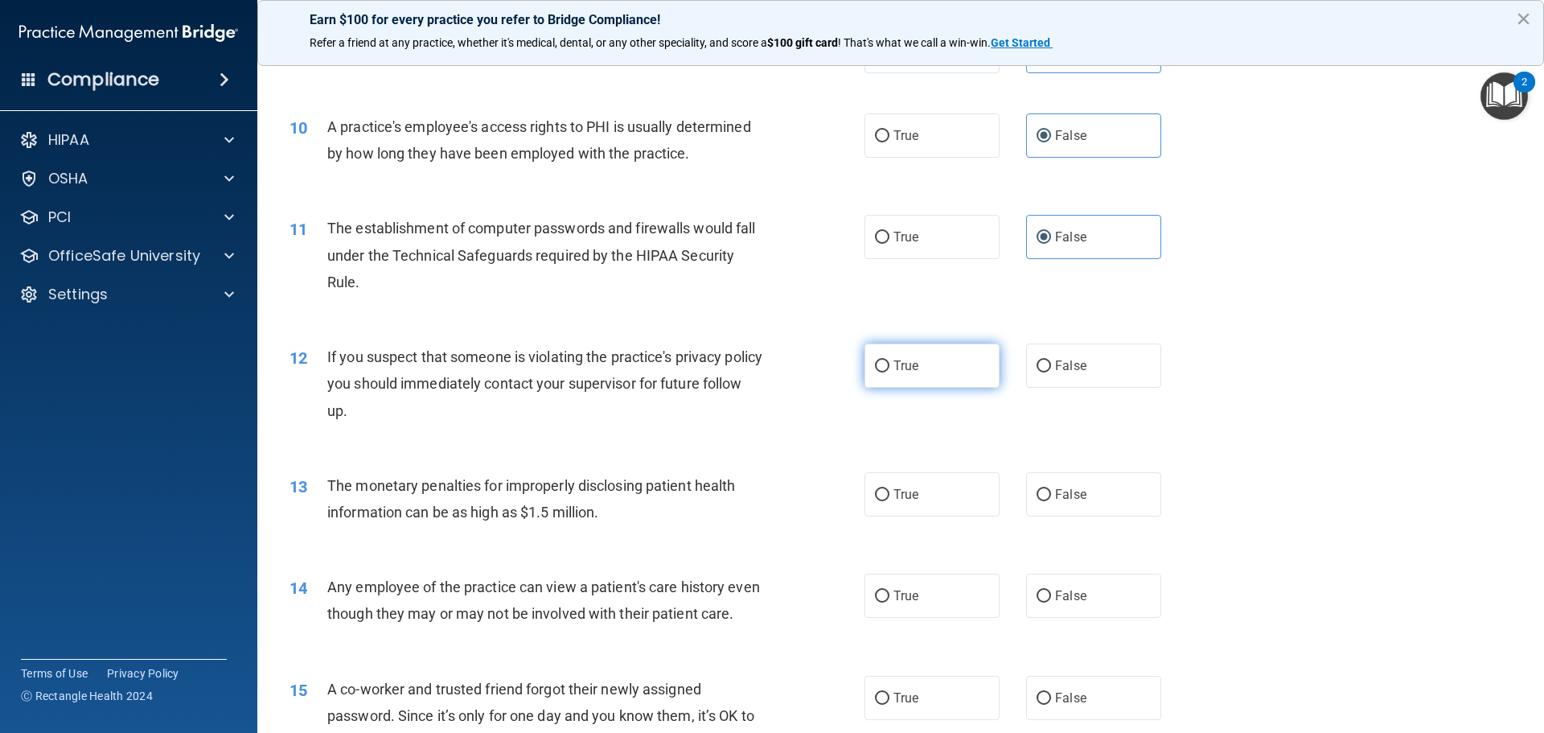
click at [942, 364] on label "True" at bounding box center [932, 365] width 135 height 44
click at [890, 364] on input "True" at bounding box center [882, 366] width 14 height 12
radio input "true"
click at [939, 491] on label "True" at bounding box center [932, 494] width 135 height 44
click at [890, 491] on input "True" at bounding box center [882, 495] width 14 height 12
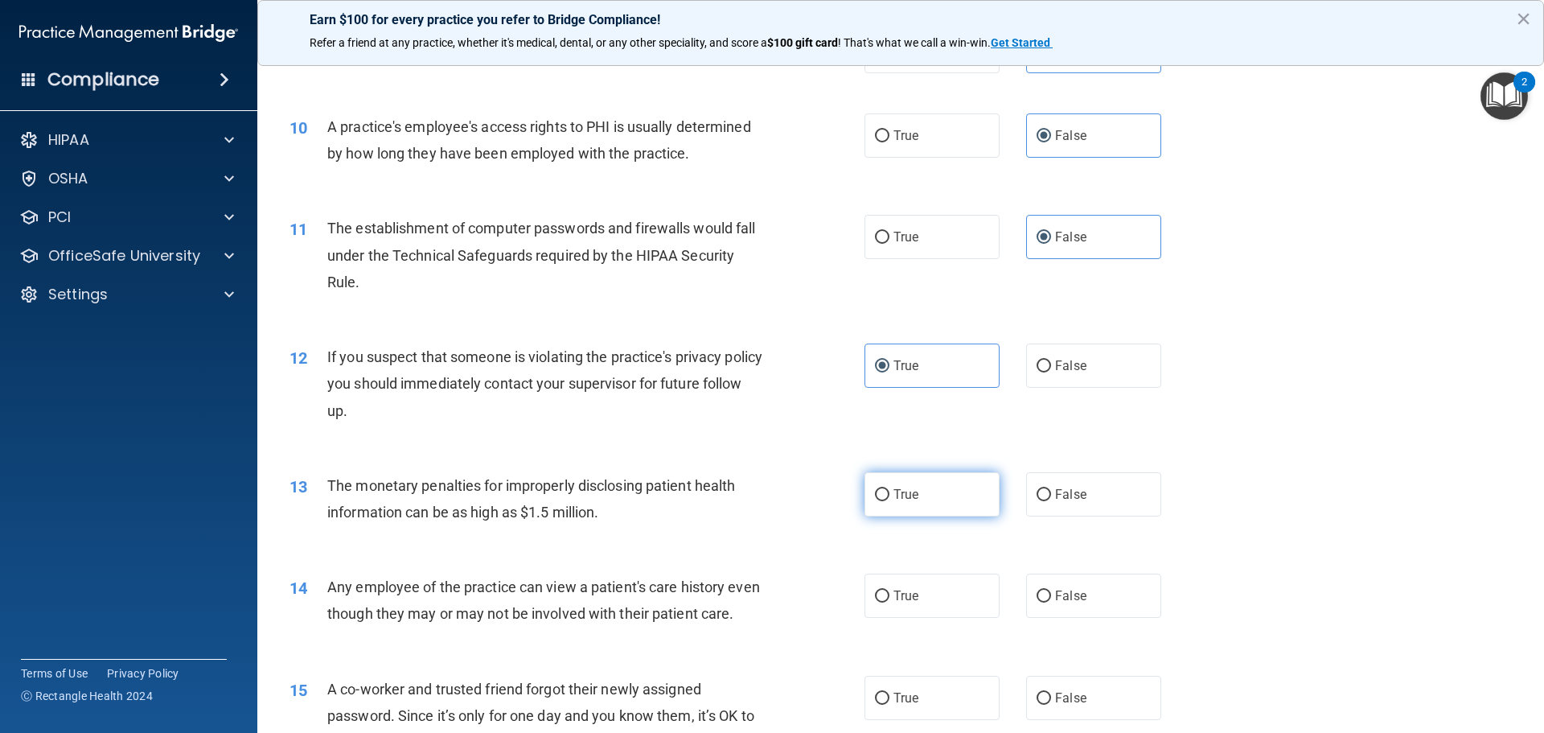
radio input "true"
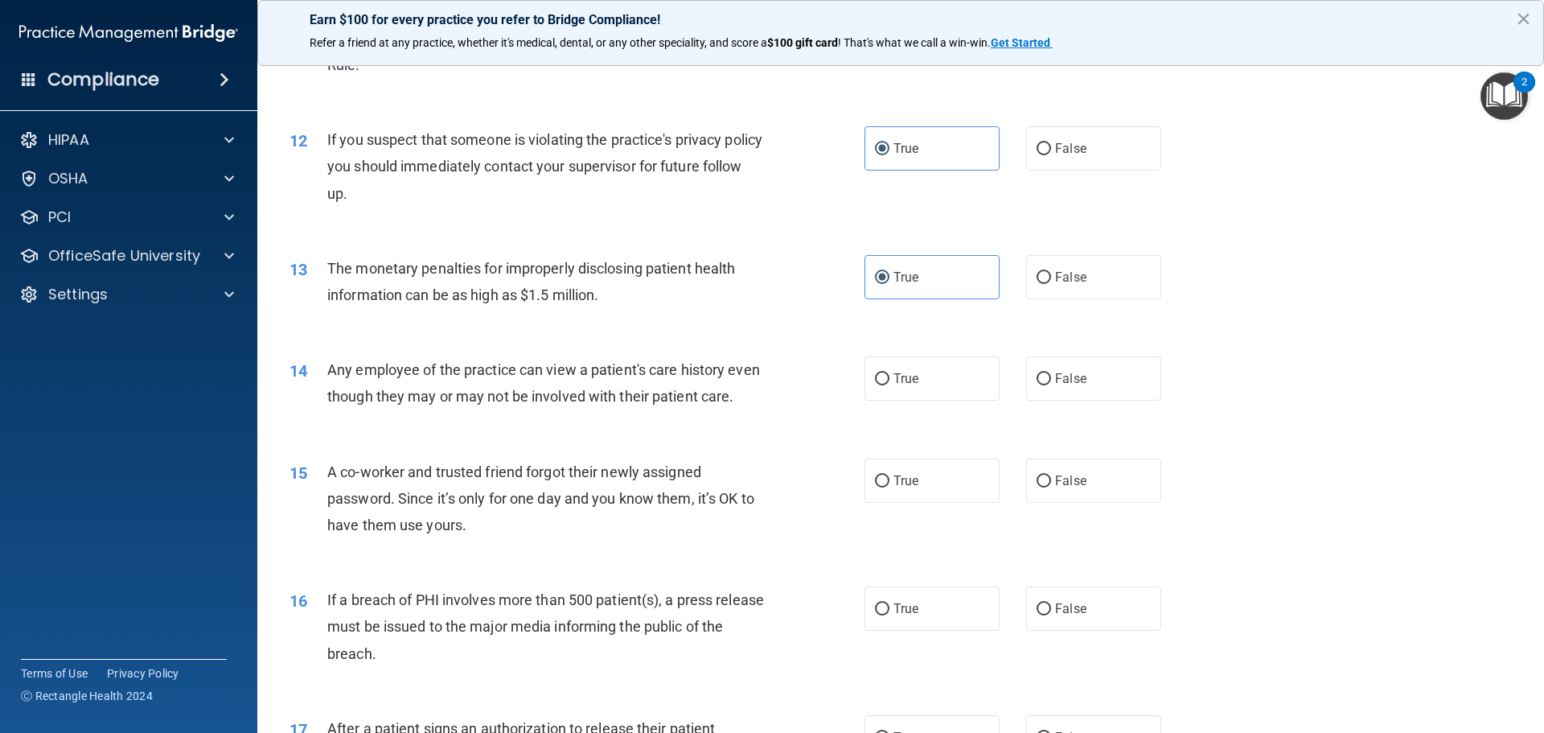
scroll to position [1287, 0]
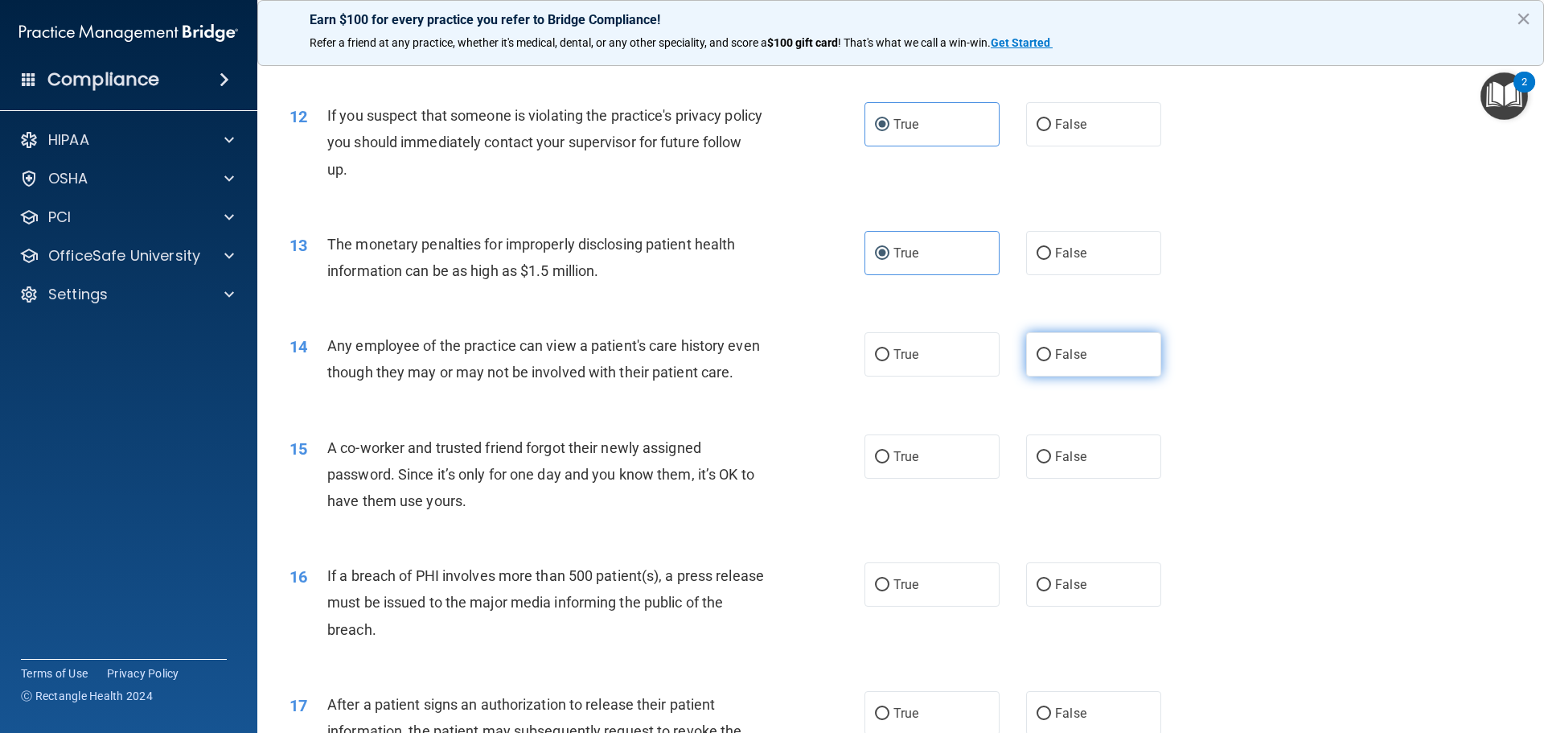
click at [1073, 347] on span "False" at bounding box center [1070, 354] width 31 height 15
click at [1051, 349] on input "False" at bounding box center [1044, 355] width 14 height 12
radio input "true"
click at [1108, 479] on label "False" at bounding box center [1093, 456] width 135 height 44
click at [1051, 463] on input "False" at bounding box center [1044, 457] width 14 height 12
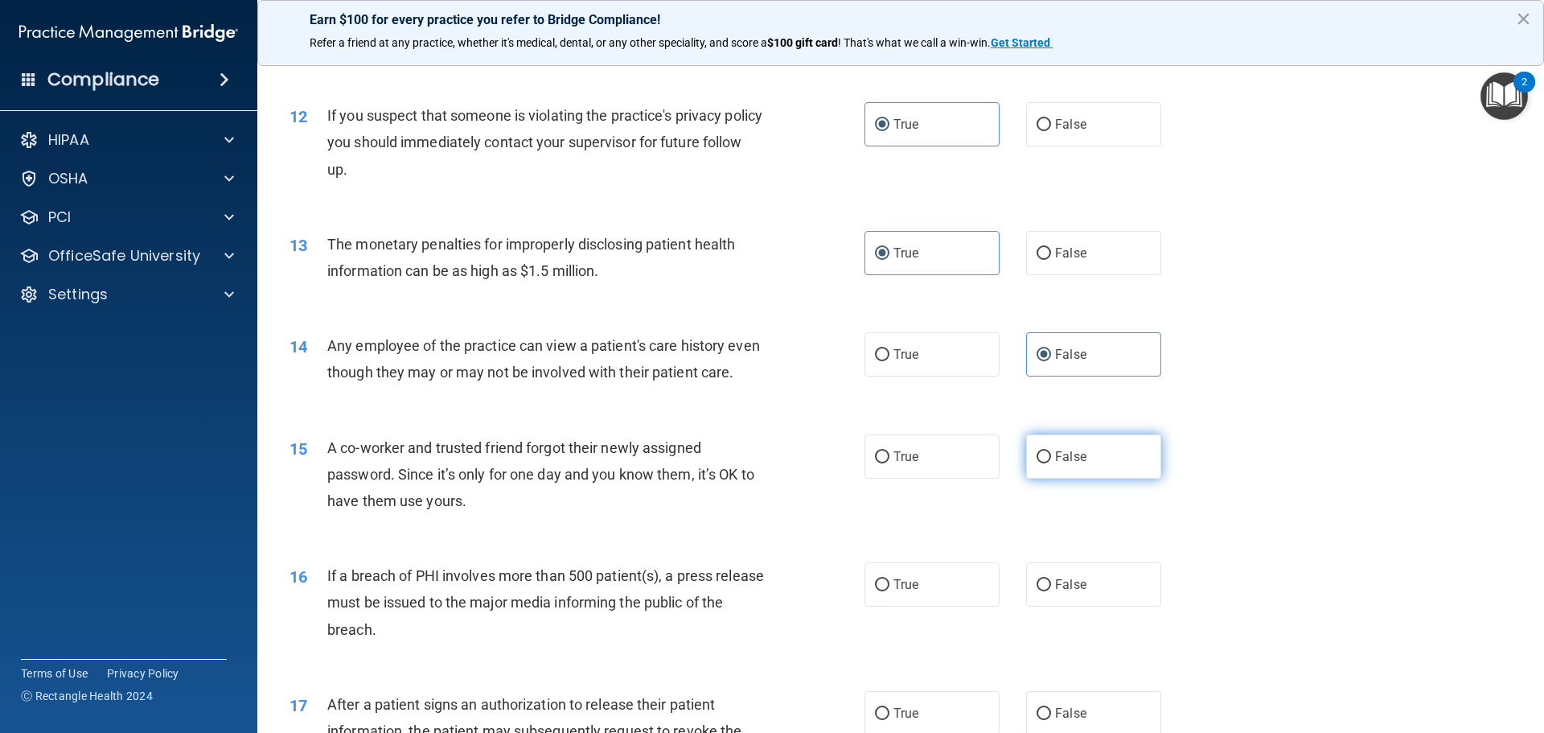
radio input "true"
click at [954, 606] on label "True" at bounding box center [932, 584] width 135 height 44
click at [890, 591] on input "True" at bounding box center [882, 585] width 14 height 12
radio input "true"
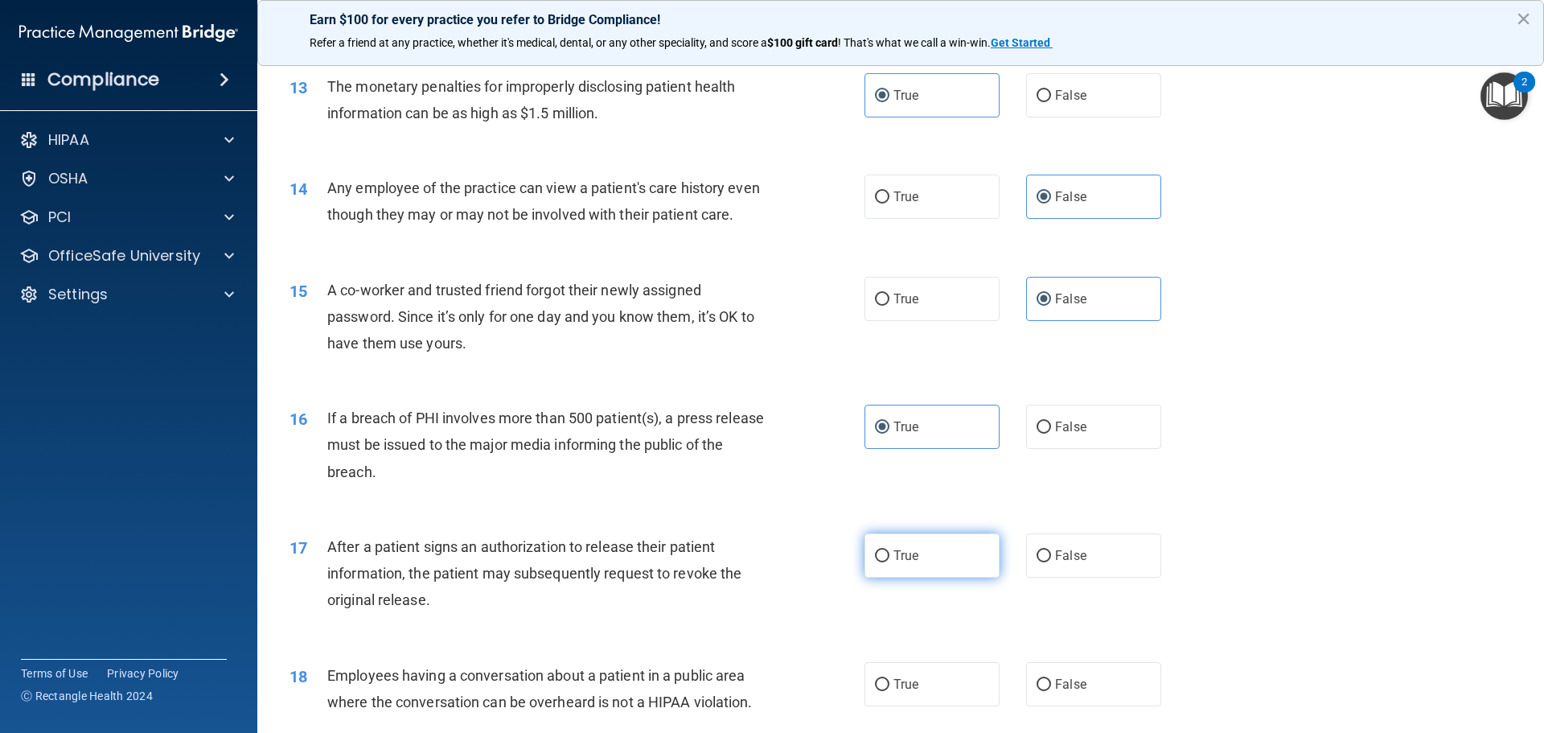
scroll to position [1448, 0]
click at [946, 574] on label "True" at bounding box center [932, 552] width 135 height 44
click at [890, 559] on input "True" at bounding box center [882, 553] width 14 height 12
radio input "true"
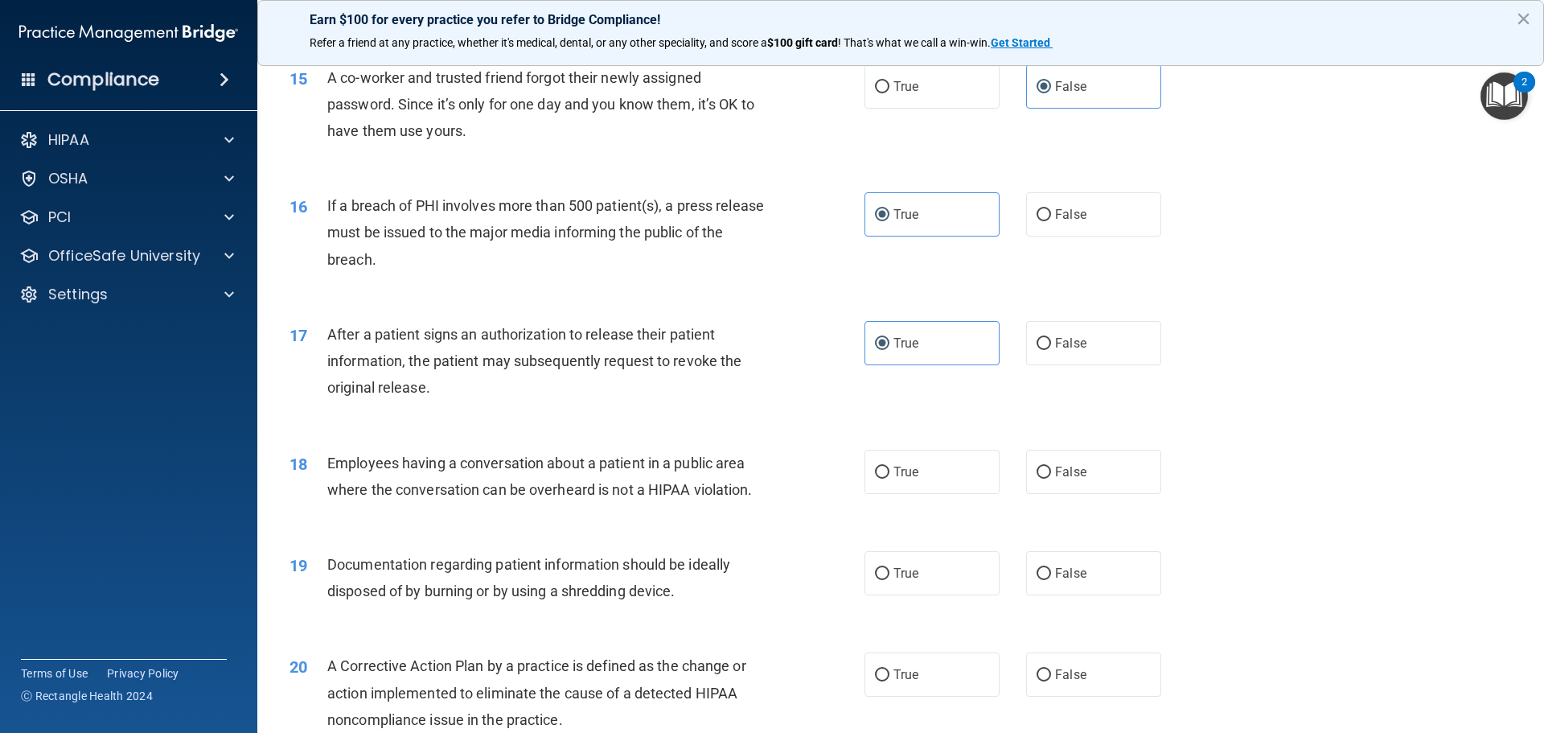
scroll to position [1689, 0]
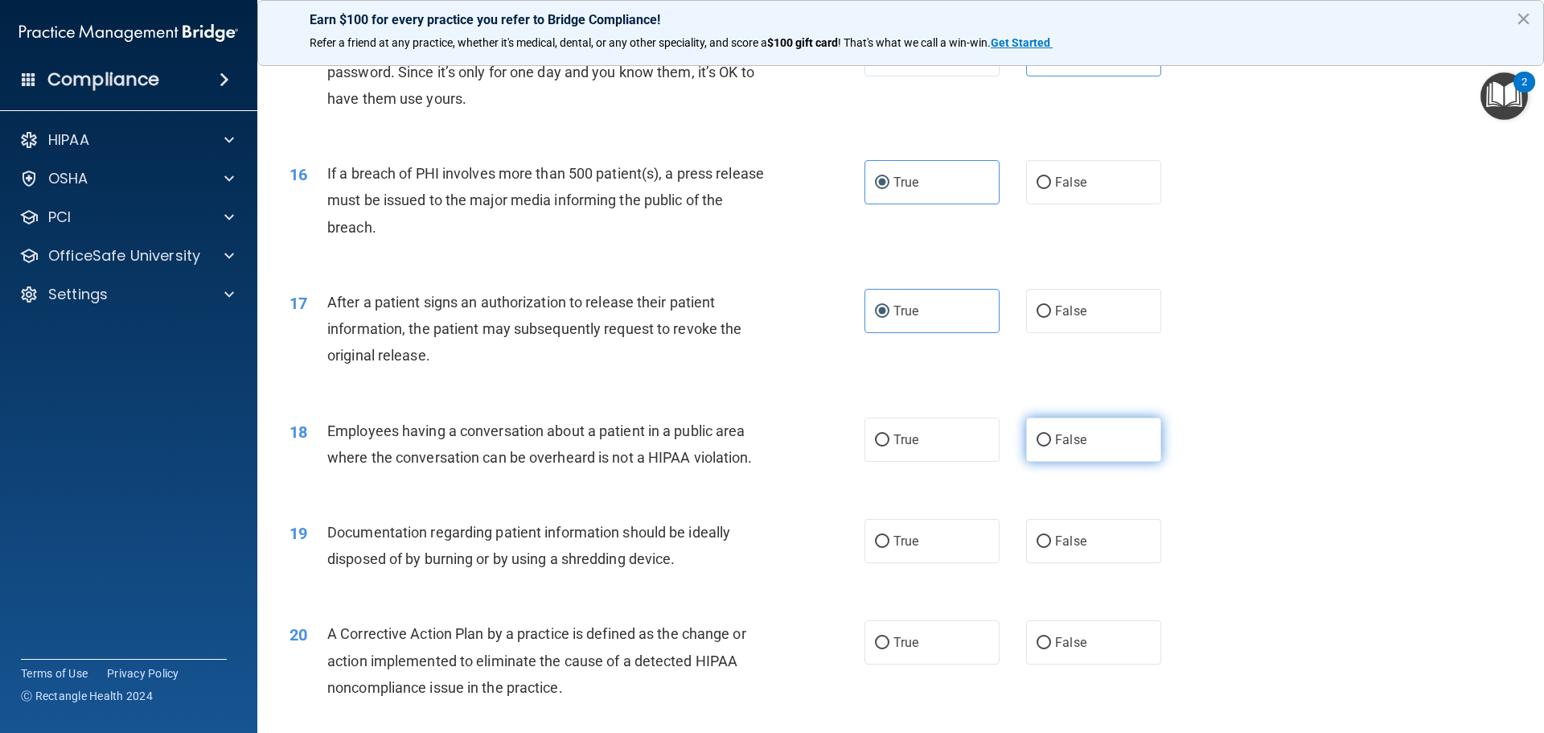
click at [1099, 462] on label "False" at bounding box center [1093, 439] width 135 height 44
click at [1051, 446] on input "False" at bounding box center [1044, 440] width 14 height 12
radio input "true"
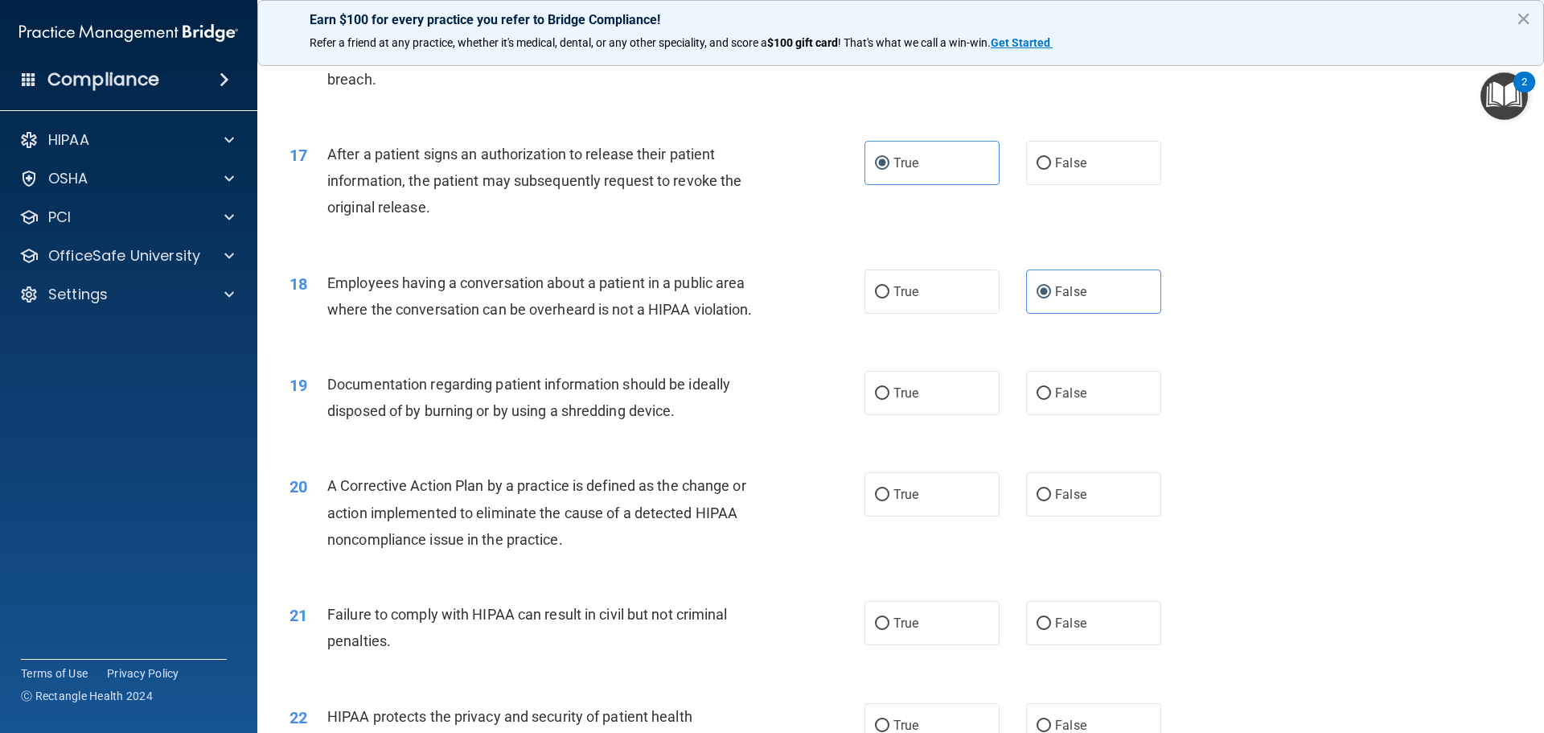
scroll to position [1850, 0]
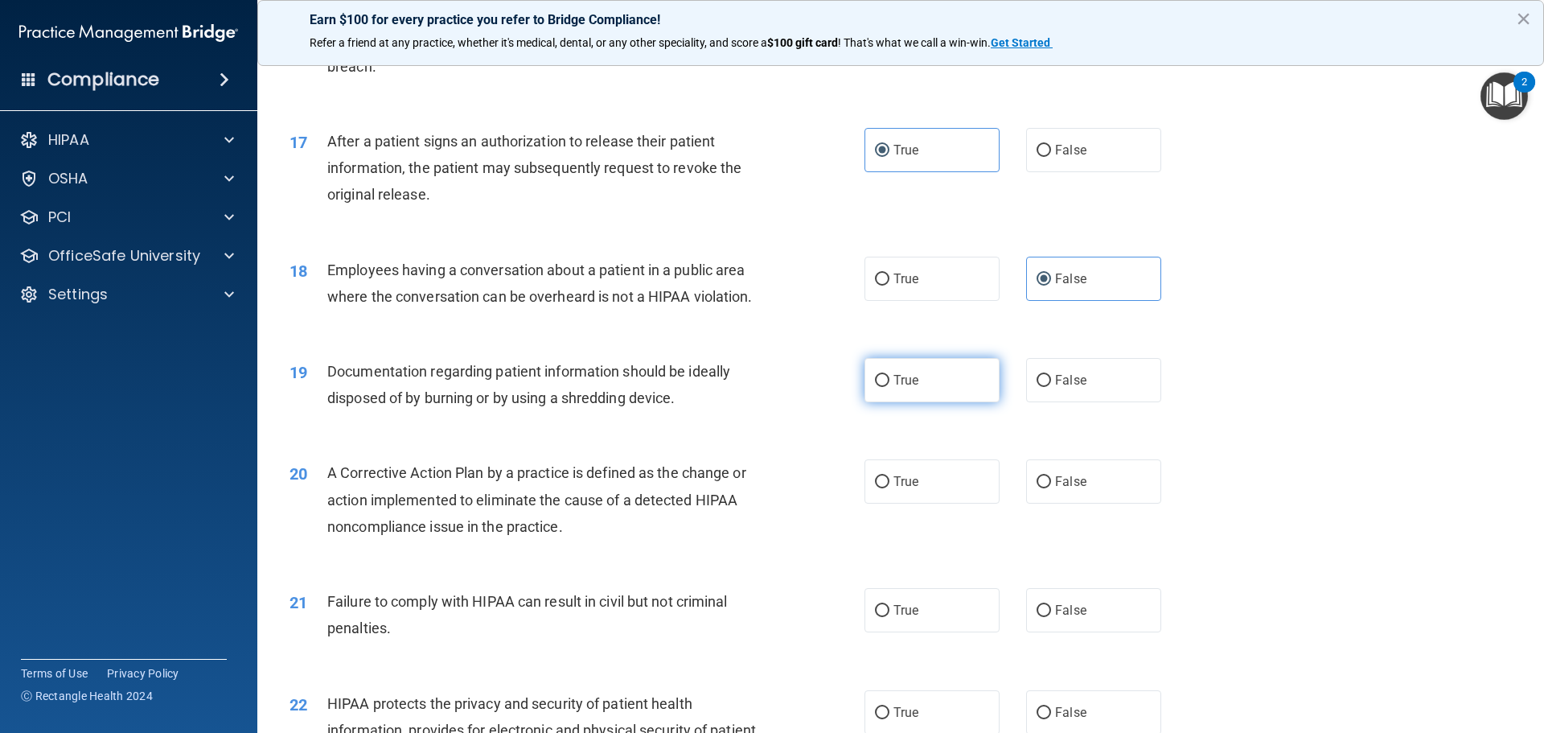
click at [930, 402] on label "True" at bounding box center [932, 380] width 135 height 44
click at [890, 387] on input "True" at bounding box center [882, 381] width 14 height 12
radio input "true"
click at [906, 539] on div "20 A Corrective Action Plan by a practice is defined as the change or action im…" at bounding box center [900, 503] width 1247 height 129
click at [911, 489] on span "True" at bounding box center [906, 481] width 25 height 15
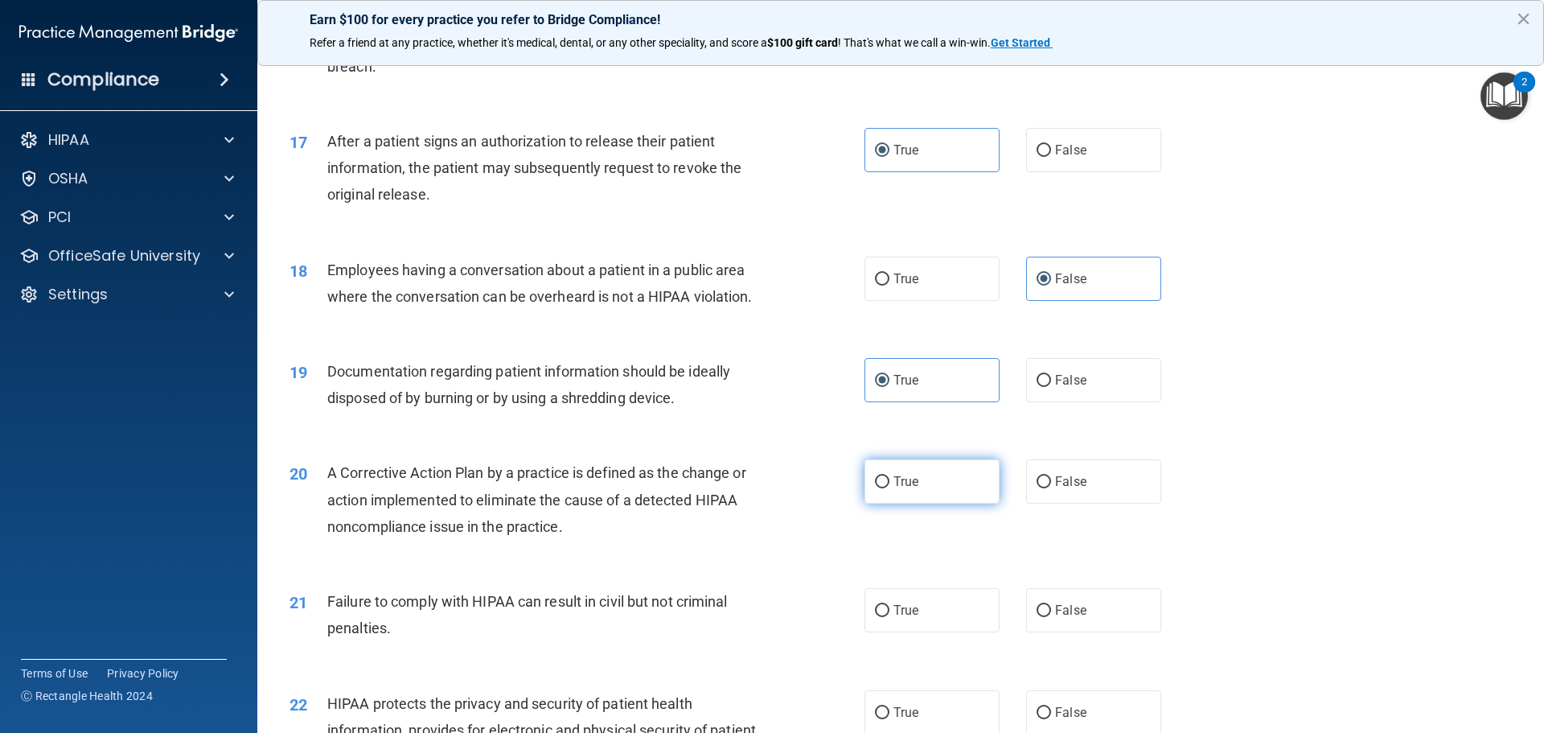
click at [890, 488] on input "True" at bounding box center [882, 482] width 14 height 12
radio input "true"
click at [1043, 629] on label "False" at bounding box center [1093, 610] width 135 height 44
click at [1043, 617] on input "False" at bounding box center [1044, 611] width 14 height 12
radio input "true"
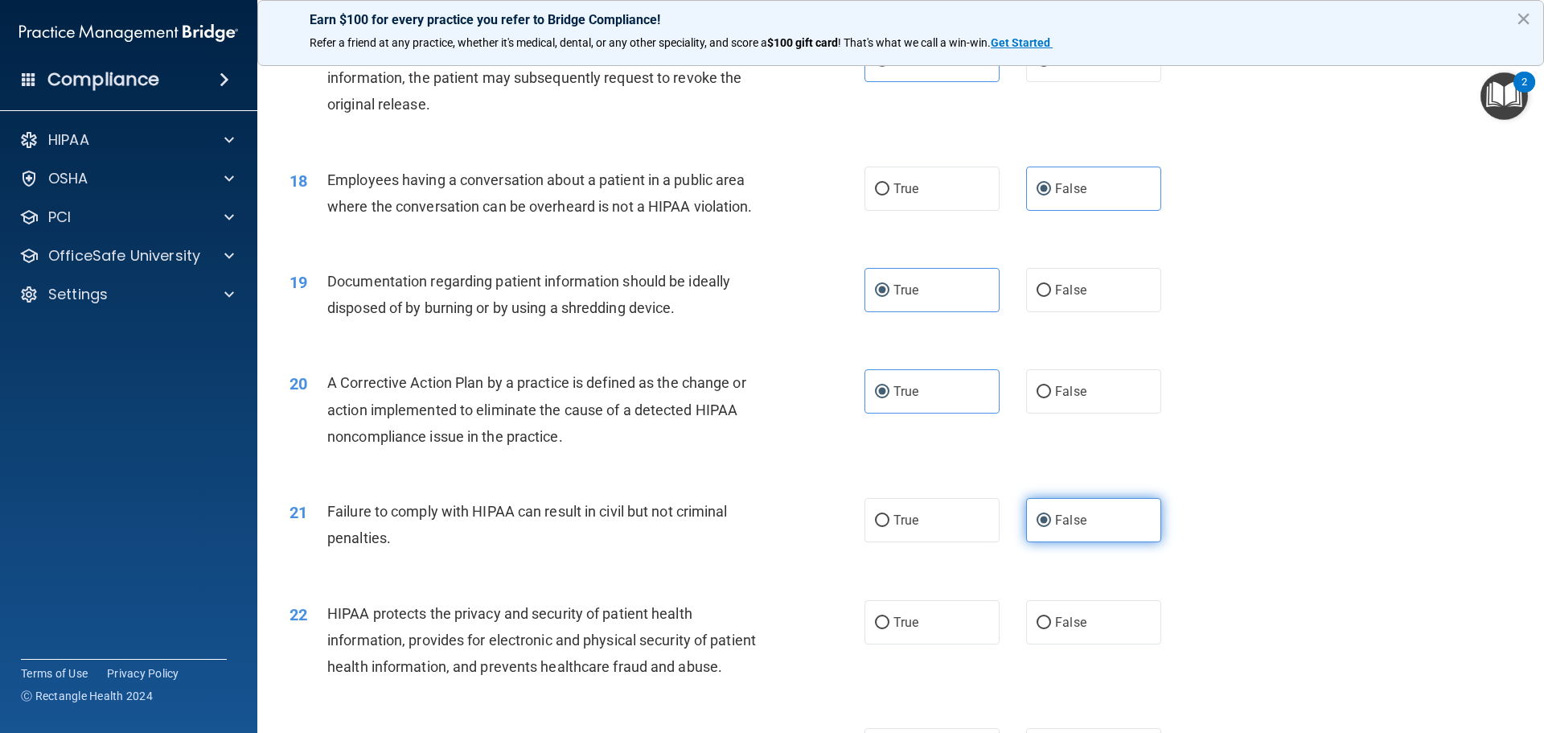
scroll to position [2011, 0]
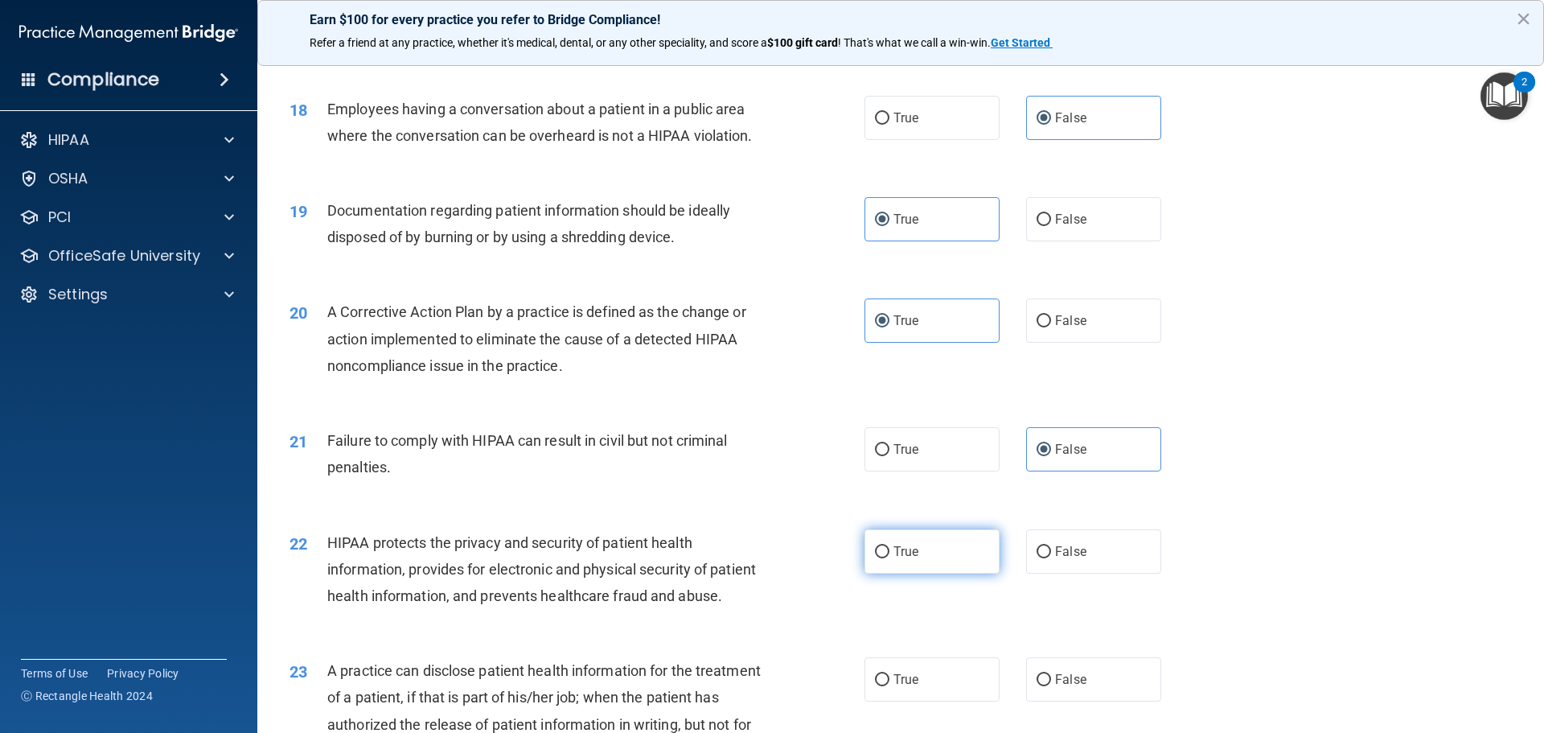
click at [906, 573] on label "True" at bounding box center [932, 551] width 135 height 44
click at [890, 558] on input "True" at bounding box center [882, 552] width 14 height 12
radio input "true"
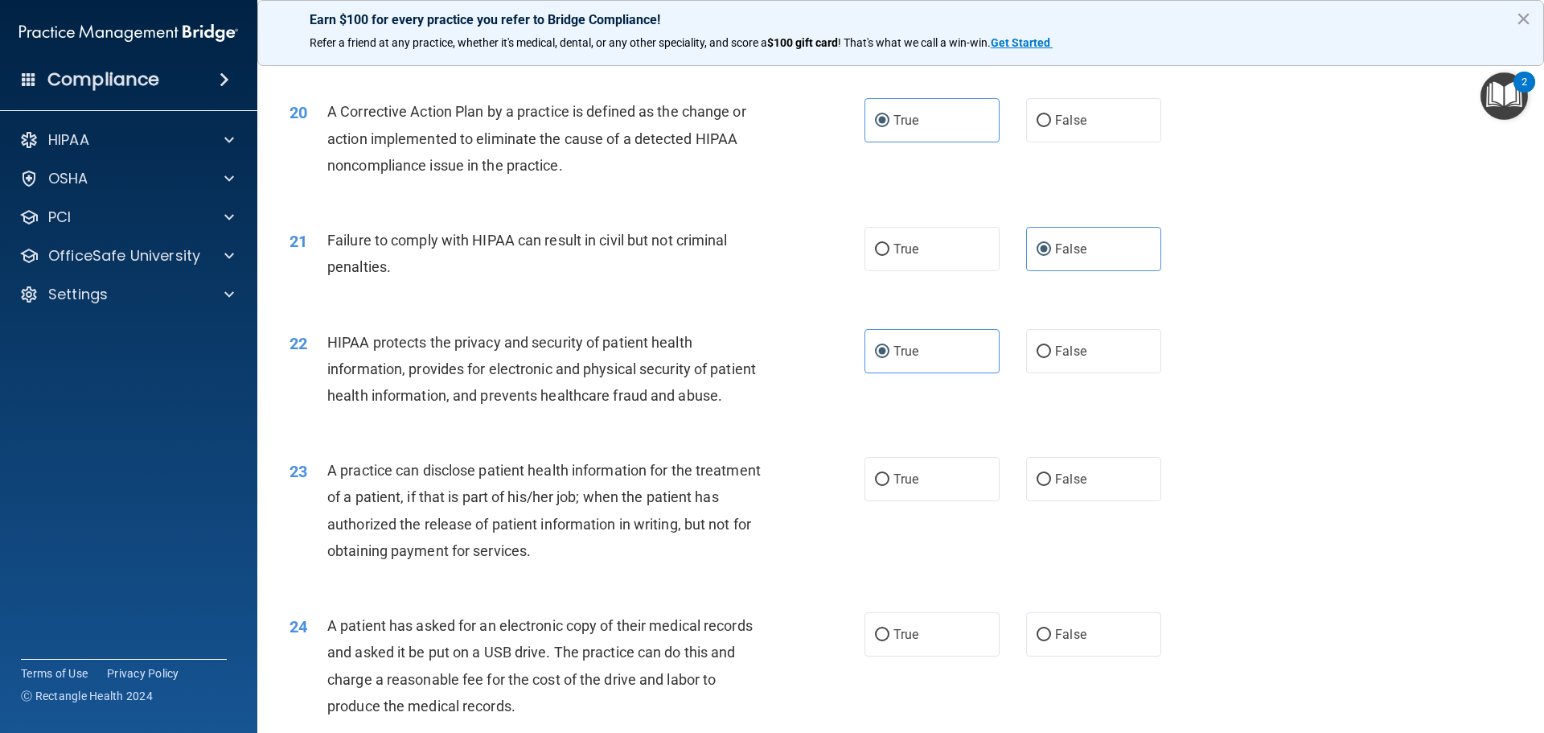
scroll to position [2252, 0]
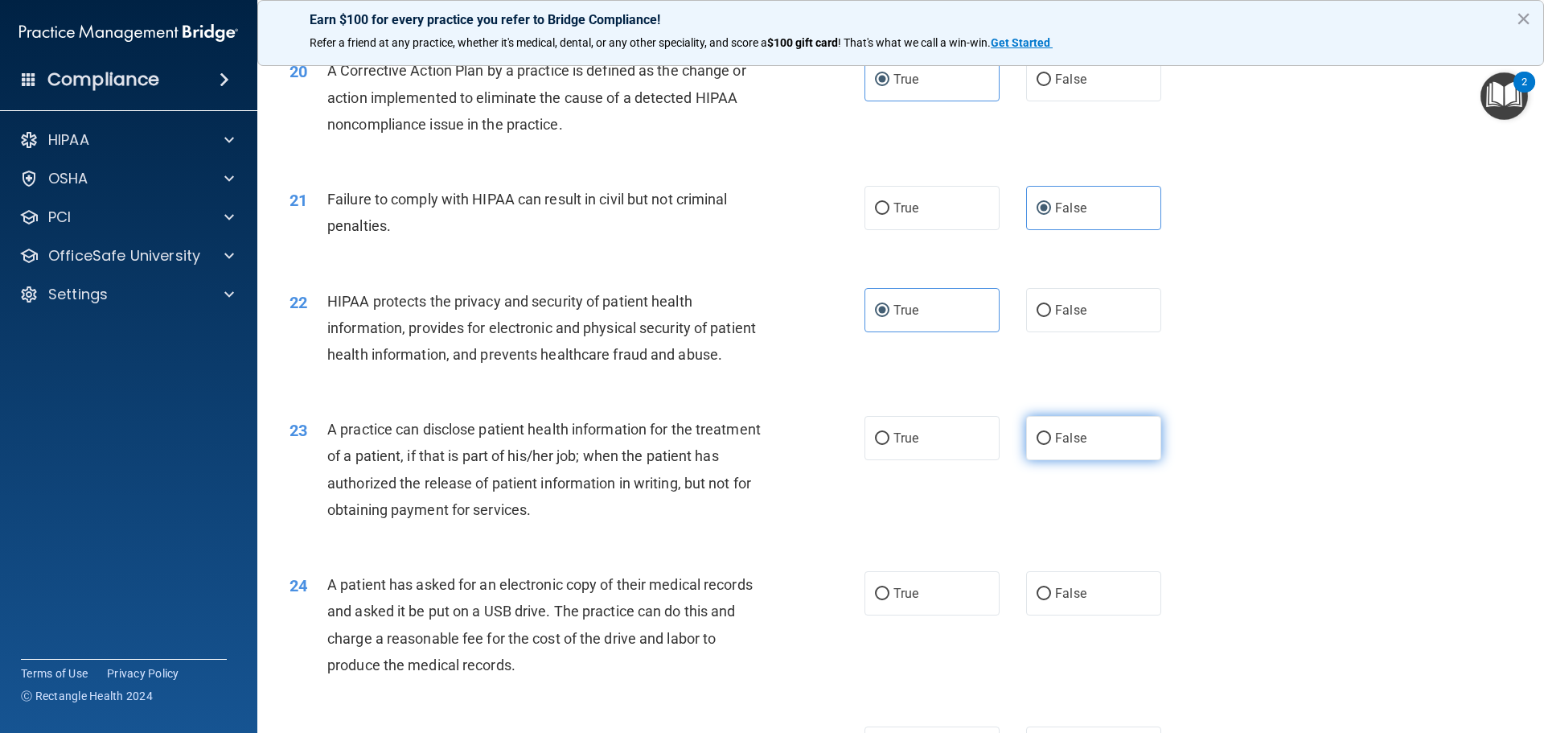
click at [1082, 460] on label "False" at bounding box center [1093, 438] width 135 height 44
click at [1051, 445] on input "False" at bounding box center [1044, 439] width 14 height 12
radio input "true"
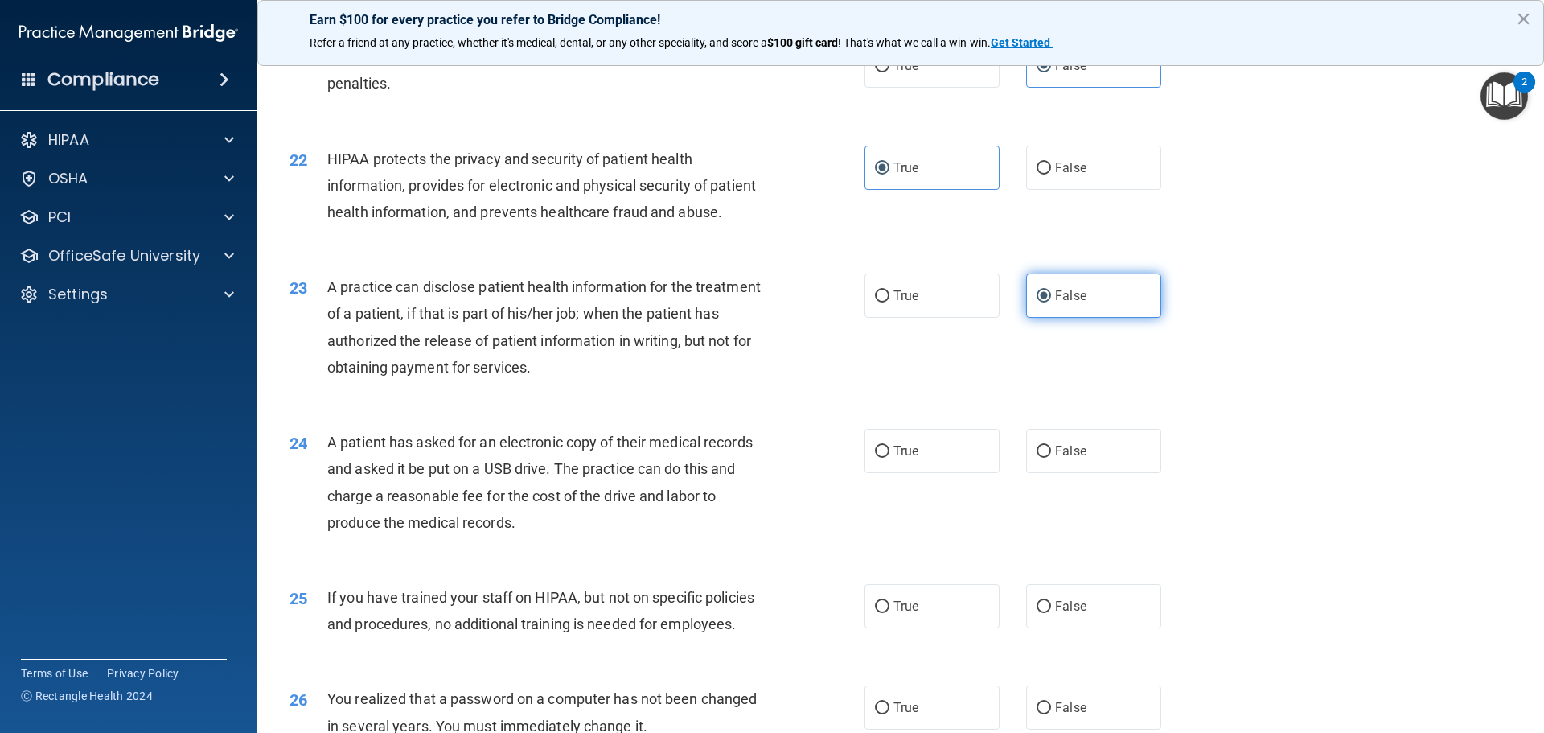
scroll to position [2413, 0]
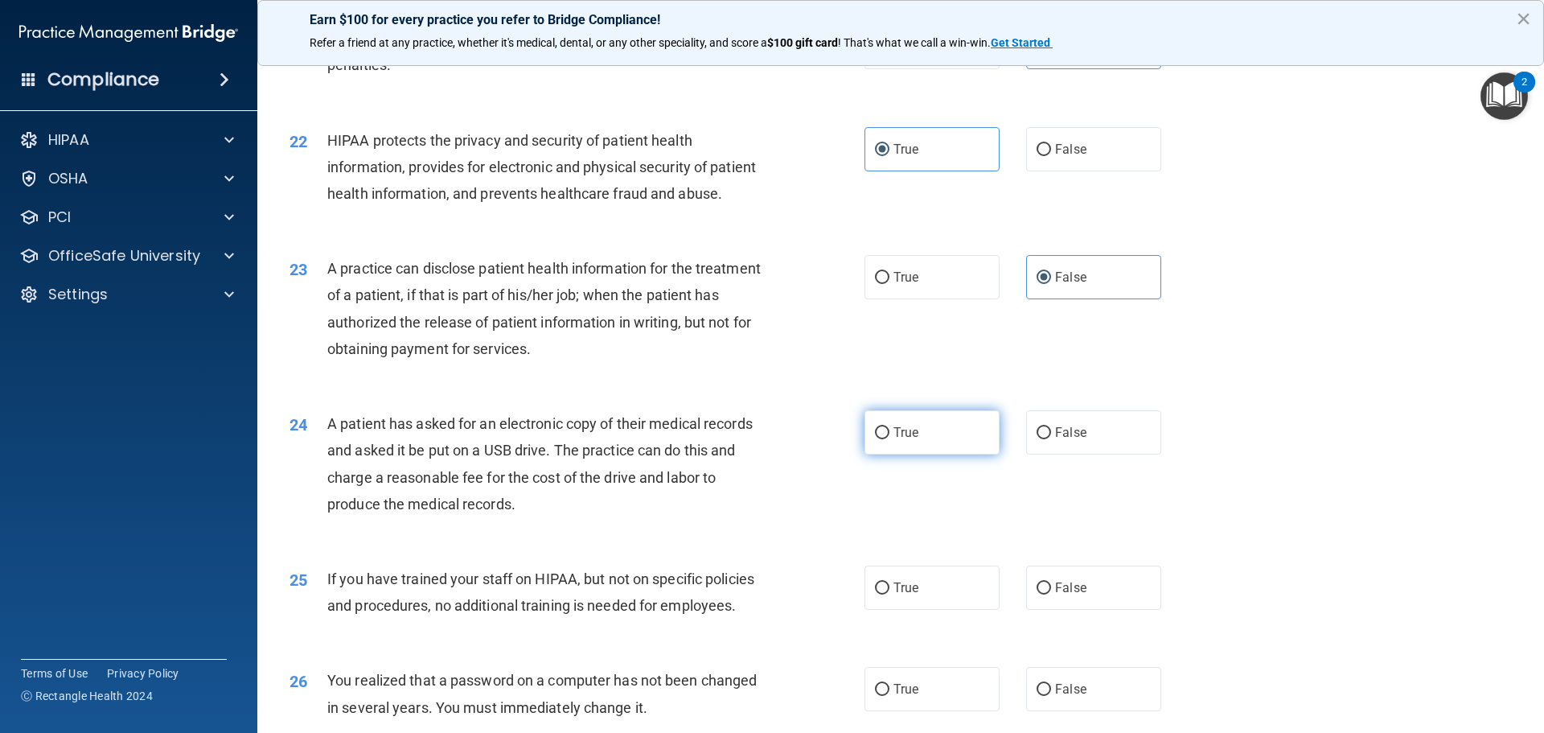
click at [960, 454] on label "True" at bounding box center [932, 432] width 135 height 44
click at [890, 439] on input "True" at bounding box center [882, 433] width 14 height 12
radio input "true"
click at [1071, 610] on label "False" at bounding box center [1093, 587] width 135 height 44
click at [1051, 594] on input "False" at bounding box center [1044, 588] width 14 height 12
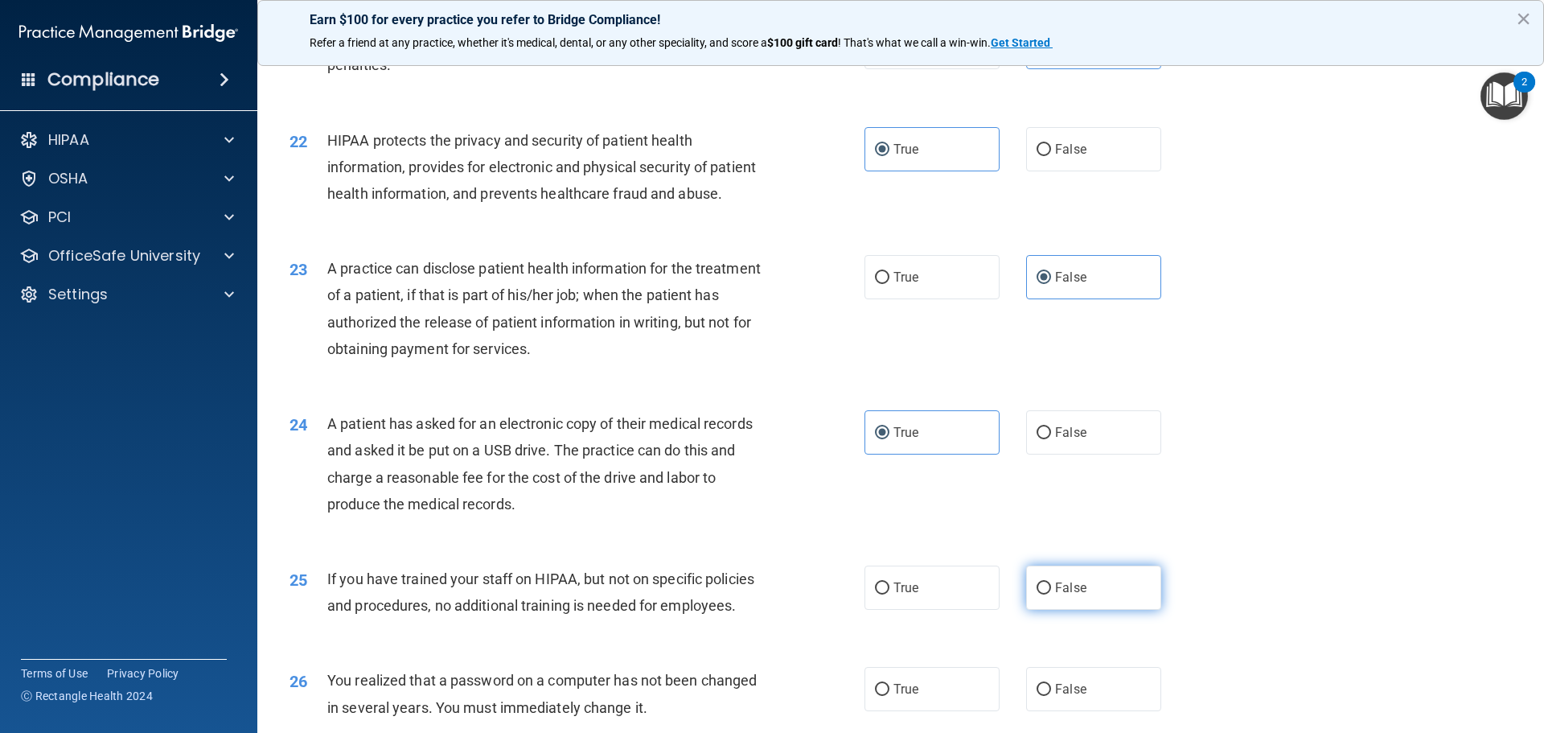
radio input "true"
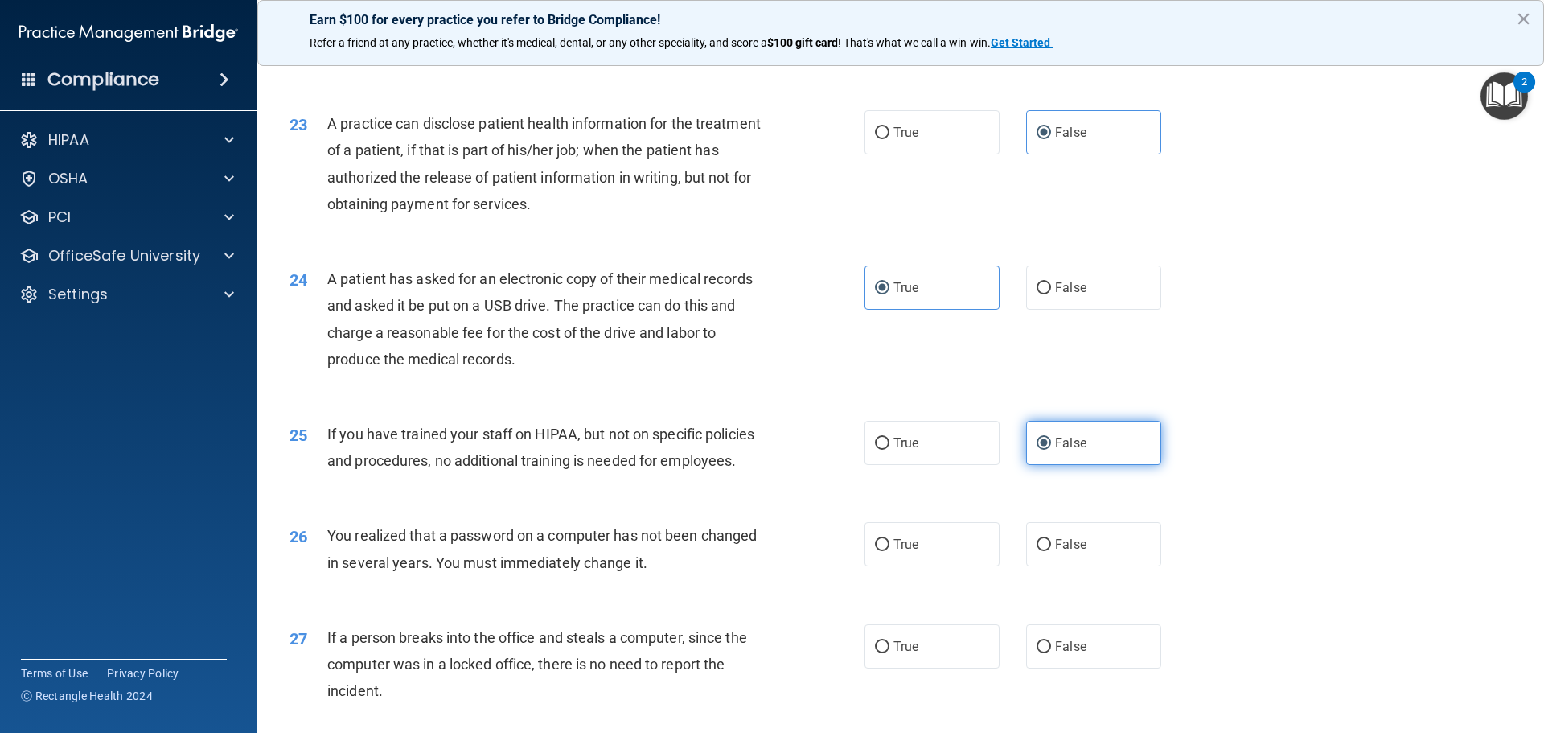
scroll to position [2654, 0]
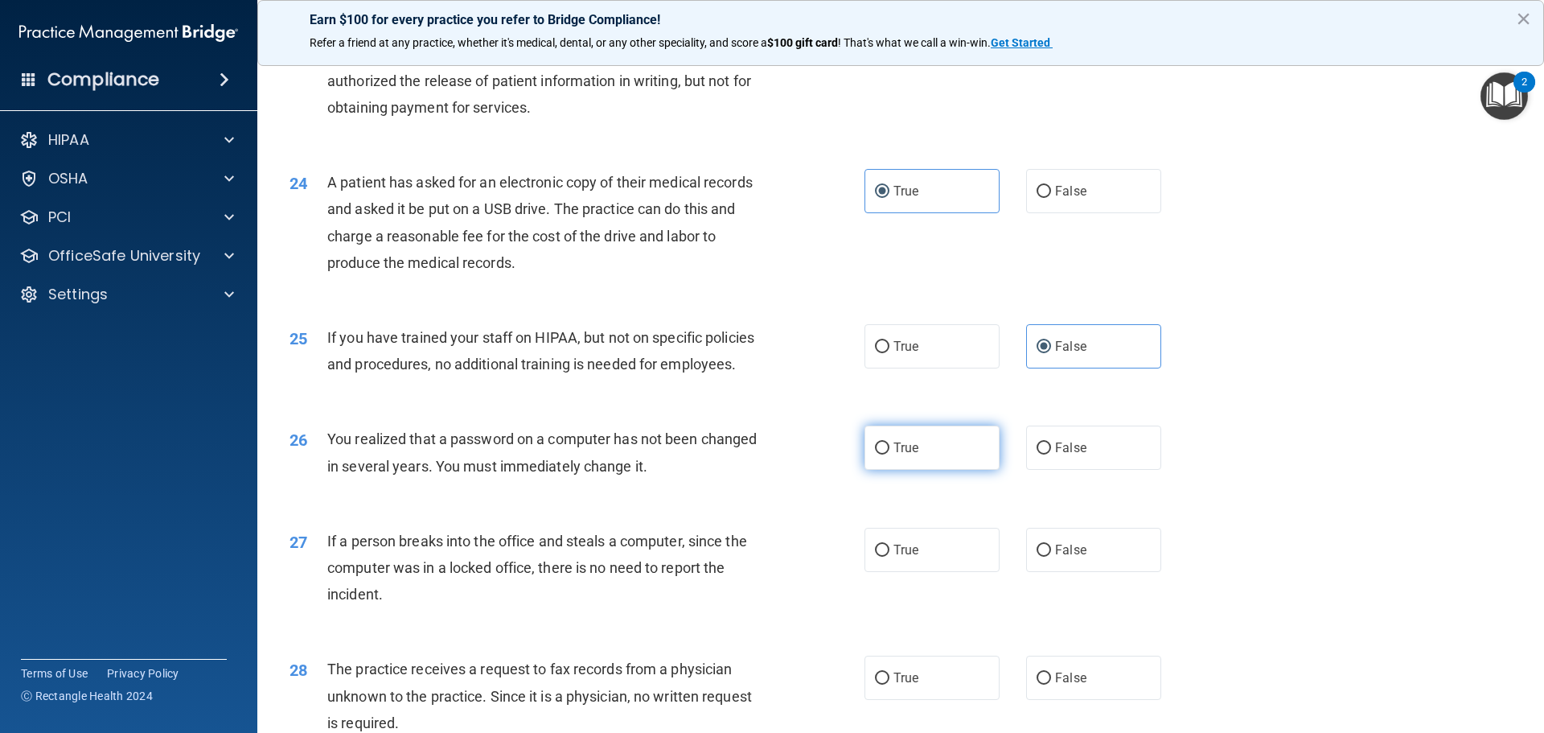
click at [942, 470] on label "True" at bounding box center [932, 447] width 135 height 44
click at [890, 454] on input "True" at bounding box center [882, 448] width 14 height 12
radio input "true"
click at [1079, 572] on label "False" at bounding box center [1093, 550] width 135 height 44
click at [1051, 557] on input "False" at bounding box center [1044, 551] width 14 height 12
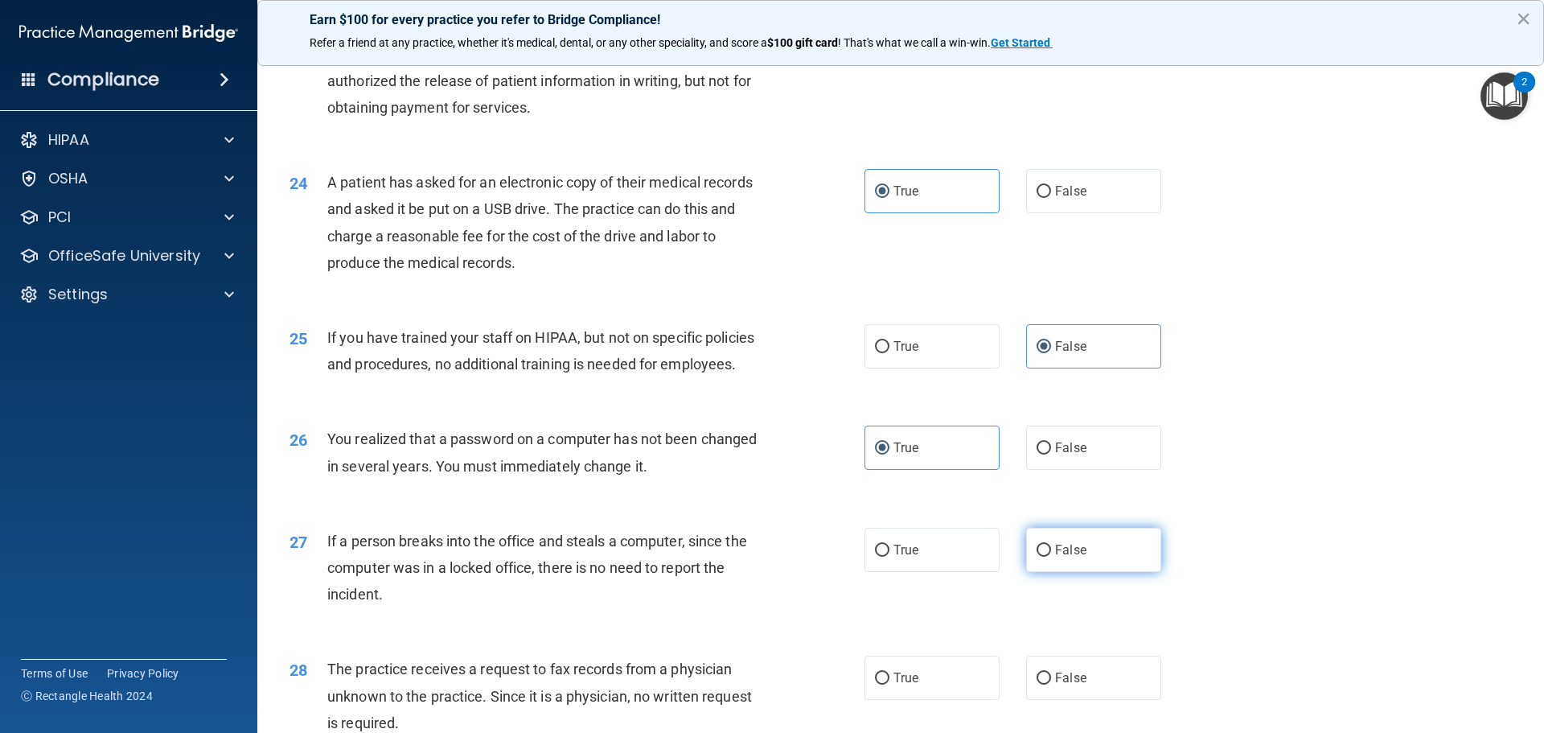
radio input "true"
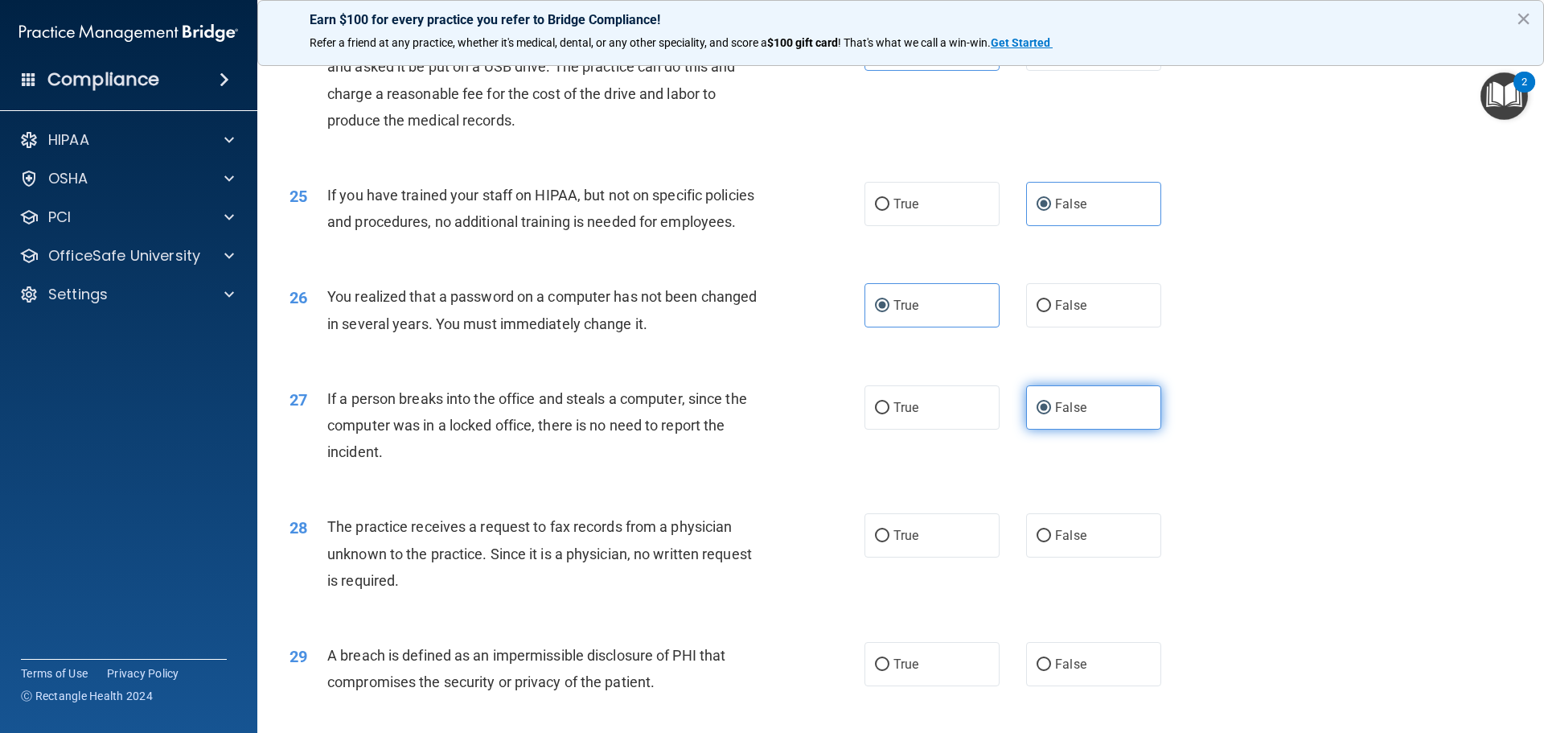
scroll to position [2815, 0]
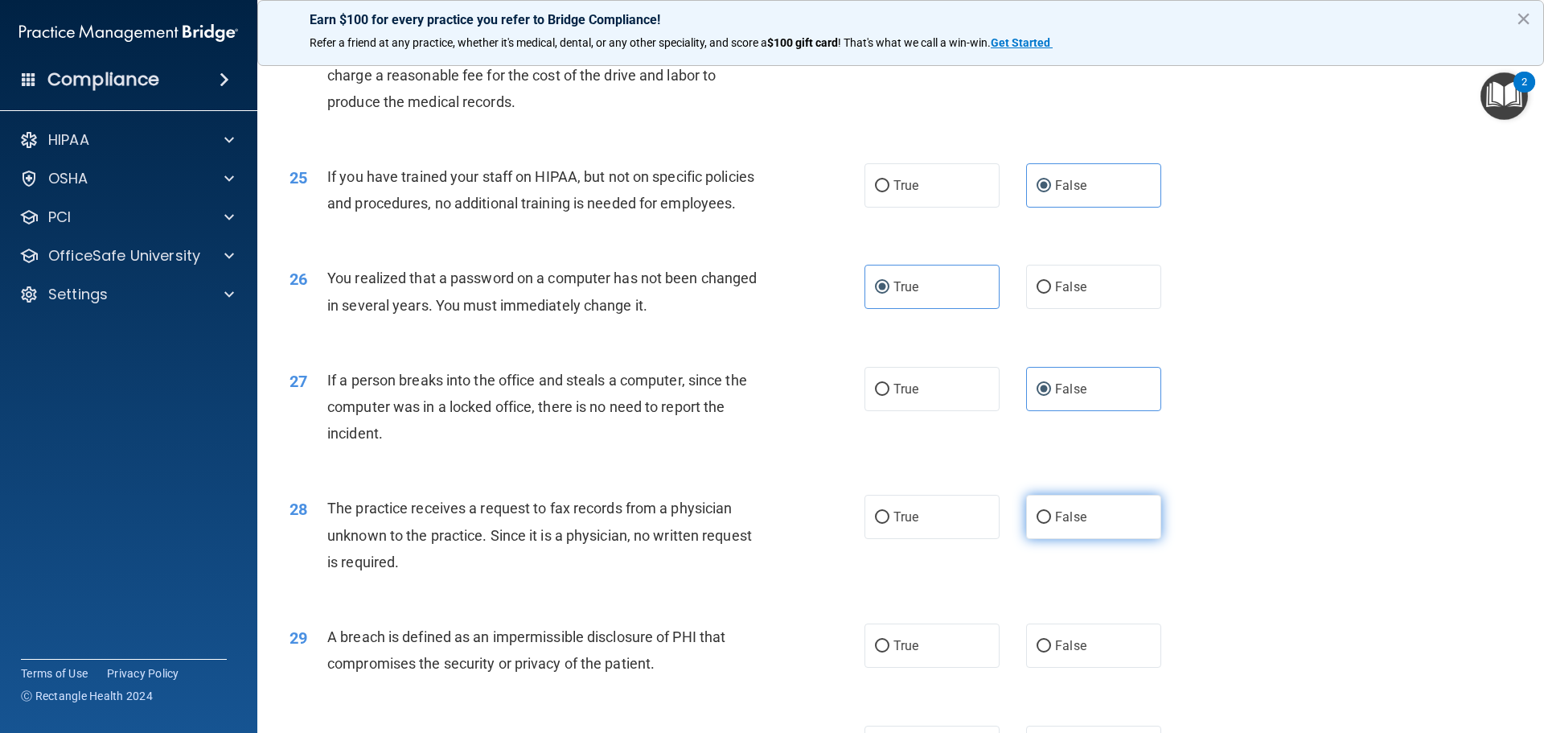
click at [1066, 539] on label "False" at bounding box center [1093, 517] width 135 height 44
click at [1051, 524] on input "False" at bounding box center [1044, 518] width 14 height 12
radio input "true"
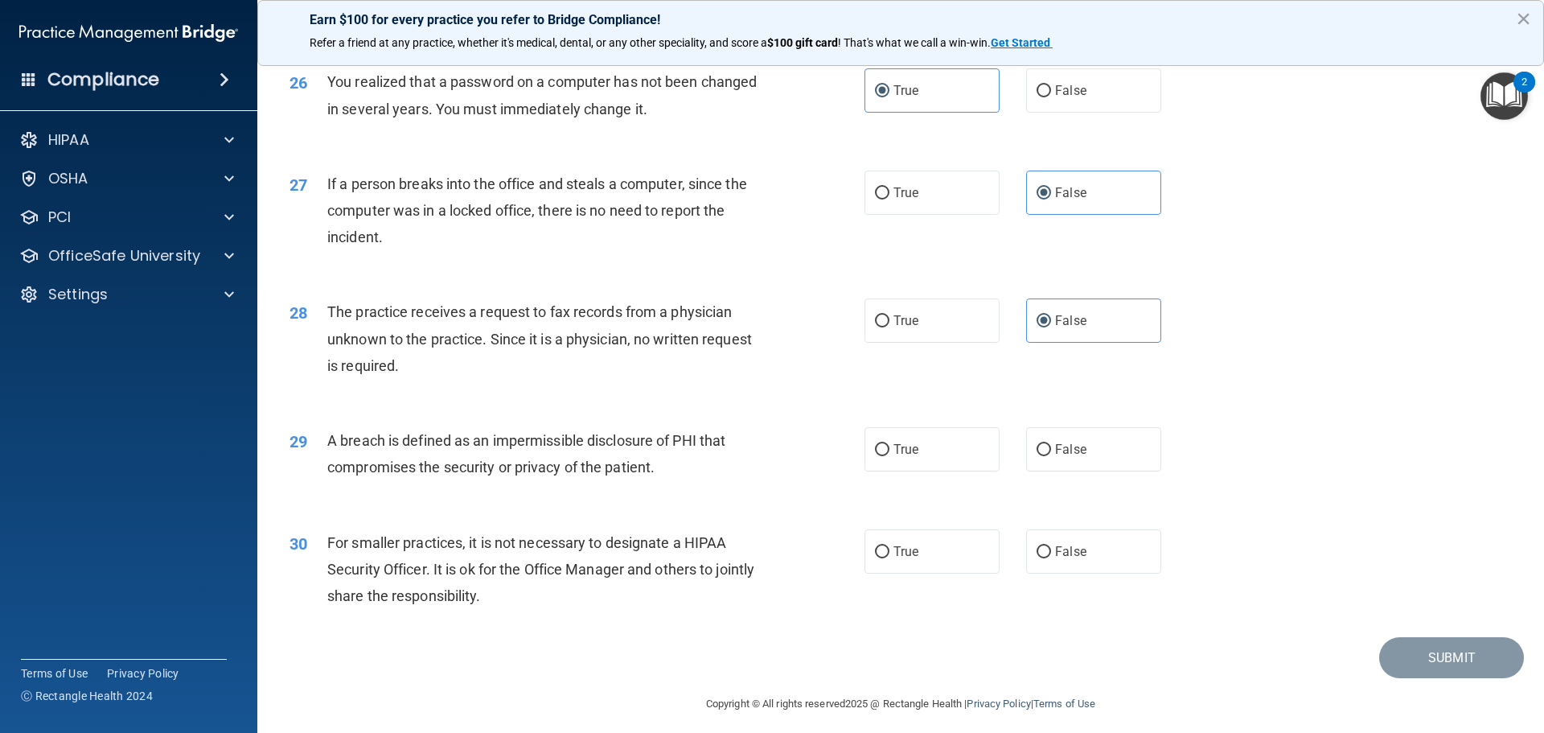
scroll to position [3056, 0]
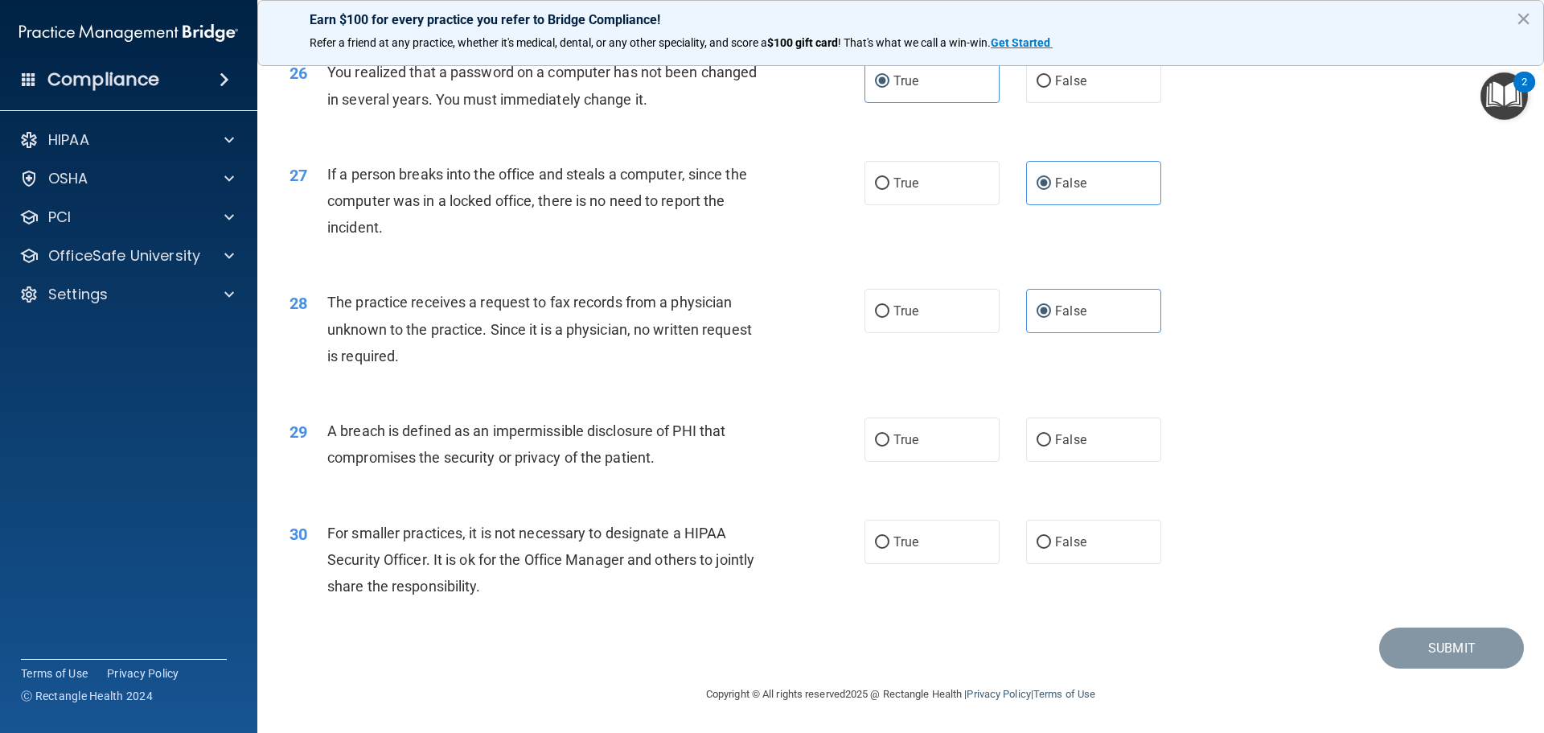
click at [953, 488] on div "29 A breach is defined as an impermissible disclosure of PHI that compromises t…" at bounding box center [900, 447] width 1247 height 101
click at [949, 461] on label "True" at bounding box center [932, 439] width 135 height 44
click at [890, 446] on input "True" at bounding box center [882, 440] width 14 height 12
radio input "true"
click at [1093, 564] on label "False" at bounding box center [1093, 542] width 135 height 44
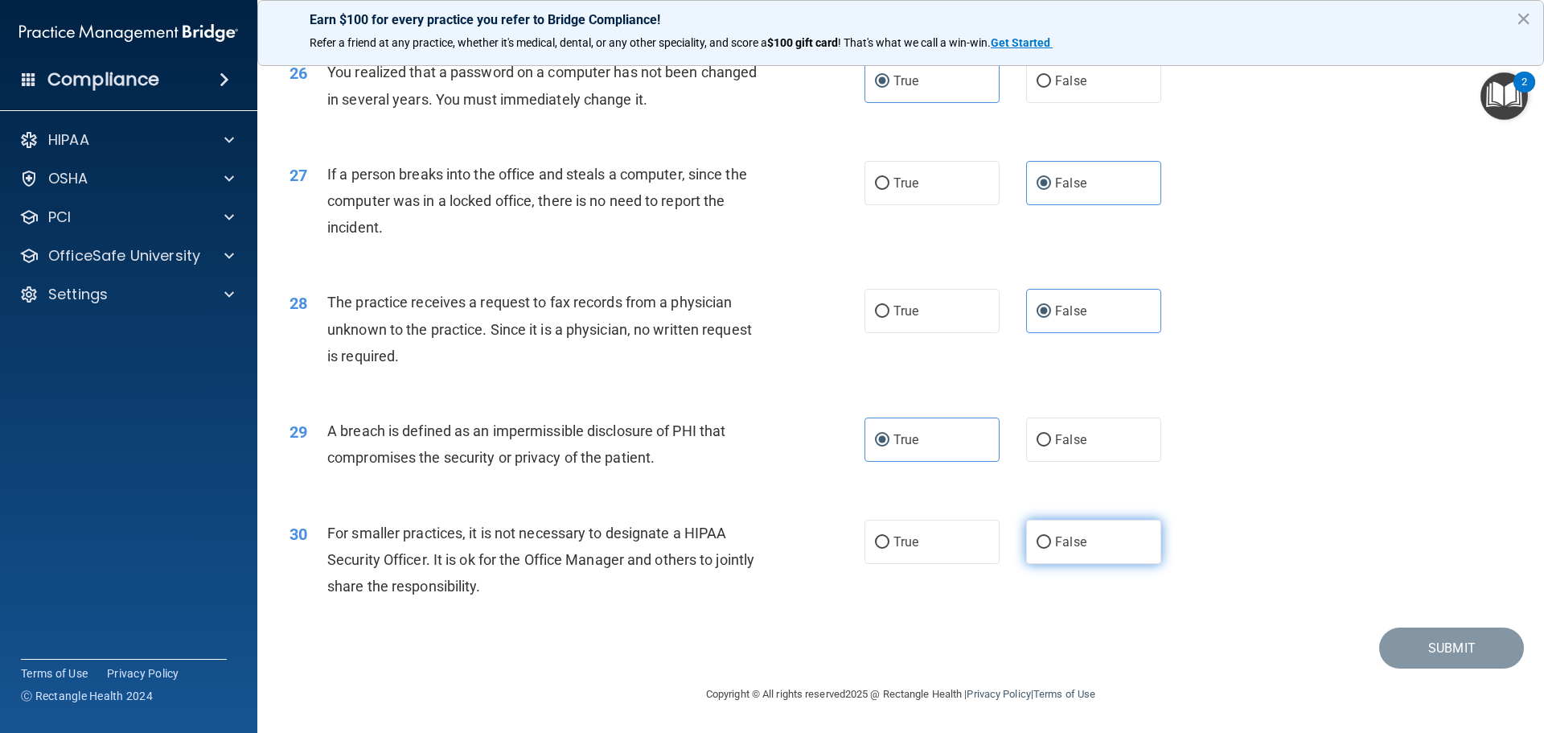
click at [1051, 549] on input "False" at bounding box center [1044, 542] width 14 height 12
radio input "true"
click at [1425, 663] on button "Submit" at bounding box center [1451, 647] width 145 height 41
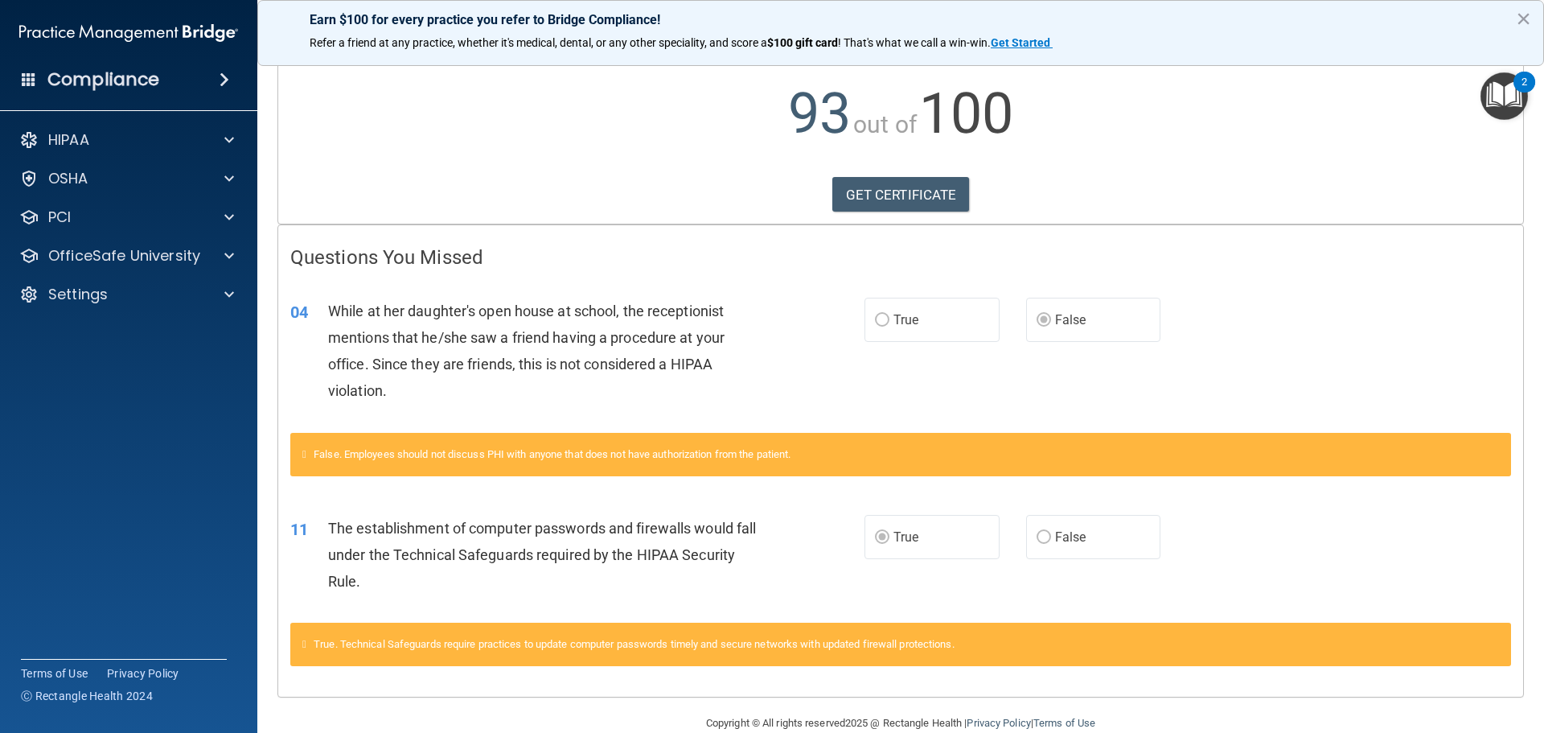
scroll to position [183, 0]
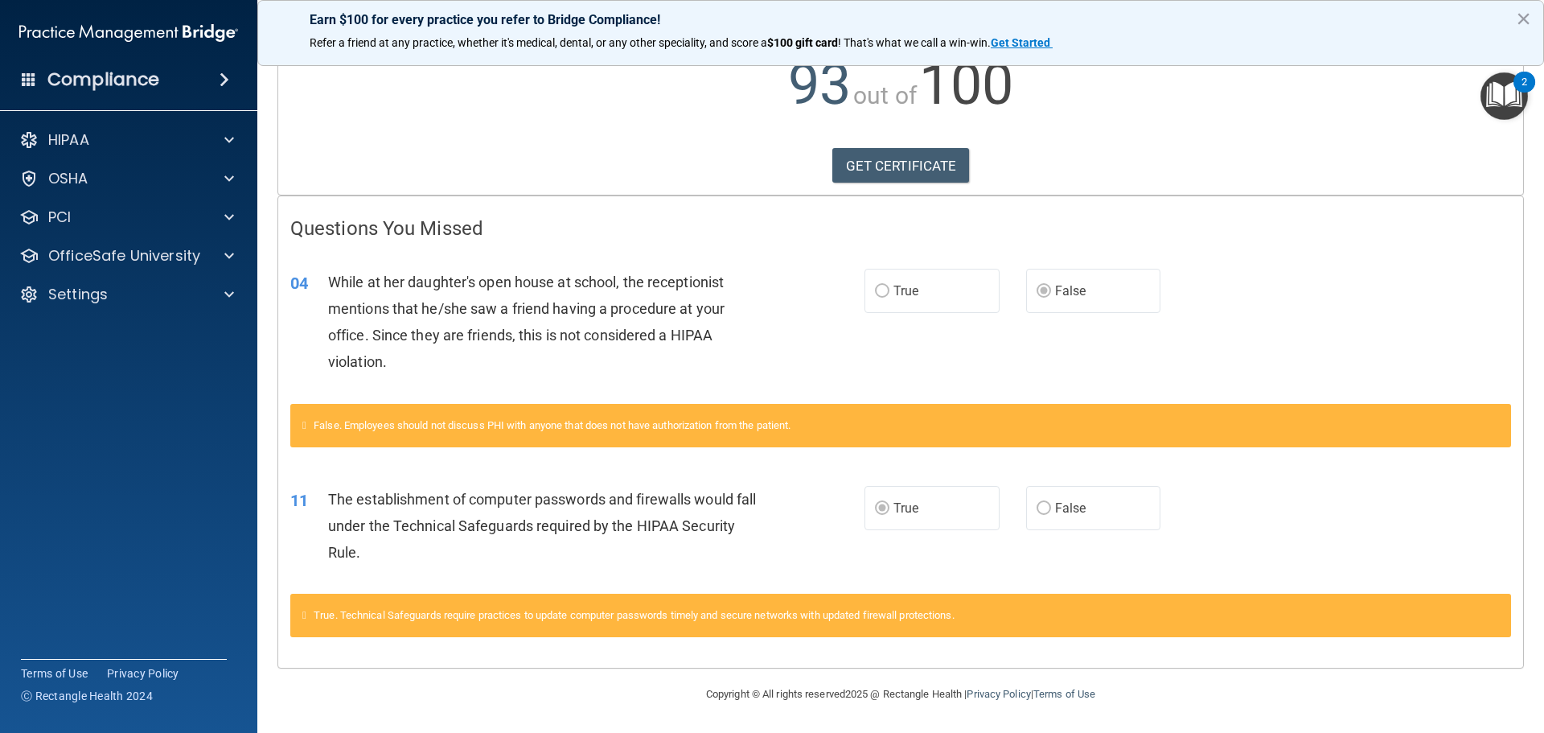
click at [175, 272] on div "HIPAA Documents and Policies Report an Incident Business Associates Emergency P…" at bounding box center [129, 220] width 258 height 206
click at [187, 249] on p "OfficeSafe University" at bounding box center [124, 255] width 152 height 19
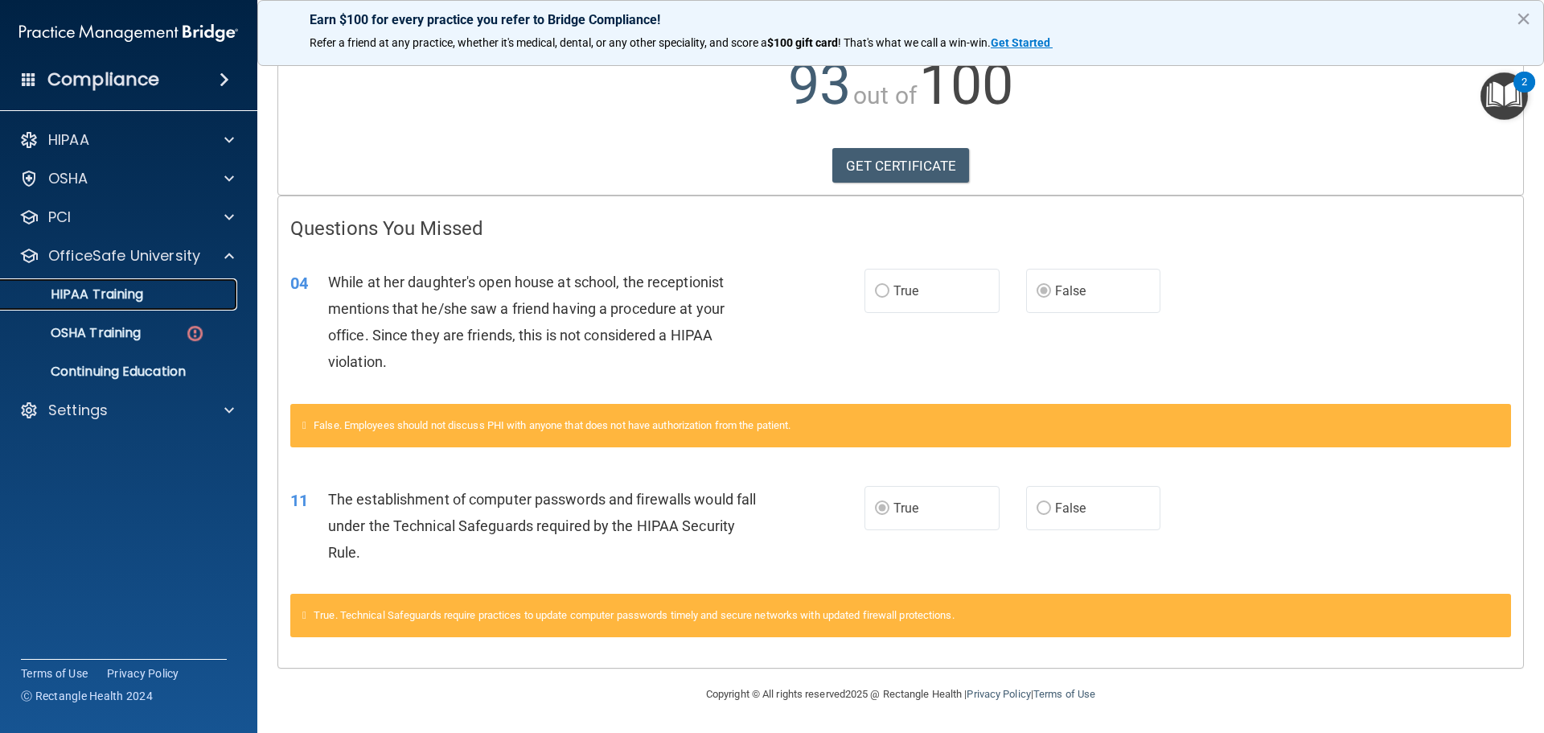
click at [168, 307] on link "HIPAA Training" at bounding box center [110, 294] width 253 height 32
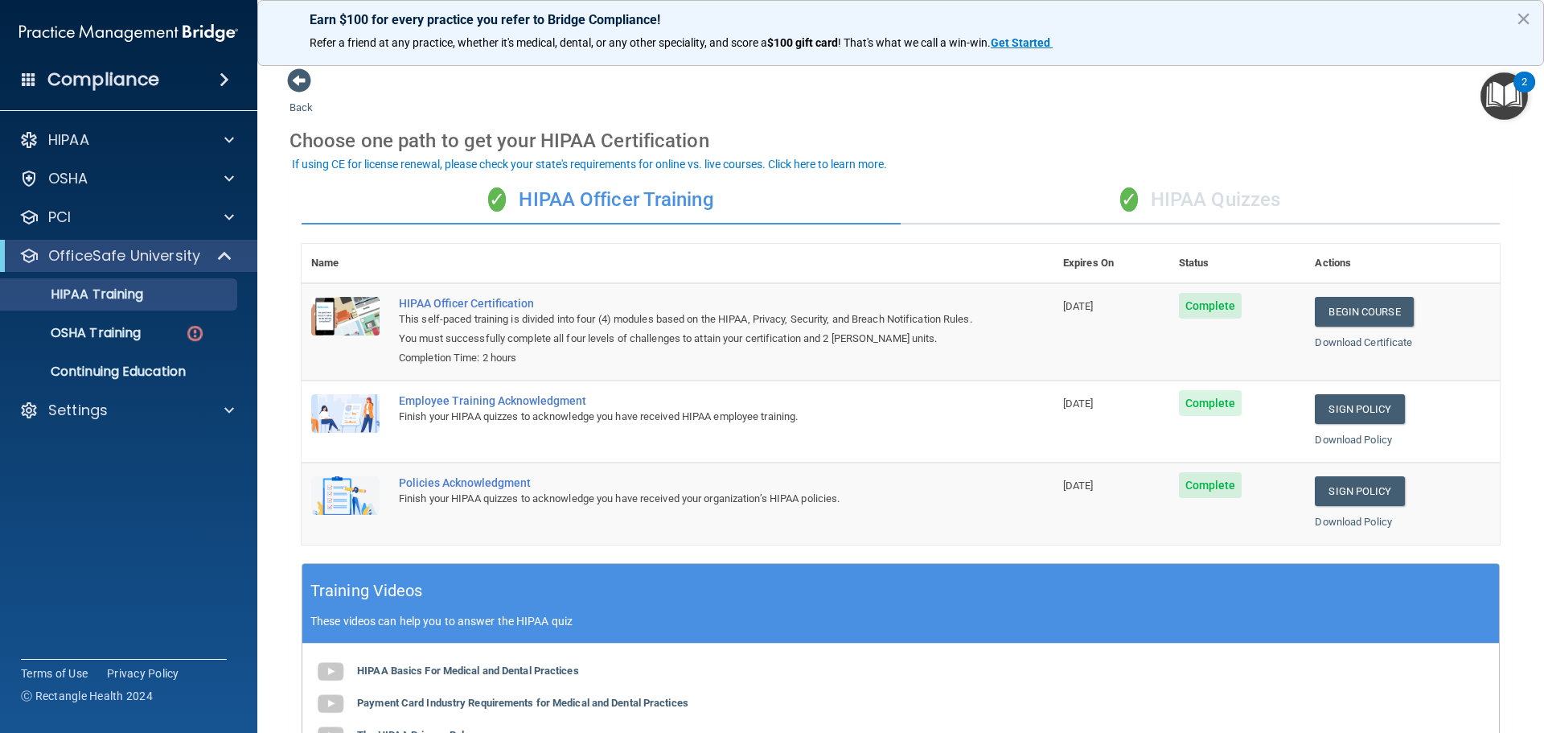
click at [1188, 195] on div "✓ HIPAA Quizzes" at bounding box center [1200, 200] width 599 height 48
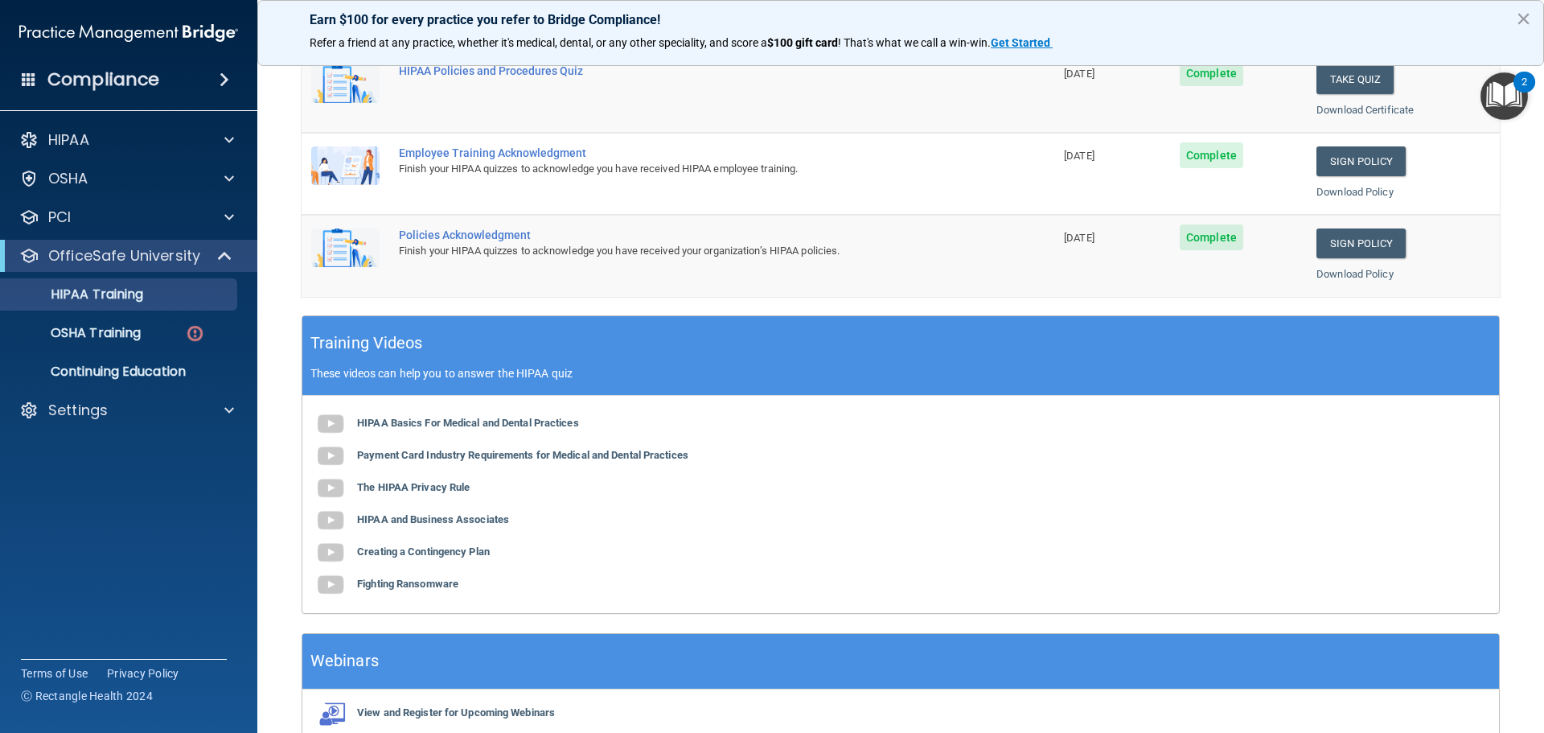
scroll to position [402, 0]
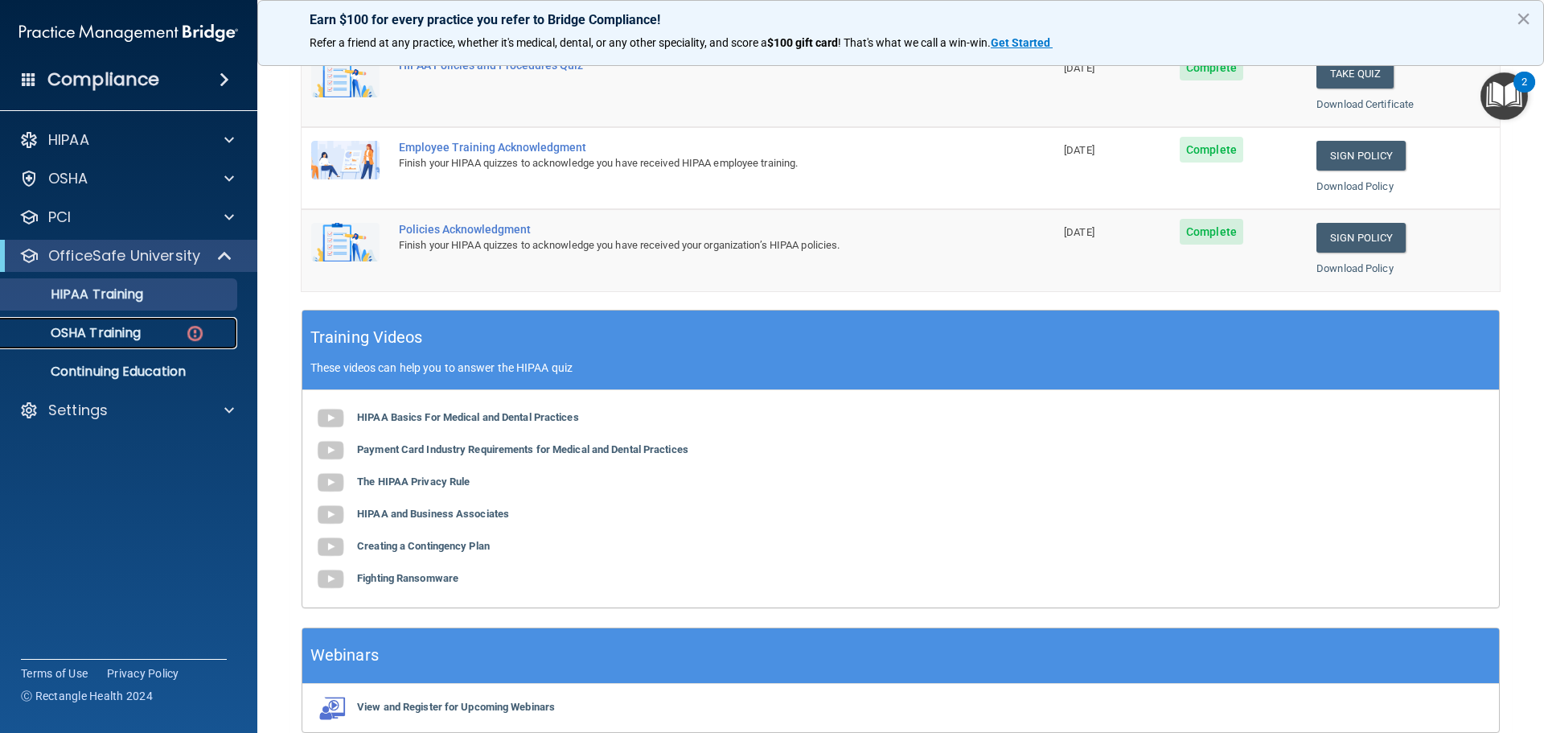
click at [143, 323] on link "OSHA Training" at bounding box center [110, 333] width 253 height 32
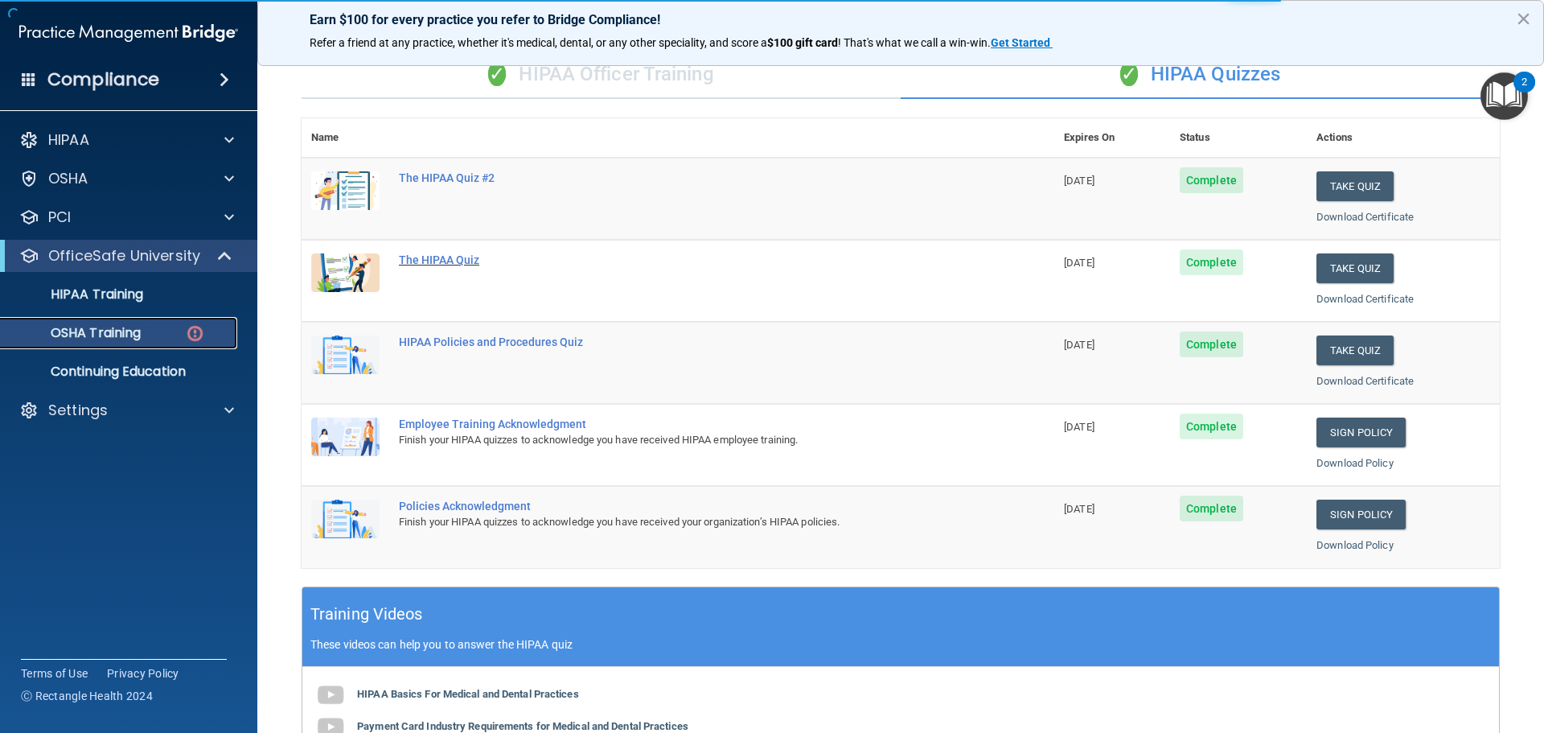
scroll to position [80, 0]
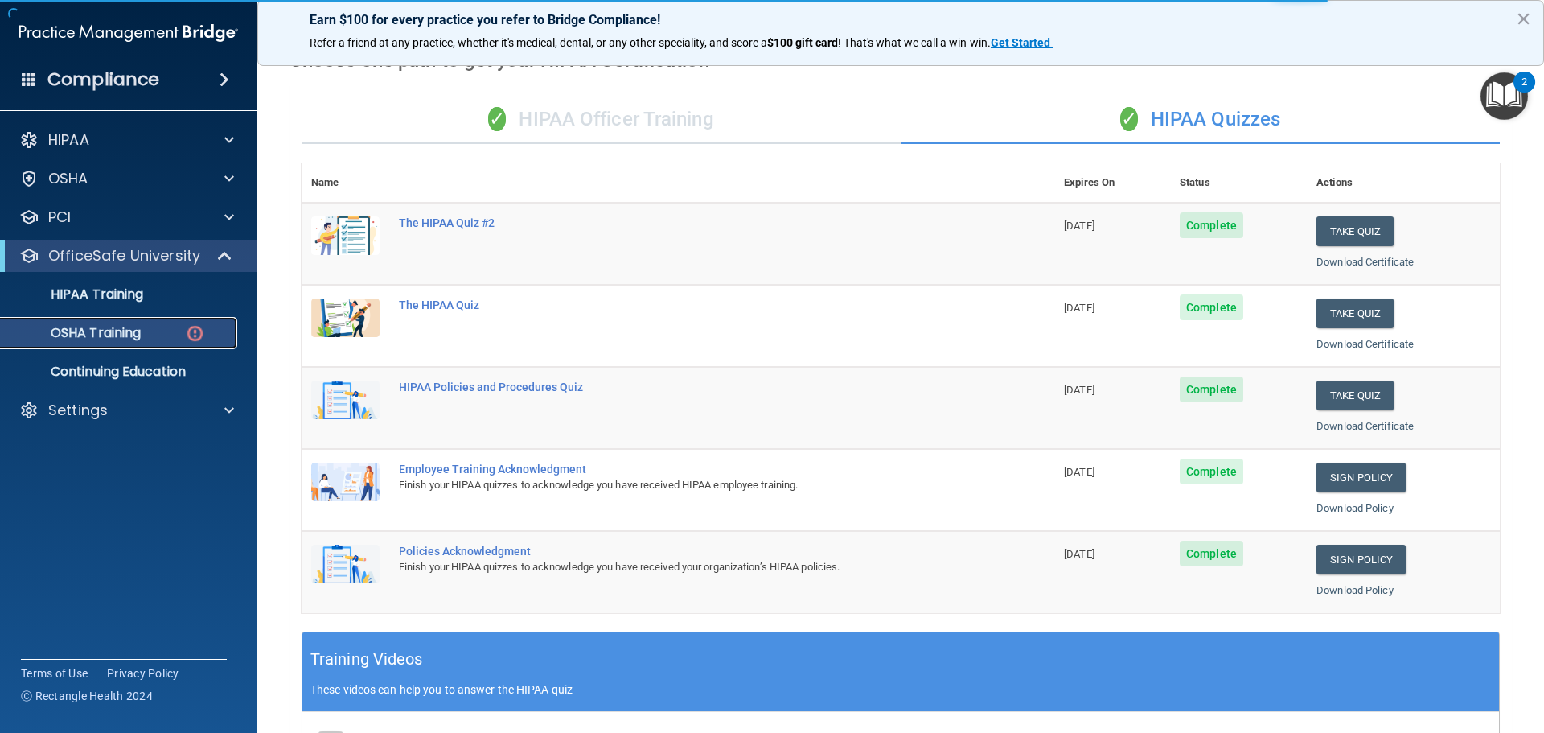
click at [81, 334] on p "OSHA Training" at bounding box center [75, 333] width 130 height 16
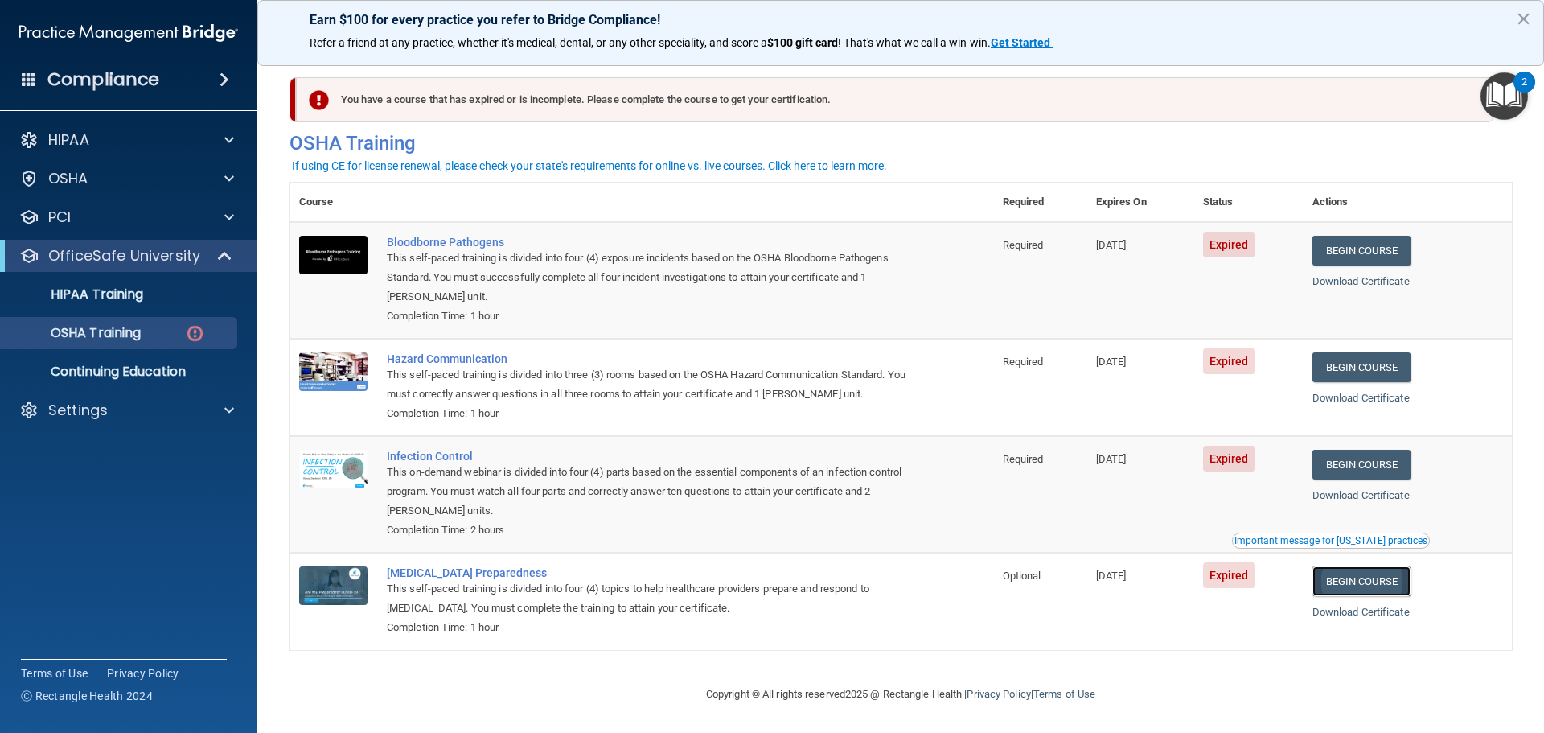
click at [1381, 587] on link "Begin Course" at bounding box center [1362, 581] width 98 height 30
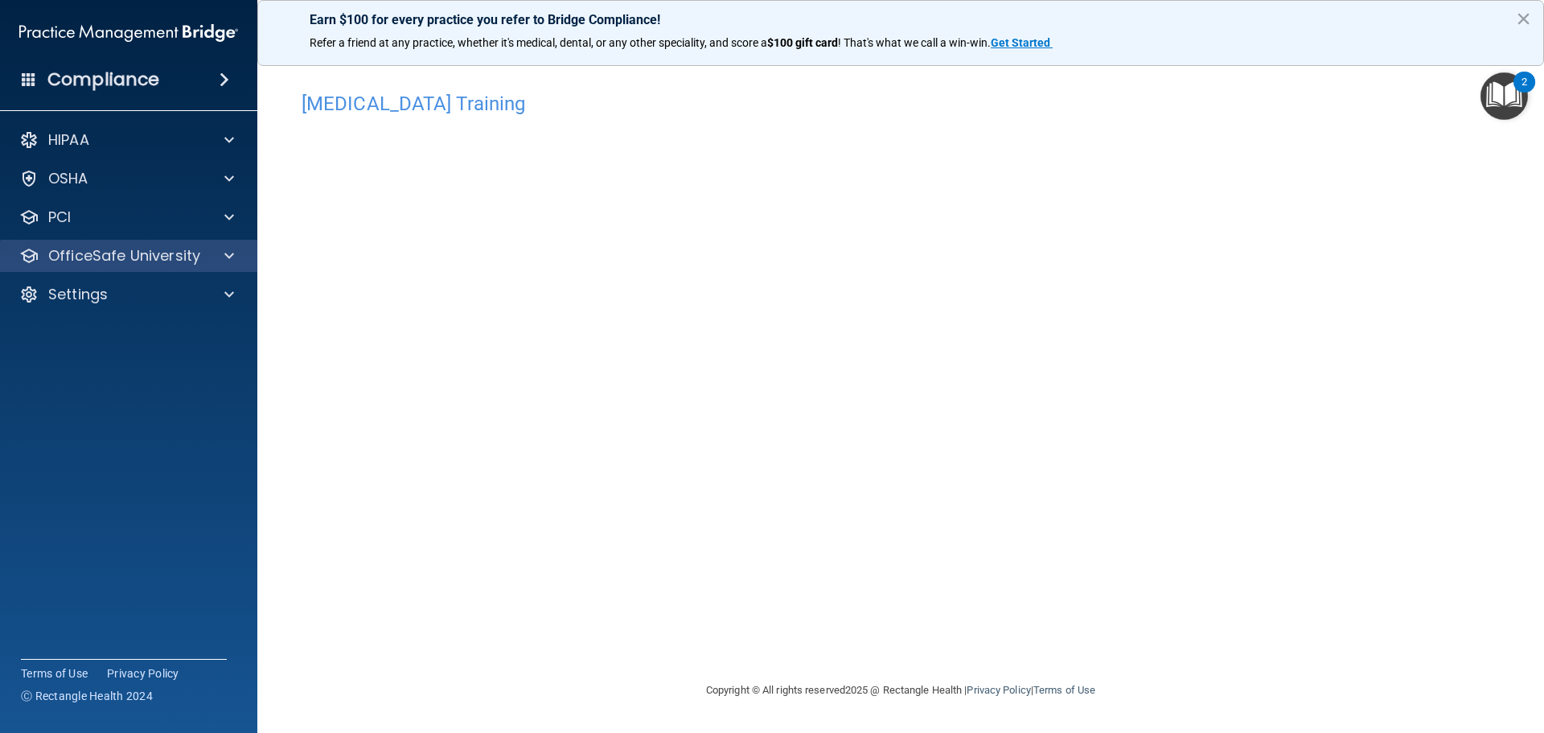
click at [117, 266] on div "OfficeSafe University" at bounding box center [129, 256] width 258 height 32
click at [230, 250] on span at bounding box center [229, 255] width 10 height 19
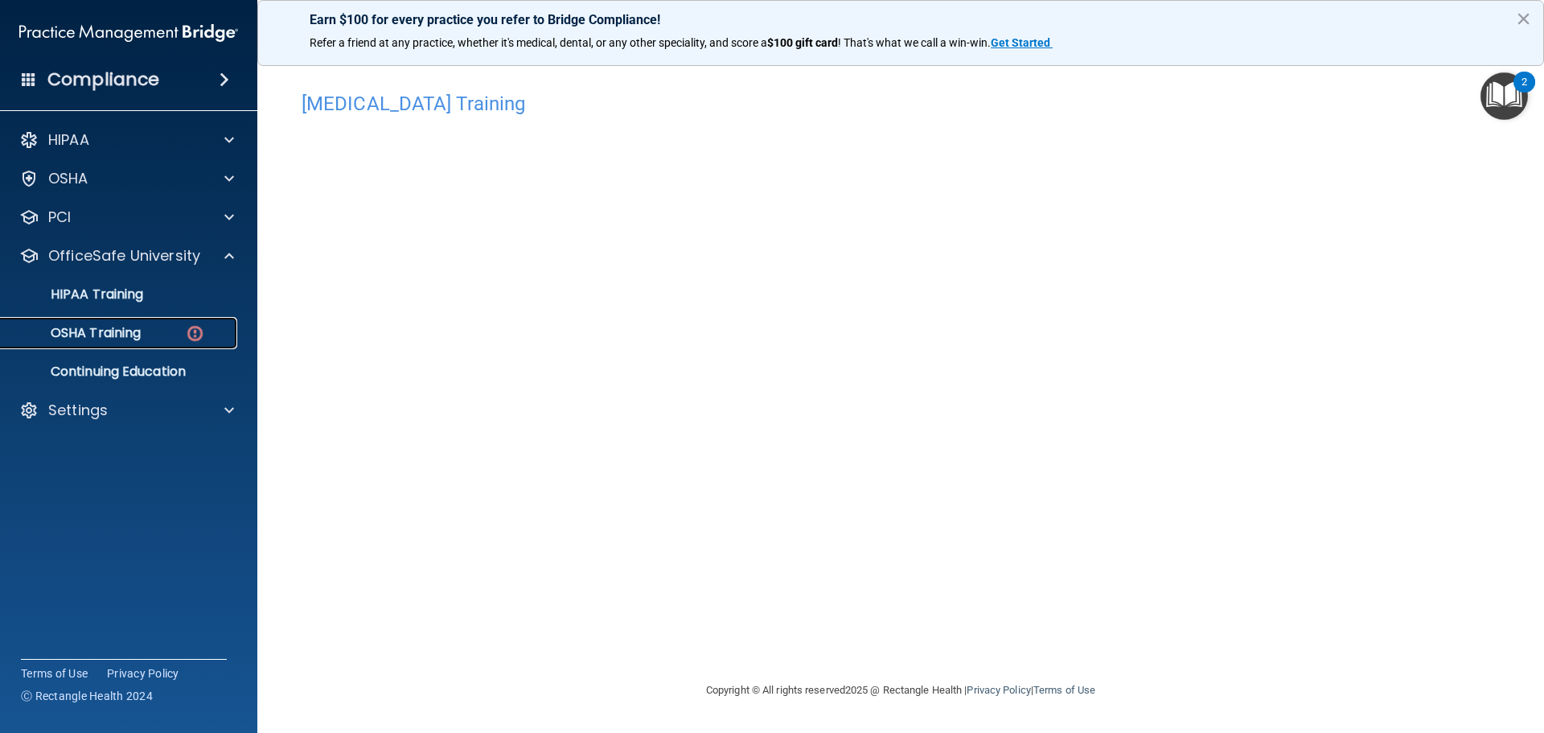
click at [167, 321] on link "OSHA Training" at bounding box center [110, 333] width 253 height 32
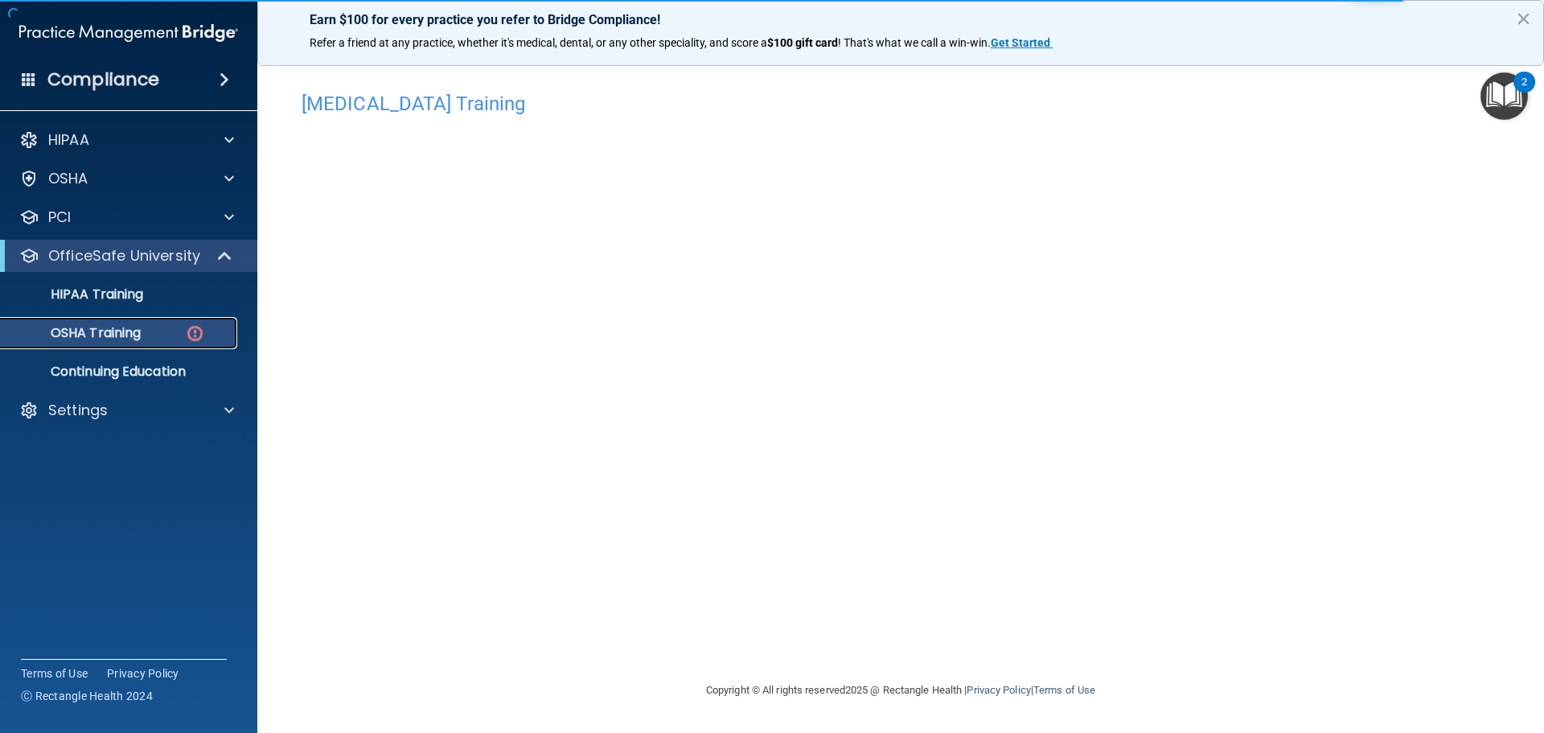
click at [160, 329] on div "OSHA Training" at bounding box center [120, 333] width 220 height 16
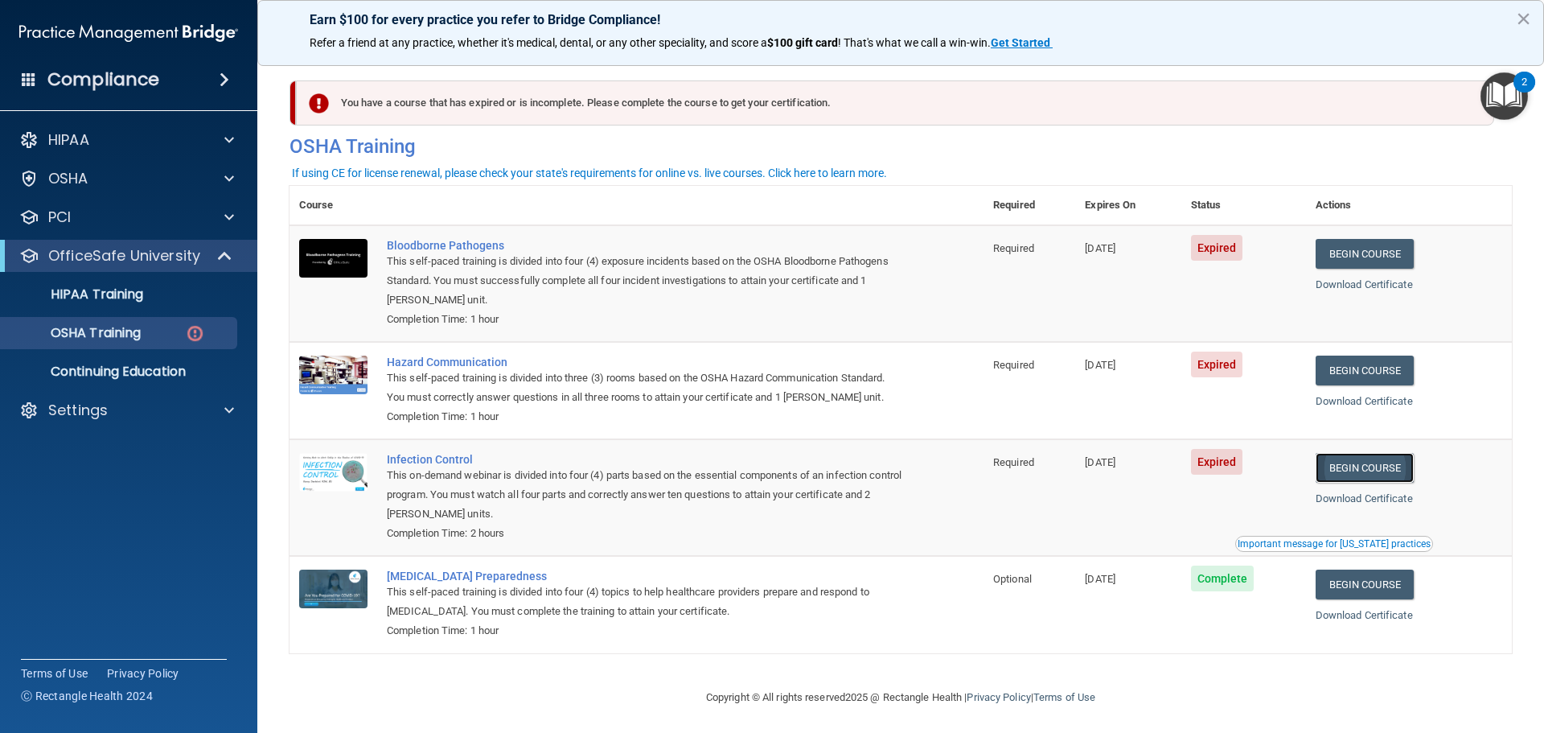
click at [1374, 471] on link "Begin Course" at bounding box center [1365, 468] width 98 height 30
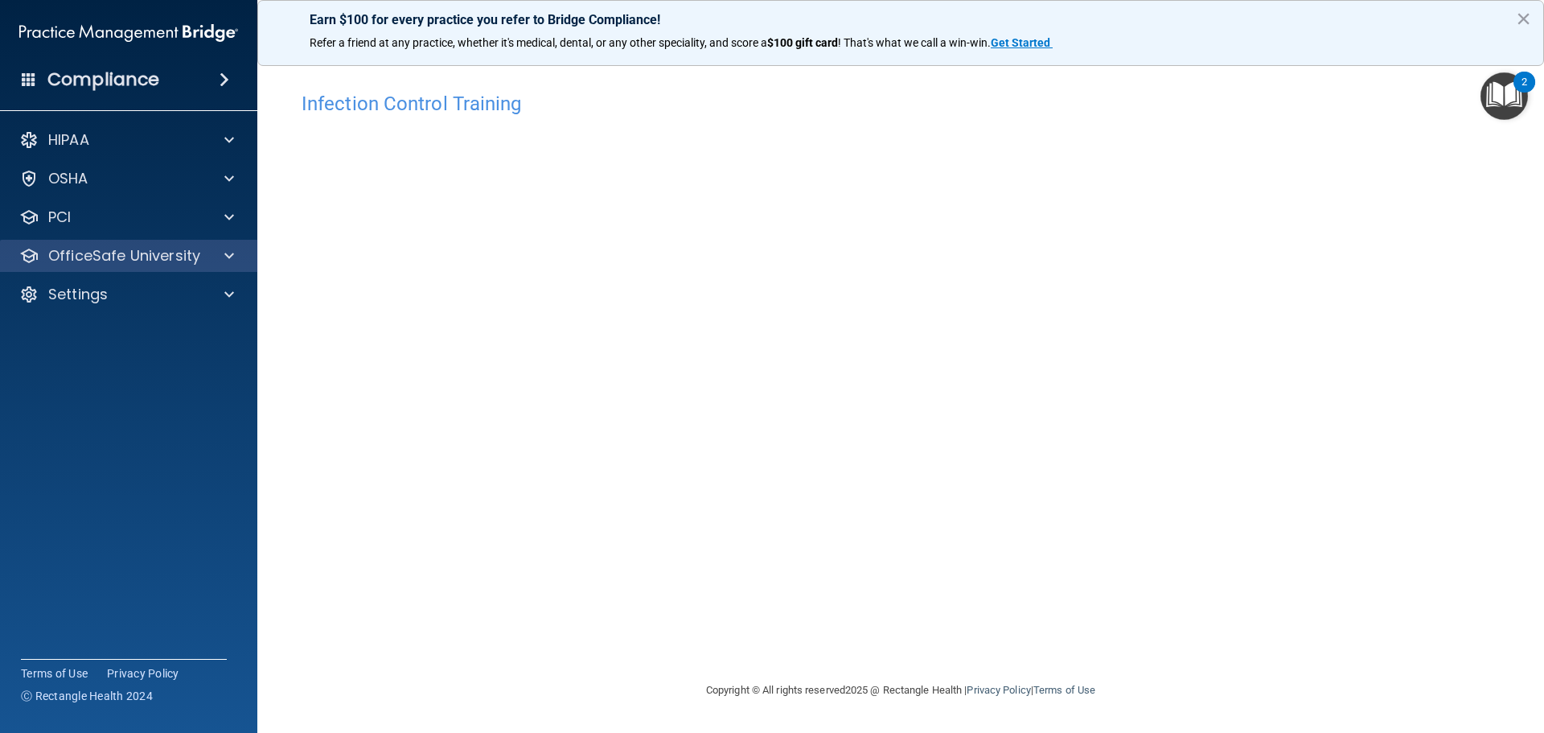
click at [204, 243] on div "OfficeSafe University" at bounding box center [129, 256] width 258 height 32
click at [228, 256] on span at bounding box center [229, 255] width 10 height 19
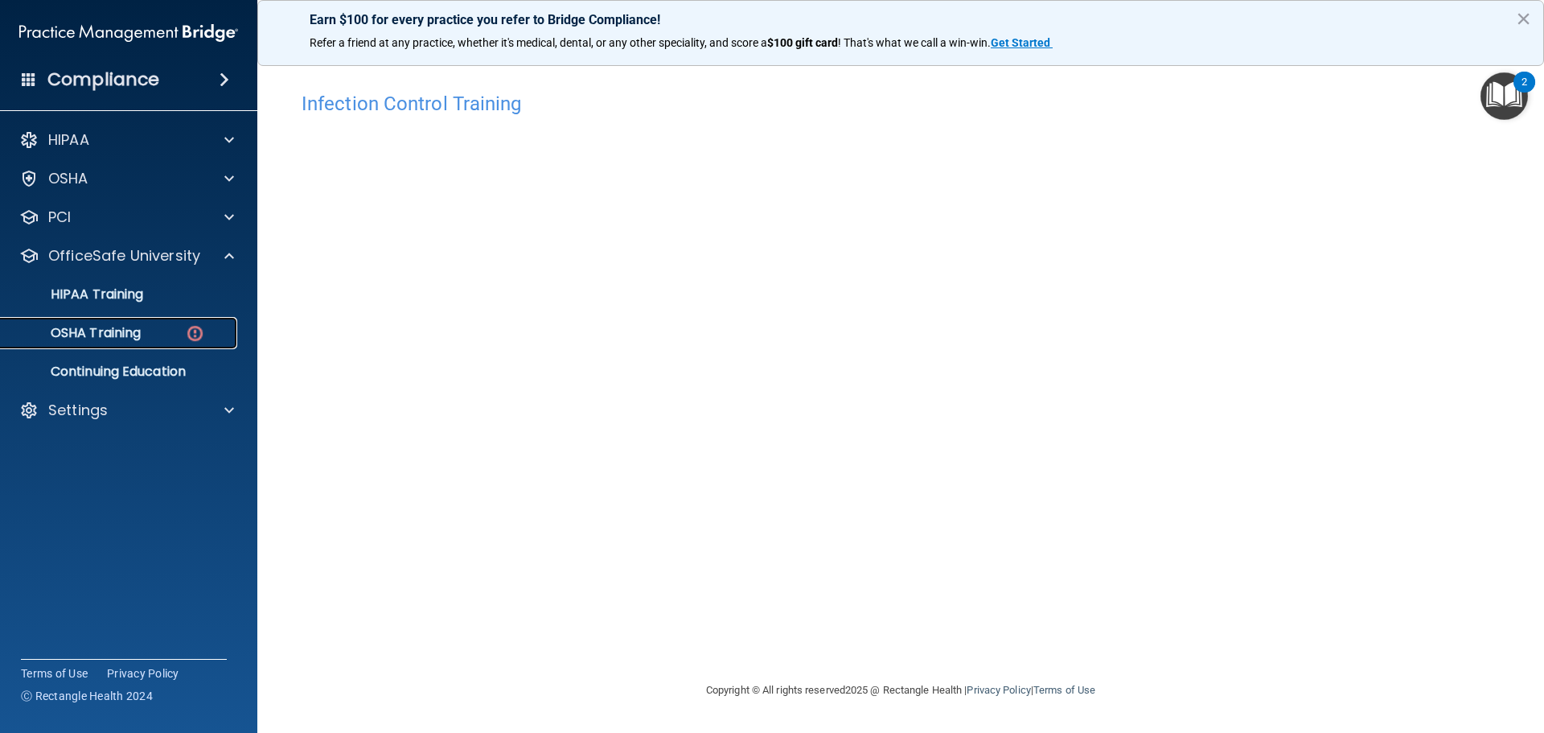
click at [174, 335] on div "OSHA Training" at bounding box center [120, 333] width 220 height 16
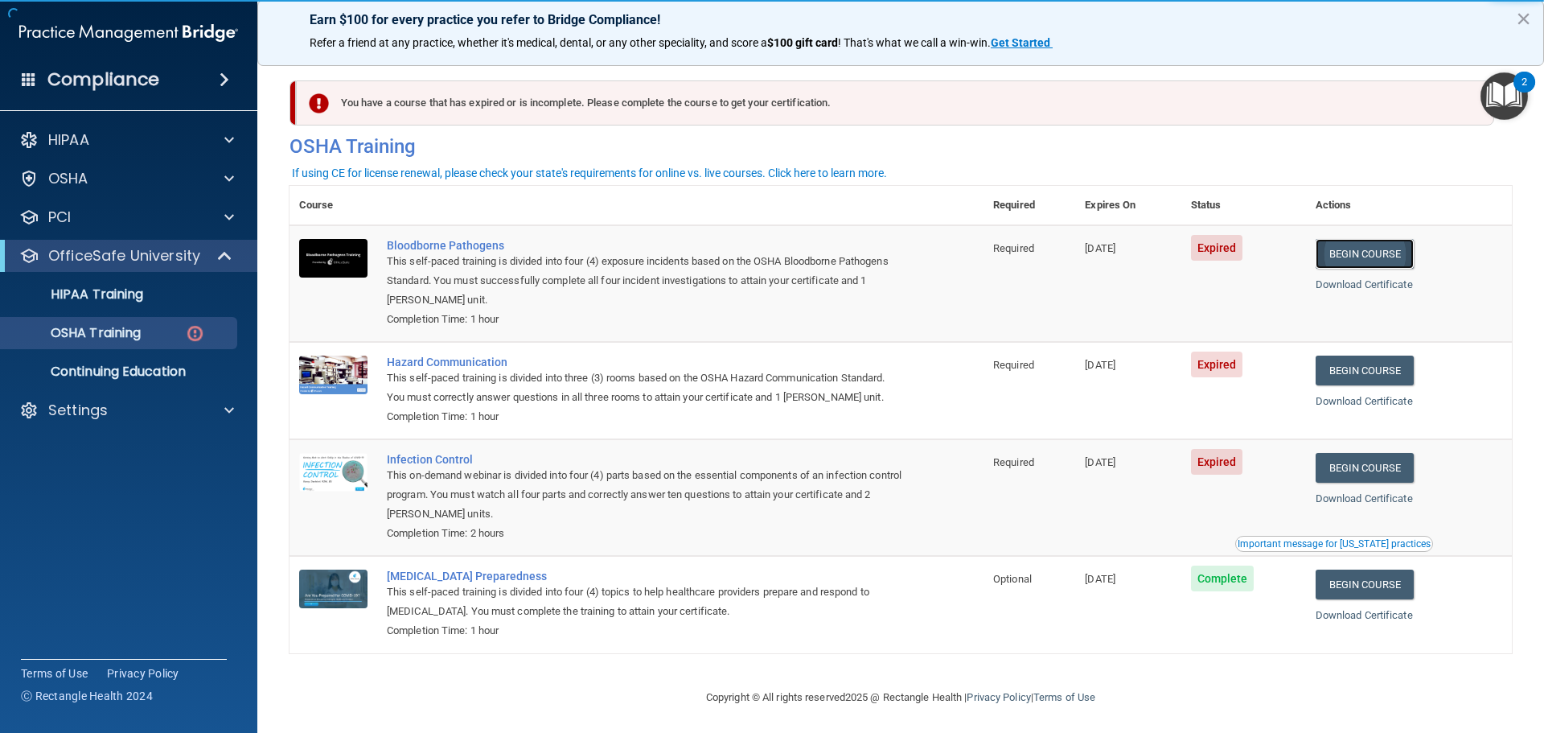
click at [1359, 254] on link "Begin Course" at bounding box center [1365, 254] width 98 height 30
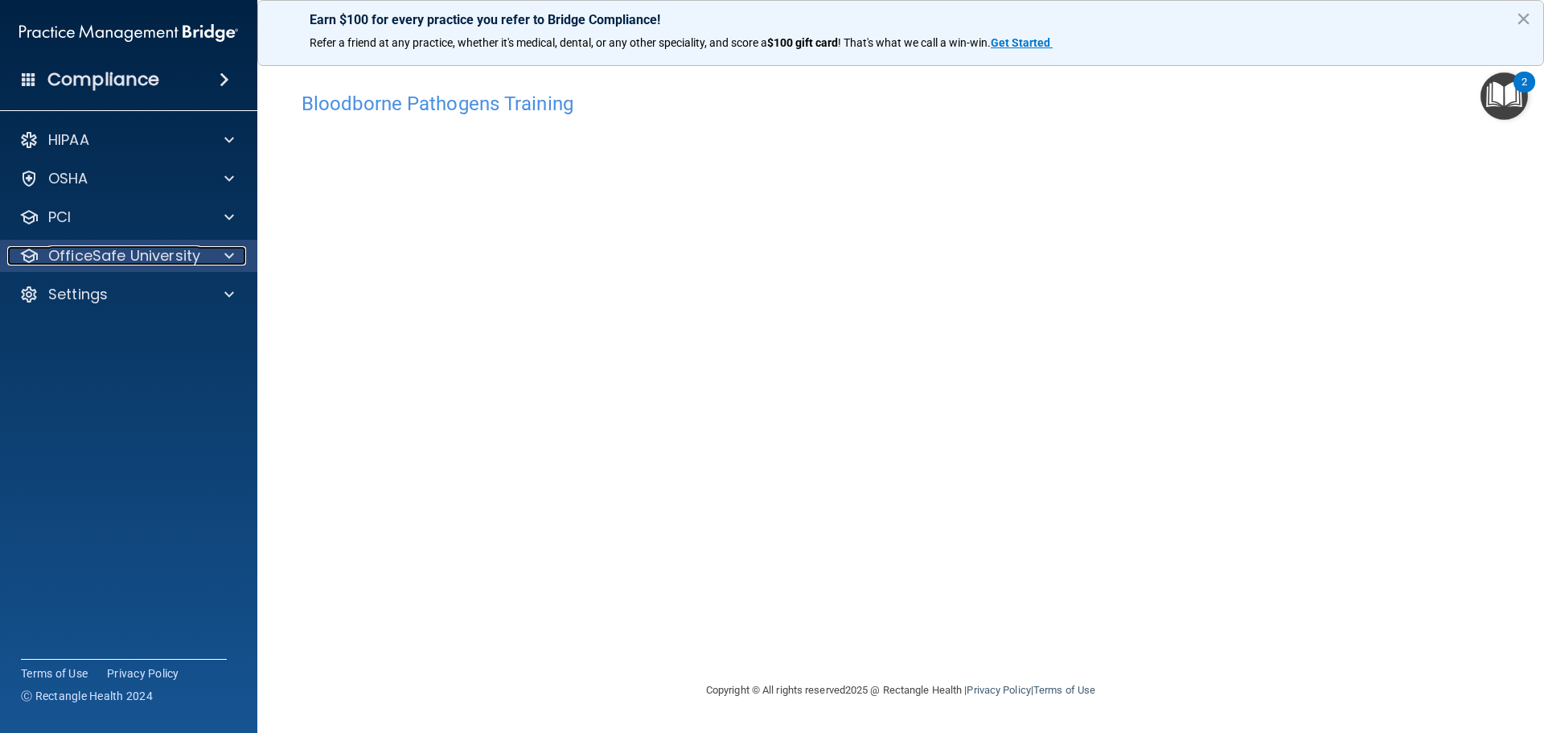
click at [90, 257] on p "OfficeSafe University" at bounding box center [124, 255] width 152 height 19
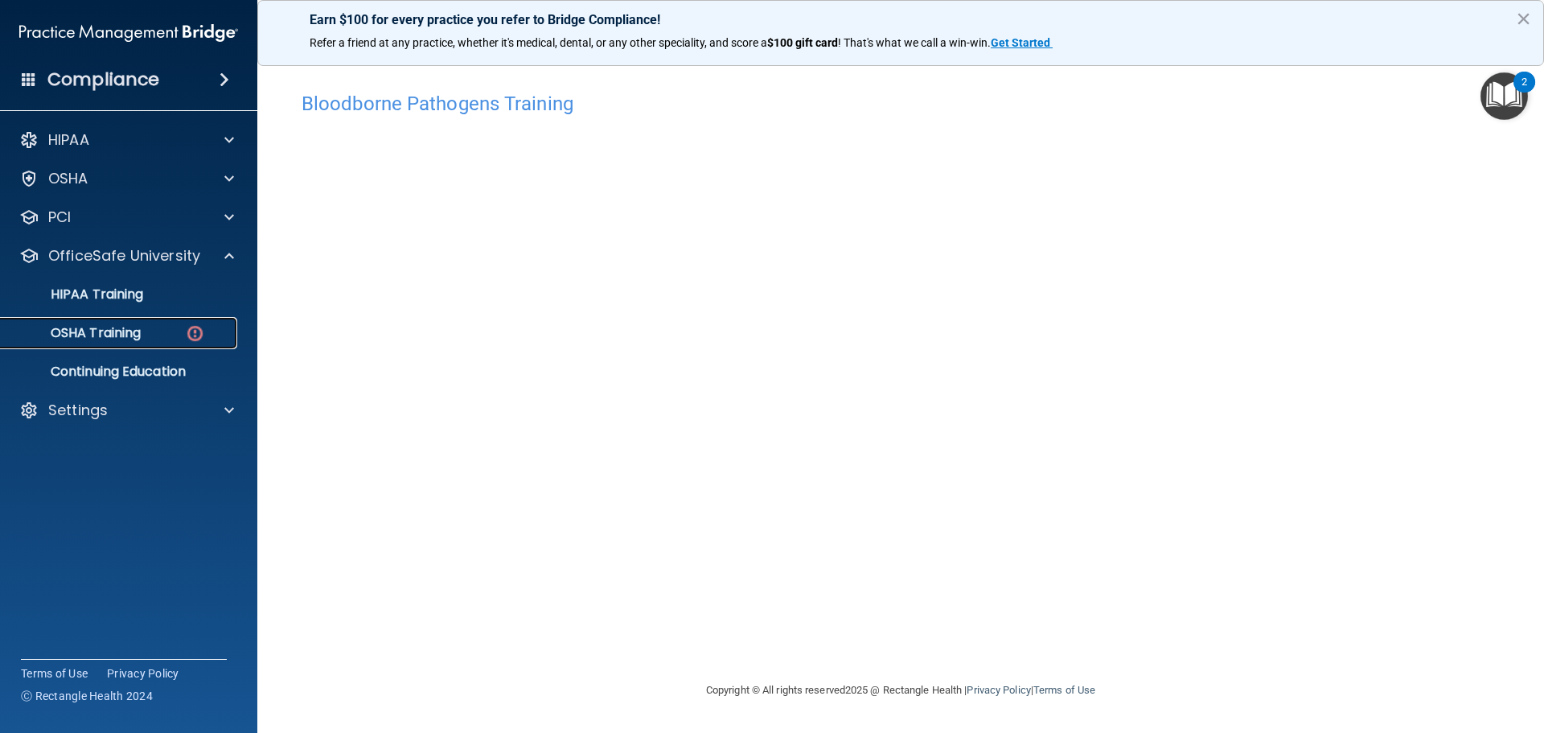
click at [129, 336] on p "OSHA Training" at bounding box center [75, 333] width 130 height 16
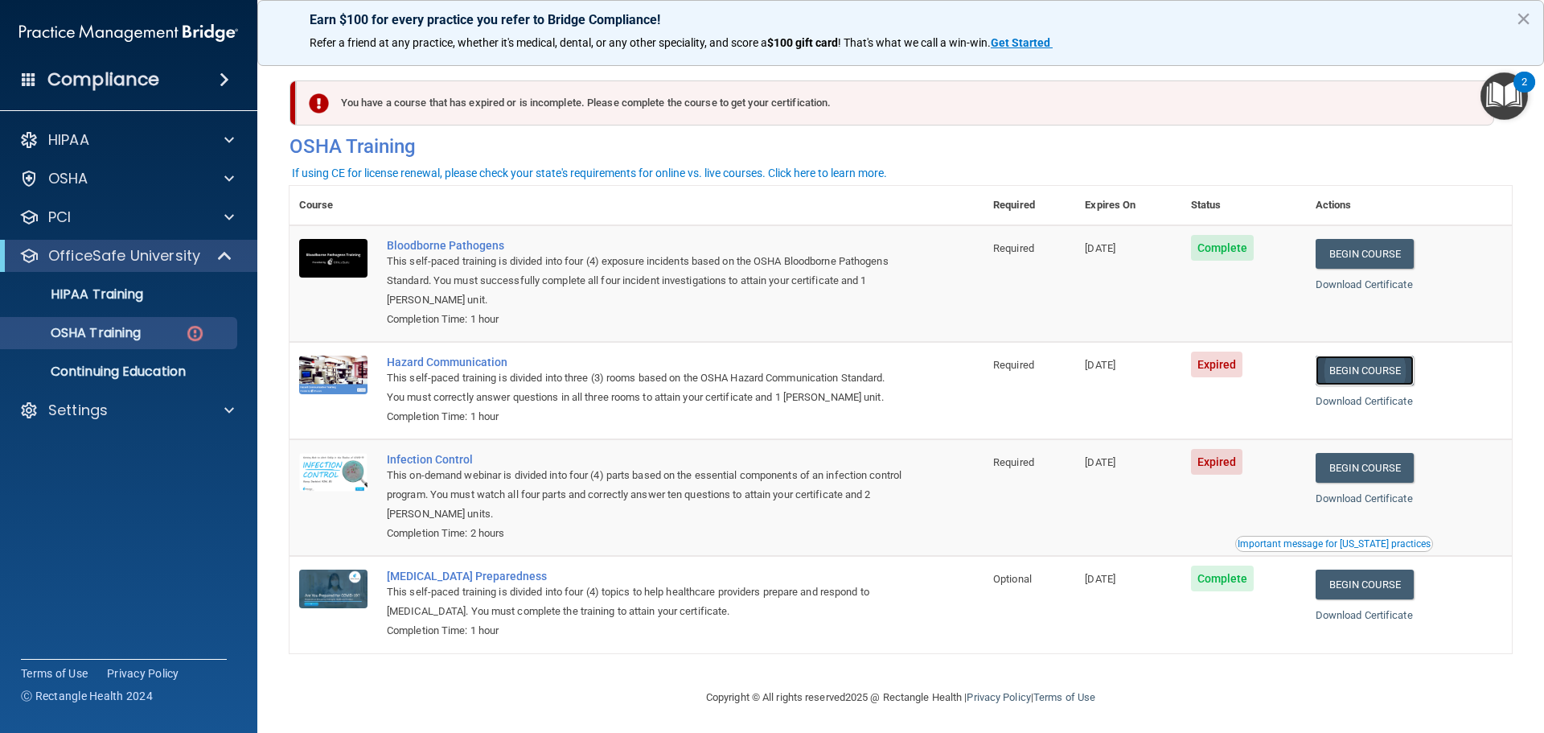
click at [1400, 378] on link "Begin Course" at bounding box center [1365, 371] width 98 height 30
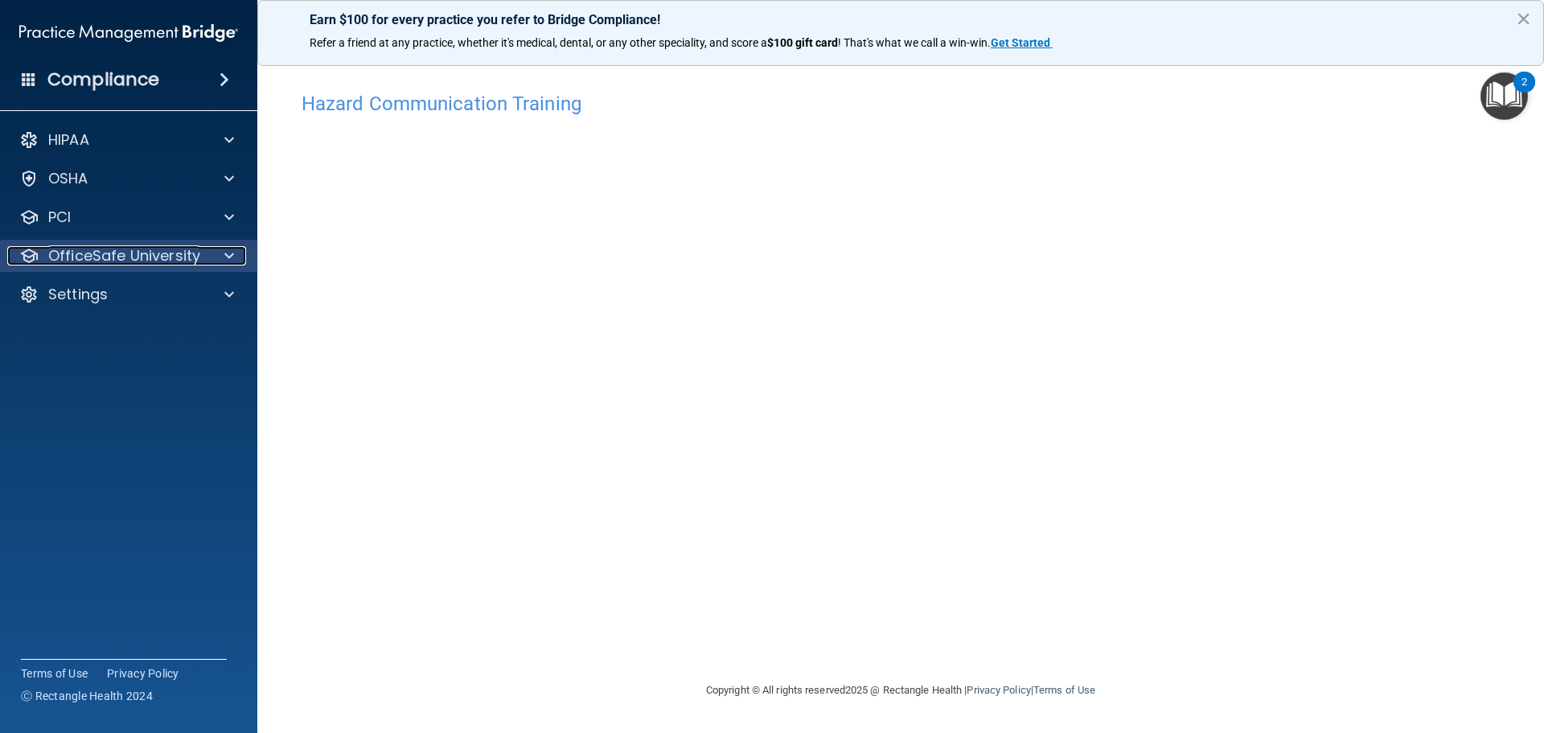
click at [205, 254] on div "OfficeSafe University" at bounding box center [106, 255] width 199 height 19
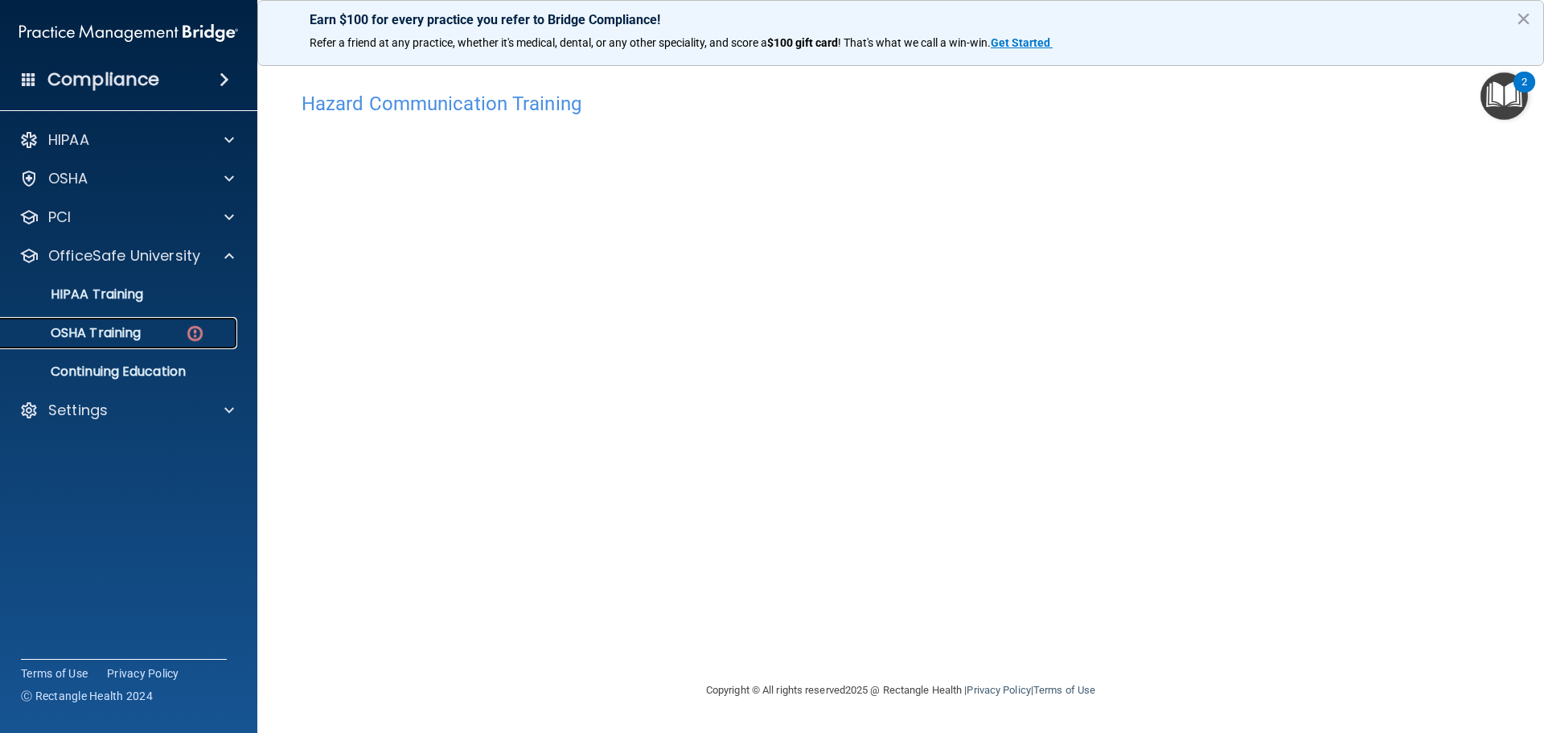
click at [186, 325] on img at bounding box center [195, 333] width 20 height 20
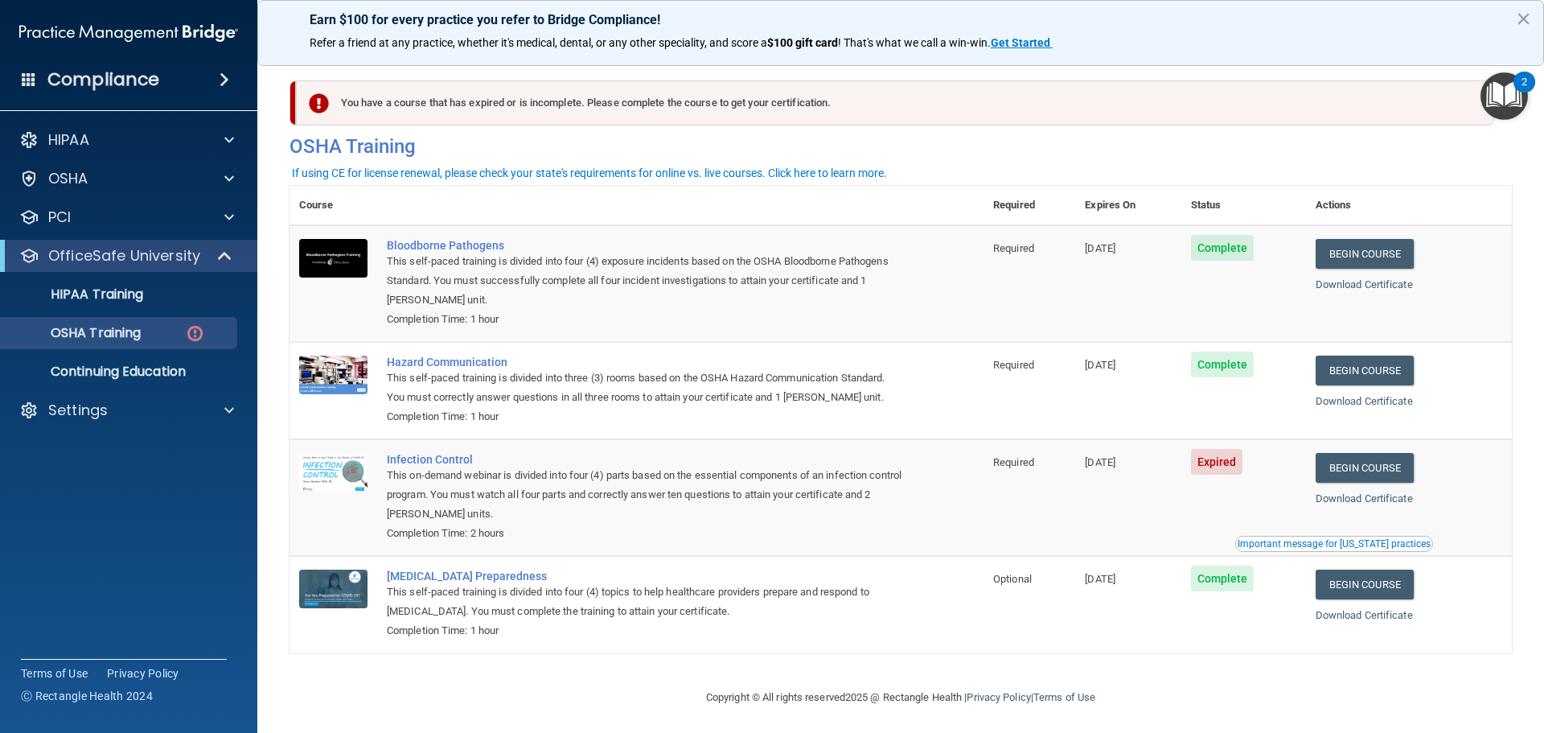
click at [1293, 547] on div "Important message for California practices" at bounding box center [1334, 544] width 193 height 10
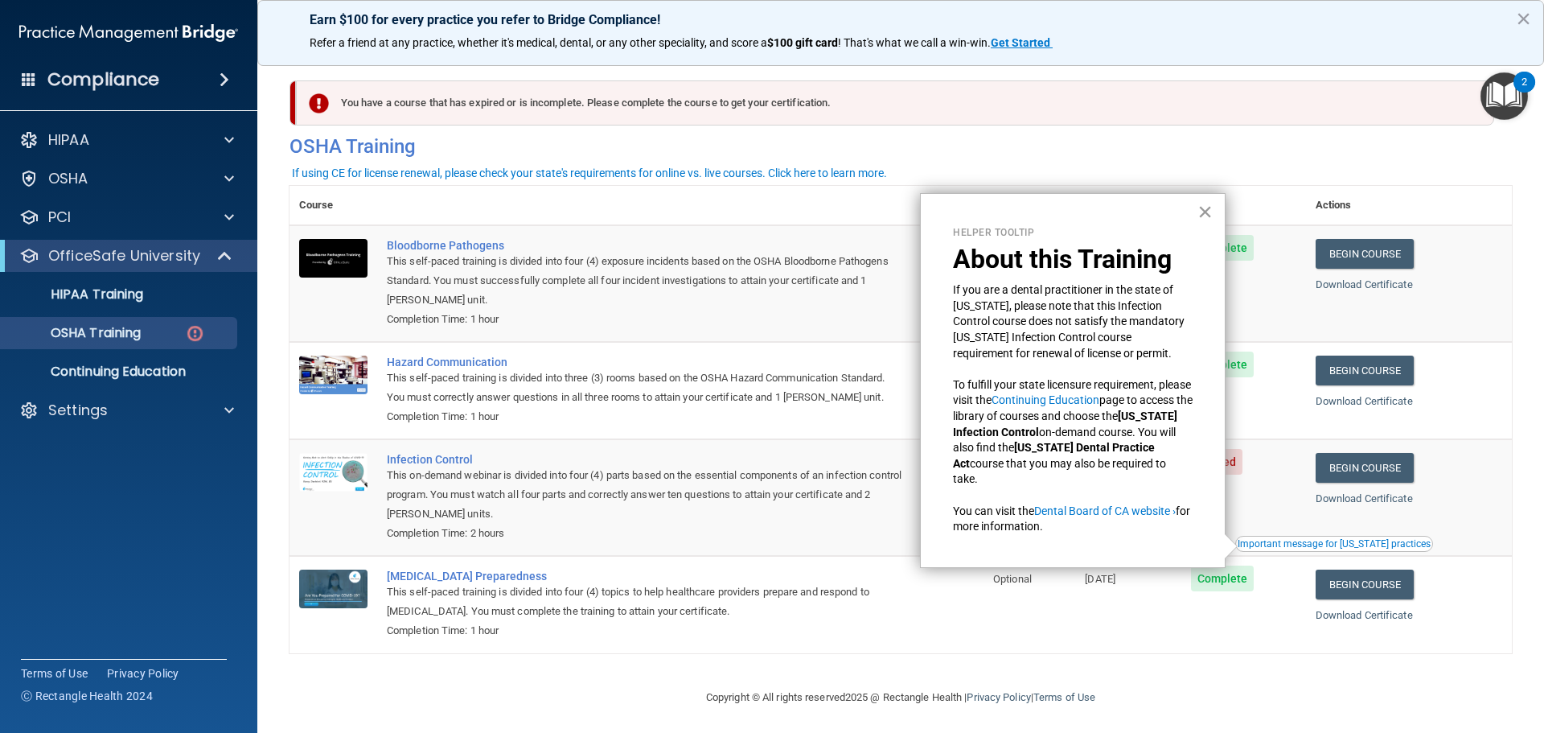
click at [1206, 219] on button "×" at bounding box center [1205, 212] width 15 height 26
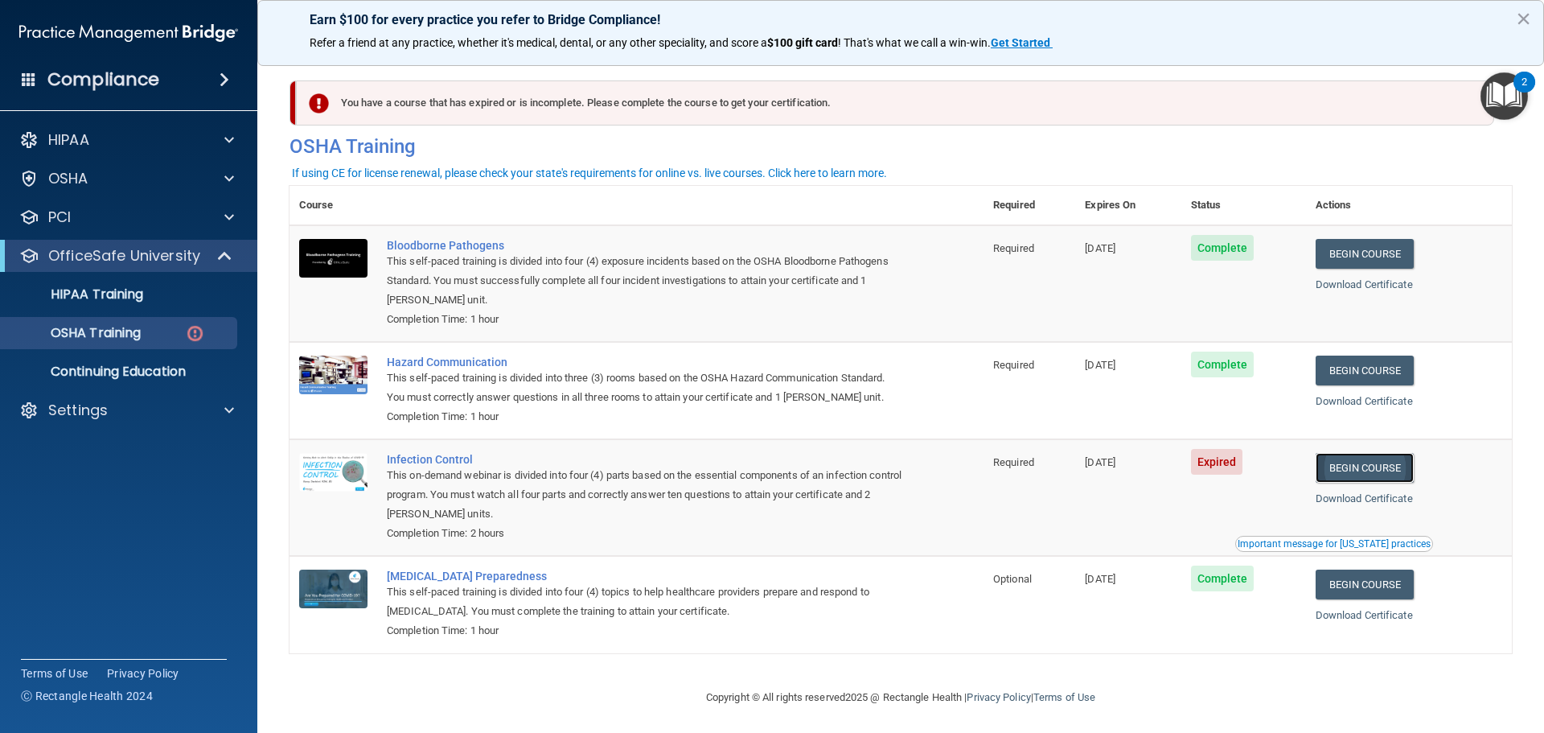
click at [1351, 454] on link "Begin Course" at bounding box center [1365, 468] width 98 height 30
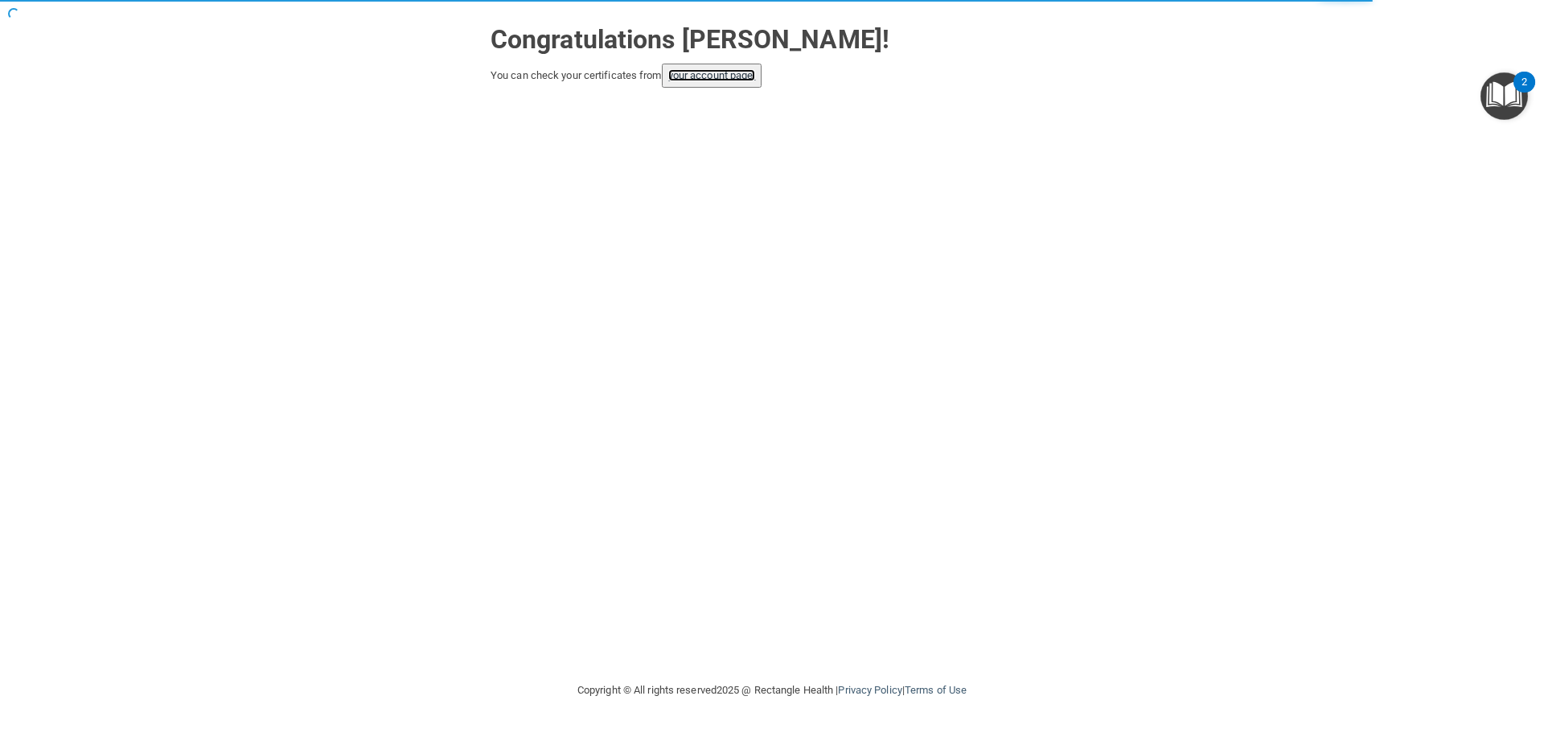
click at [715, 76] on link "your account page!" at bounding box center [712, 75] width 88 height 12
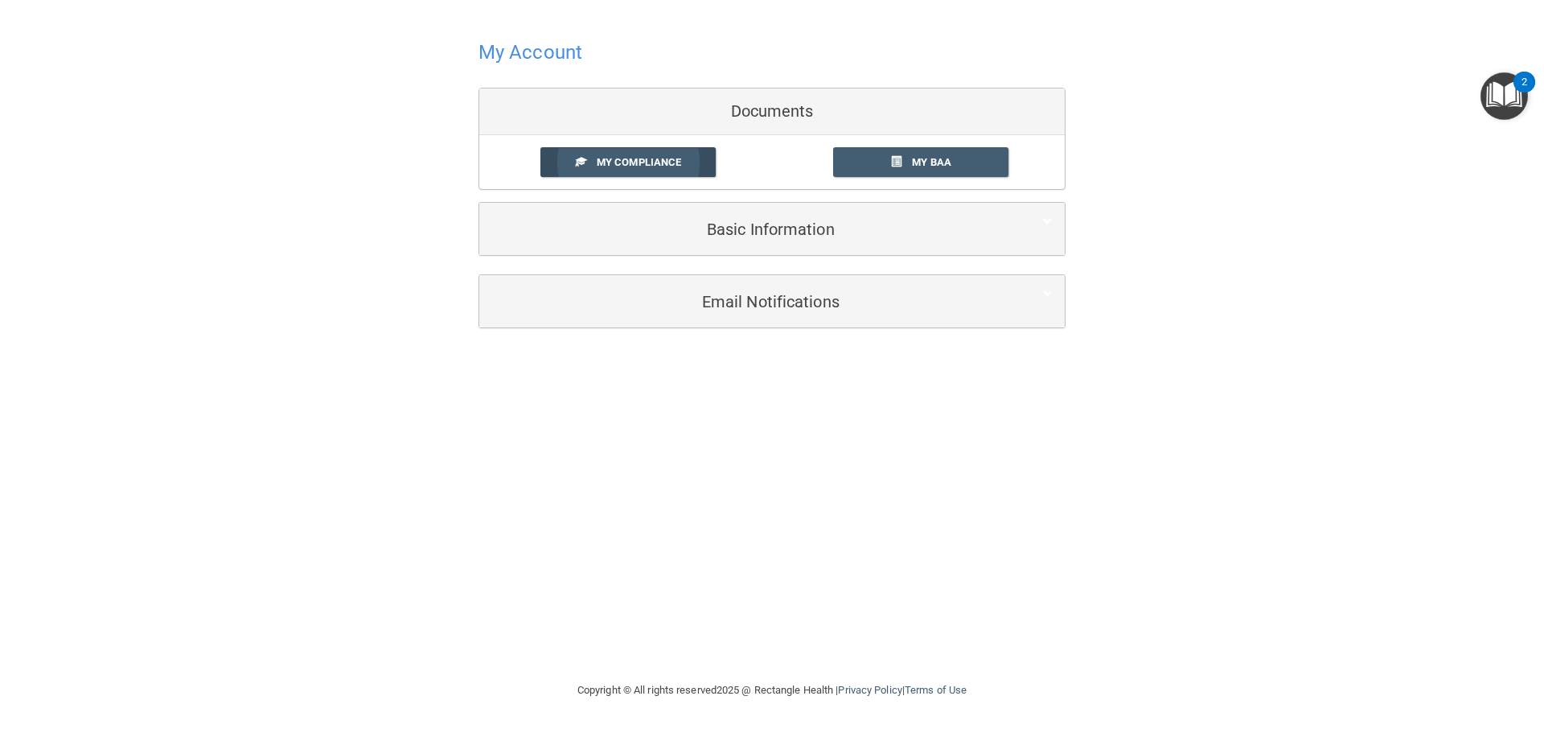
click at [677, 163] on span "My Compliance" at bounding box center [639, 162] width 84 height 12
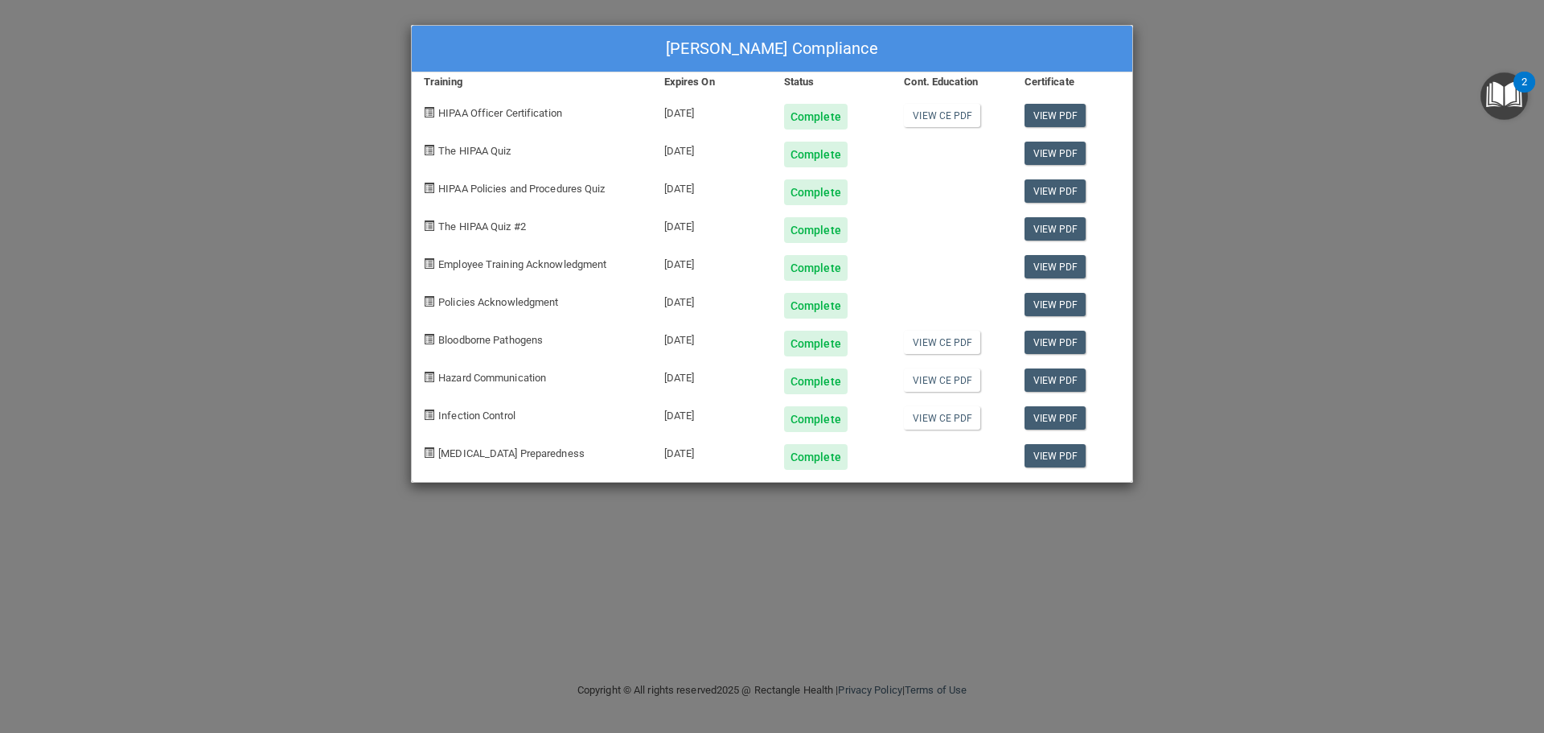
click at [1034, 98] on div "View PDF" at bounding box center [1073, 111] width 120 height 38
click at [1050, 118] on link "View PDF" at bounding box center [1056, 115] width 62 height 23
click at [1425, 43] on div "[PERSON_NAME] Compliance Training Expires On Status Cont. Education Certificate…" at bounding box center [772, 366] width 1544 height 733
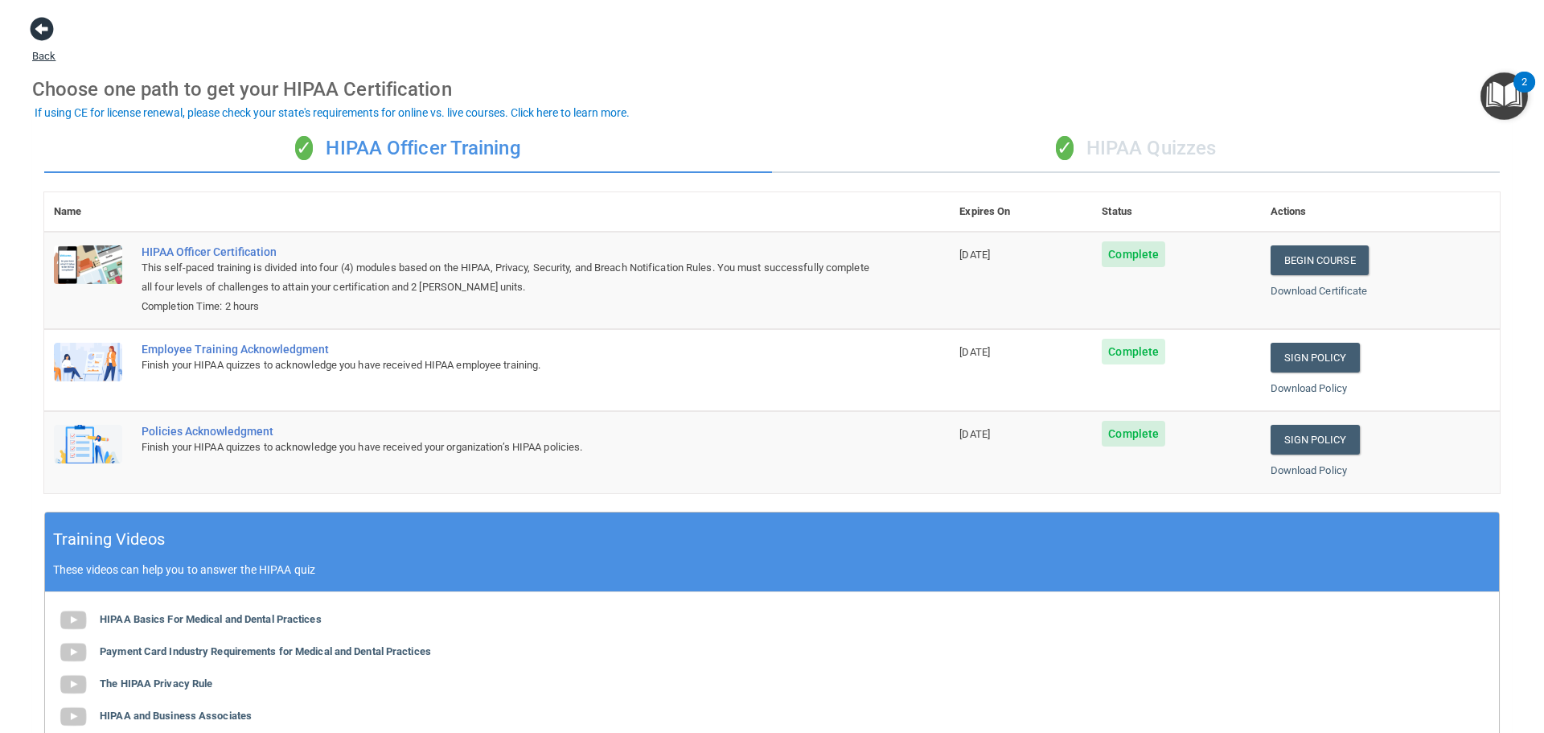
click at [48, 19] on span at bounding box center [42, 29] width 24 height 24
click at [1207, 153] on div "✓ HIPAA Quizzes" at bounding box center [1136, 149] width 728 height 48
